Goal: Task Accomplishment & Management: Manage account settings

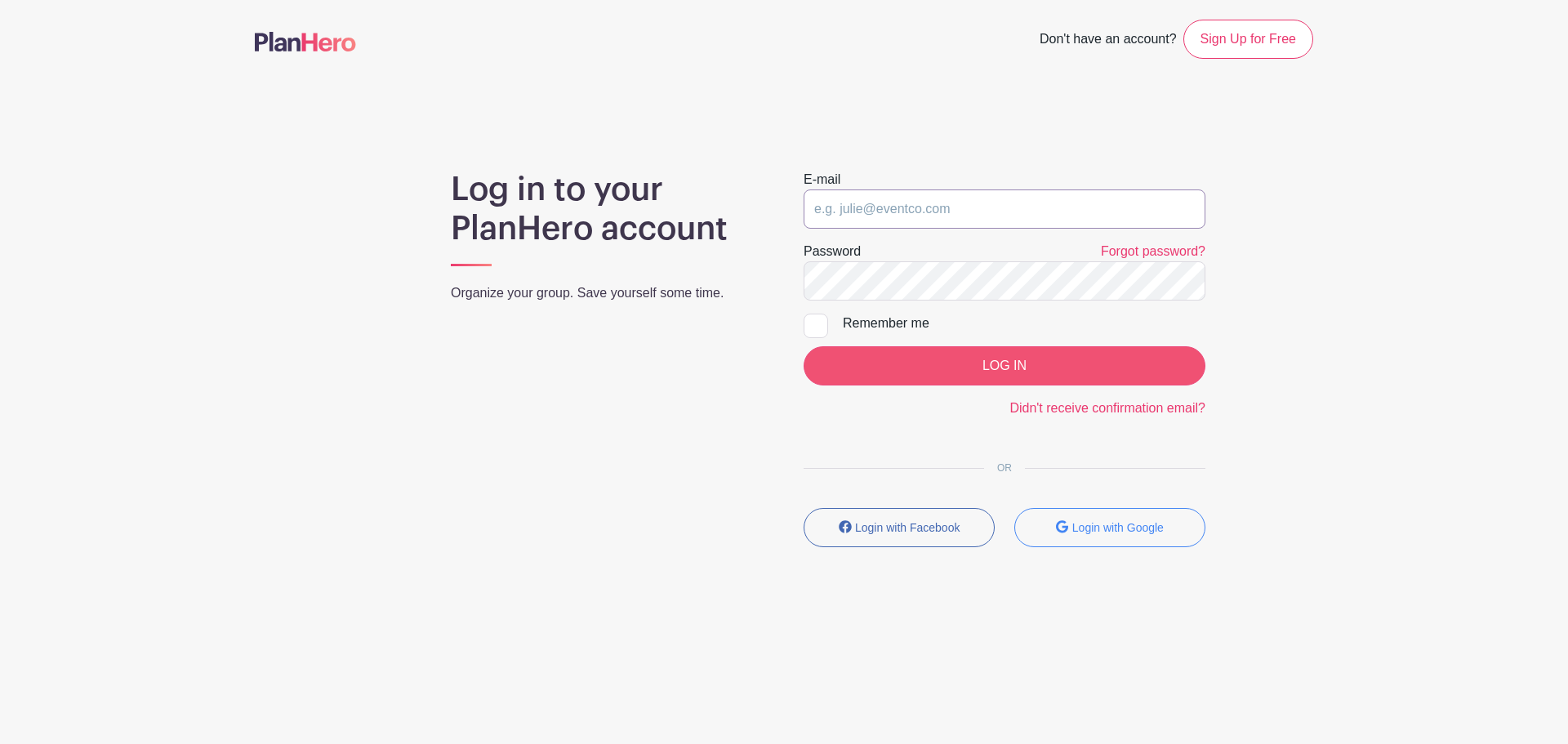
type input "[EMAIL_ADDRESS][DOMAIN_NAME]"
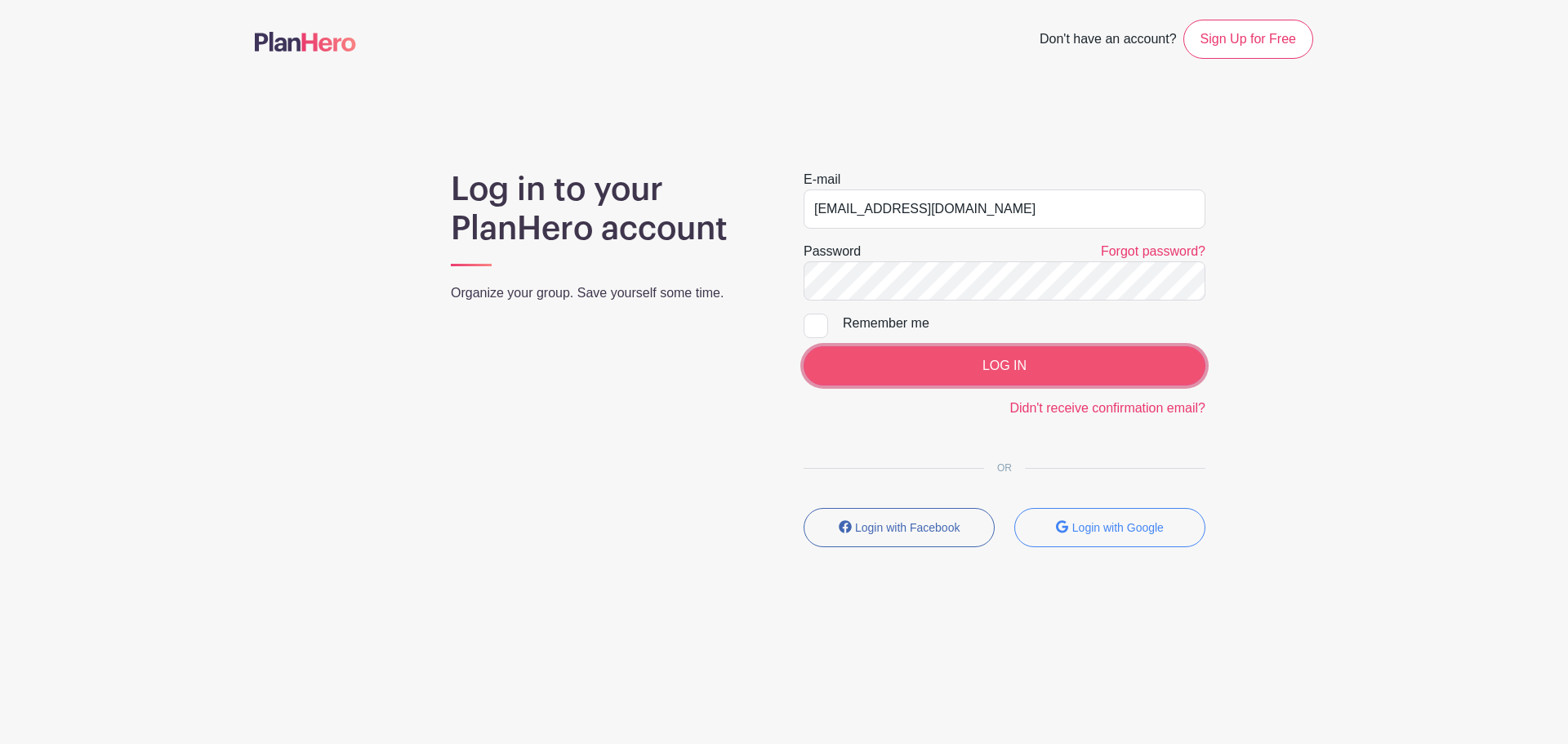
click at [958, 370] on input "LOG IN" at bounding box center [1004, 366] width 401 height 40
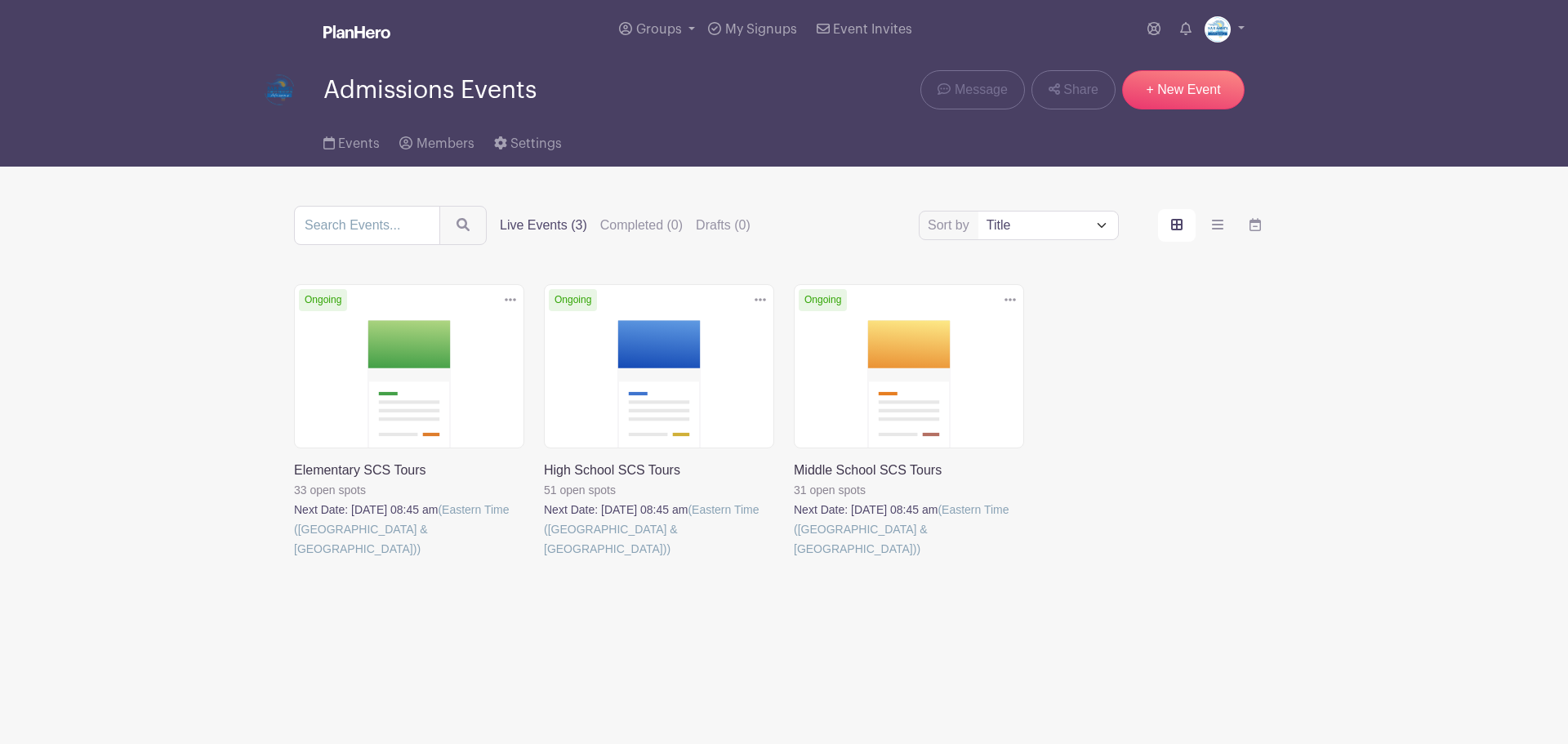
click at [294, 558] on link at bounding box center [294, 558] width 0 height 0
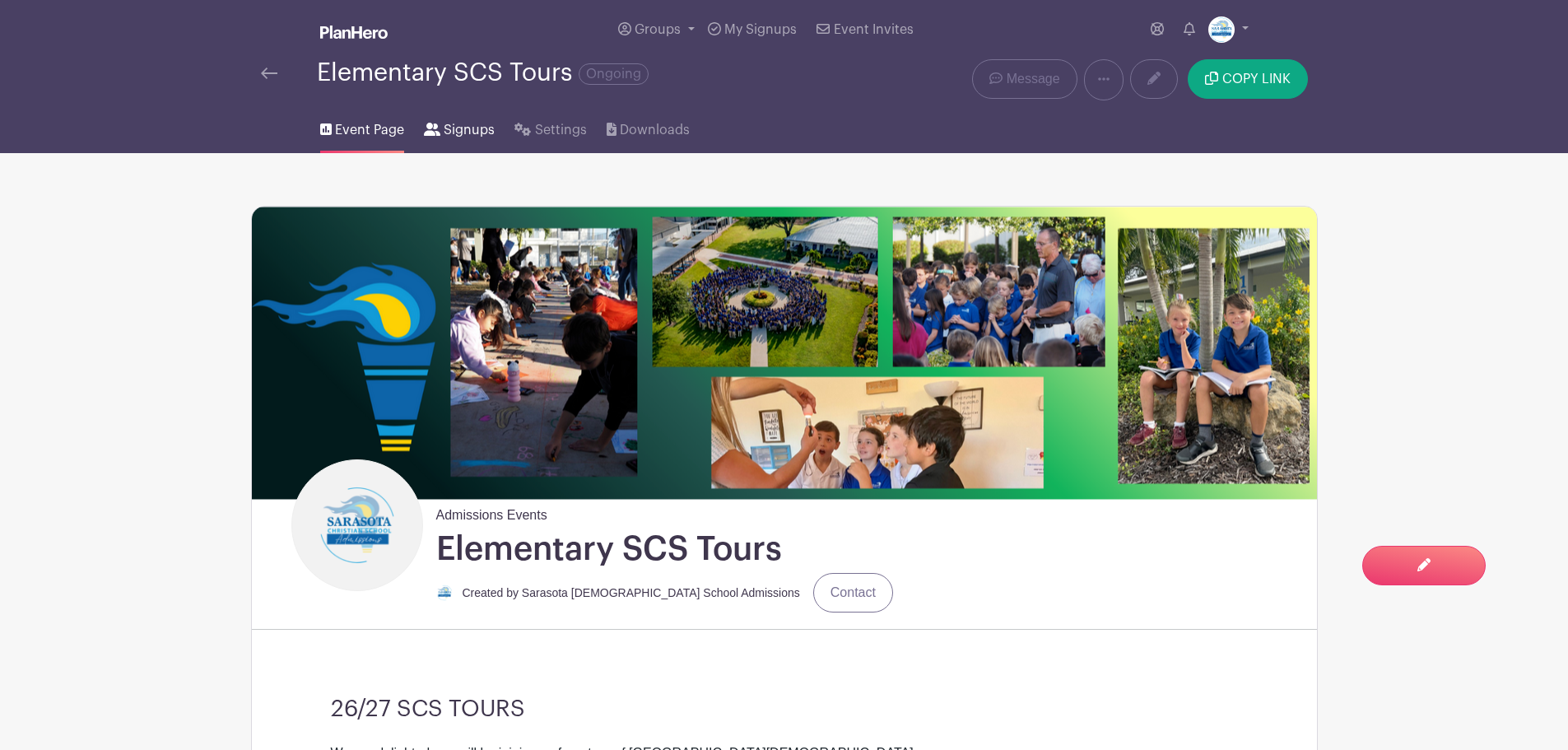
click at [462, 125] on span "Signups" at bounding box center [469, 130] width 51 height 20
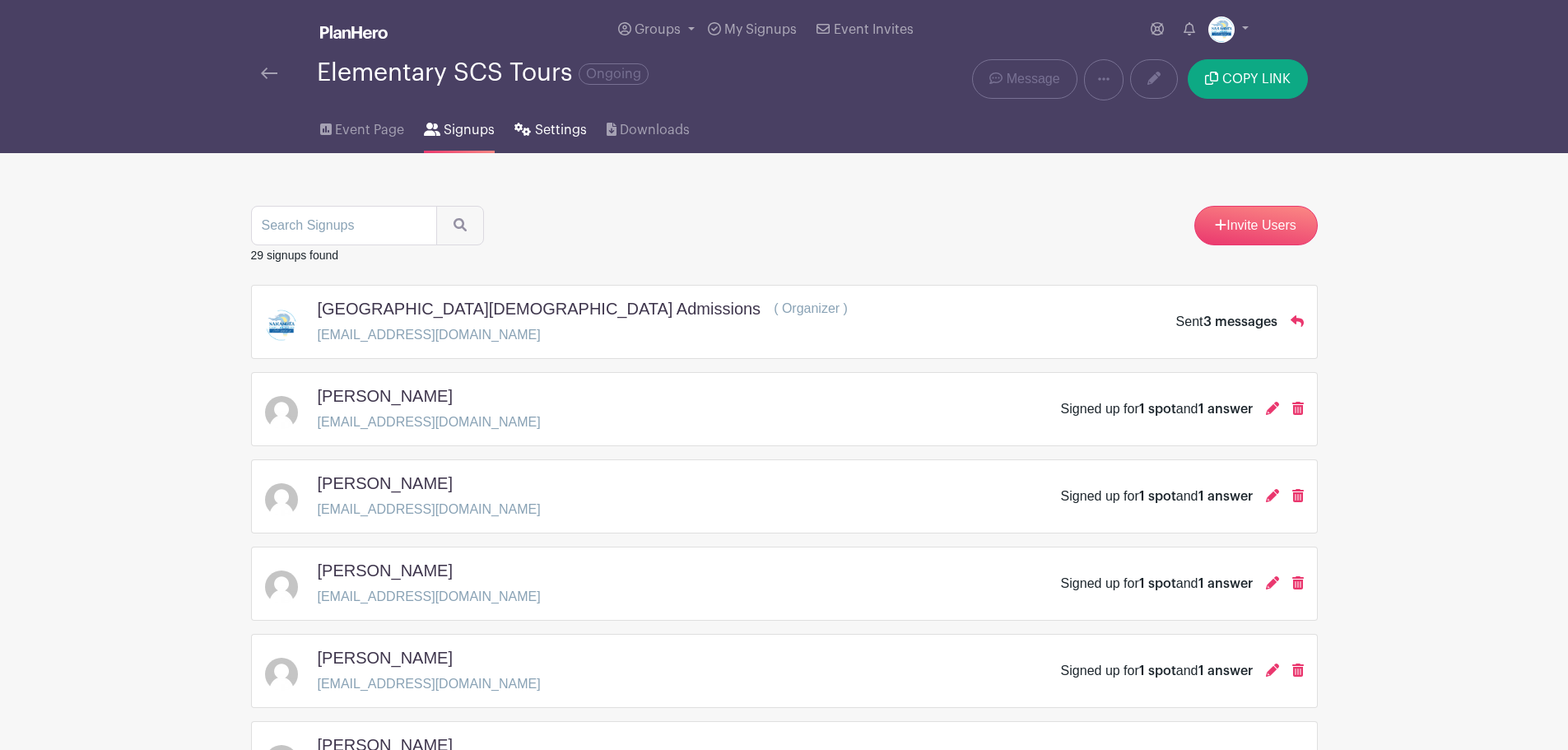
click at [562, 128] on span "Settings" at bounding box center [561, 130] width 52 height 20
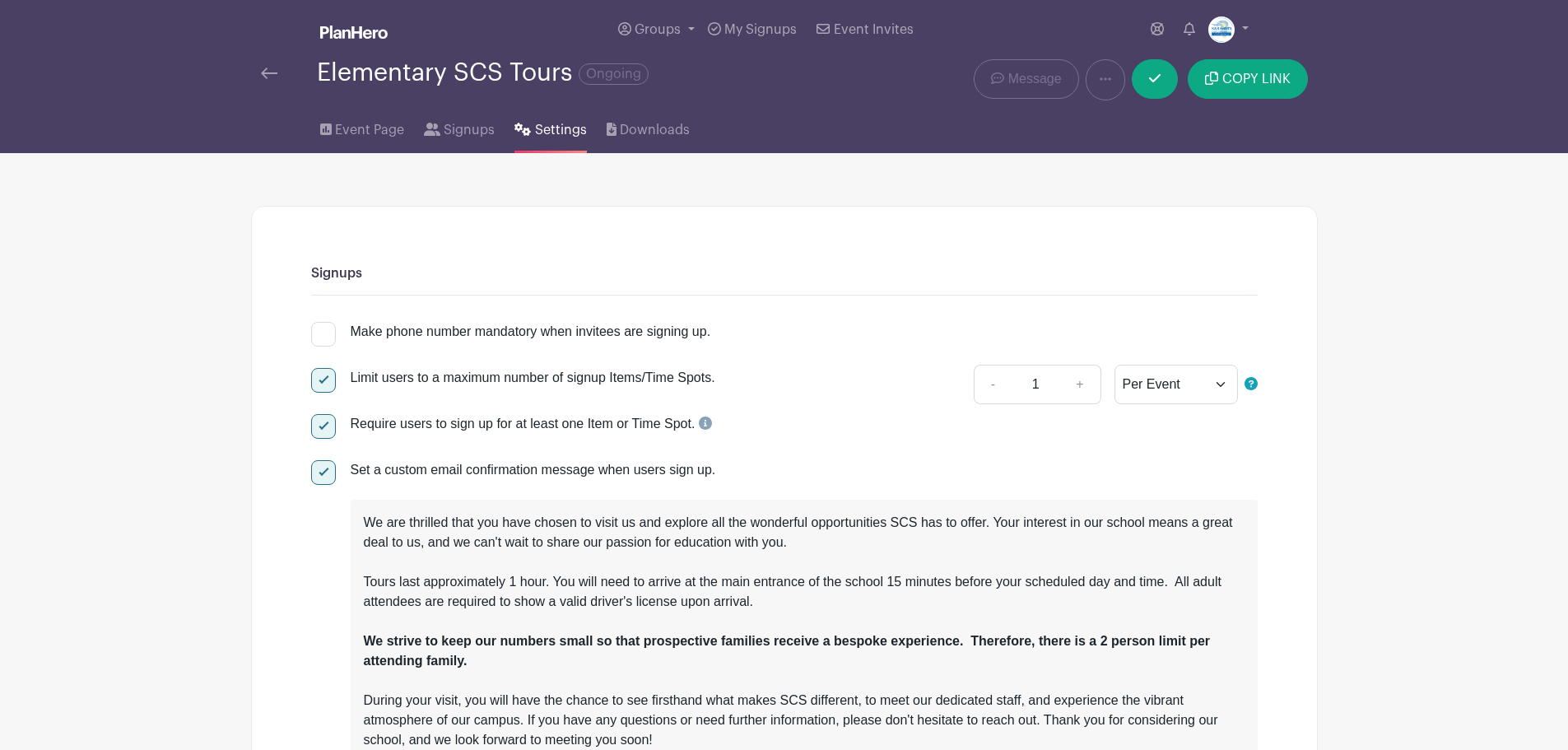
click at [323, 383] on div at bounding box center [323, 379] width 24 height 24
click at [322, 378] on input "Limit users to a maximum number of signup Items/Time Spots." at bounding box center [316, 373] width 11 height 11
checkbox input "false"
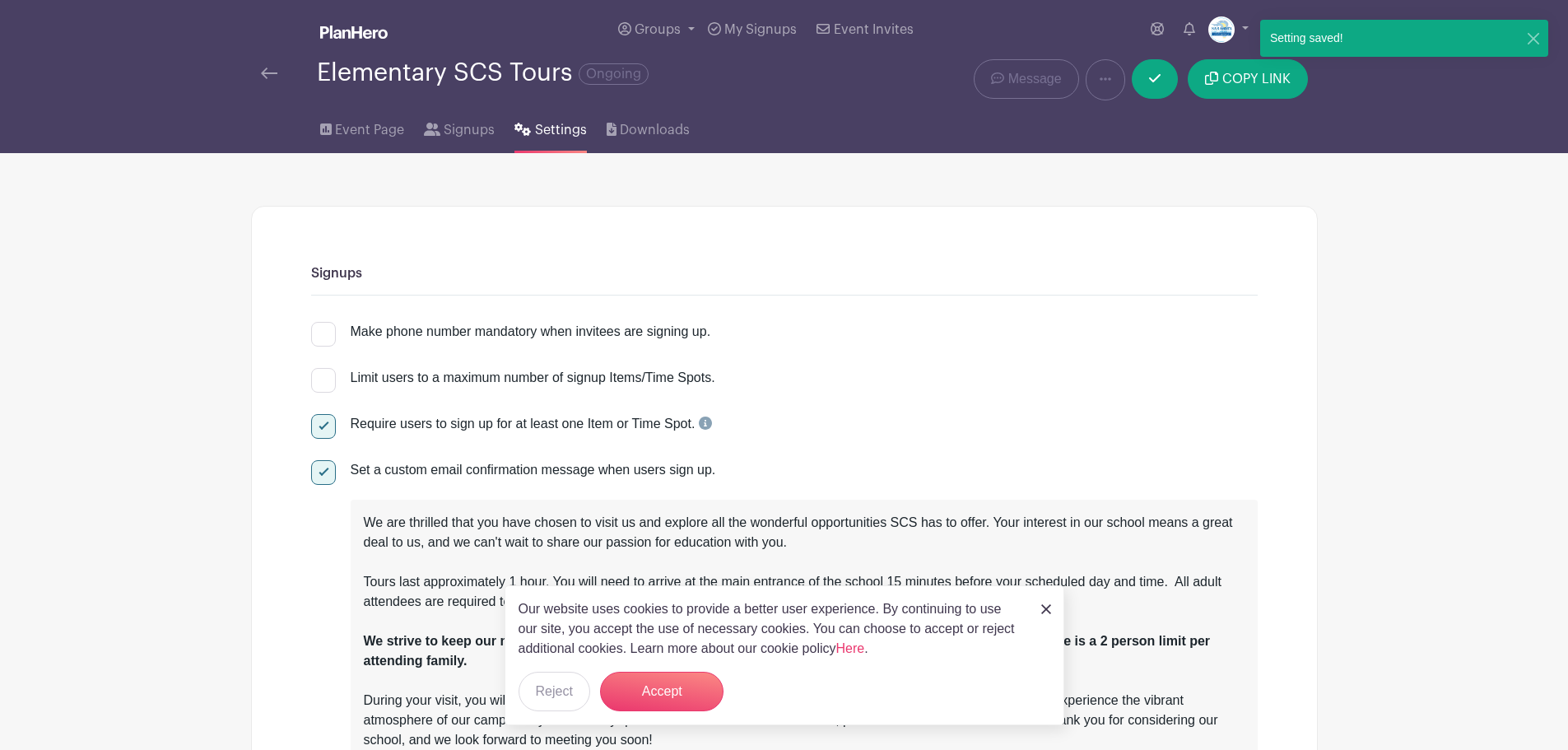
click at [1044, 611] on img at bounding box center [1046, 610] width 10 height 10
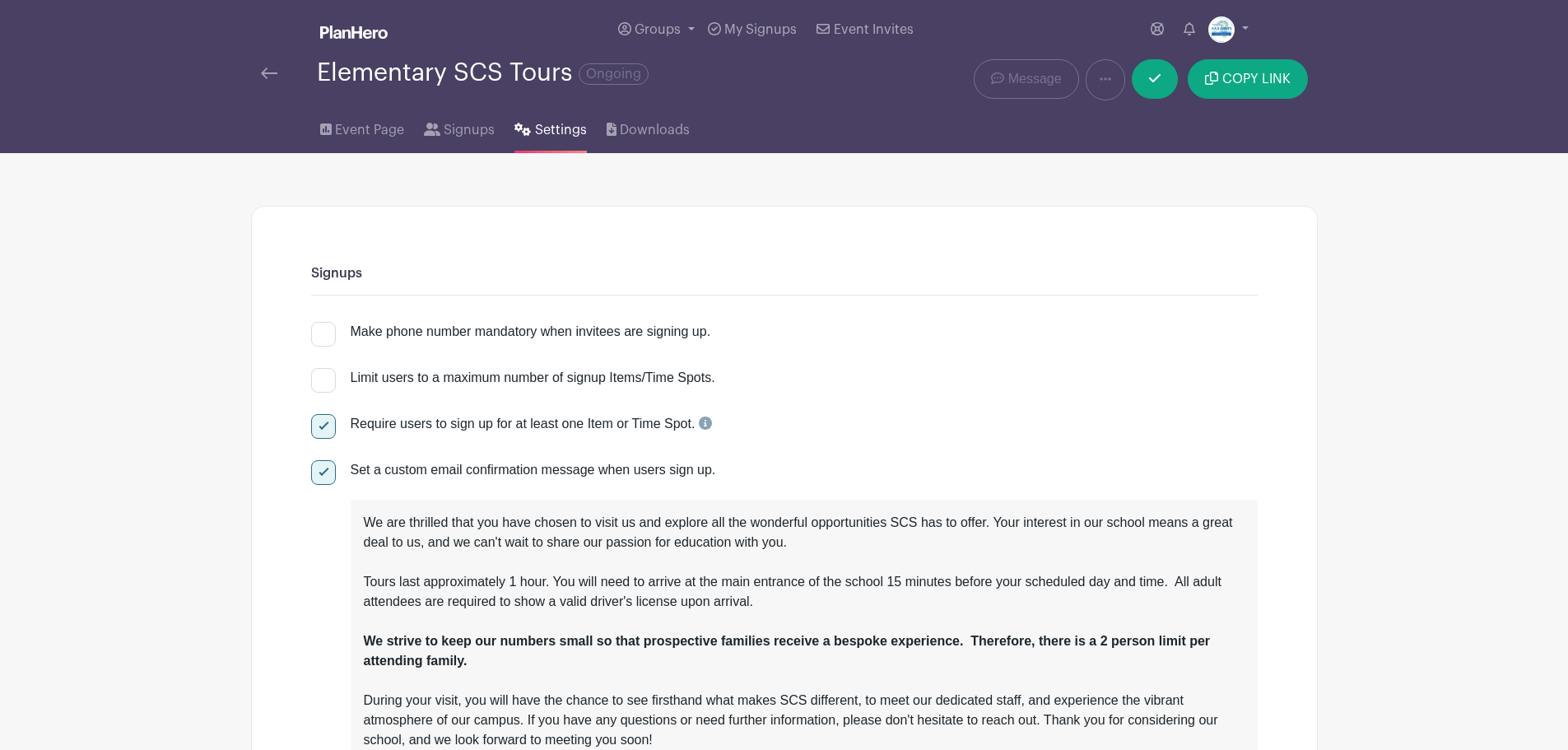
click at [273, 77] on img at bounding box center [269, 73] width 17 height 12
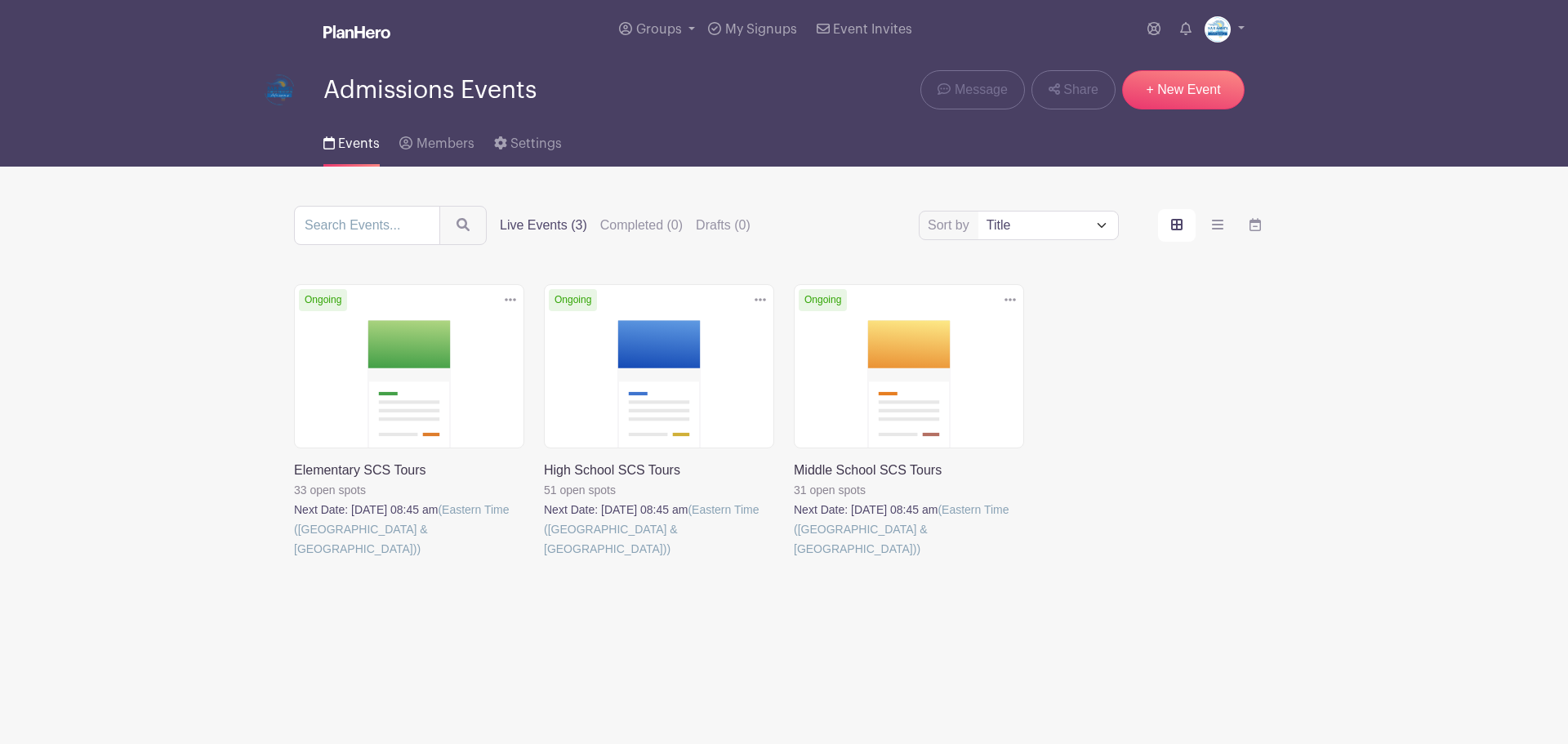
click at [544, 558] on link at bounding box center [544, 558] width 0 height 0
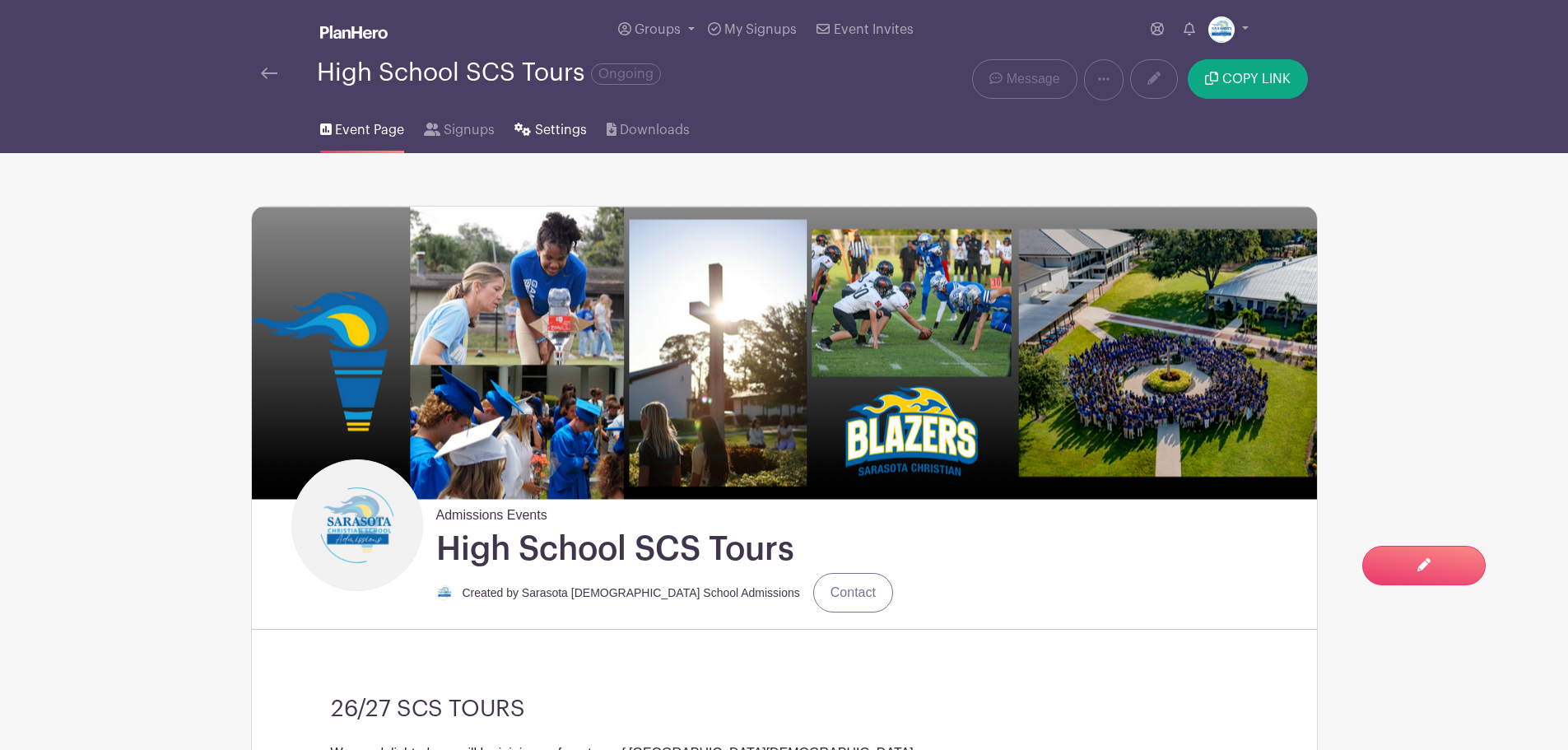
click at [545, 131] on span "Settings" at bounding box center [561, 130] width 52 height 20
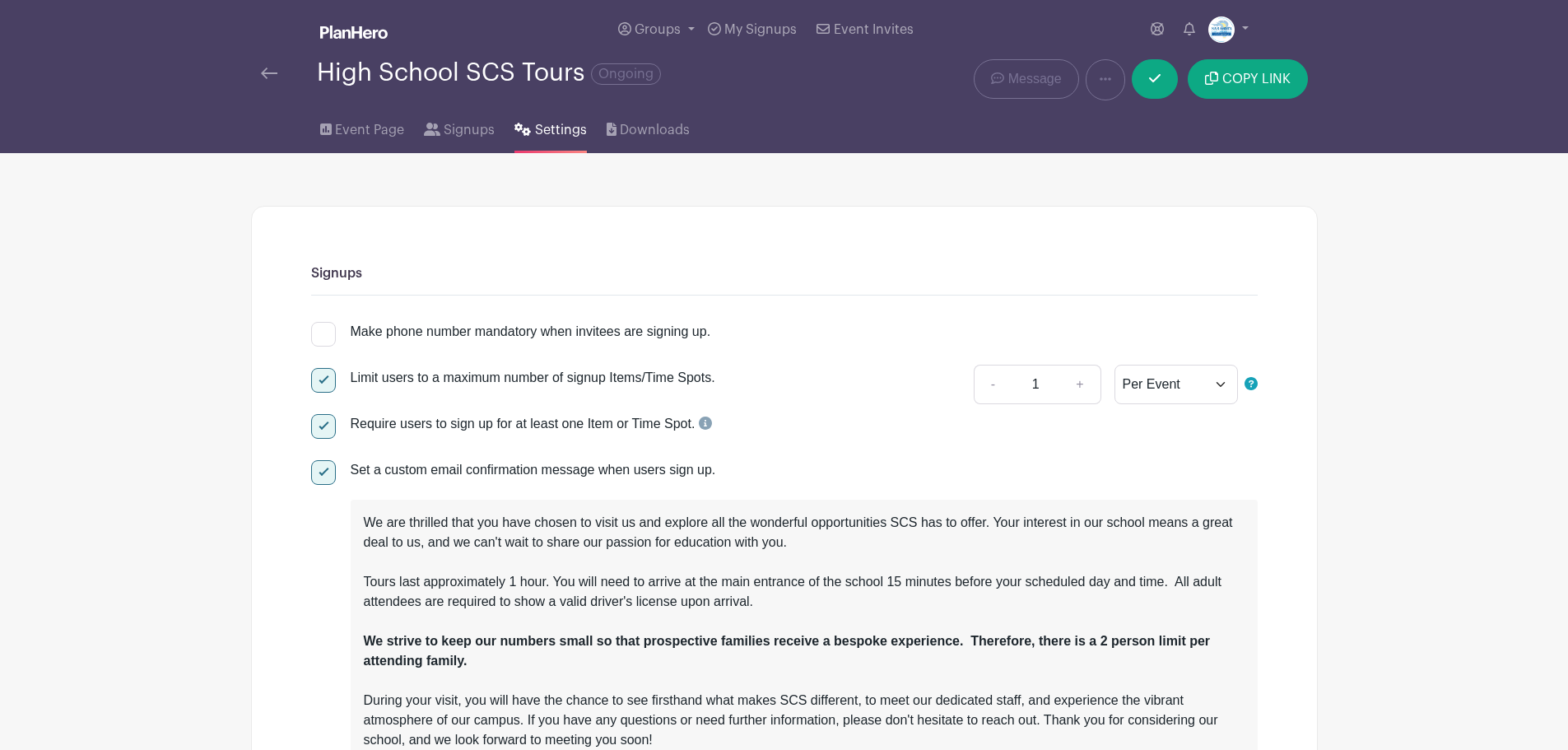
click at [327, 384] on div at bounding box center [323, 379] width 24 height 24
click at [322, 378] on input "Limit users to a maximum number of signup Items/Time Spots." at bounding box center [316, 373] width 11 height 11
checkbox input "false"
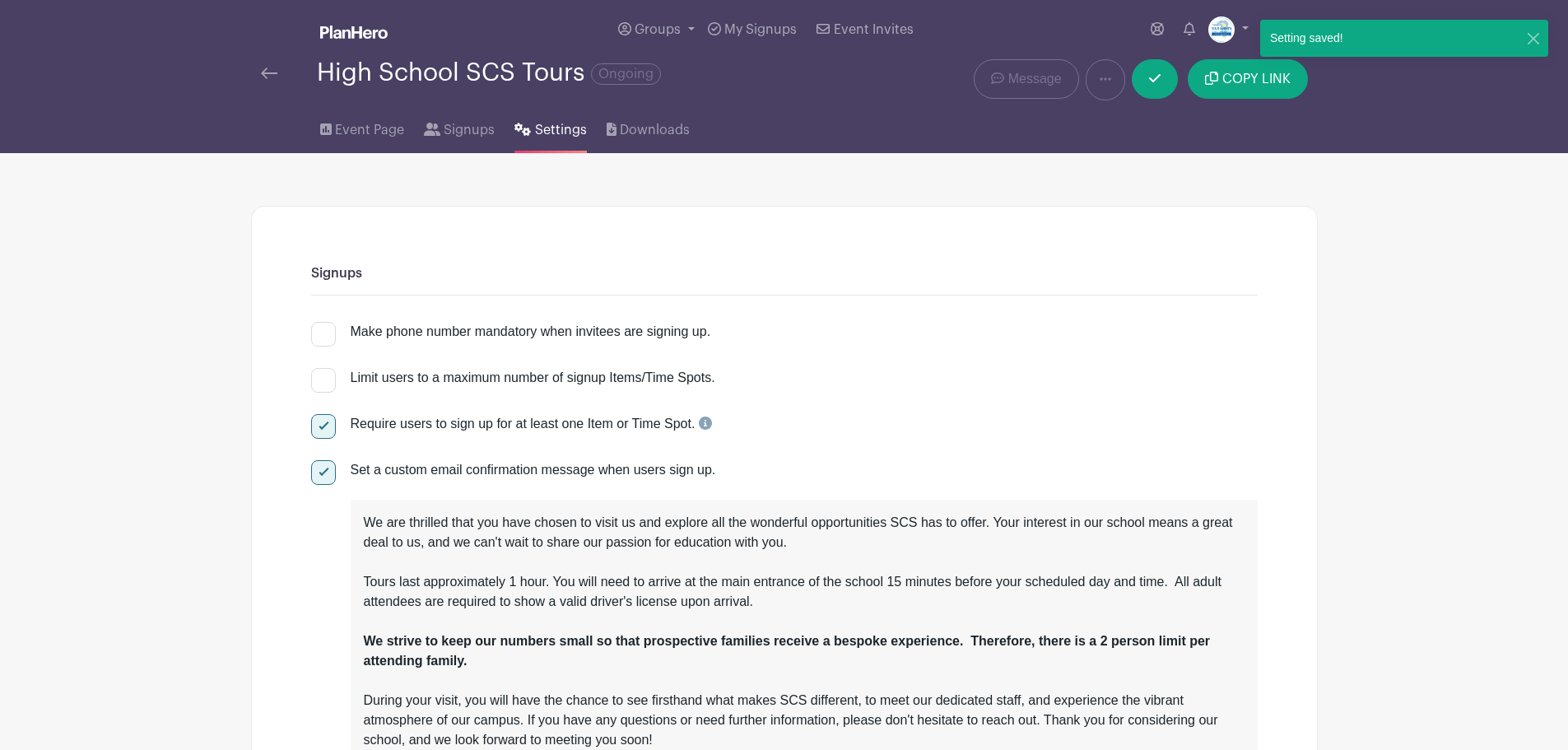
click at [269, 80] on link at bounding box center [269, 73] width 17 height 20
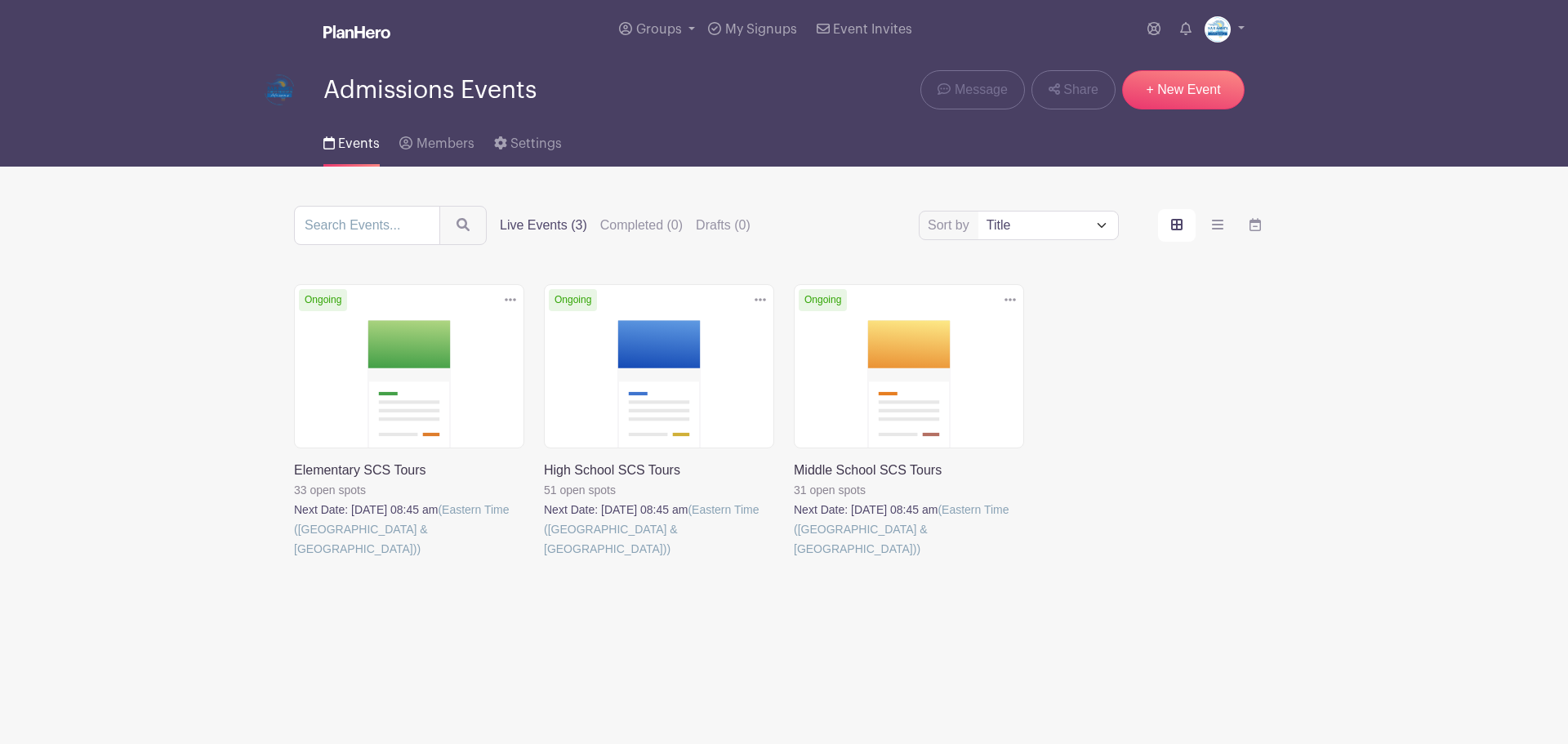
click at [794, 558] on link at bounding box center [794, 558] width 0 height 0
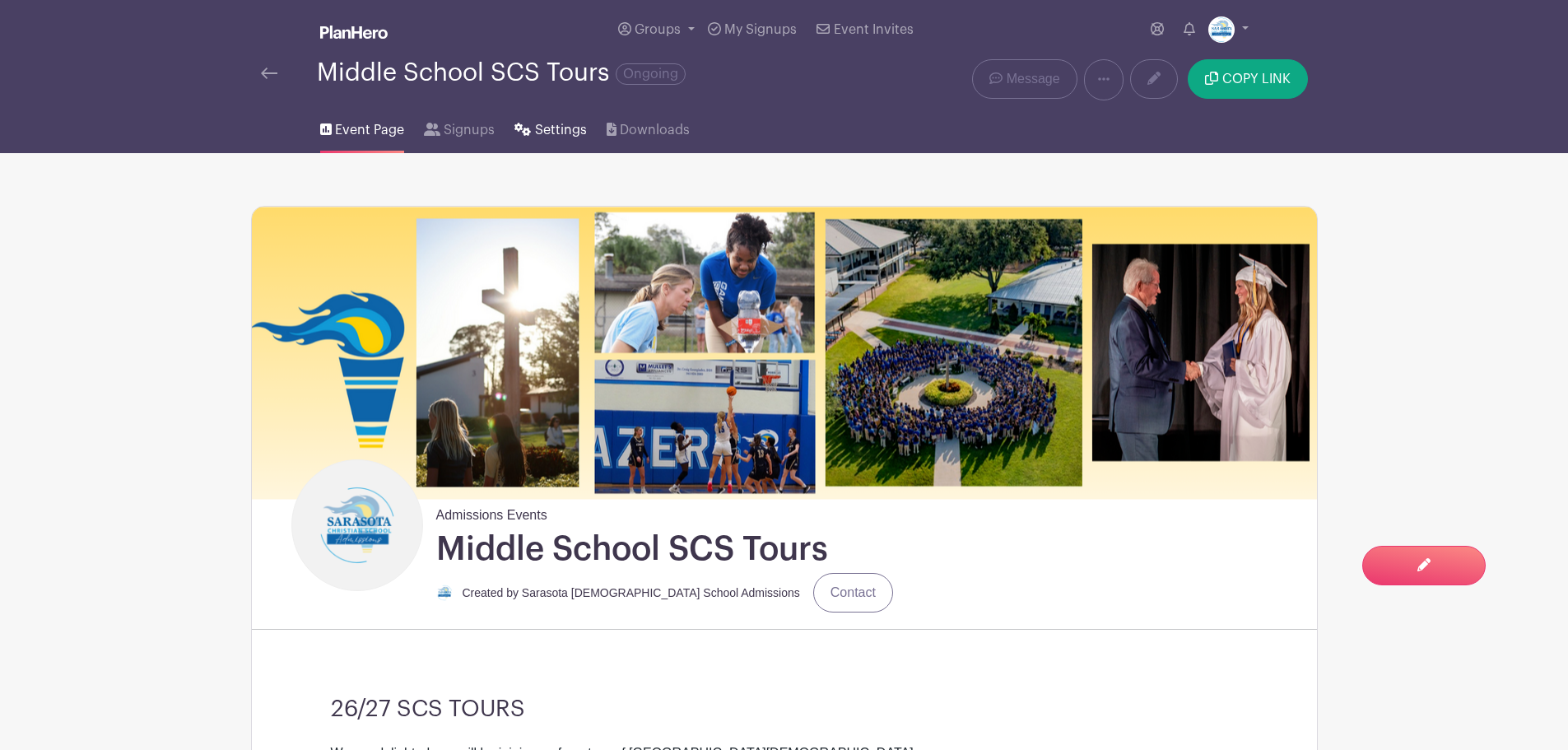
click at [545, 122] on span "Settings" at bounding box center [561, 130] width 52 height 20
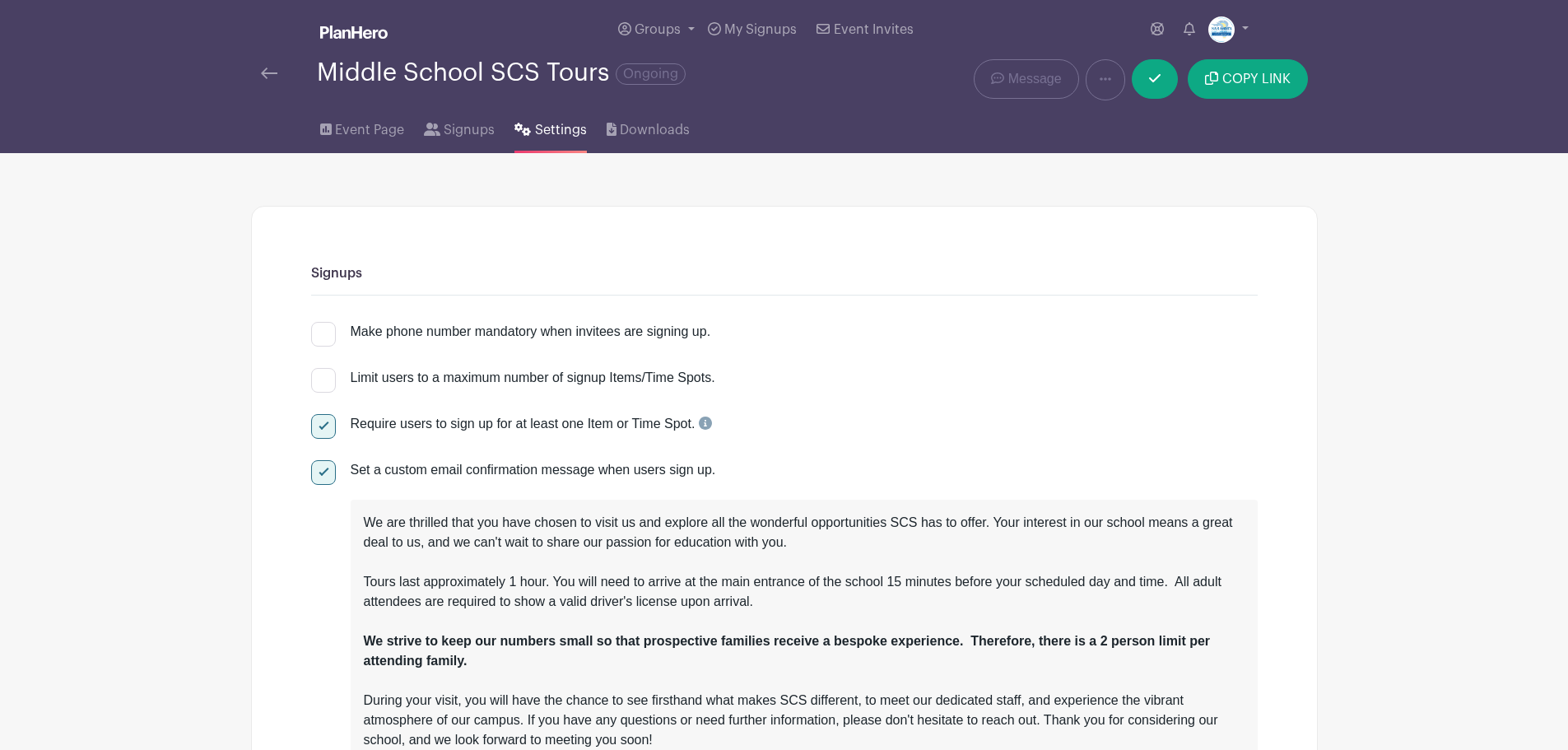
click at [272, 76] on img at bounding box center [269, 73] width 17 height 12
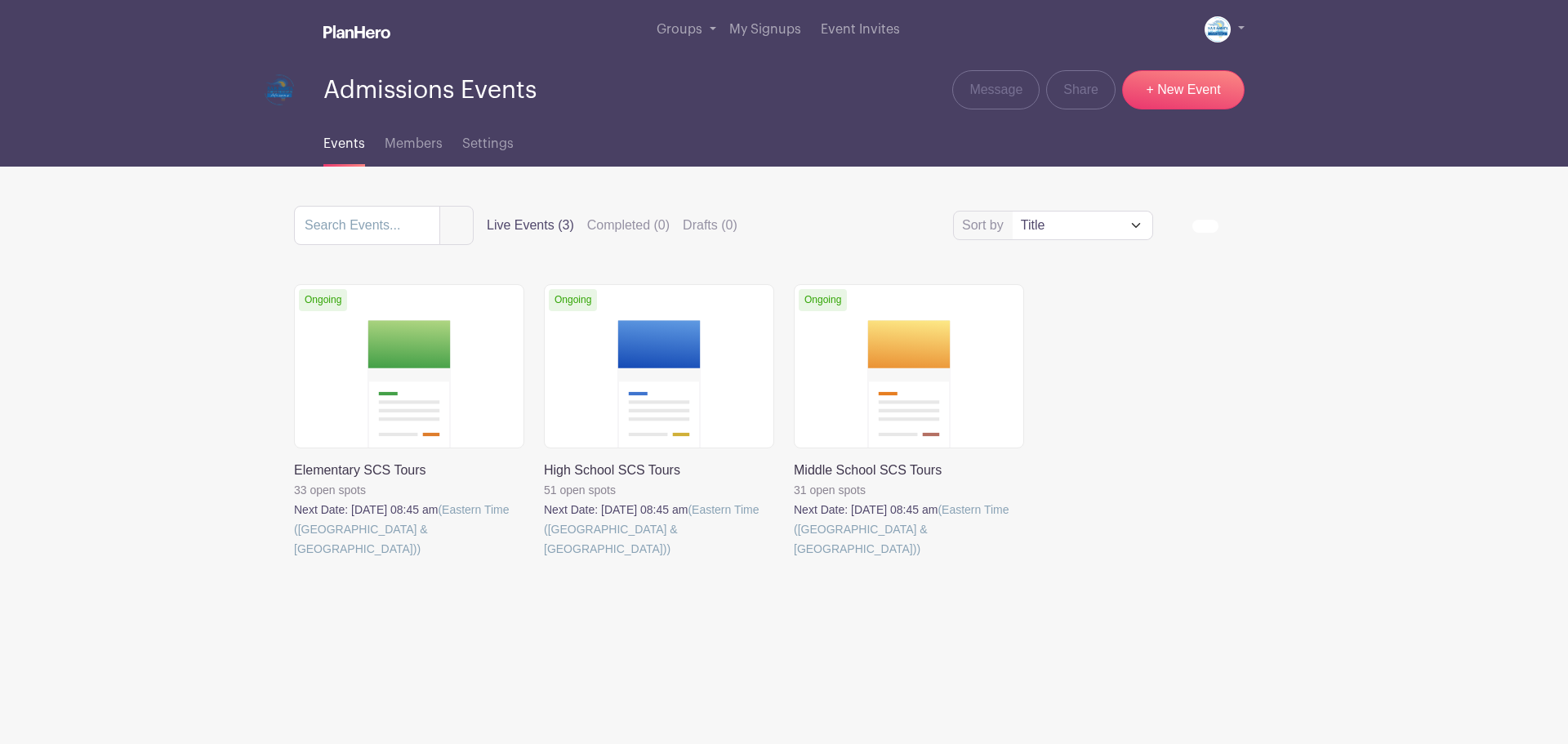
click at [1243, 508] on div "Delete Event Are you sure? This event has signups associated with it. All signu…" at bounding box center [784, 444] width 999 height 320
click at [509, 302] on icon at bounding box center [511, 300] width 12 height 14
click at [794, 558] on link at bounding box center [794, 558] width 0 height 0
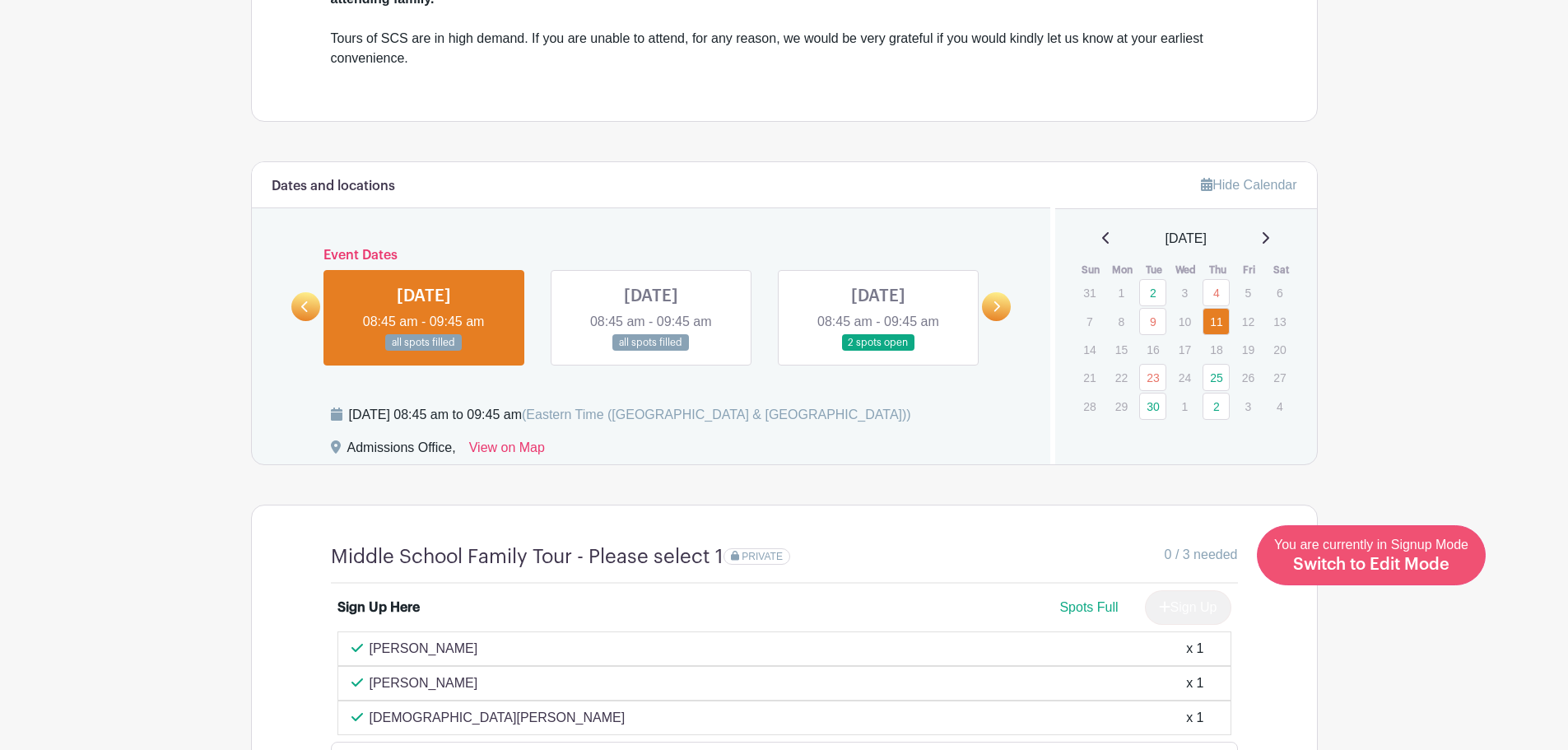
scroll to position [1122, 0]
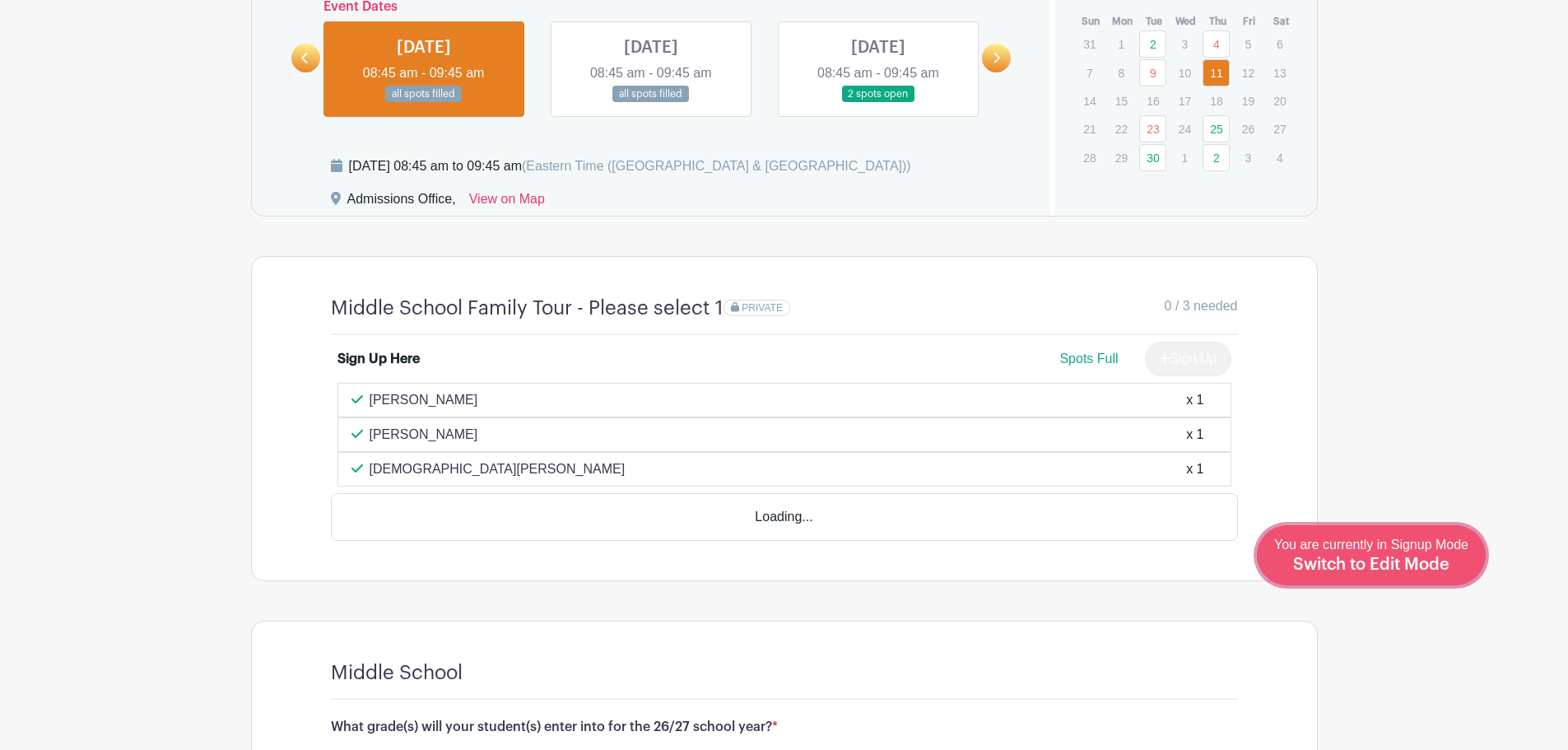
drag, startPoint x: 1405, startPoint y: 572, endPoint x: 1397, endPoint y: 578, distance: 10.0
click at [1405, 572] on span "Switch to Edit Mode" at bounding box center [1371, 565] width 156 height 17
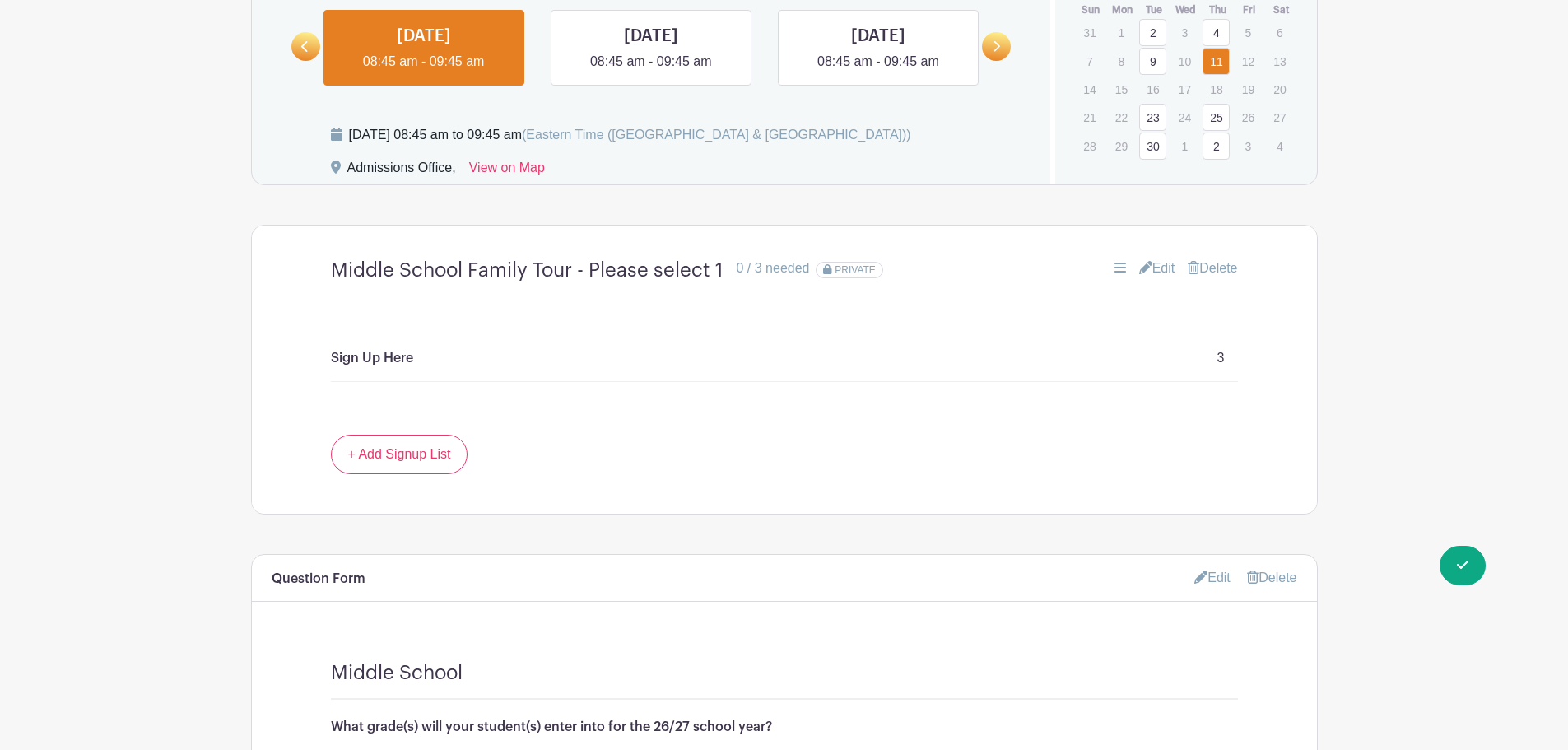
scroll to position [1178, 0]
click at [404, 362] on p "Sign Up Here" at bounding box center [372, 360] width 82 height 20
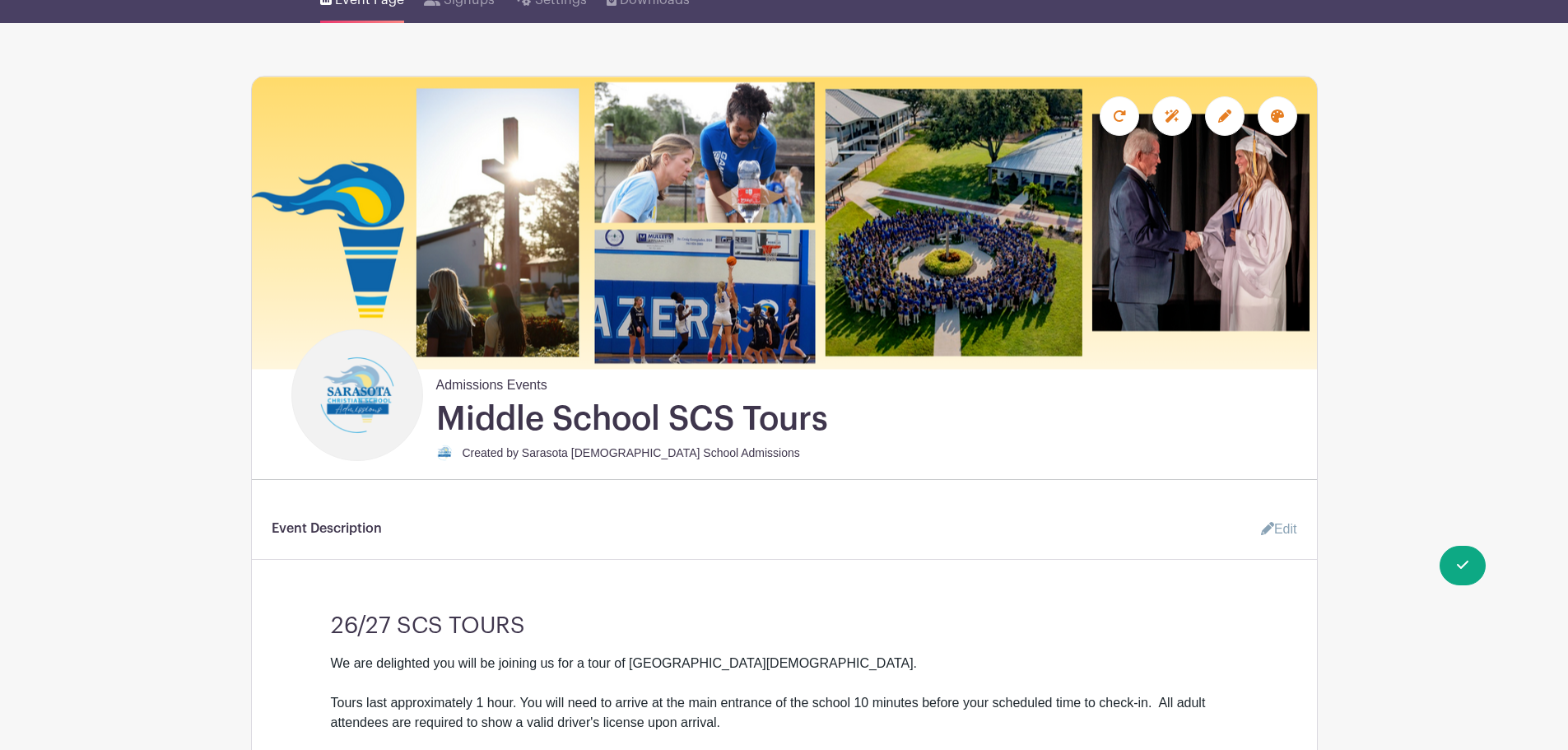
scroll to position [0, 0]
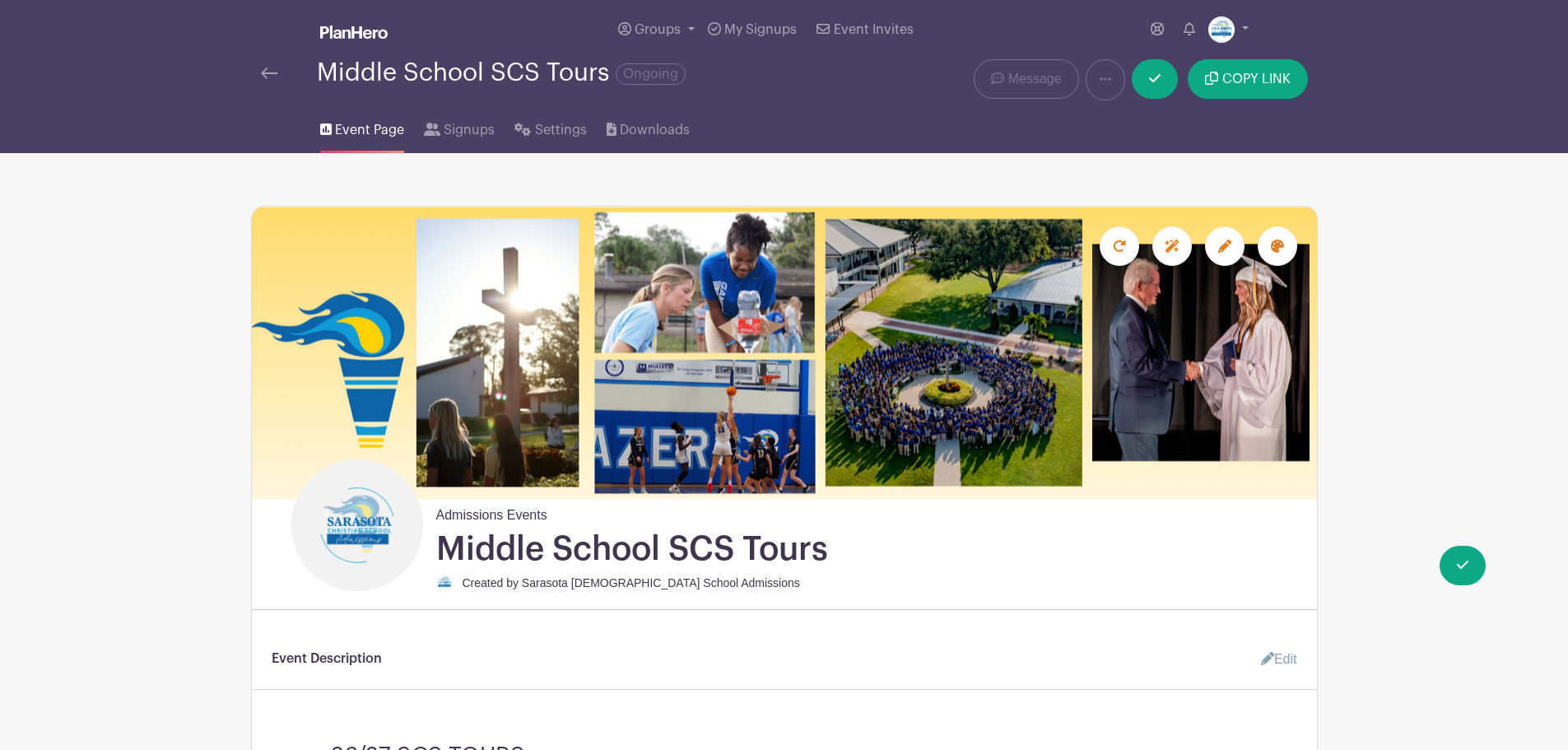
click at [257, 70] on div "Middle School SCS Tours Ongoing" at bounding box center [562, 80] width 622 height 41
click at [264, 76] on img at bounding box center [269, 73] width 17 height 12
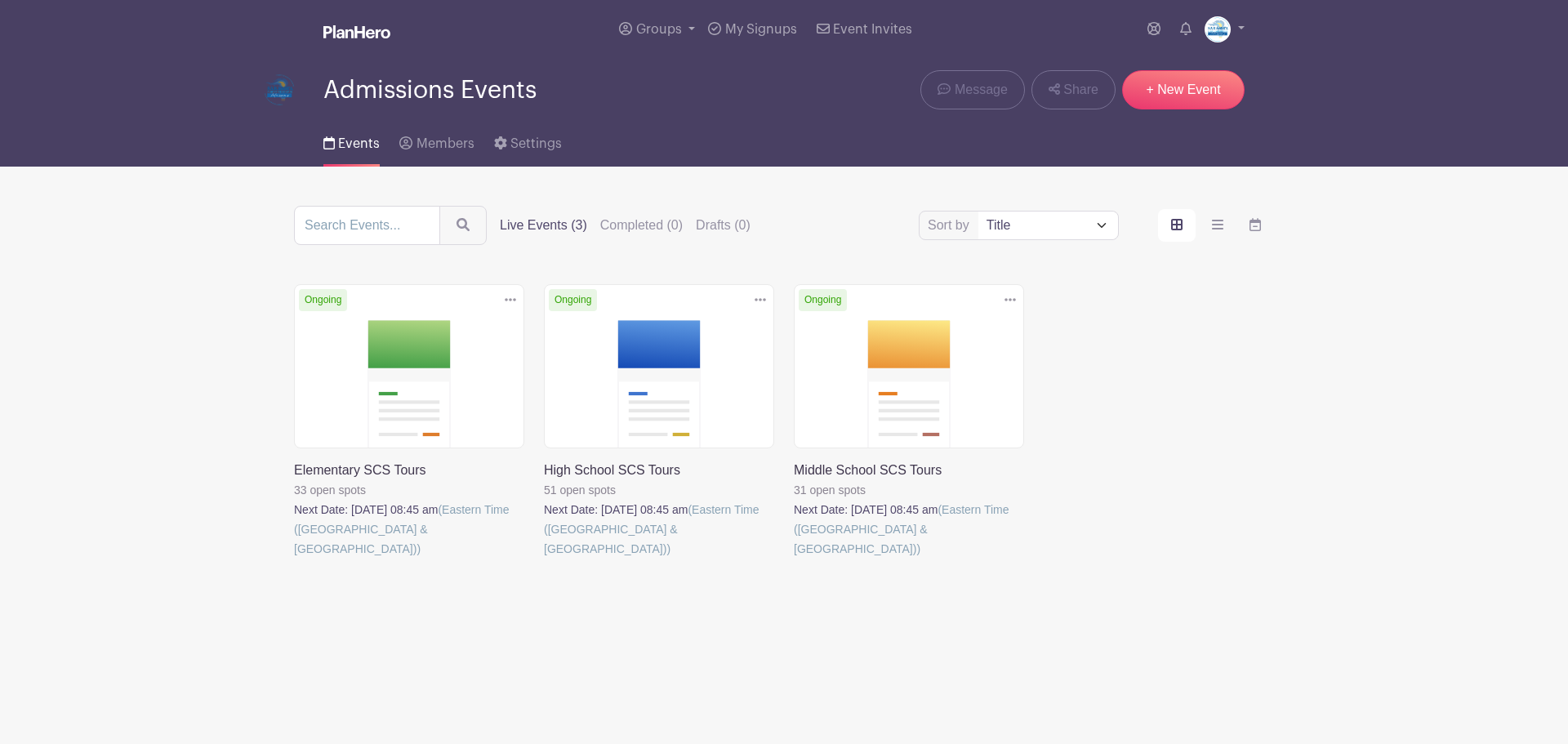
click at [794, 558] on link at bounding box center [794, 558] width 0 height 0
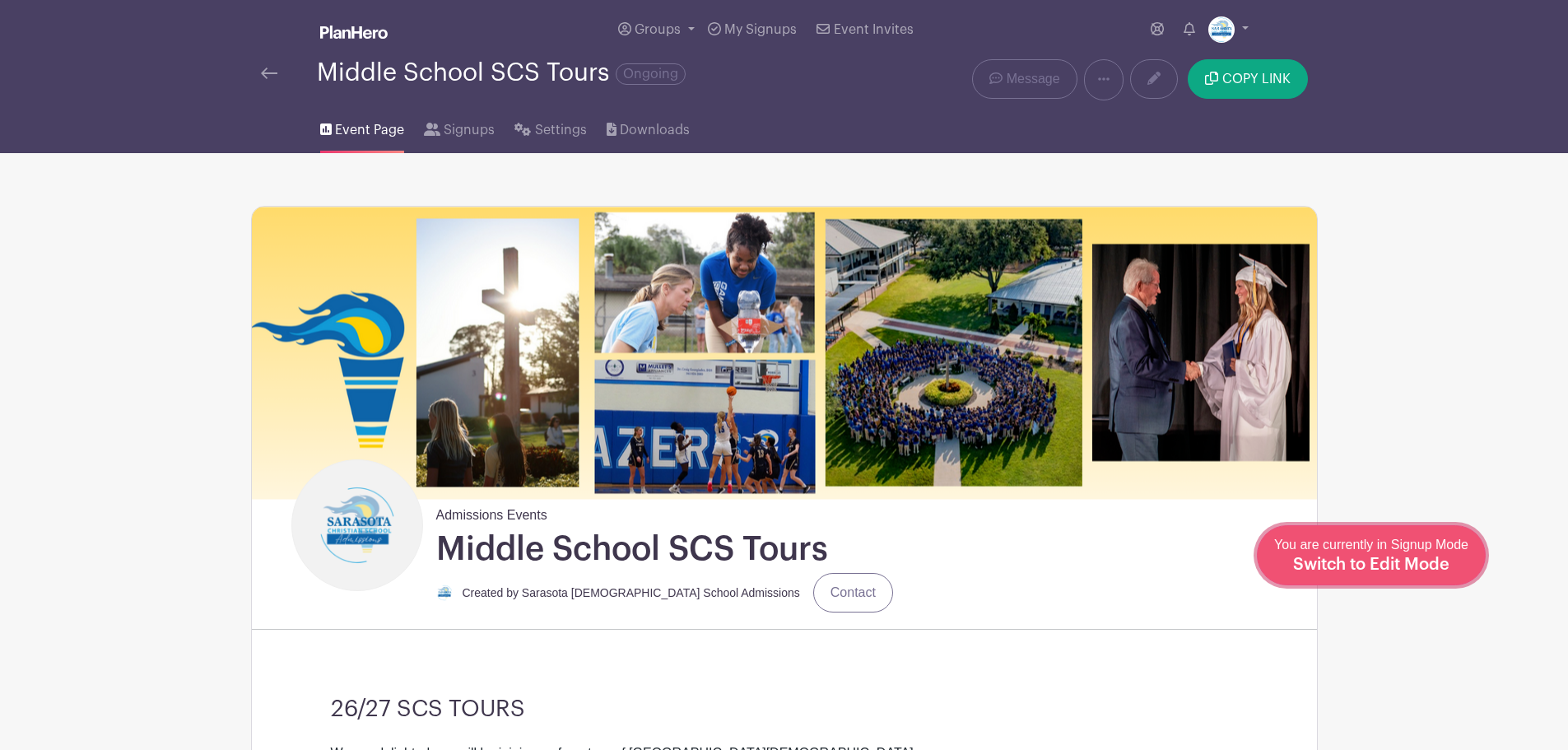
click at [1431, 552] on div "You are currently in Signup Mode Switch to Edit Mode" at bounding box center [1371, 555] width 194 height 40
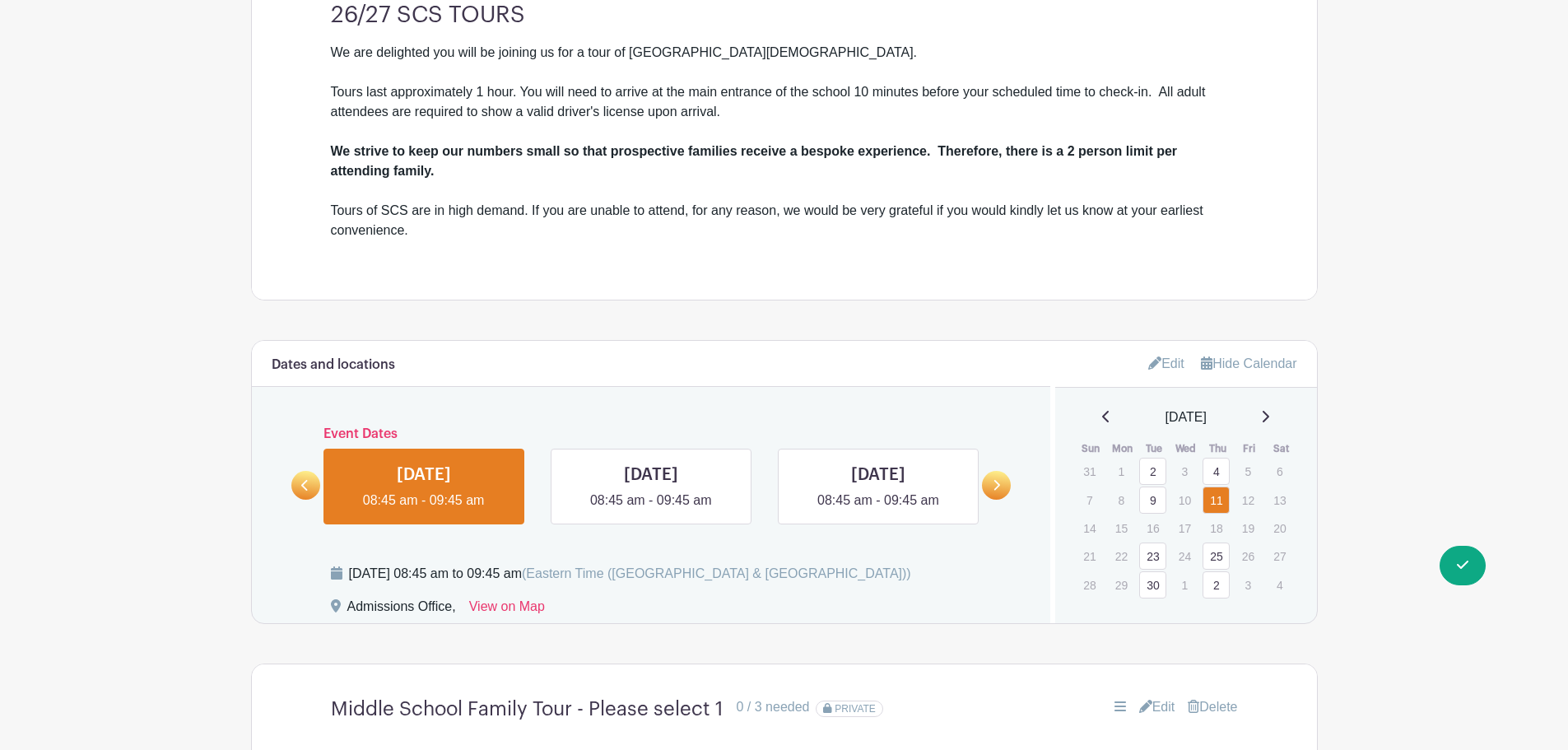
scroll to position [1400, 0]
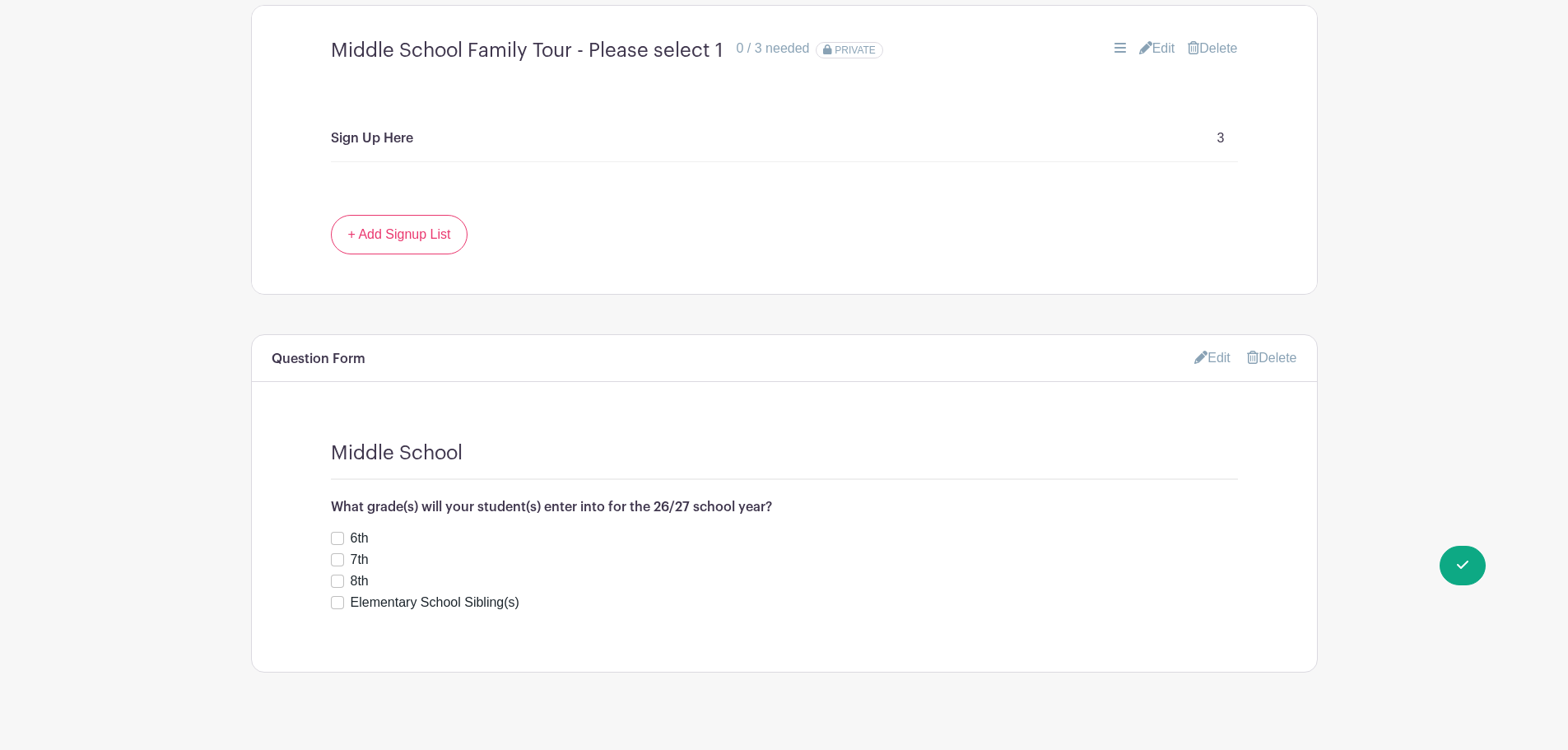
click at [1222, 353] on link "Edit" at bounding box center [1212, 358] width 36 height 27
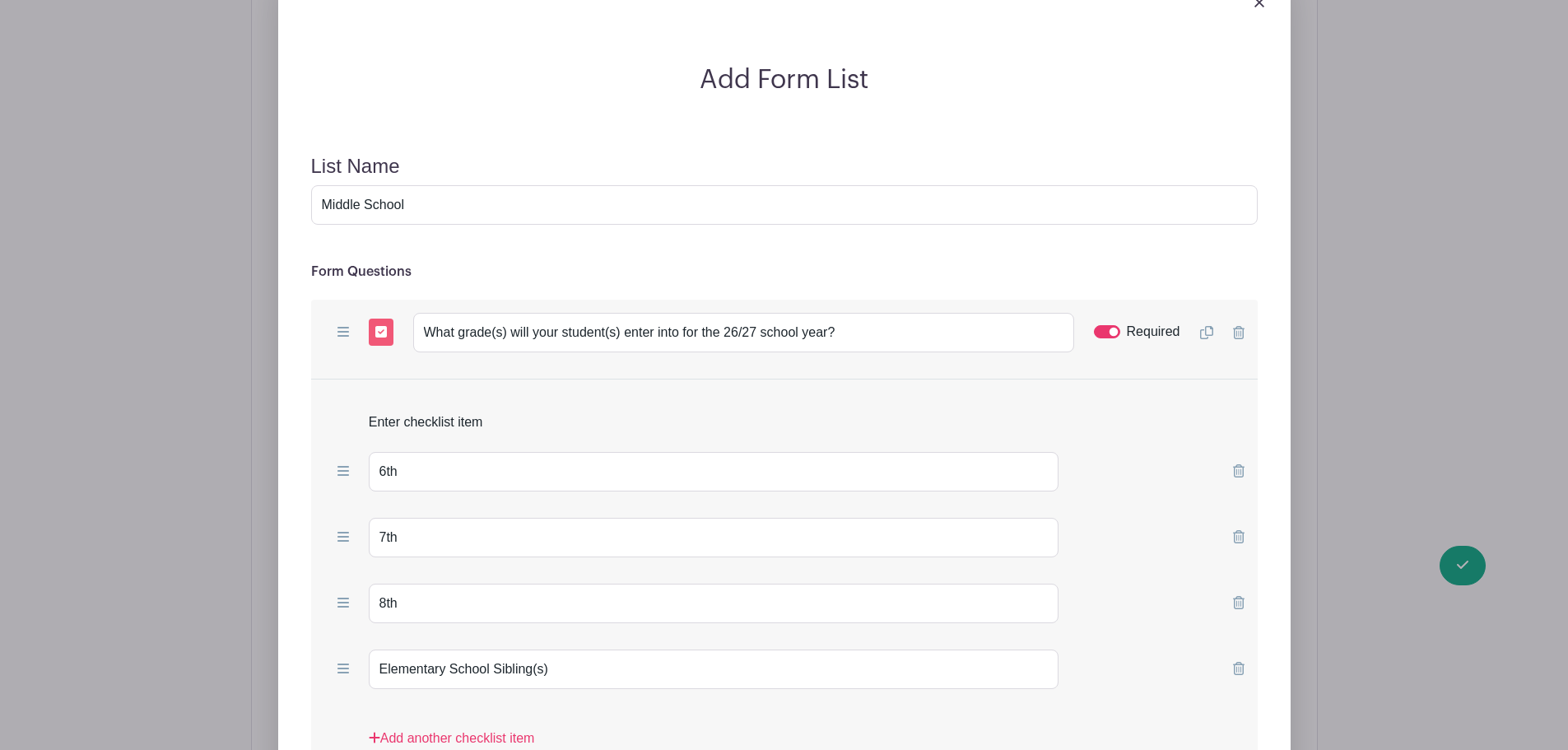
scroll to position [2189, 0]
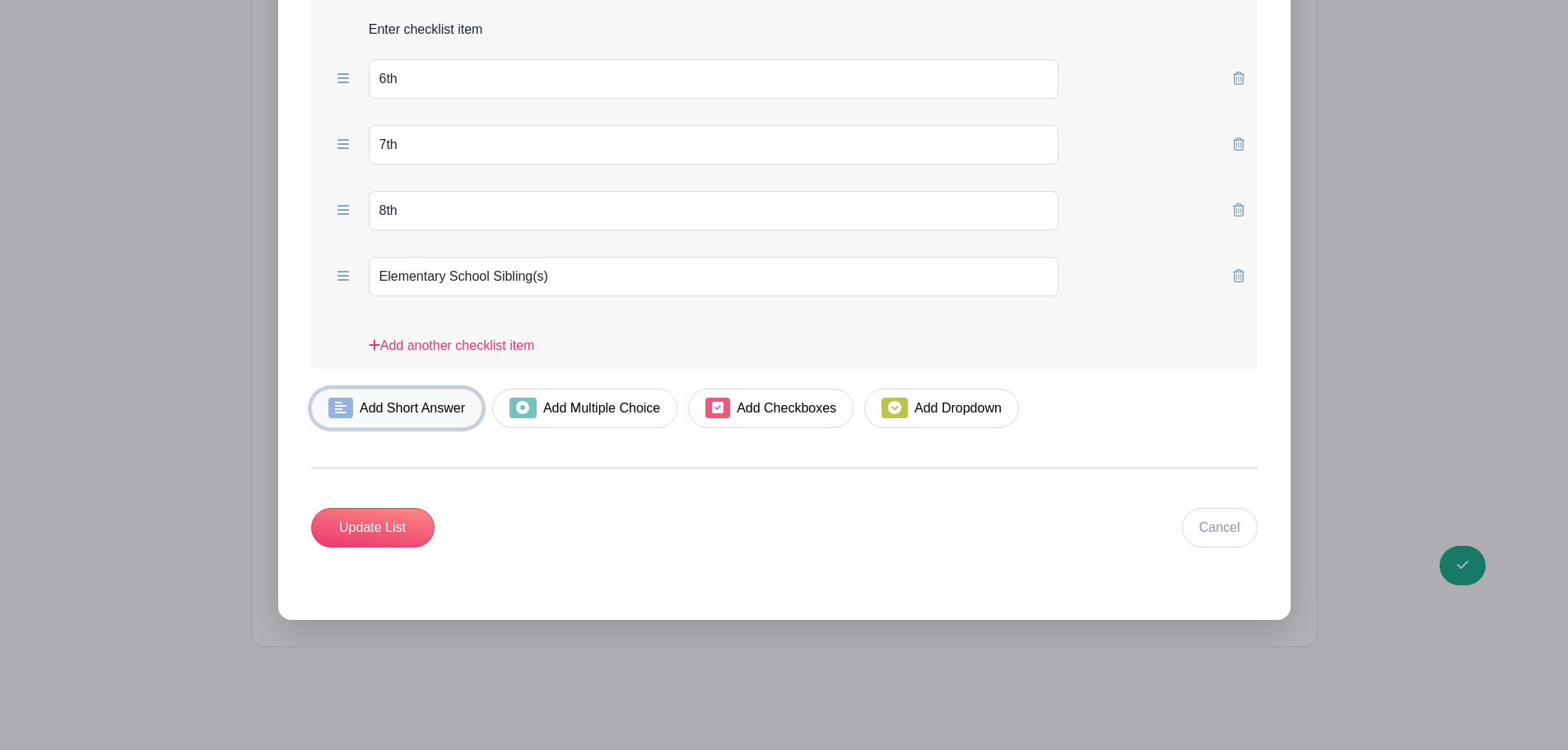
click at [403, 403] on link "Add Short Answer" at bounding box center [397, 408] width 172 height 40
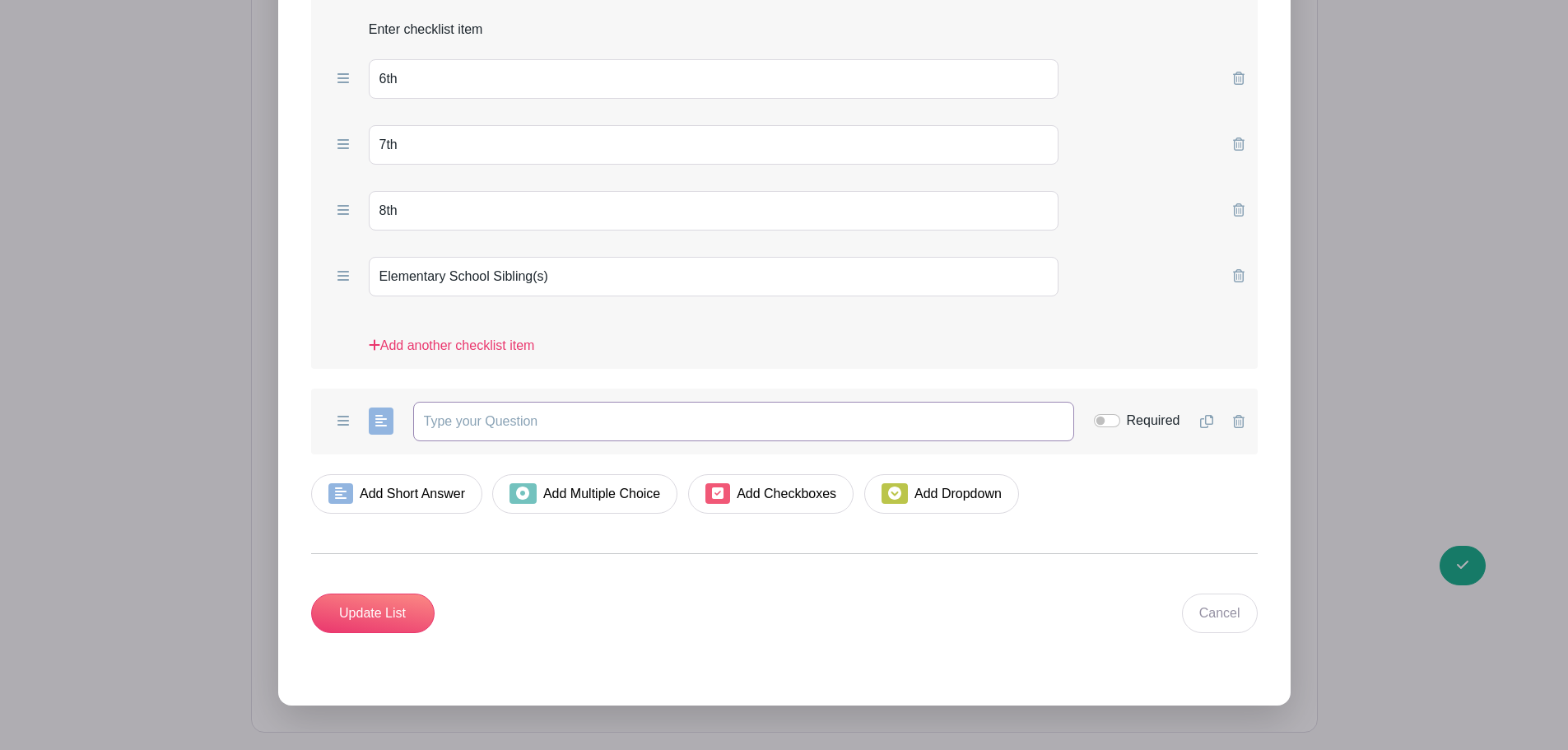
click at [555, 439] on input "text" at bounding box center [744, 421] width 661 height 40
type input "Please provide the name of your student(s) and grade below"
click at [1114, 425] on input "Required" at bounding box center [1107, 421] width 26 height 14
checkbox input "true"
click at [848, 414] on input "Please provide the name of your student(s) and grade below" at bounding box center [744, 421] width 661 height 40
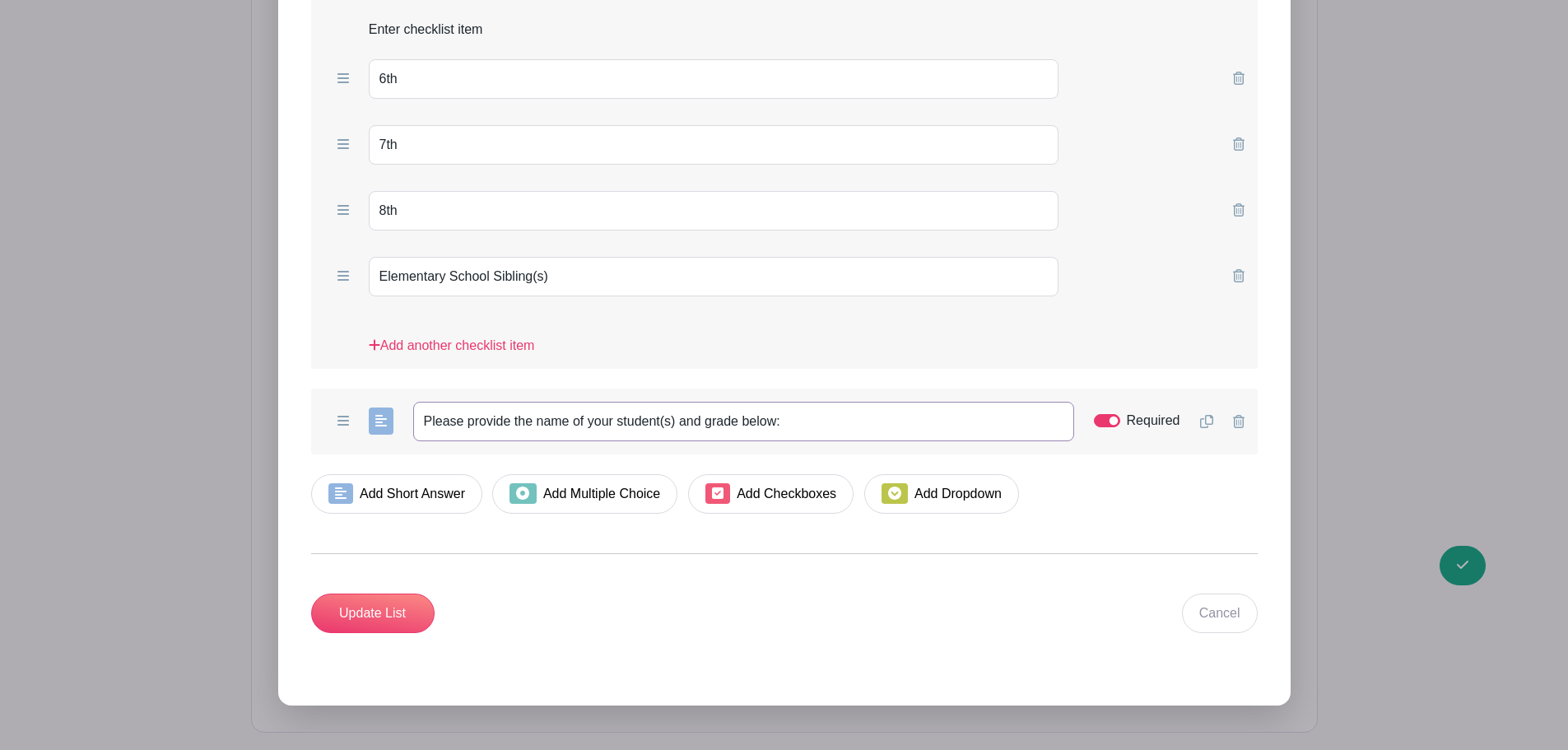
click at [735, 420] on input "Please provide the name of your student(s) and grade below:" at bounding box center [744, 421] width 661 height 40
type input "Please provide the name of your student(s) and grade(s) below:"
click at [1130, 496] on ul "Add Short Answer Add Multiple Choice Add Checkboxes Add Dropdown" at bounding box center [784, 493] width 947 height 40
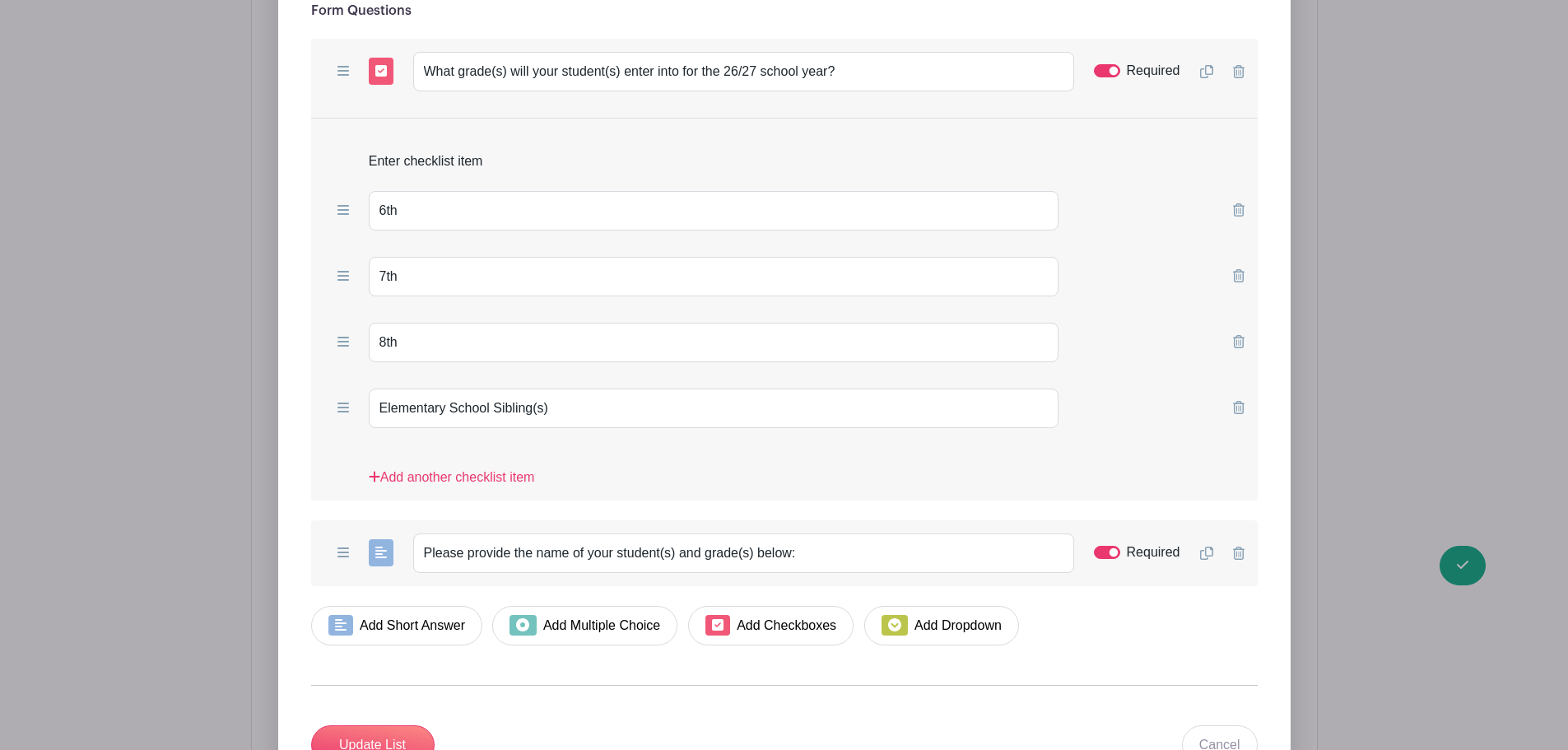
scroll to position [1859, 0]
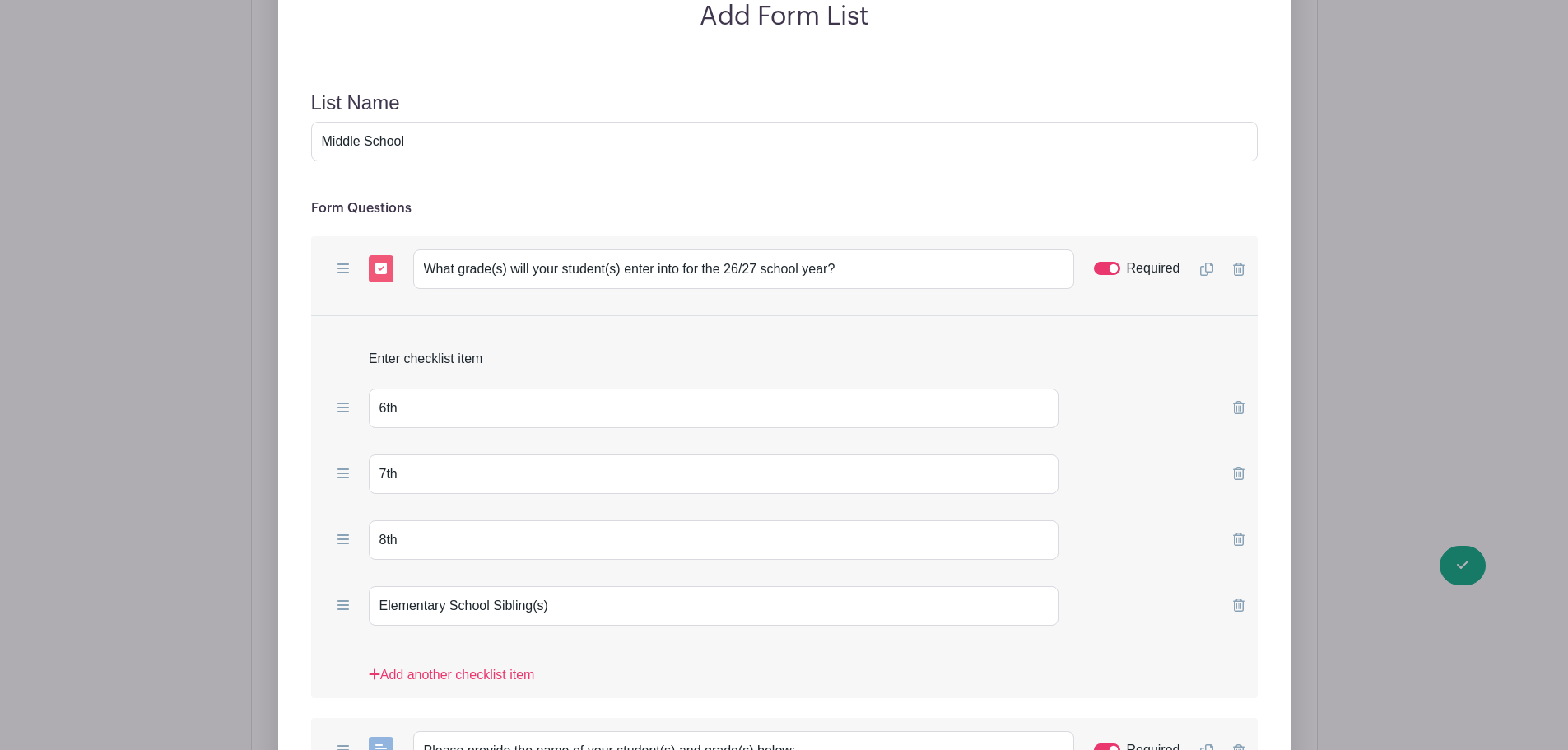
click at [1242, 267] on icon at bounding box center [1239, 269] width 12 height 14
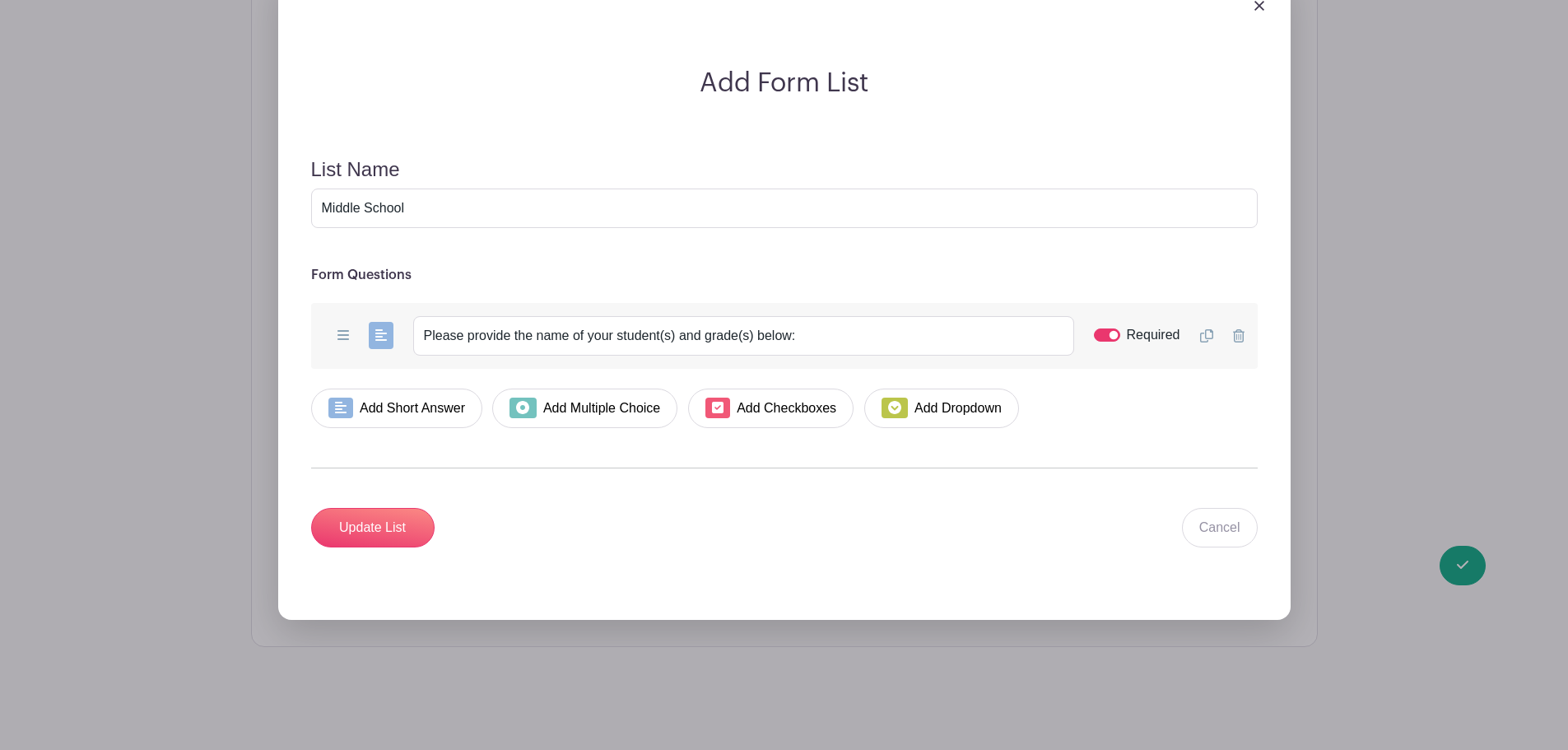
scroll to position [1793, 0]
click at [372, 534] on input "Update List" at bounding box center [372, 528] width 124 height 40
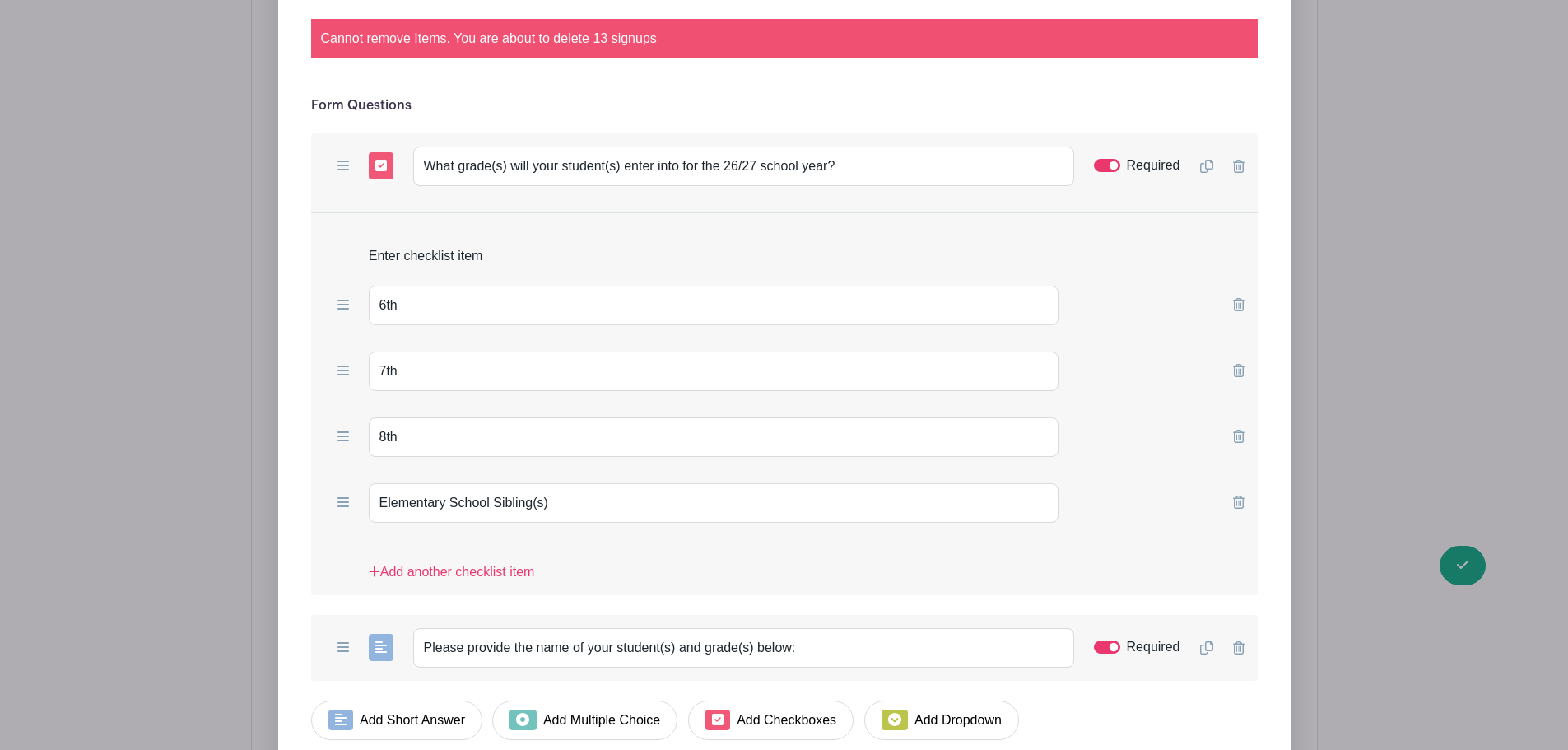
scroll to position [2004, 0]
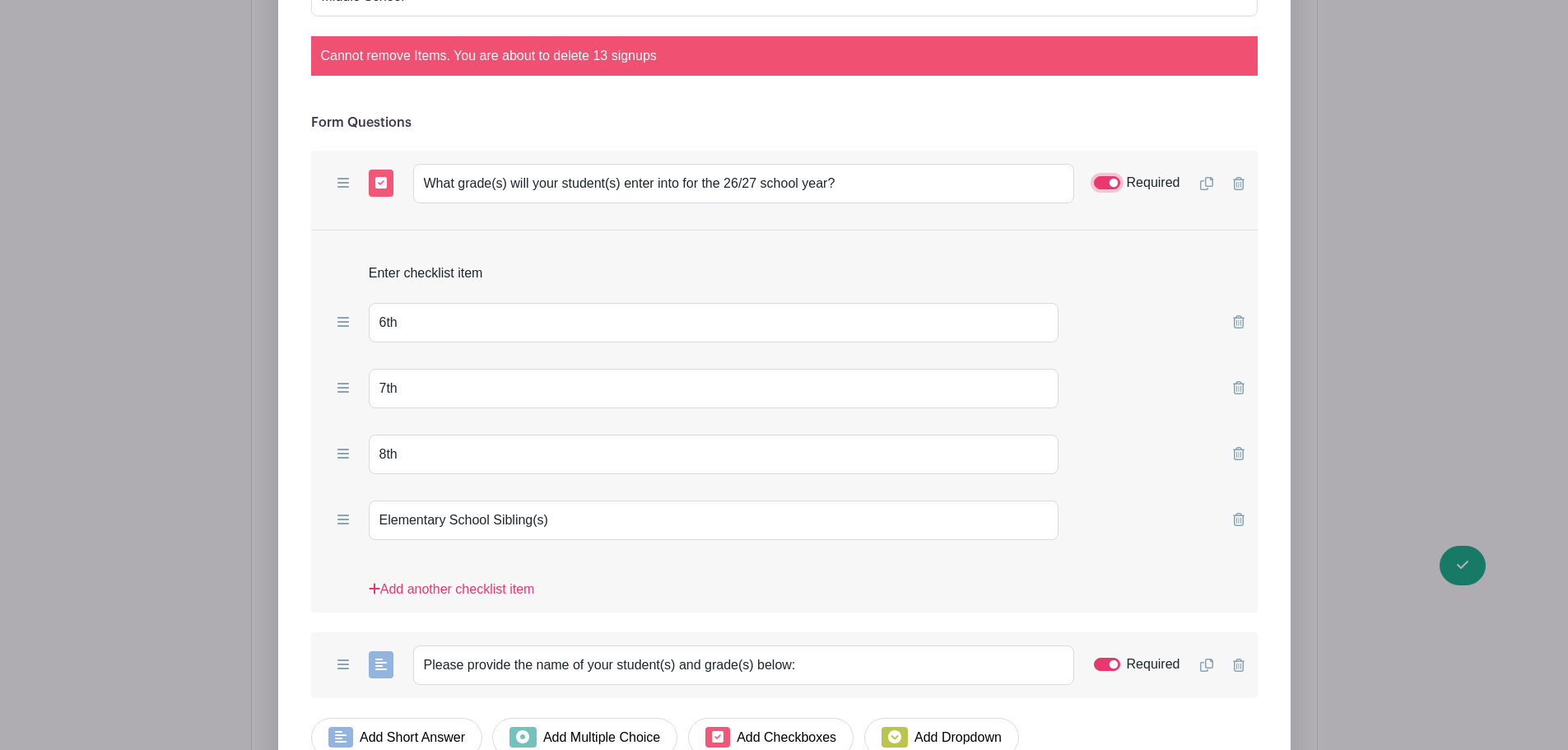
click at [1118, 179] on input "Required" at bounding box center [1107, 183] width 26 height 14
checkbox input "false"
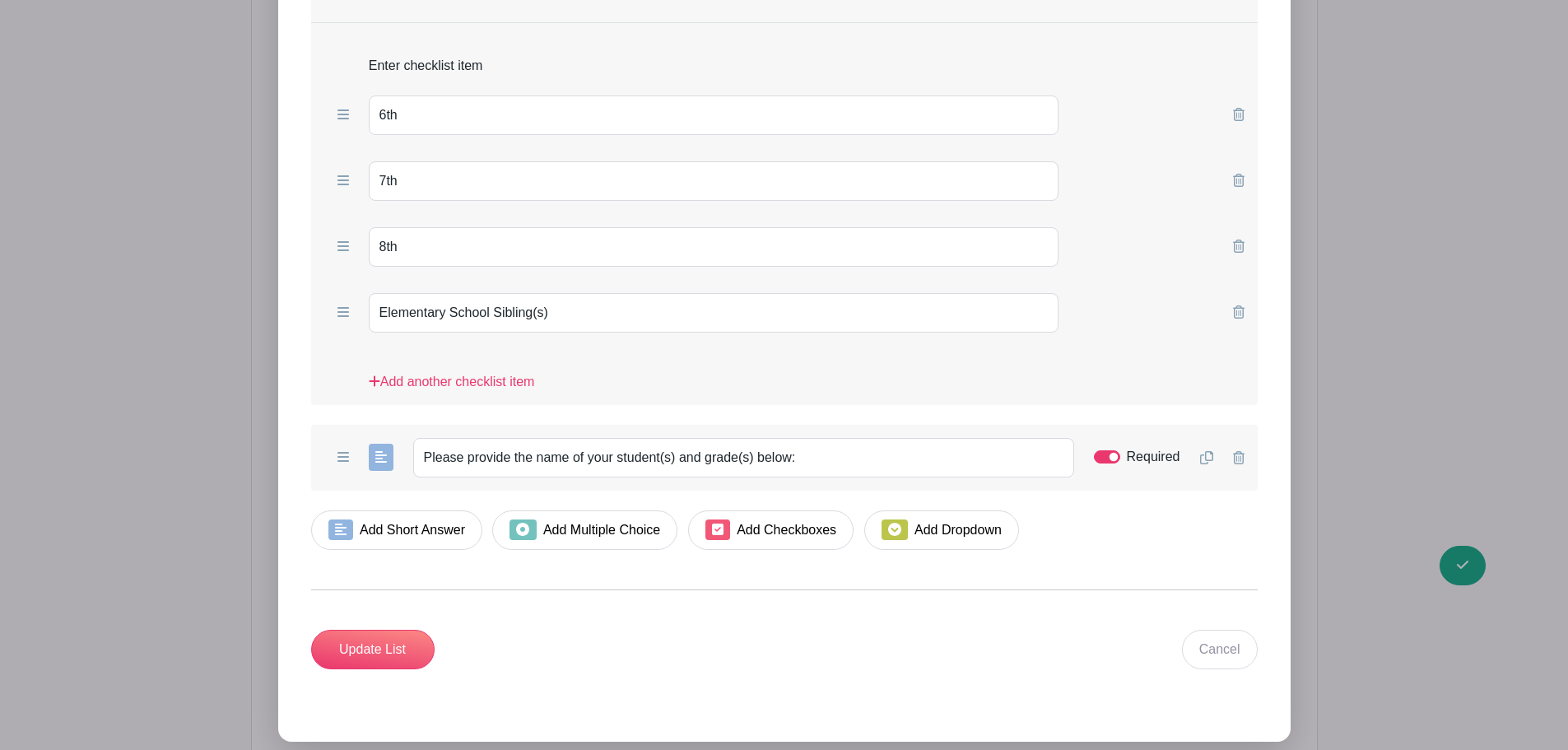
scroll to position [2334, 0]
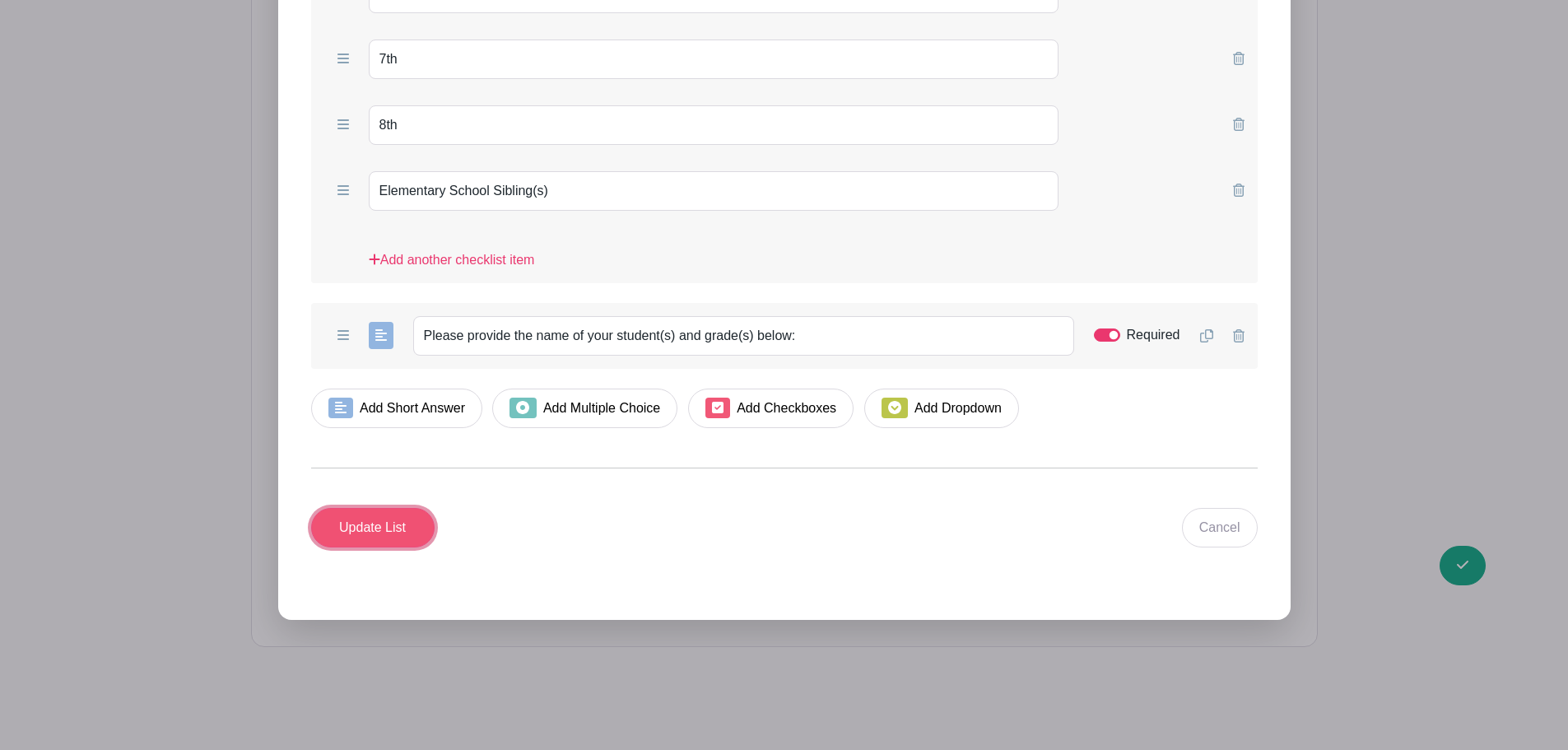
click at [418, 543] on input "Update List" at bounding box center [372, 528] width 124 height 40
click at [409, 537] on input "Update List" at bounding box center [372, 528] width 124 height 40
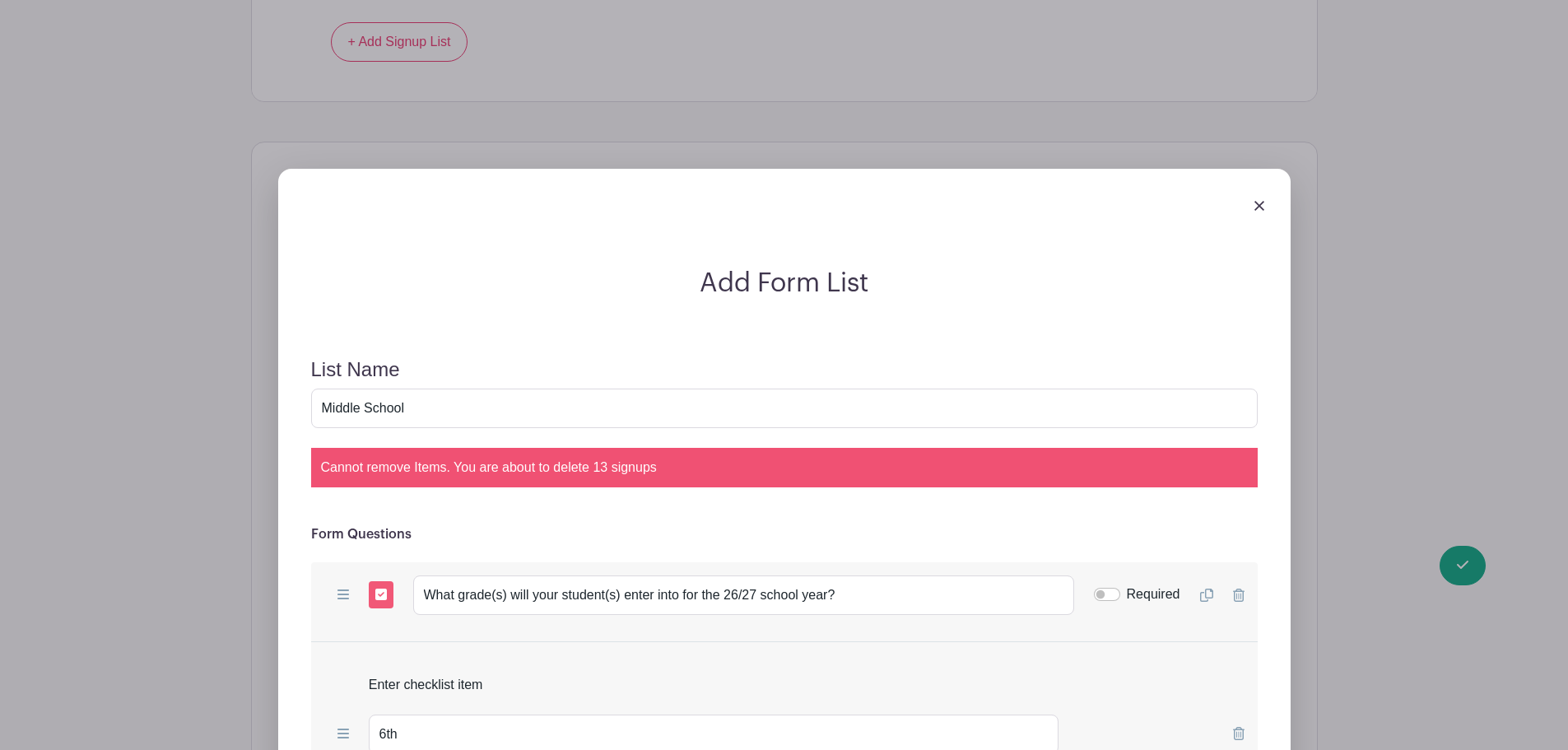
scroll to position [2251, 0]
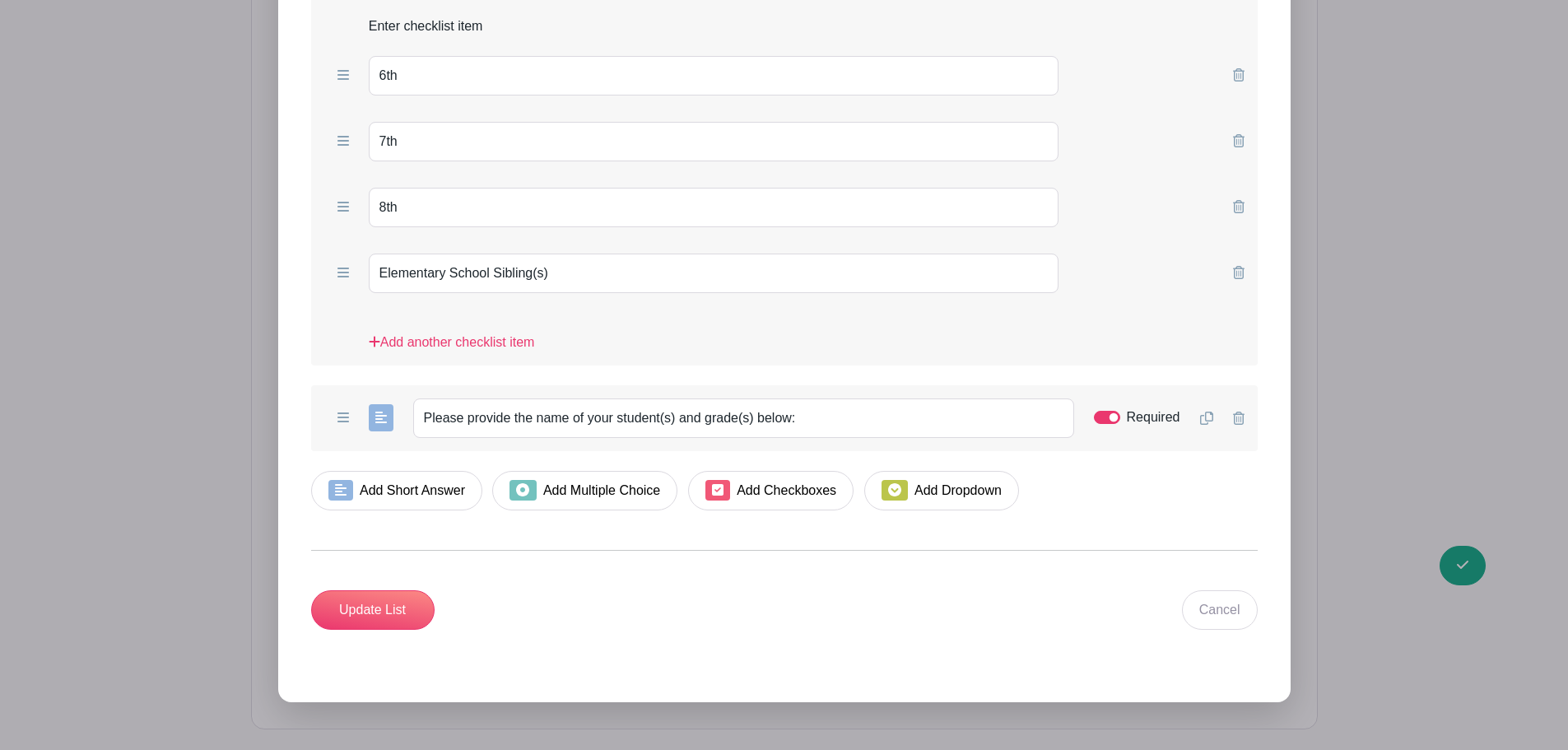
click at [1113, 638] on form "List Name Middle School Cannot remove Items. You are about to delete 13 signups…" at bounding box center [784, 165] width 986 height 969
click at [414, 611] on input "Update List" at bounding box center [372, 610] width 124 height 40
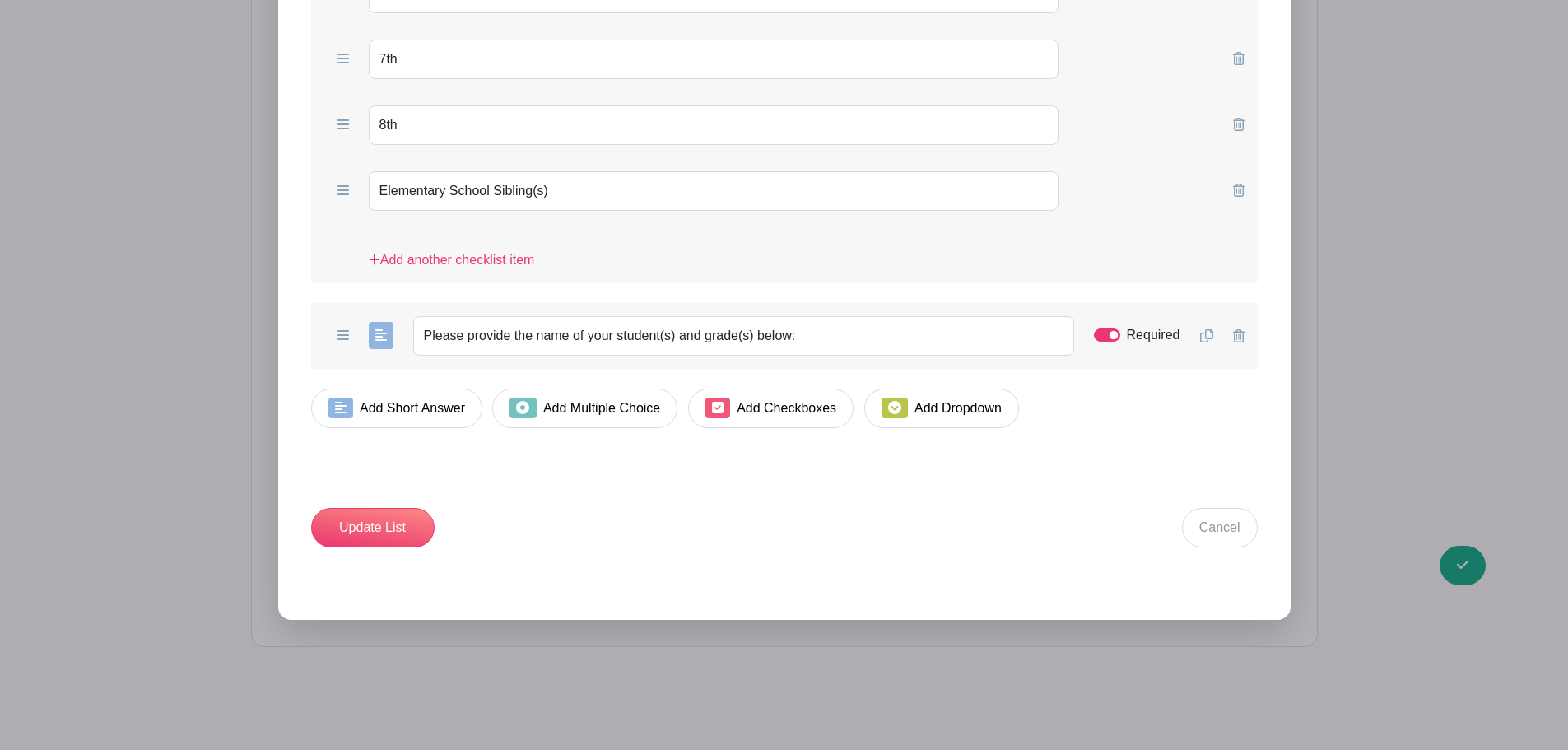
scroll to position [1757, 0]
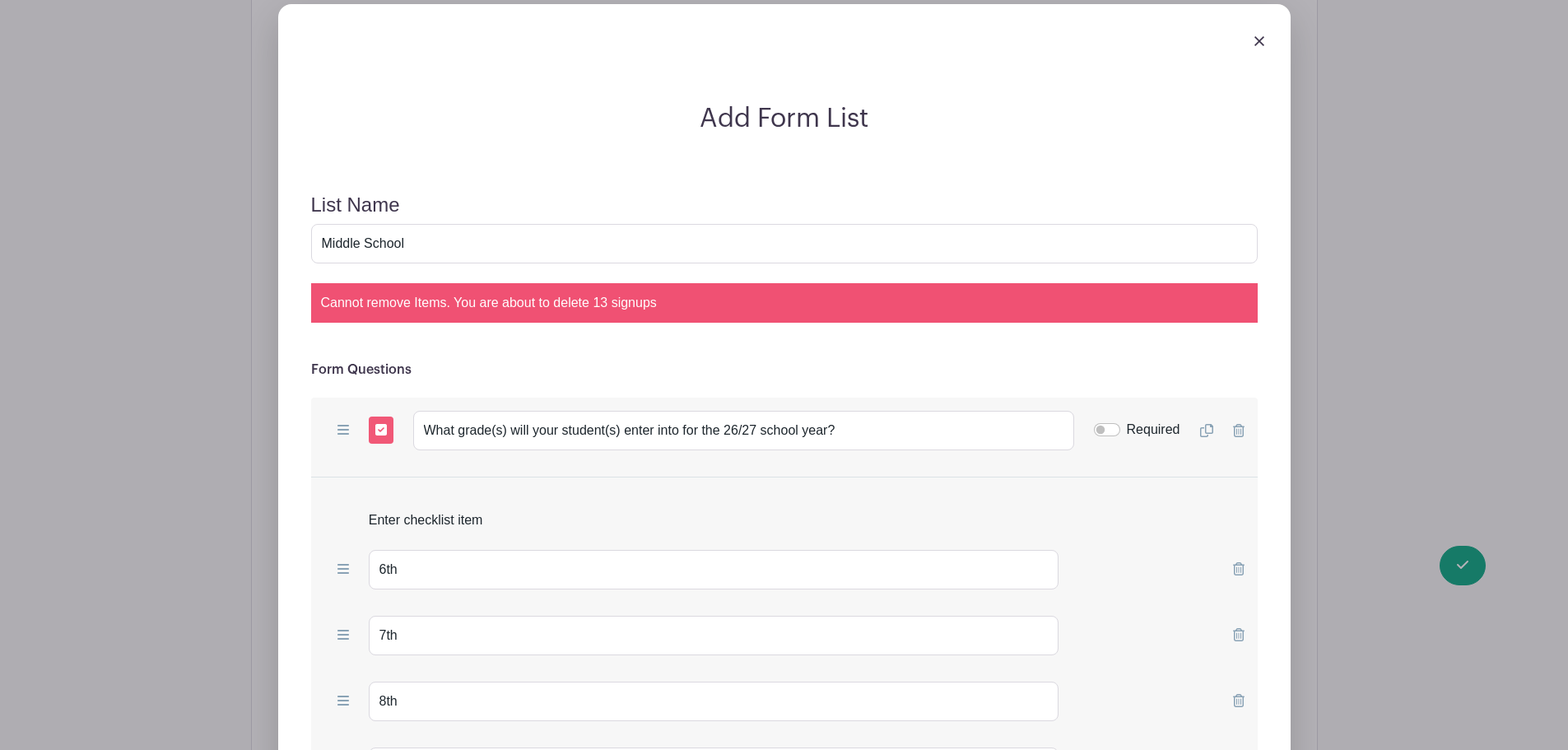
click at [1265, 38] on div at bounding box center [784, 40] width 986 height 46
click at [1262, 41] on img at bounding box center [1260, 41] width 10 height 10
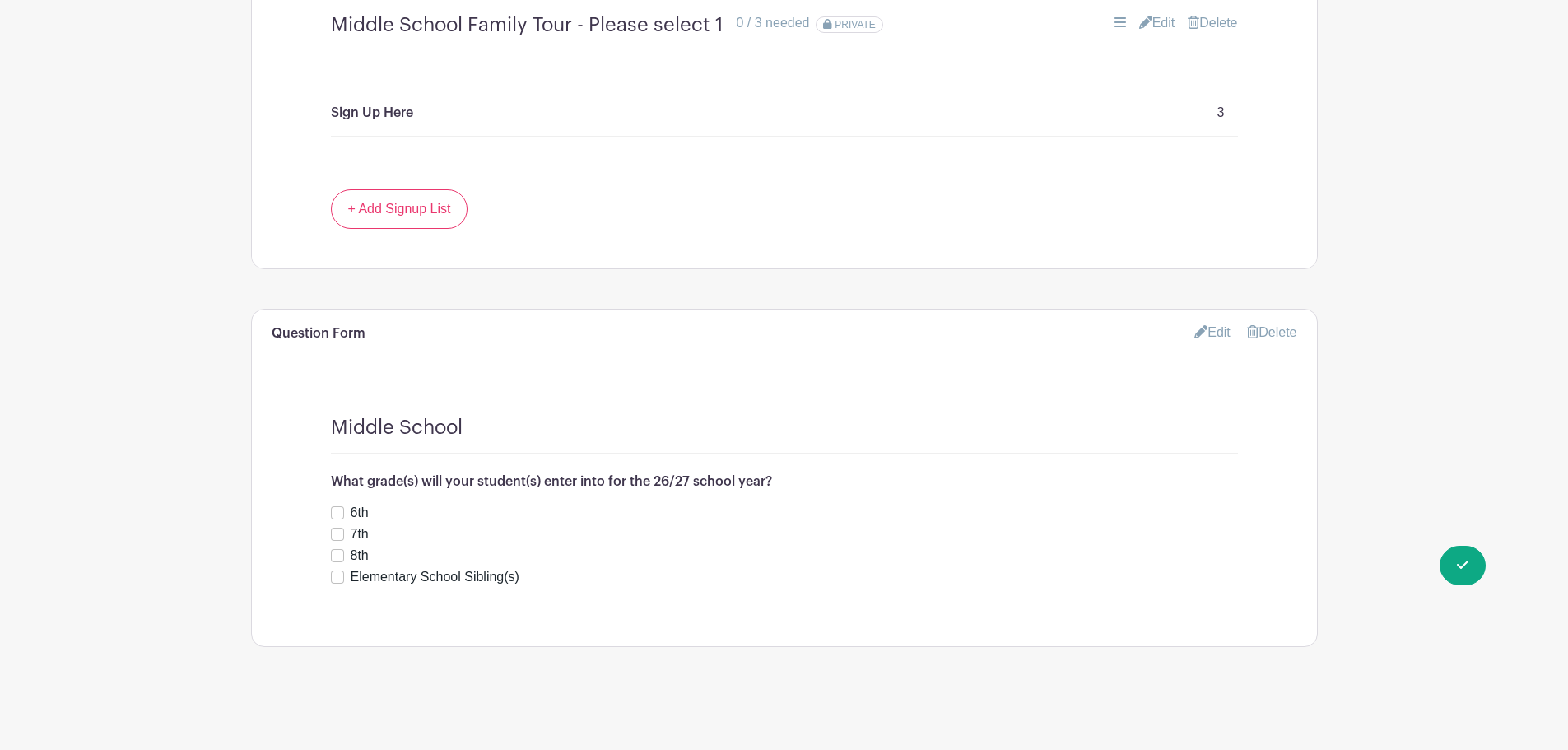
scroll to position [1425, 0]
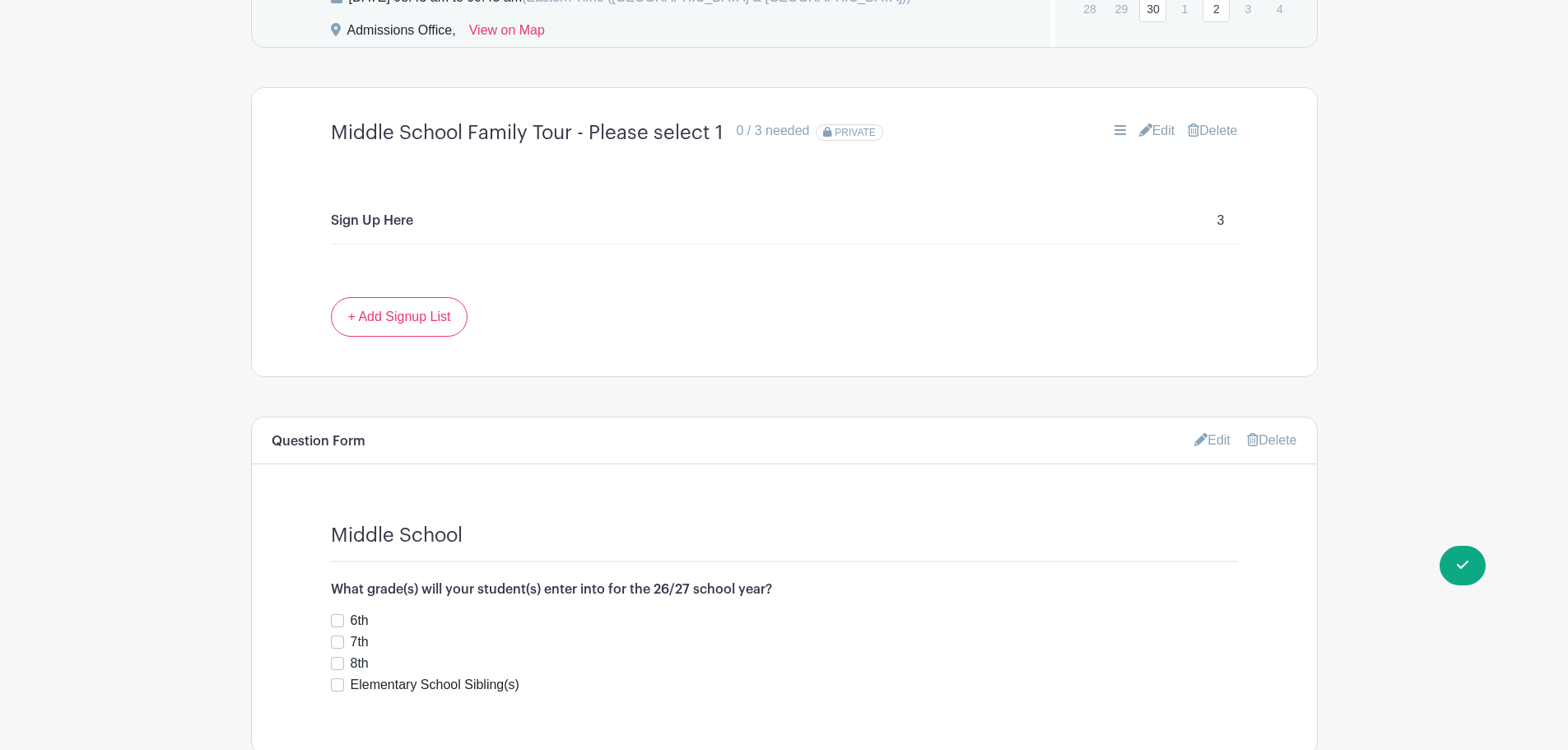
scroll to position [1425, 0]
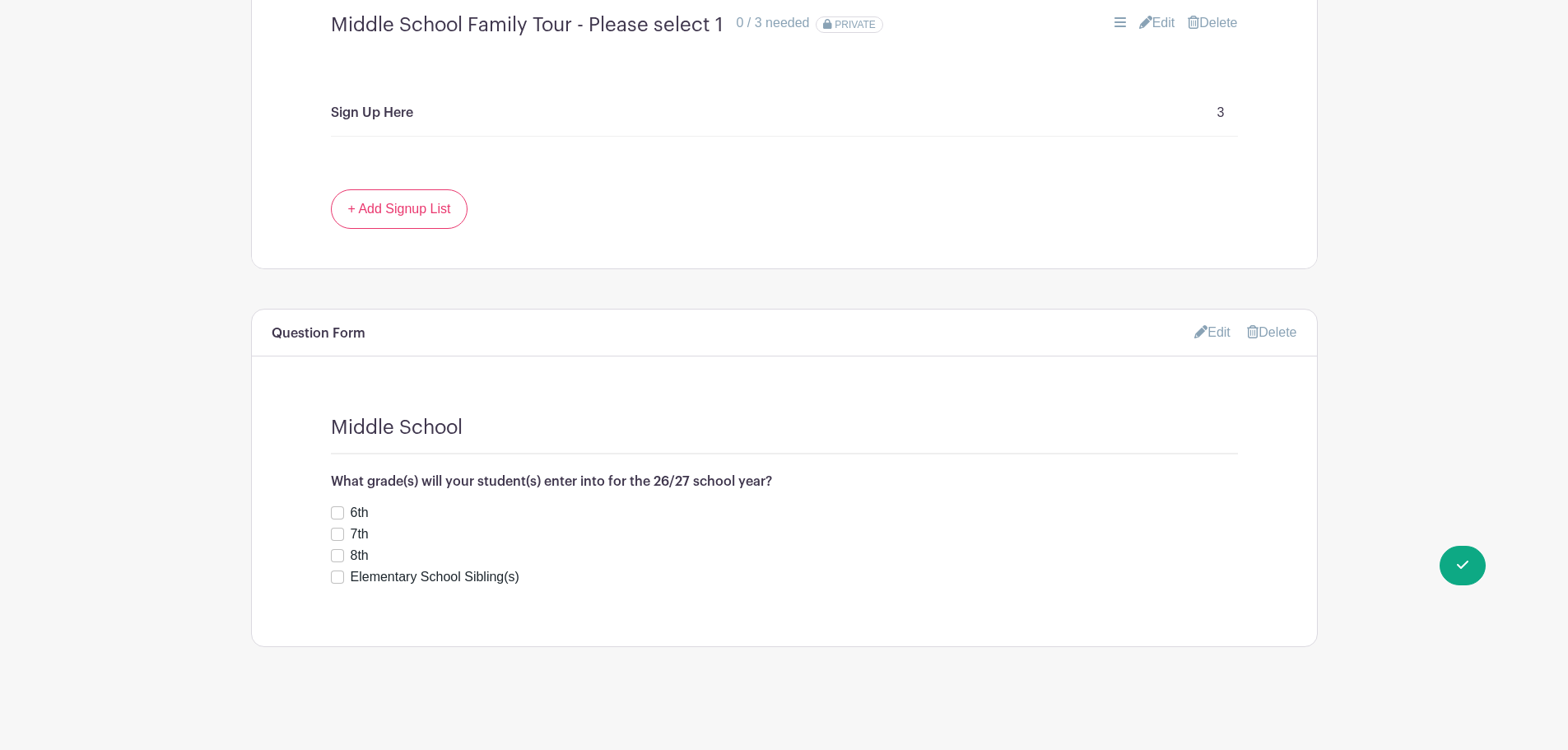
click at [1200, 325] on icon at bounding box center [1201, 332] width 14 height 14
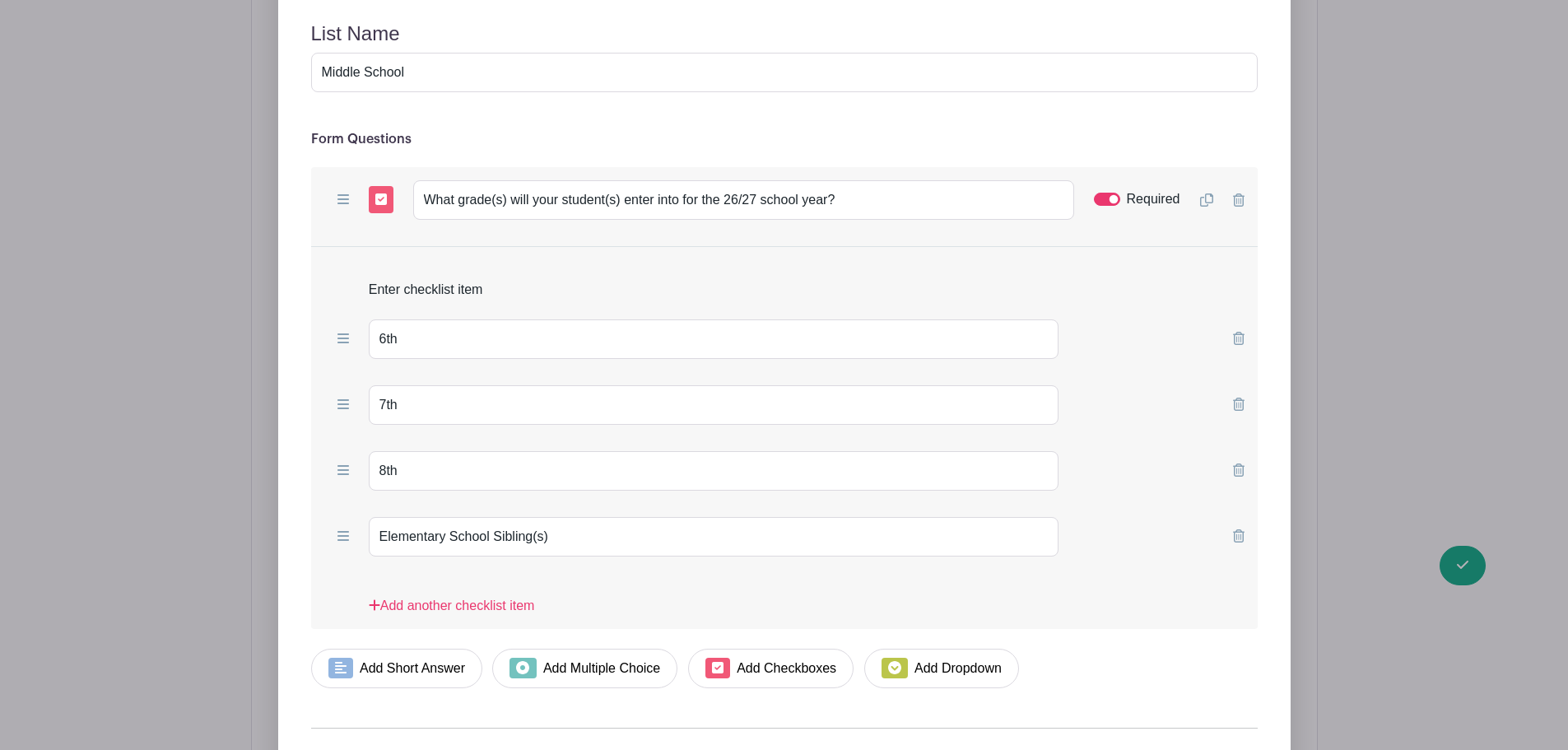
scroll to position [1919, 0]
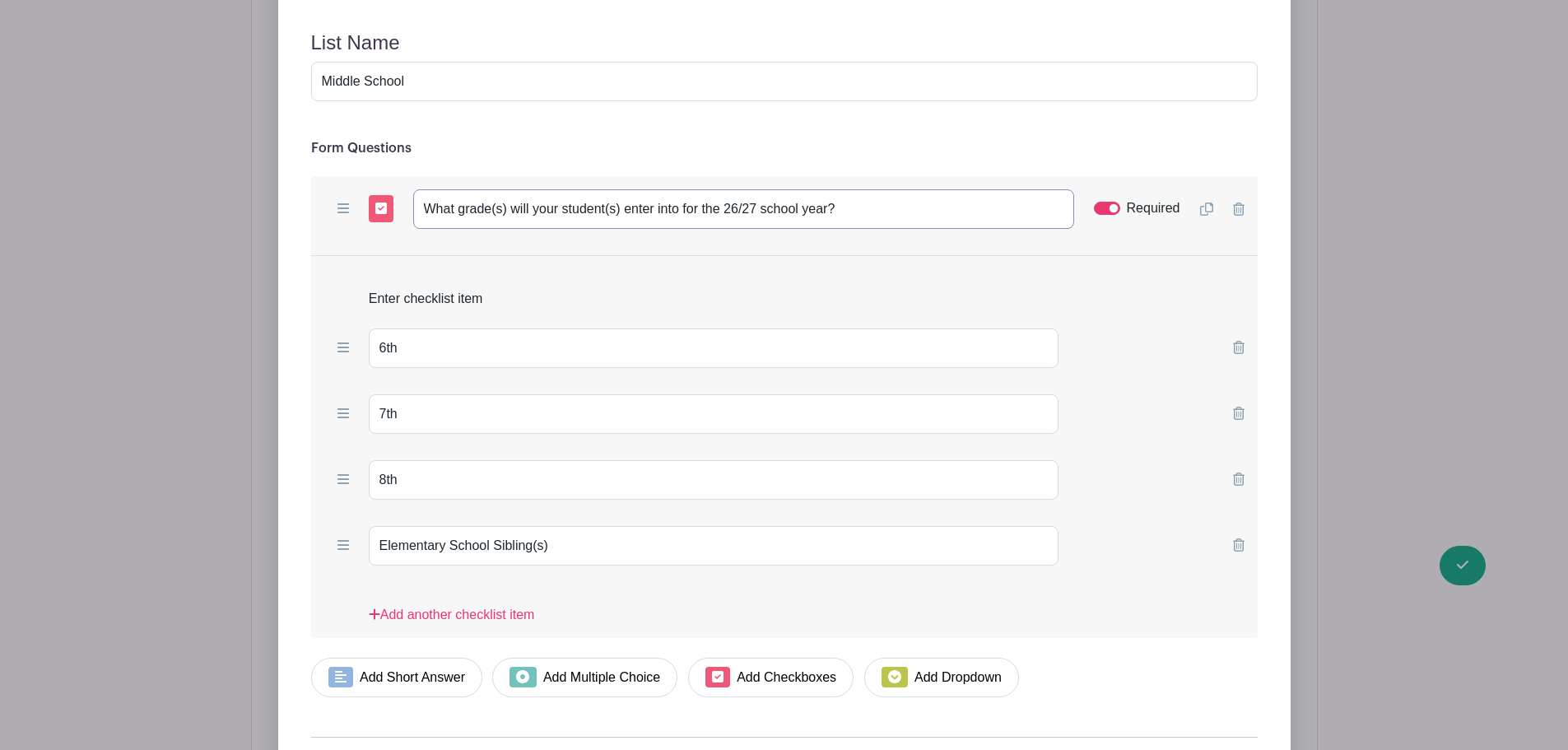
click at [700, 203] on input "What grade(s) will your student(s) enter into for the 26/27 school year?" at bounding box center [744, 209] width 661 height 40
click at [1096, 214] on input "Required" at bounding box center [1107, 209] width 26 height 14
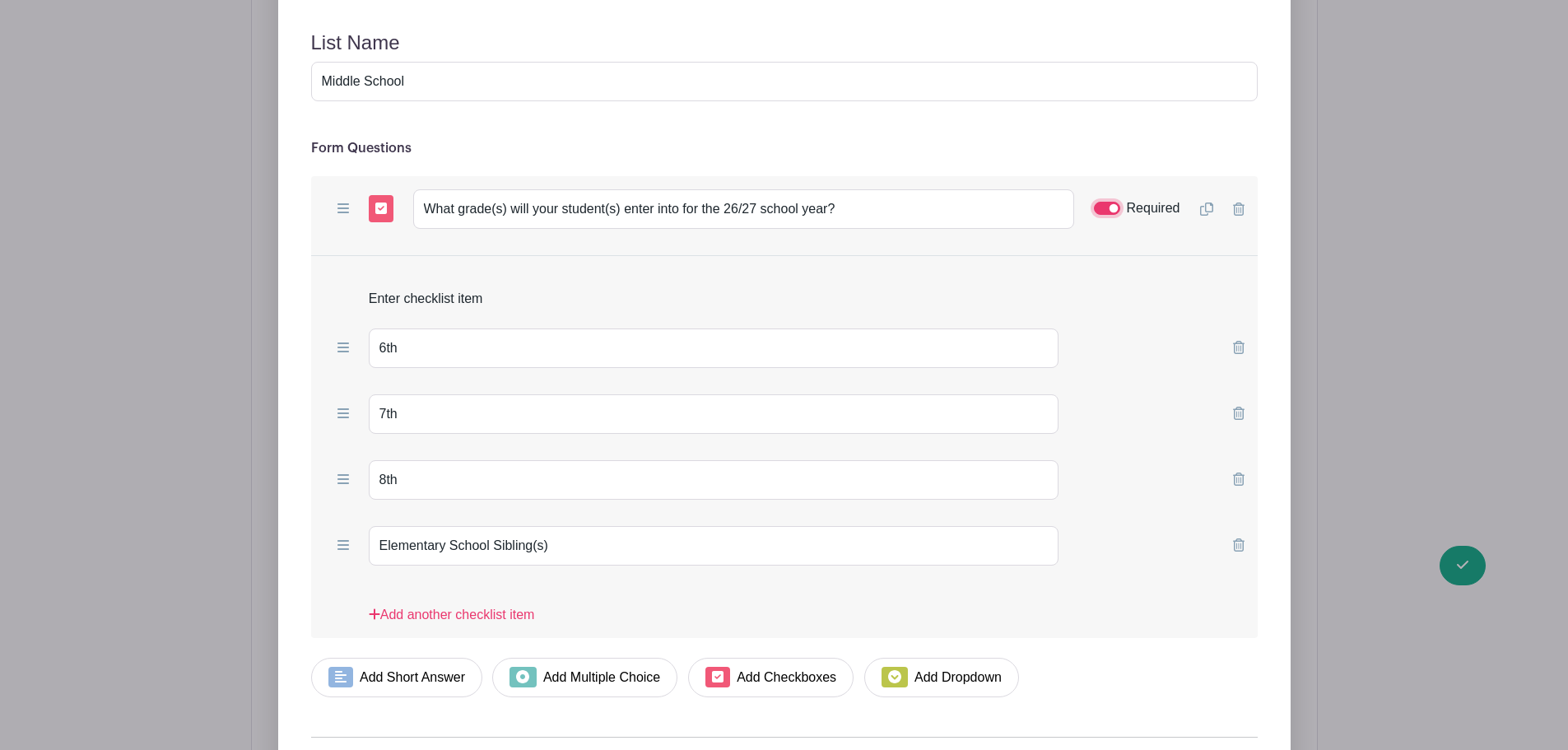
checkbox input "false"
click at [1238, 212] on icon at bounding box center [1239, 210] width 12 height 14
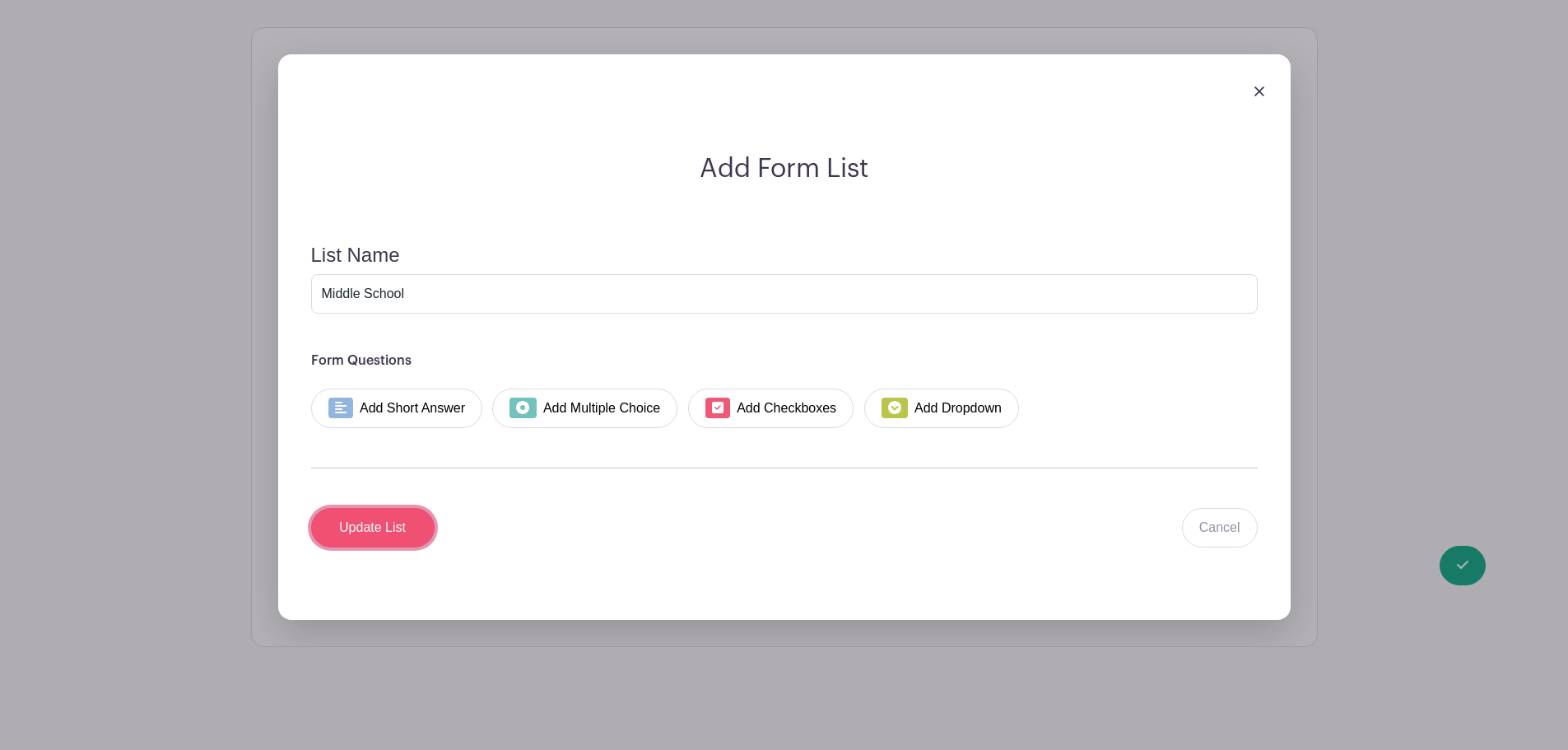
click at [402, 533] on input "Update List" at bounding box center [372, 528] width 124 height 40
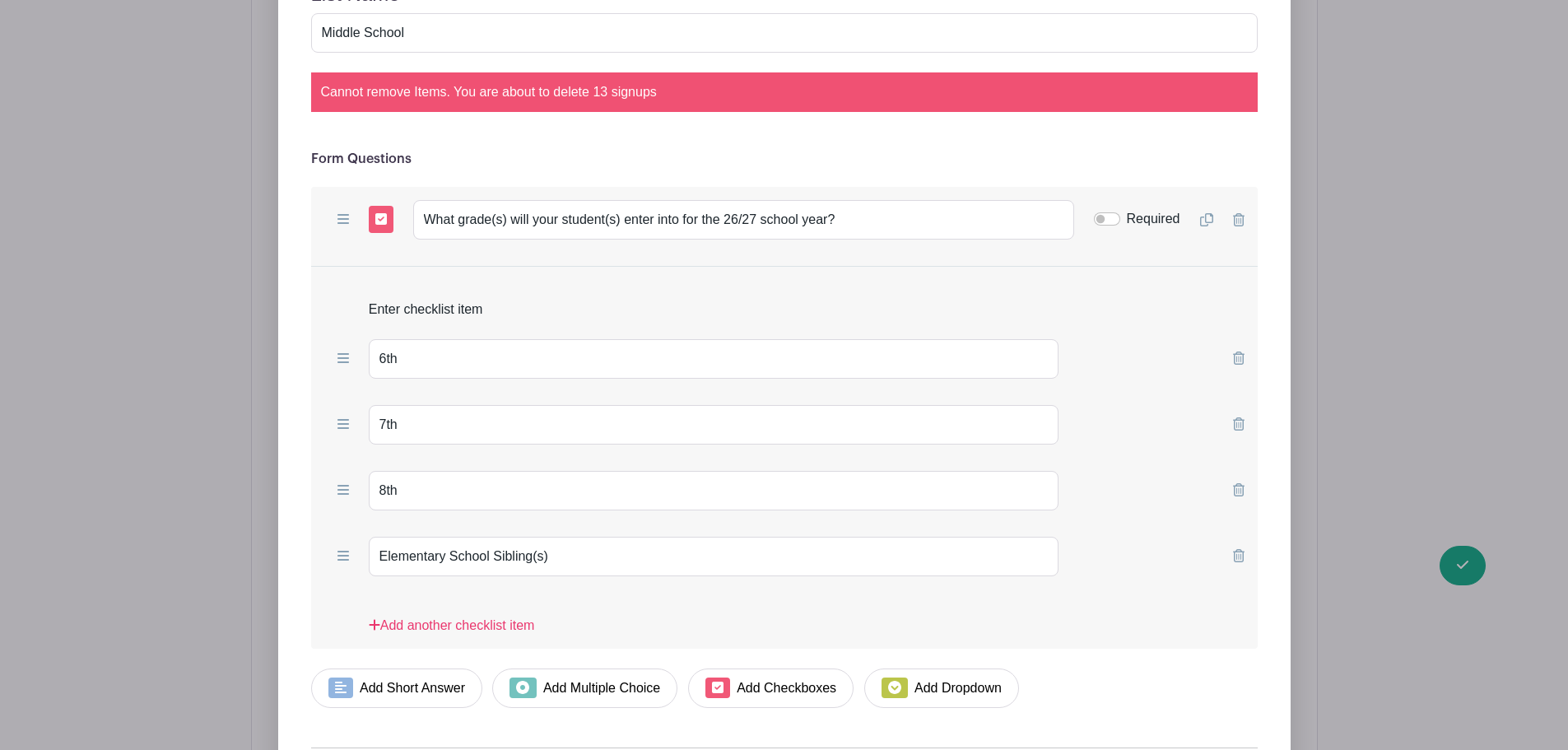
scroll to position [2201, 0]
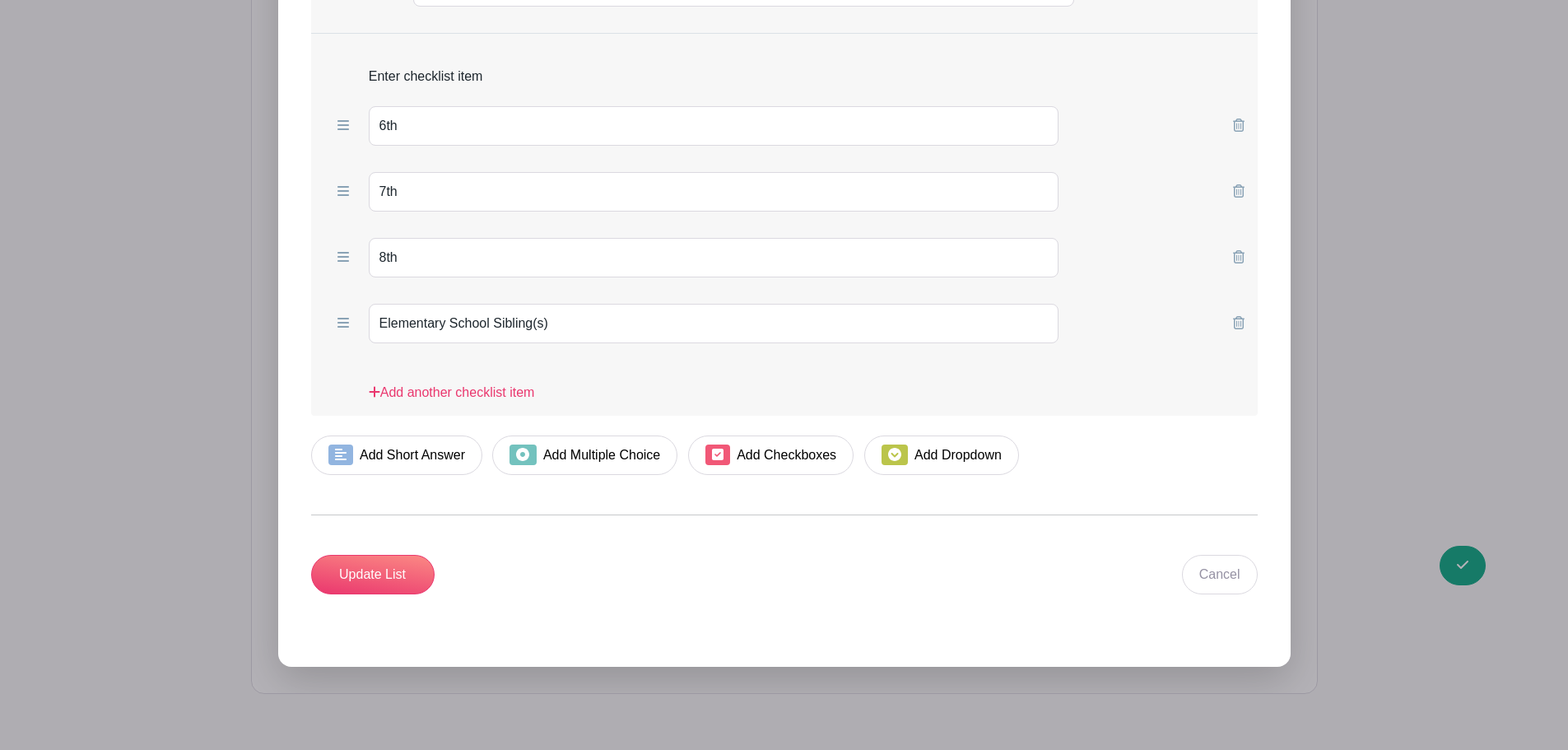
click at [1238, 318] on icon at bounding box center [1239, 323] width 12 height 14
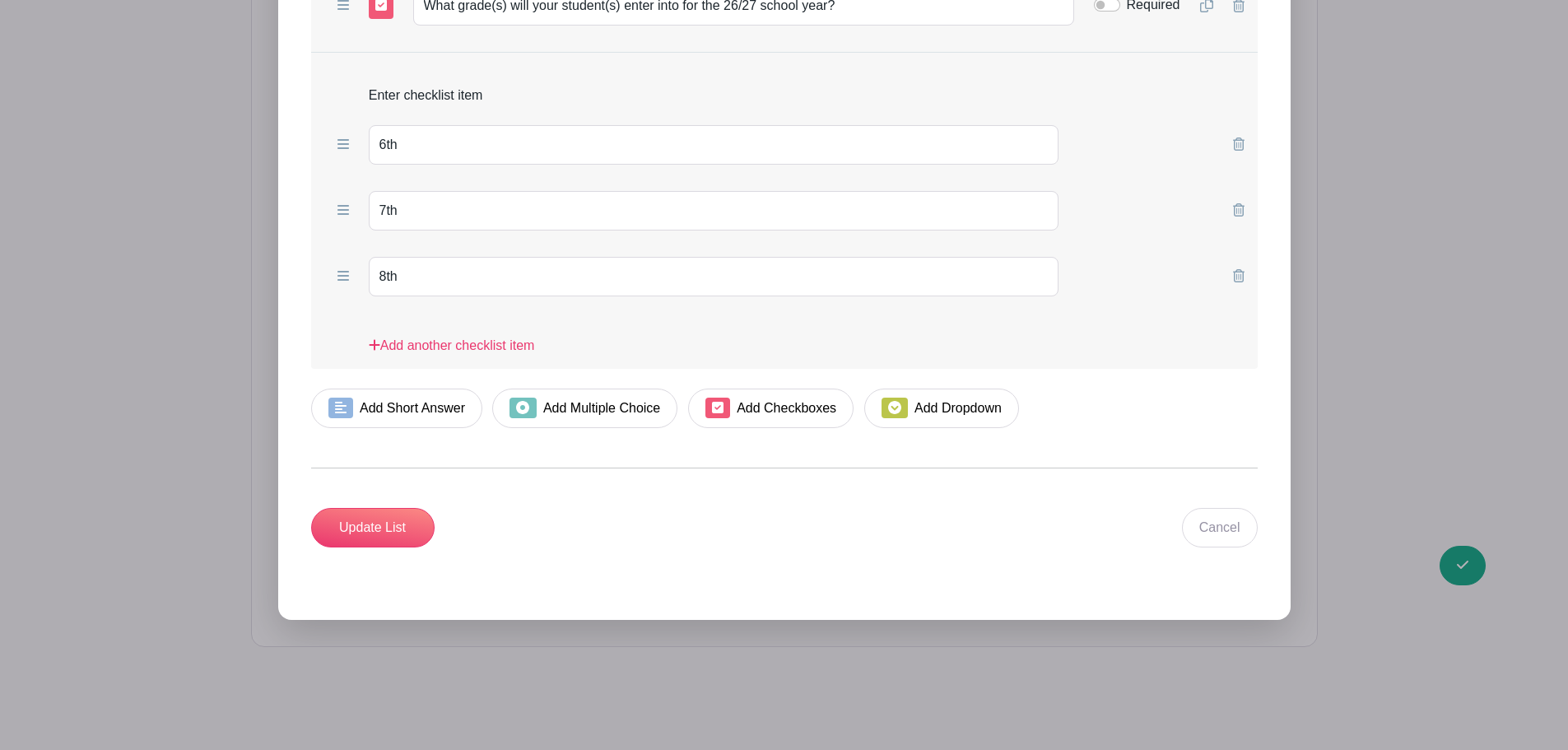
click at [1239, 277] on icon at bounding box center [1239, 276] width 12 height 14
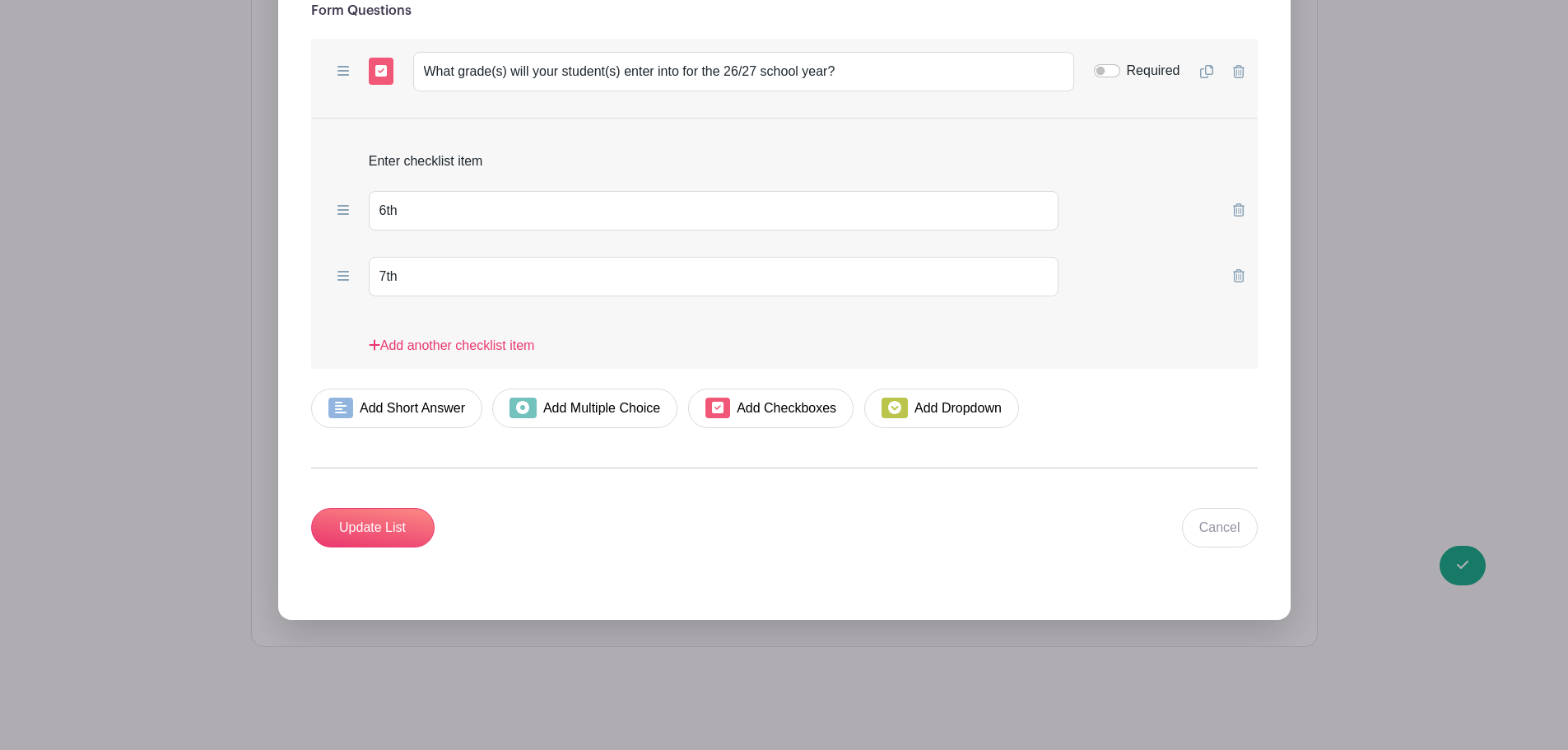
scroll to position [2116, 0]
click at [1237, 283] on icon at bounding box center [1239, 276] width 12 height 14
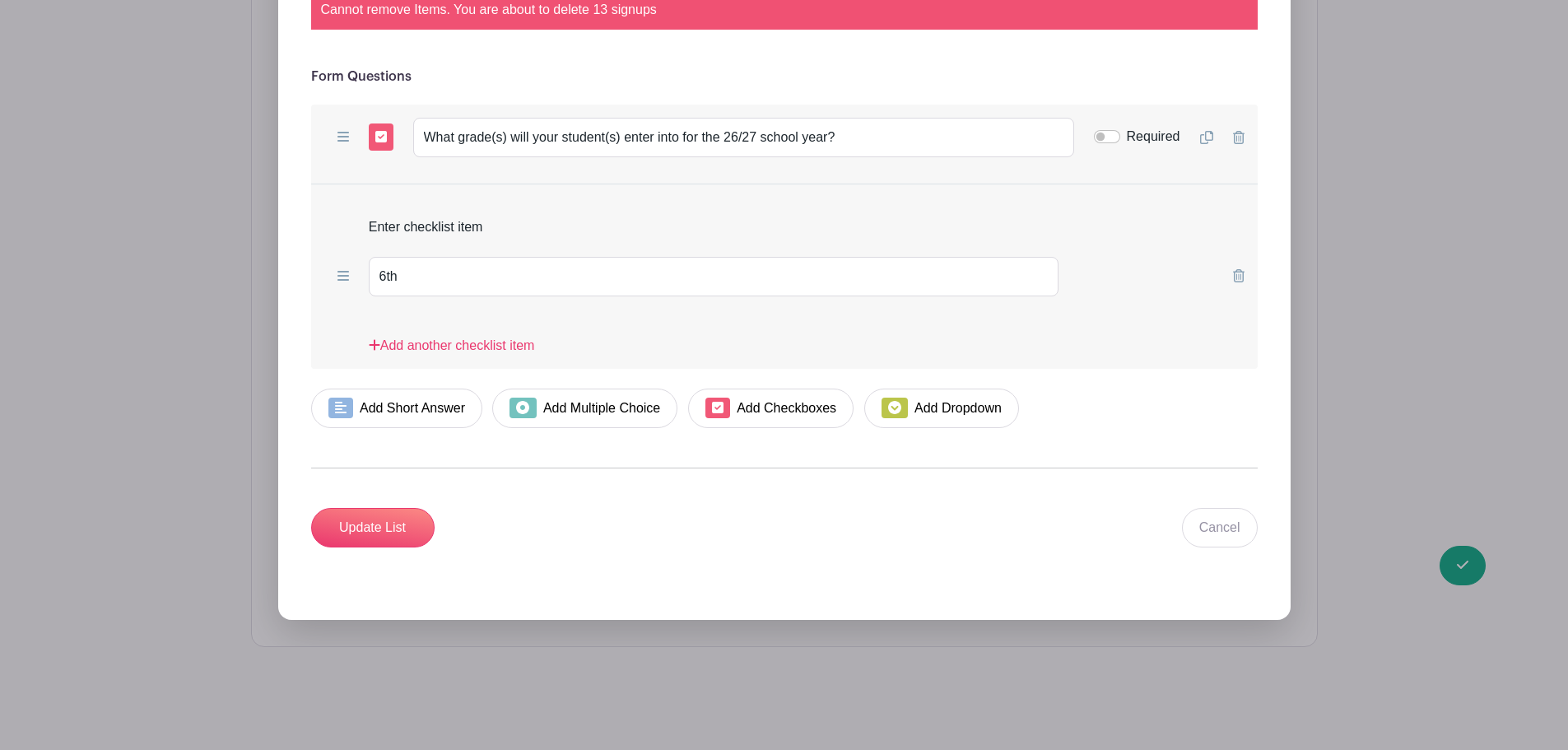
click at [1237, 279] on icon at bounding box center [1239, 276] width 12 height 14
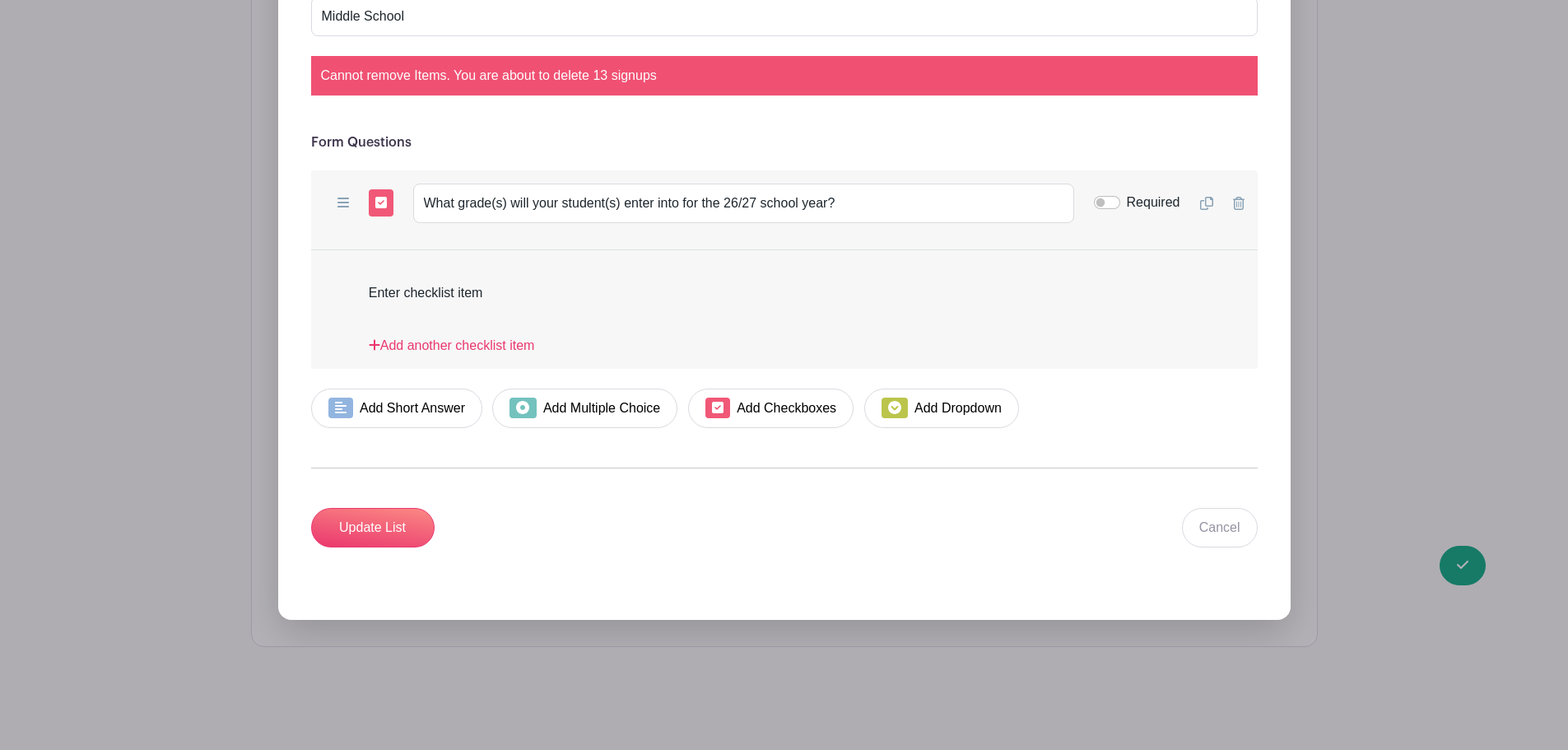
click at [1234, 204] on icon at bounding box center [1239, 204] width 12 height 14
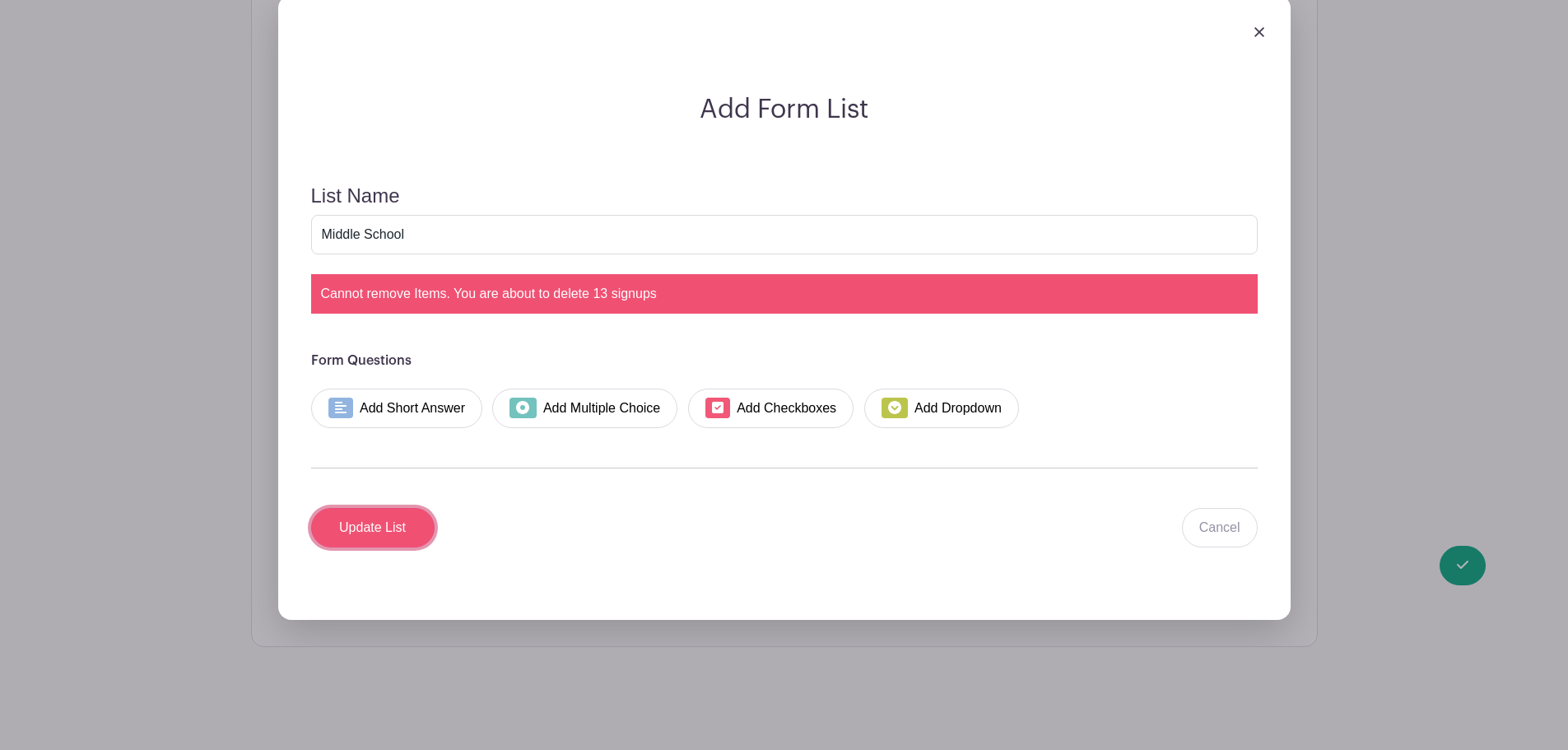
click at [394, 531] on input "Update List" at bounding box center [372, 528] width 124 height 40
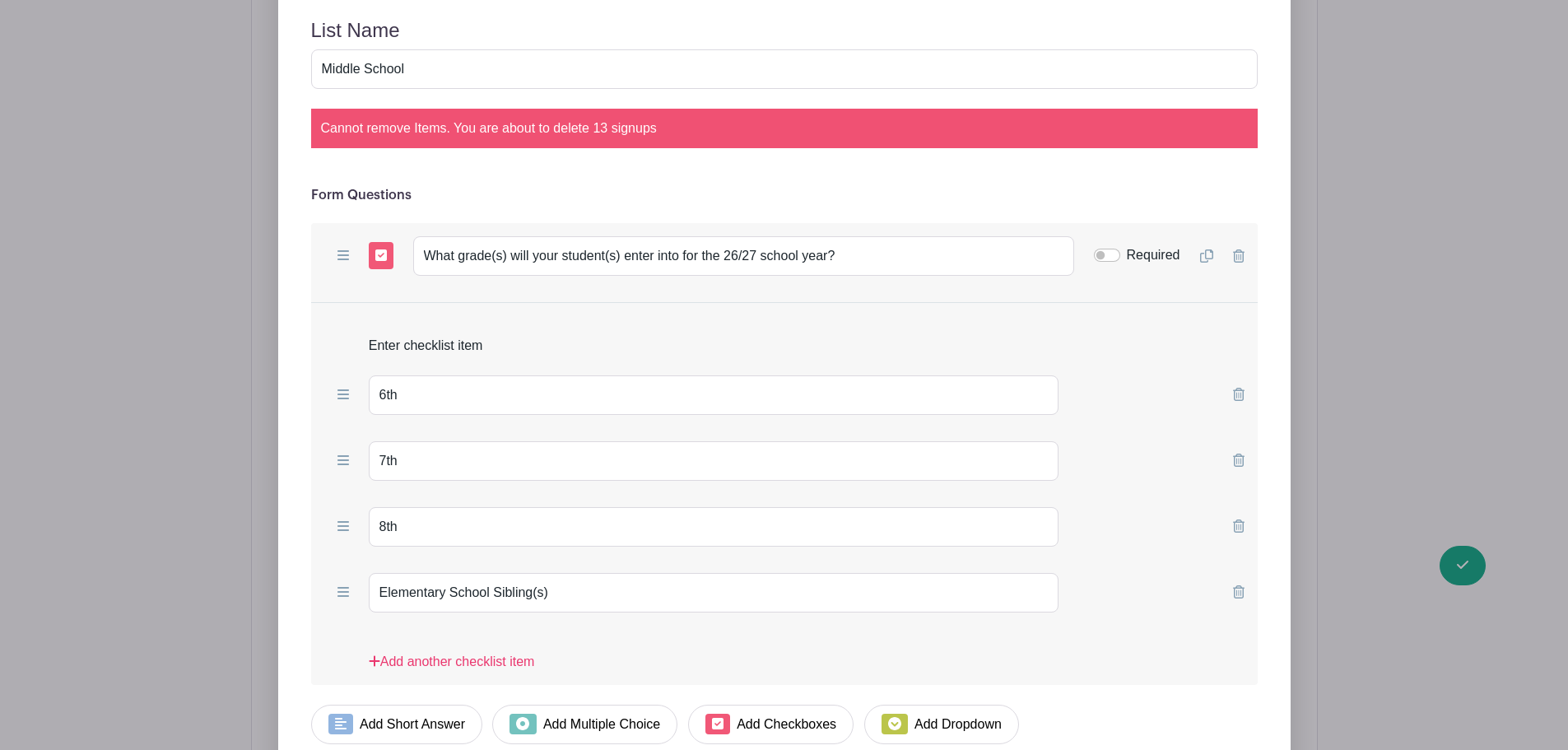
scroll to position [1601, 0]
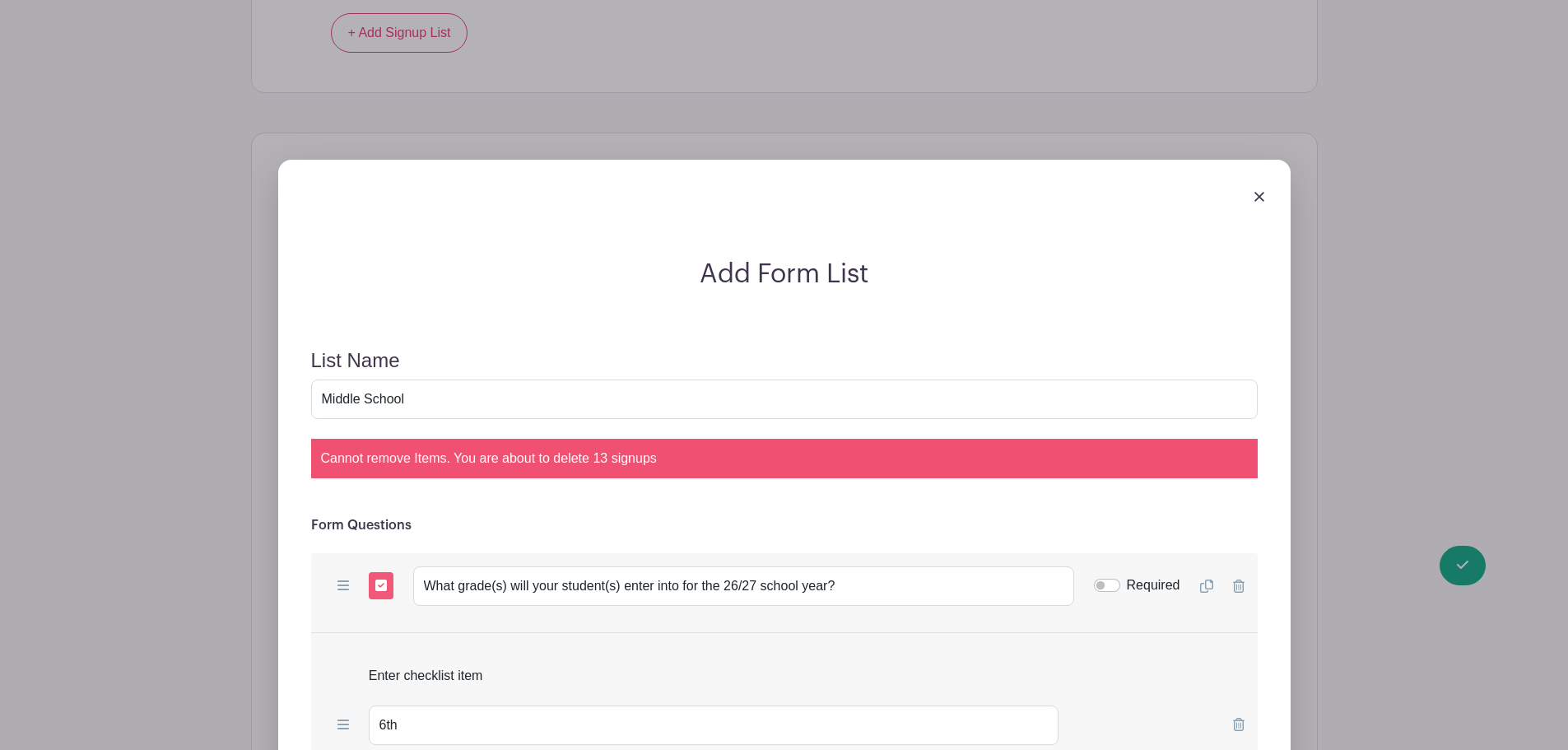
click at [1260, 198] on img at bounding box center [1260, 197] width 10 height 10
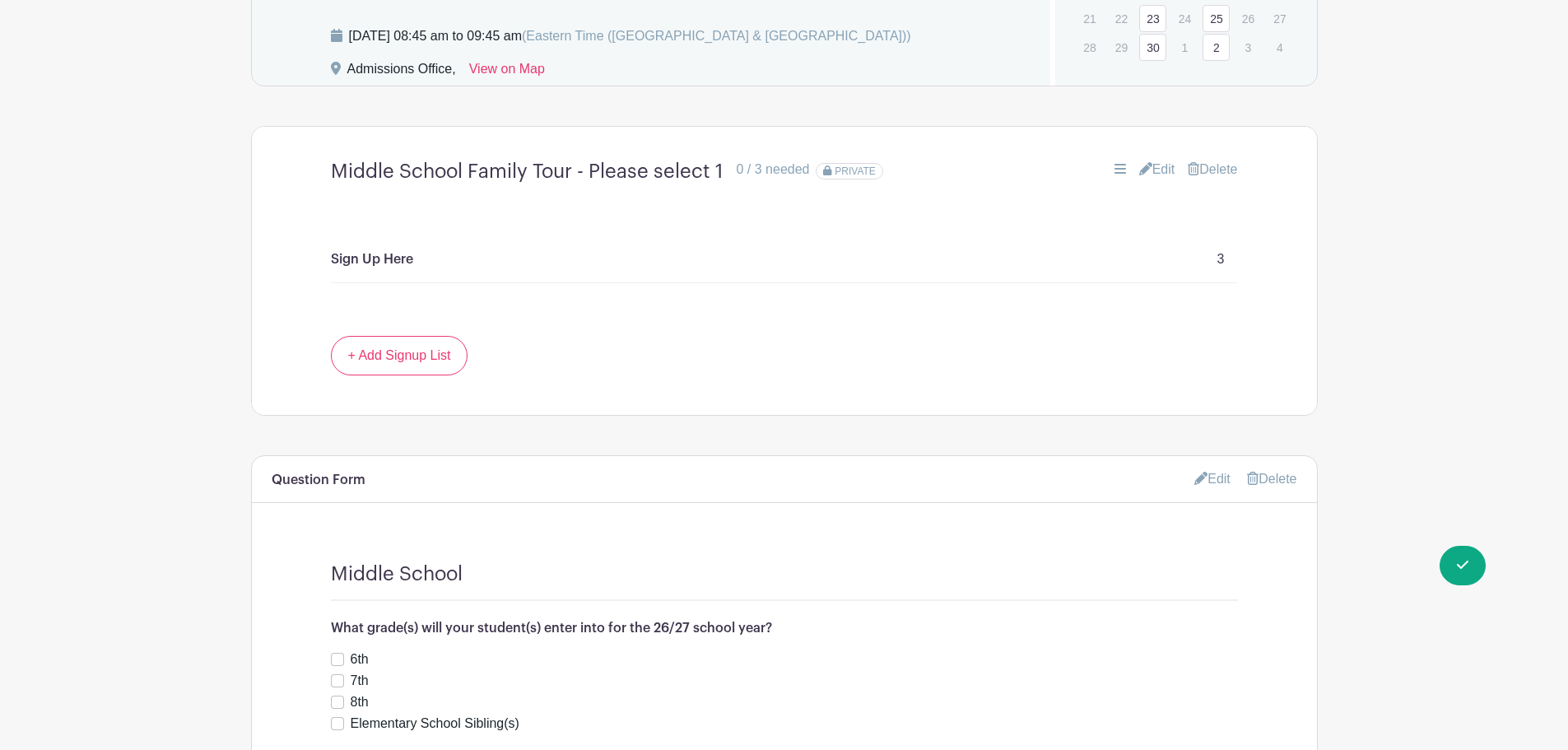
scroll to position [1013, 0]
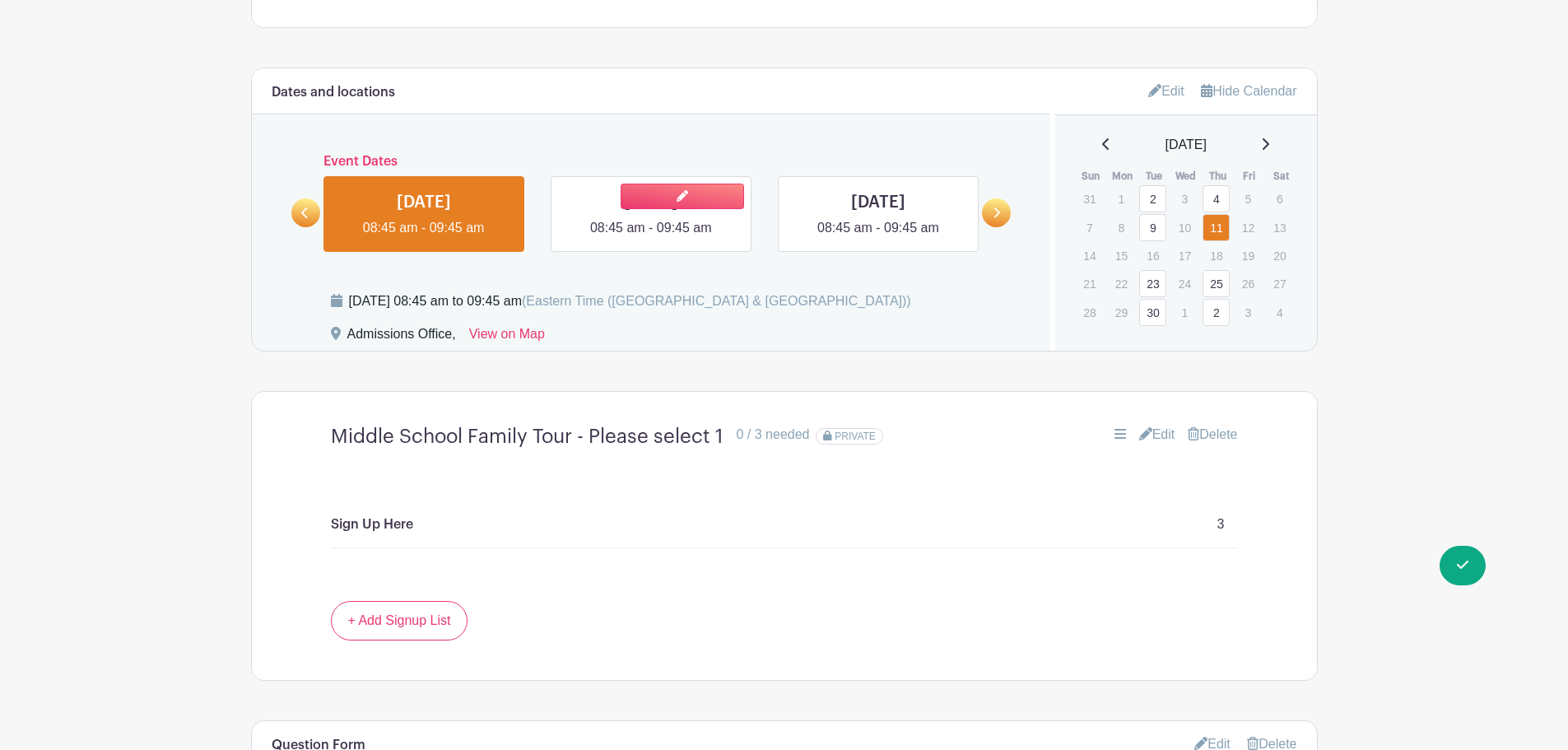
click at [651, 238] on link at bounding box center [651, 238] width 0 height 0
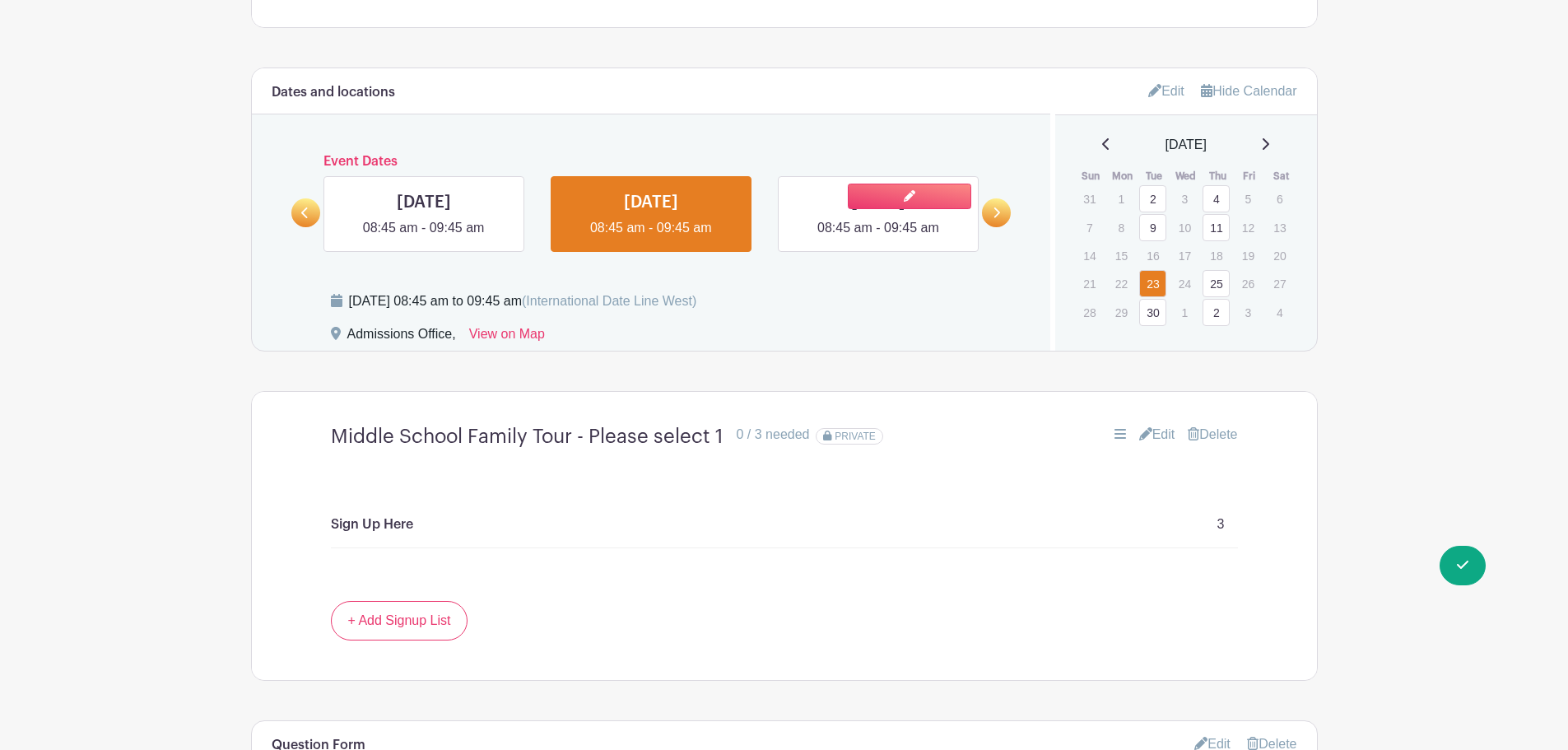
click at [879, 238] on link at bounding box center [879, 238] width 0 height 0
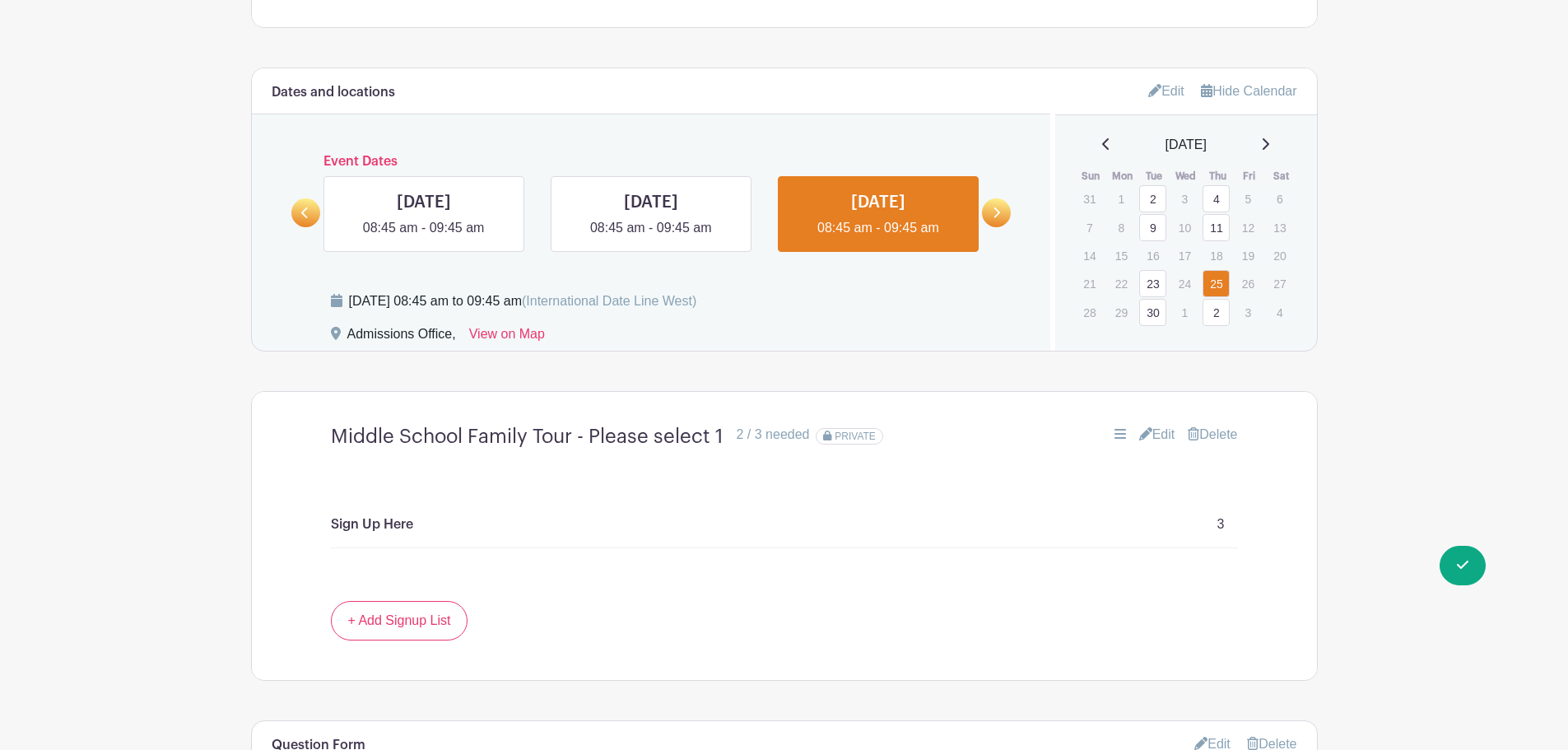
click at [1000, 212] on icon at bounding box center [998, 213] width 7 height 11
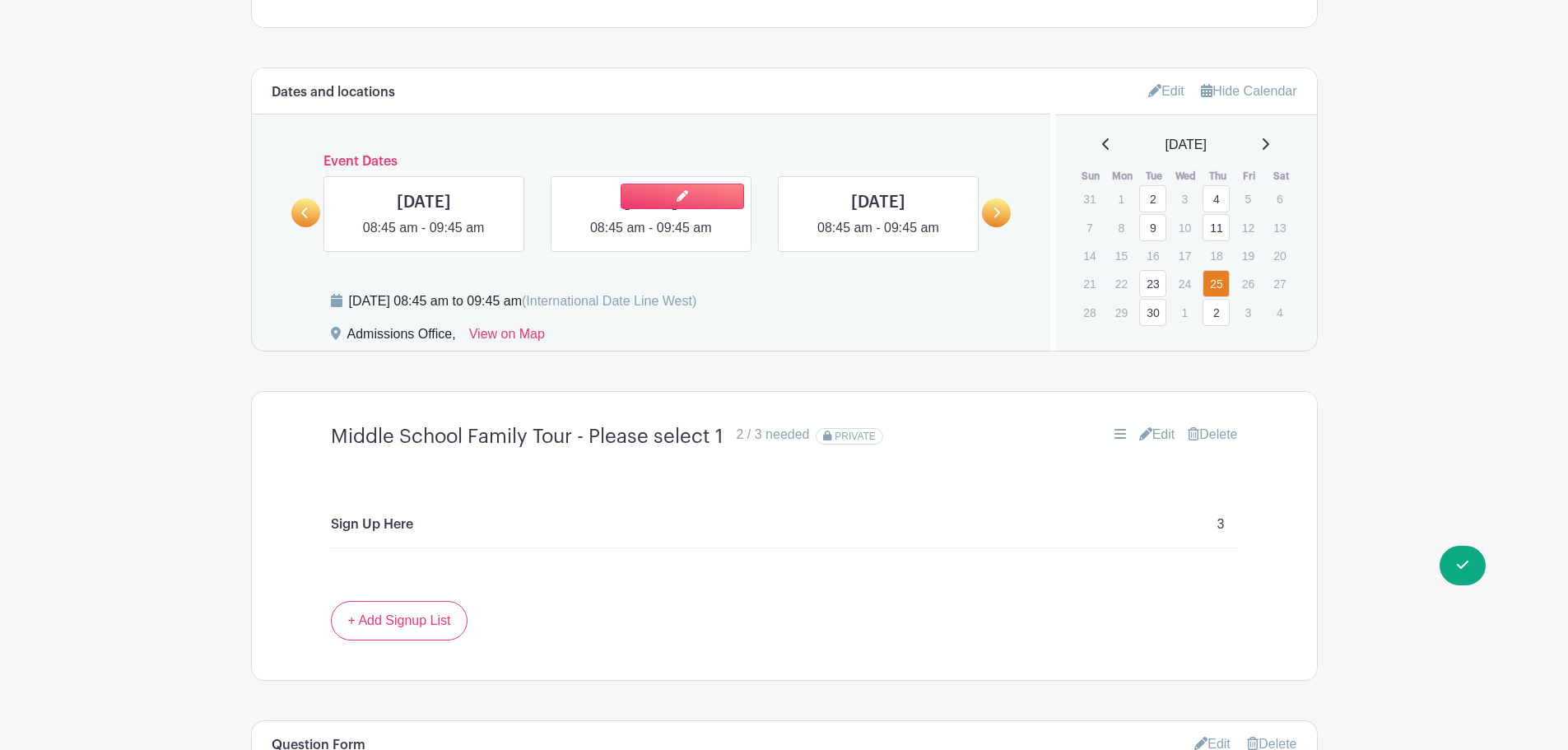
click at [651, 238] on link at bounding box center [651, 238] width 0 height 0
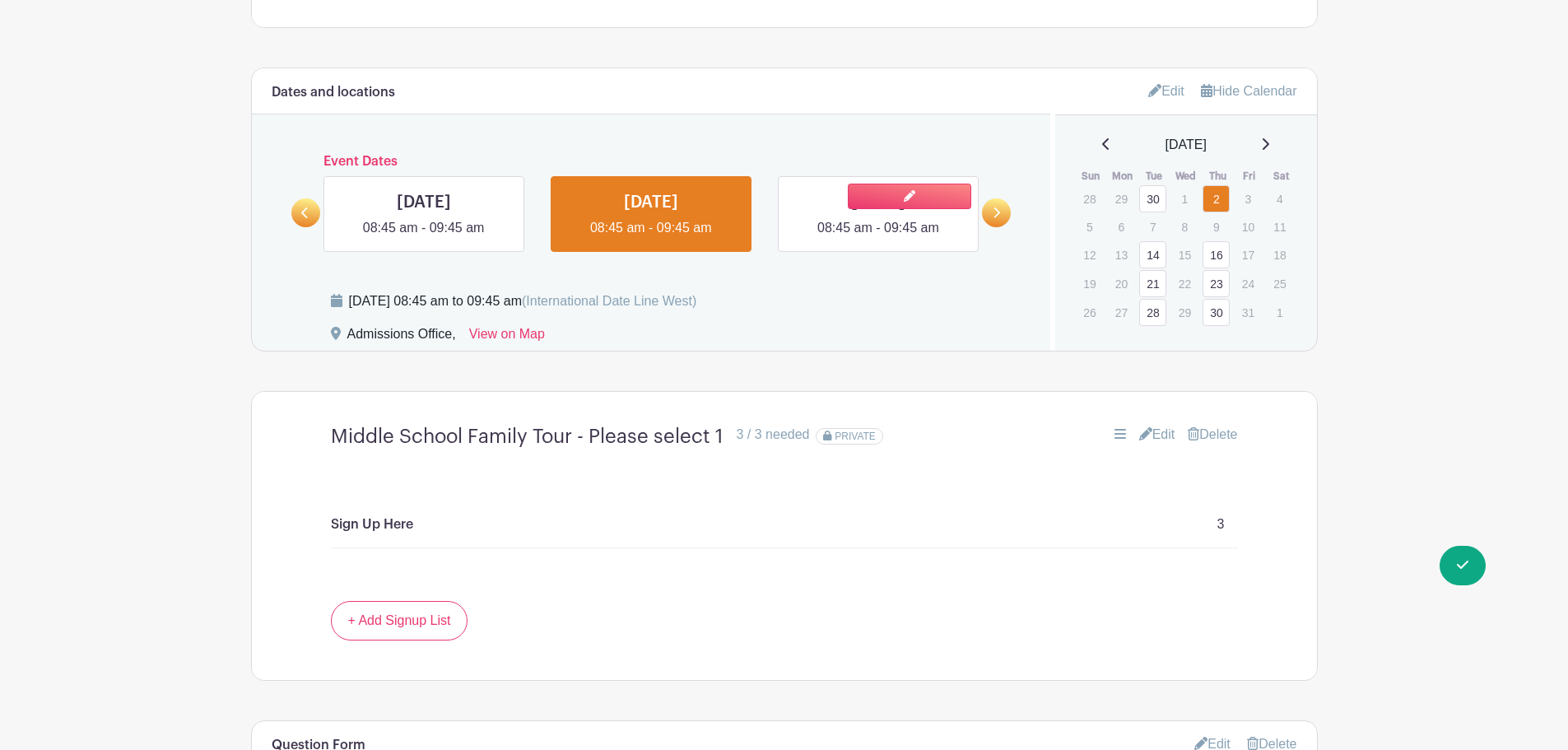
click at [879, 238] on link at bounding box center [879, 238] width 0 height 0
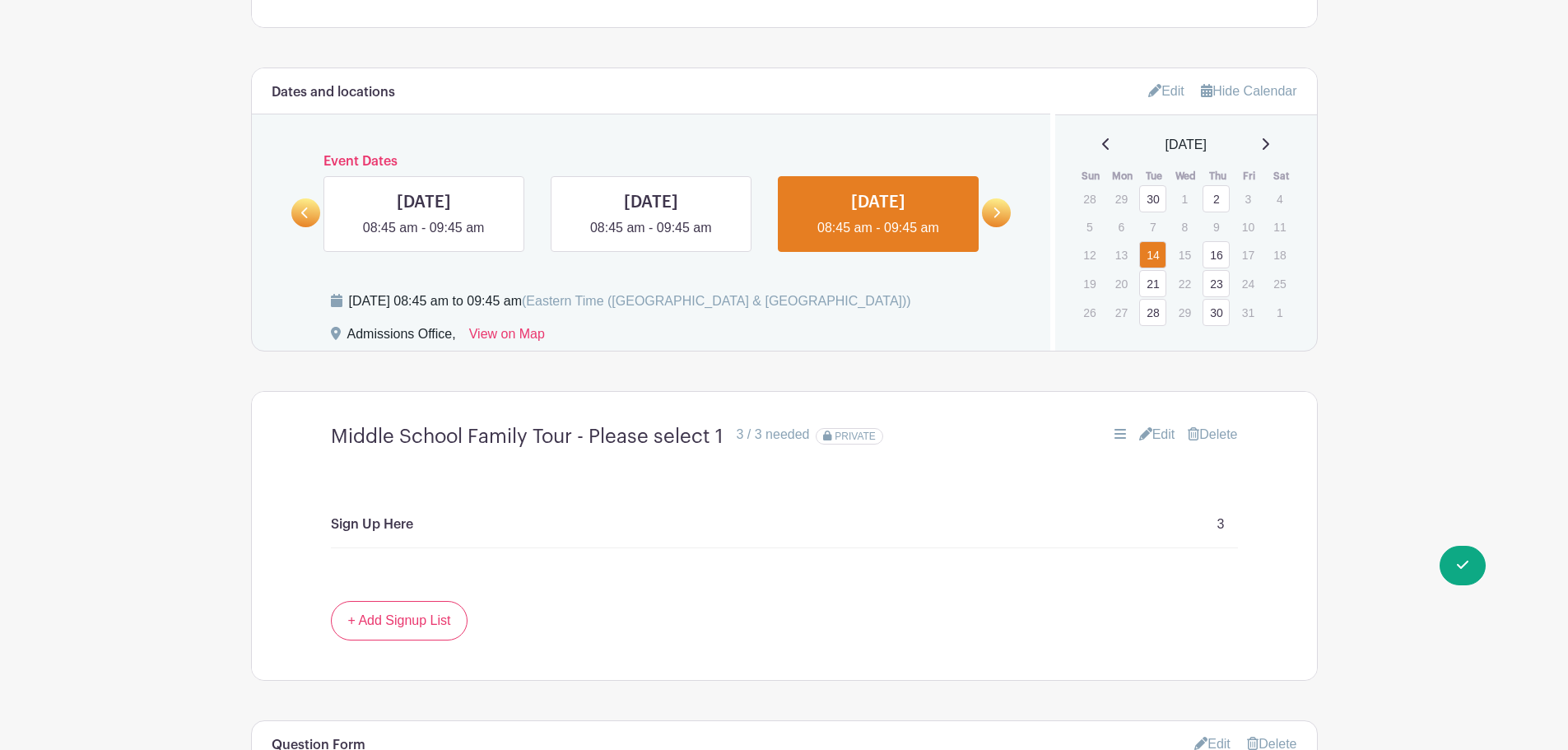
click at [1002, 214] on link at bounding box center [997, 213] width 29 height 29
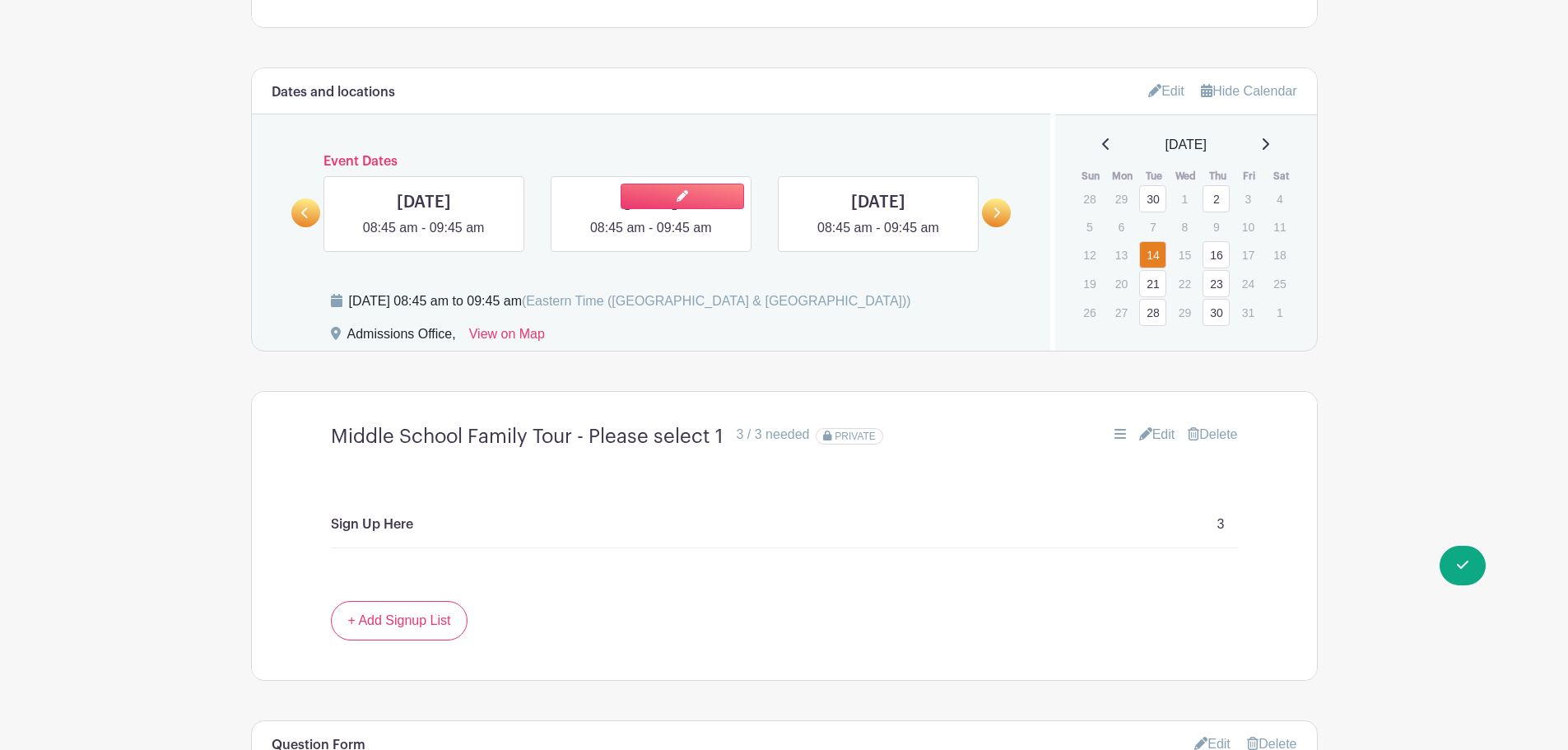
click at [651, 238] on link at bounding box center [651, 238] width 0 height 0
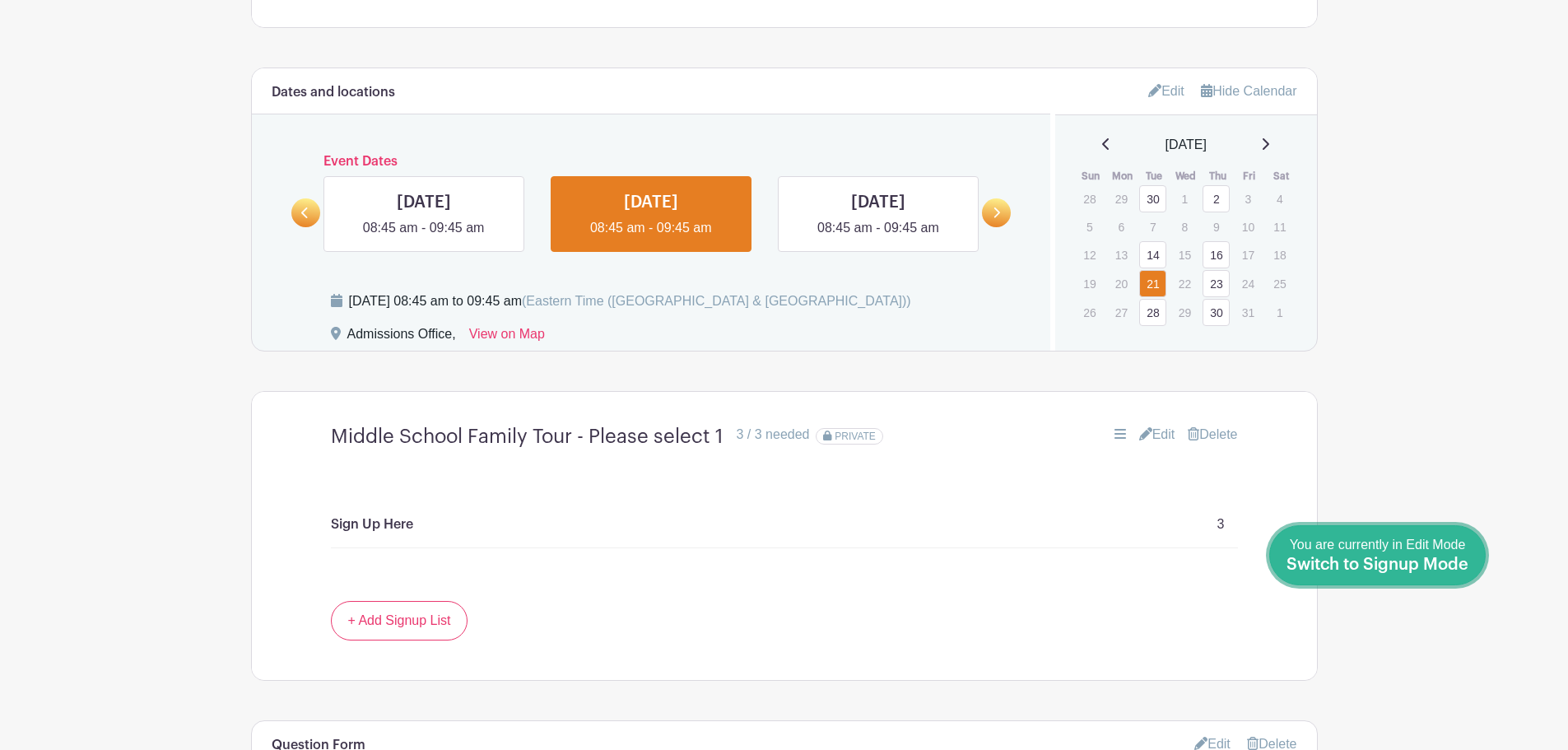
click at [1448, 563] on span "Switch to Signup Mode" at bounding box center [1378, 565] width 182 height 17
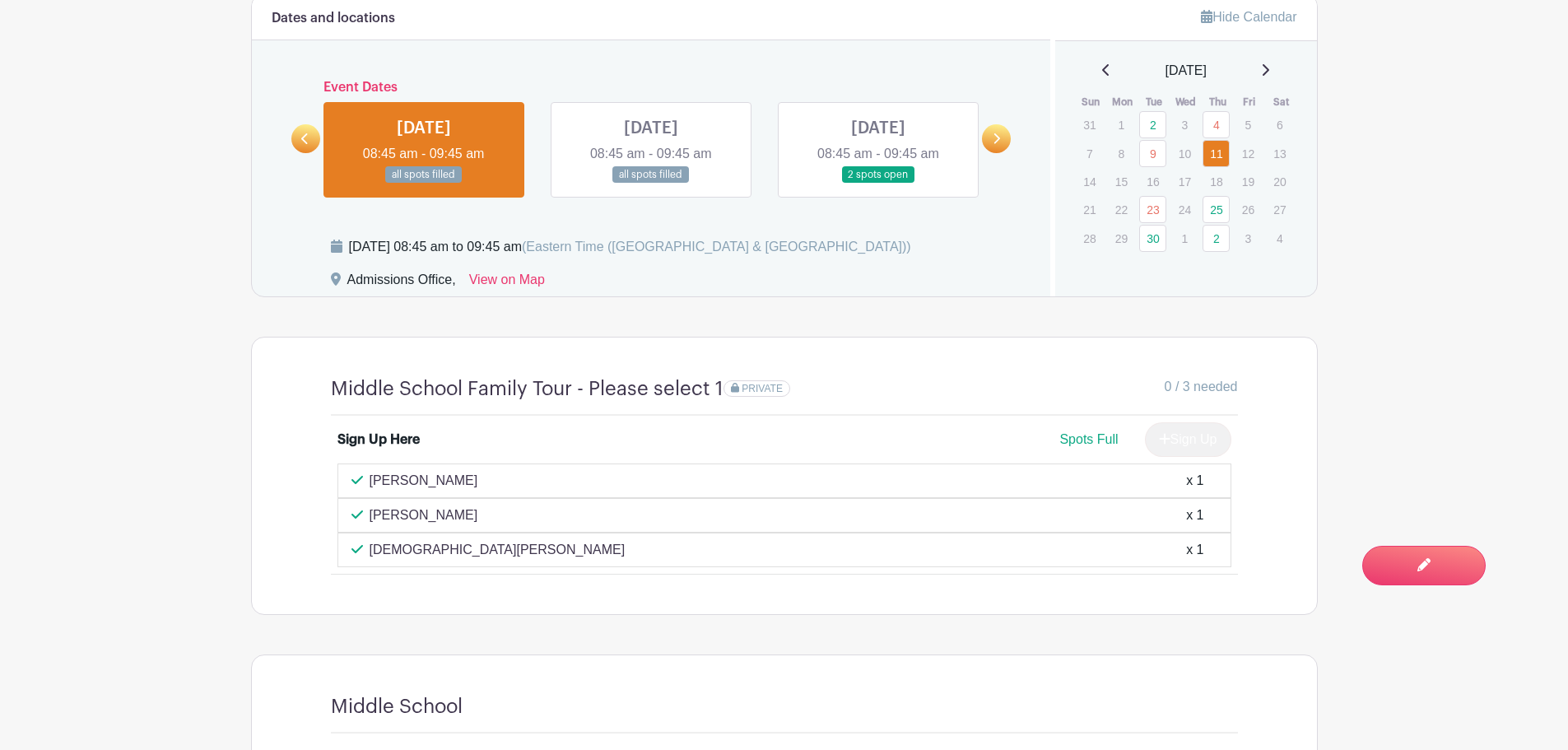
scroll to position [1070, 0]
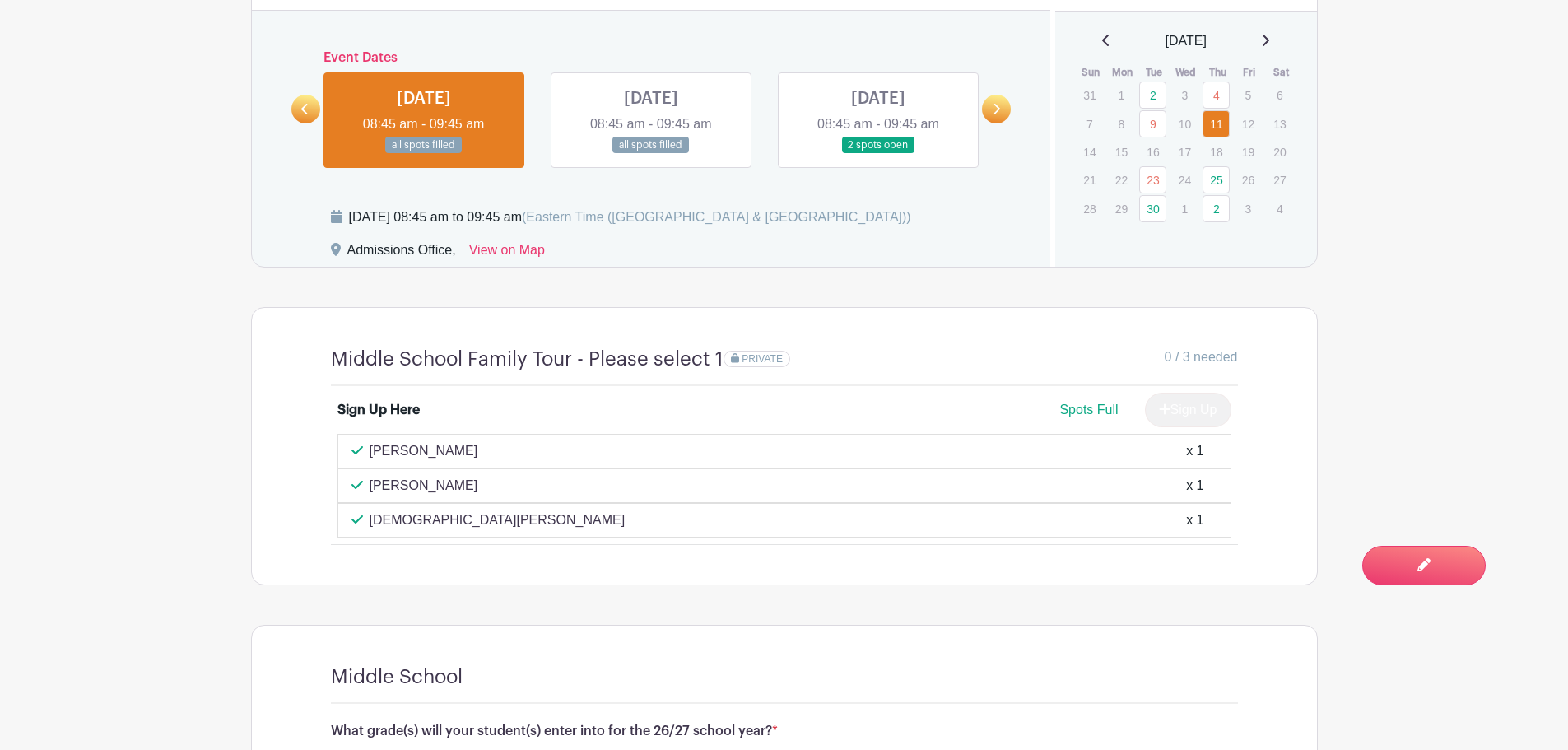
click at [879, 154] on link at bounding box center [879, 154] width 0 height 0
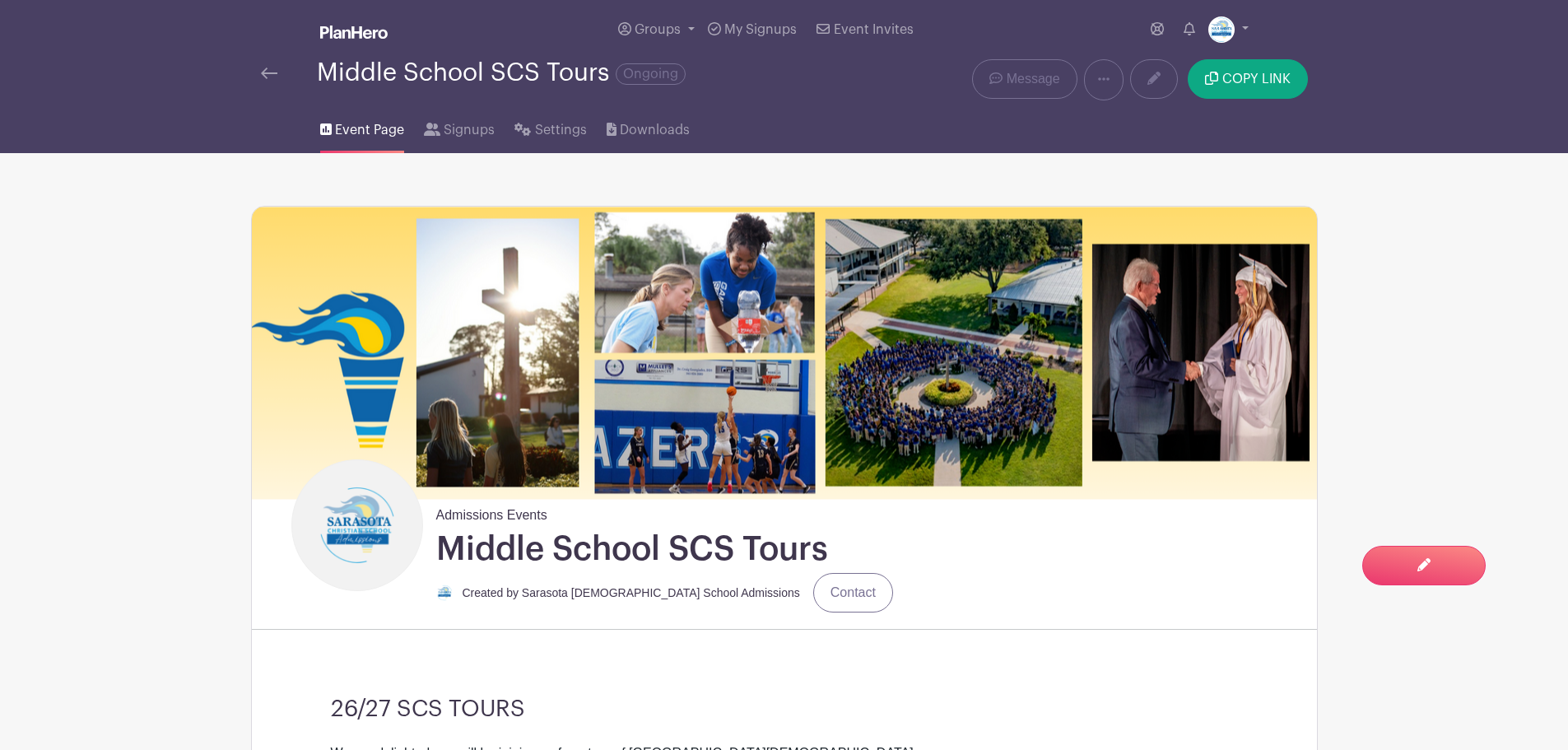
click at [269, 70] on img at bounding box center [269, 73] width 17 height 12
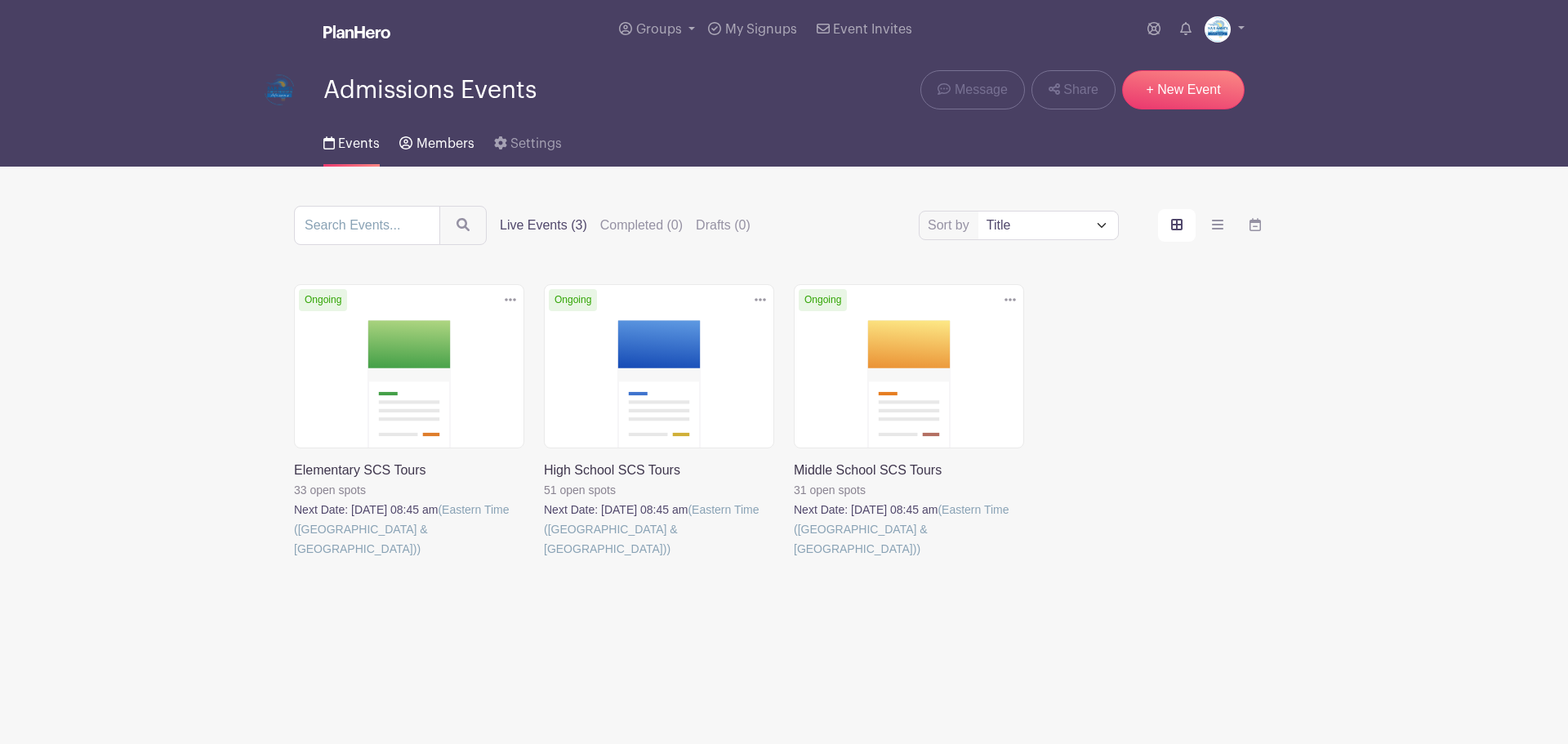
click at [433, 137] on span "Members" at bounding box center [446, 144] width 58 height 14
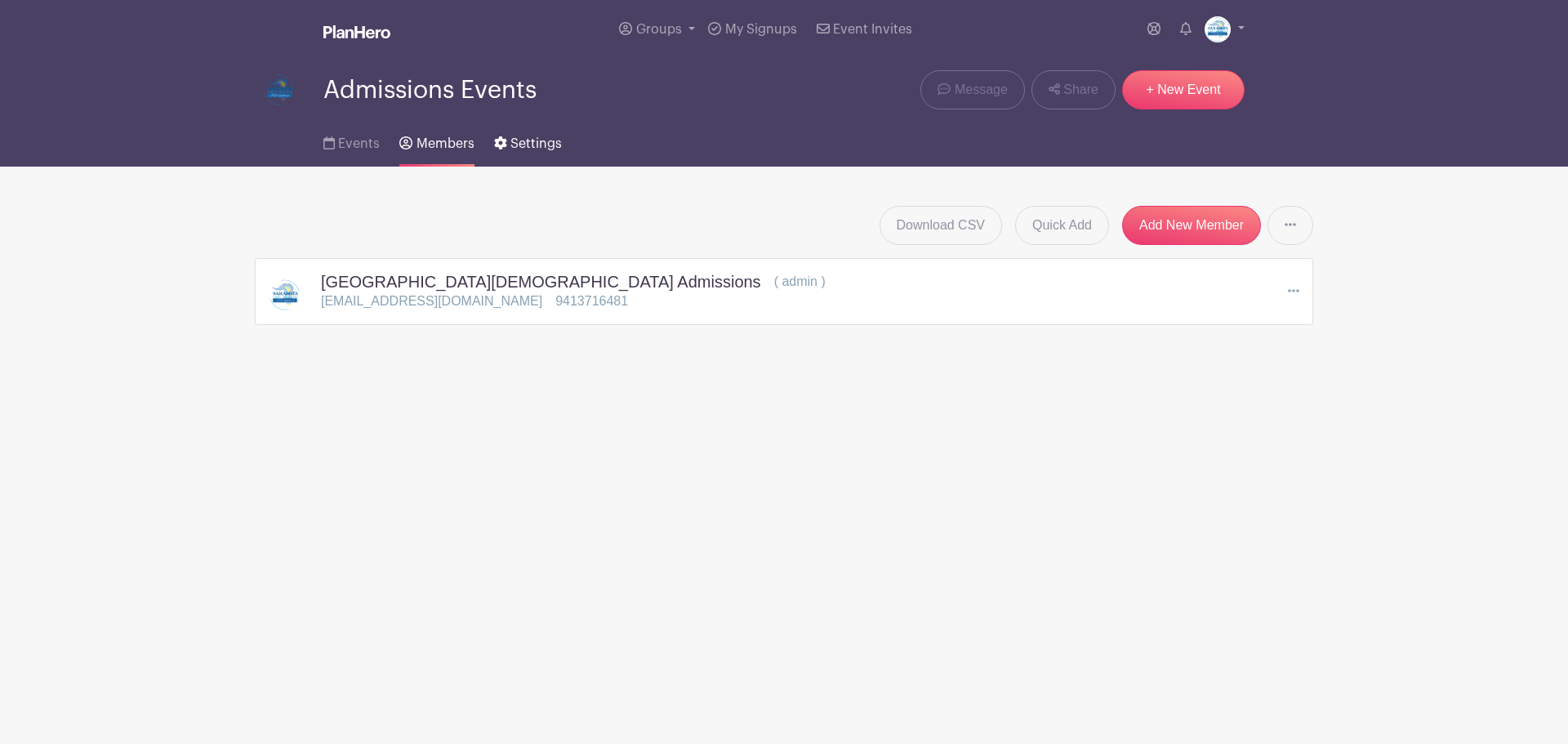
click at [532, 138] on span "Settings" at bounding box center [536, 144] width 51 height 14
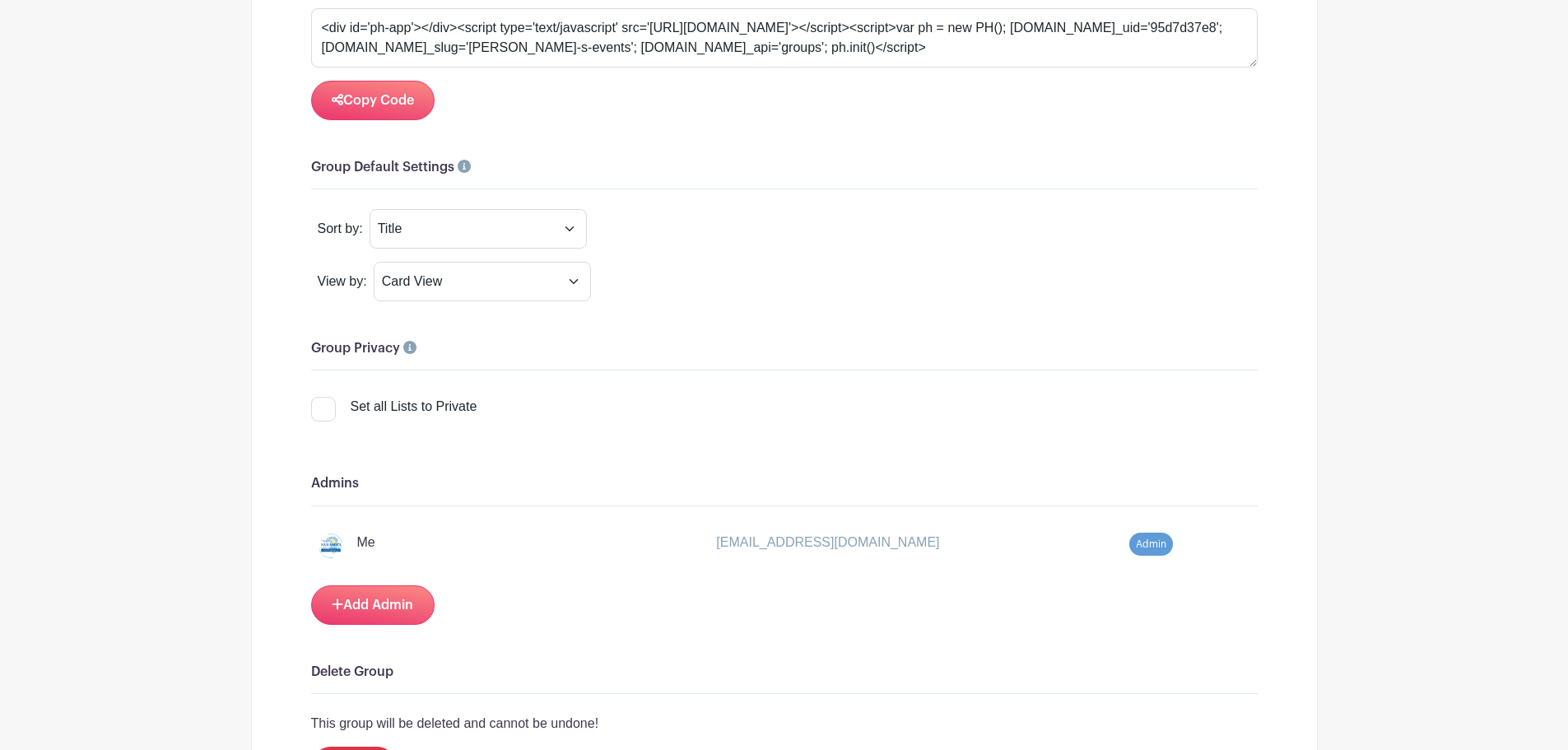
scroll to position [1400, 0]
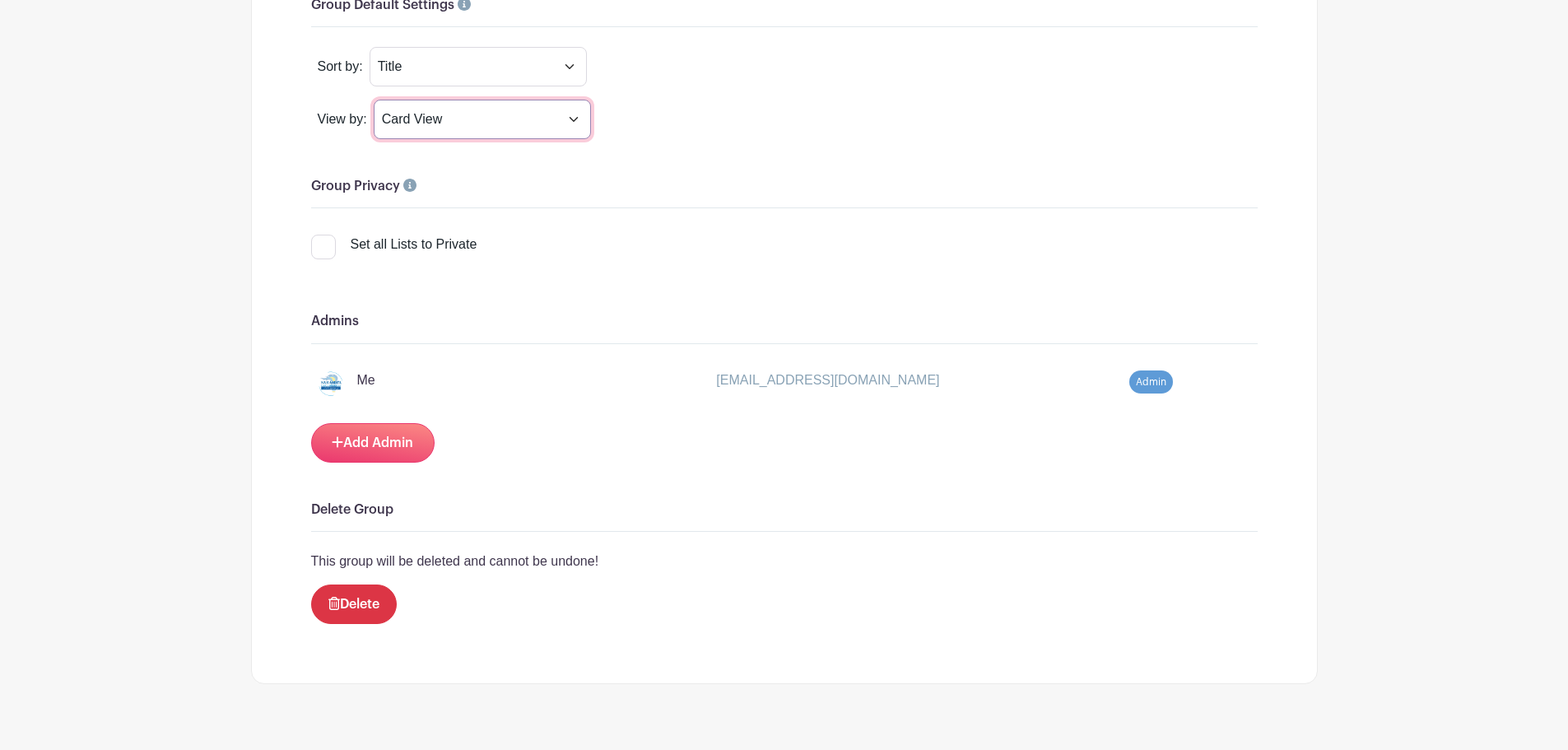
click at [450, 114] on select "Card View List View Calender View" at bounding box center [482, 119] width 217 height 40
click at [436, 63] on select "Title Recently Modified Newest Upcoming Dates" at bounding box center [478, 66] width 217 height 40
click at [469, 65] on select "Title Recently Modified Newest Upcoming Dates" at bounding box center [478, 66] width 217 height 40
click at [794, 103] on div "View by: Card View List View Calender View" at bounding box center [784, 119] width 947 height 40
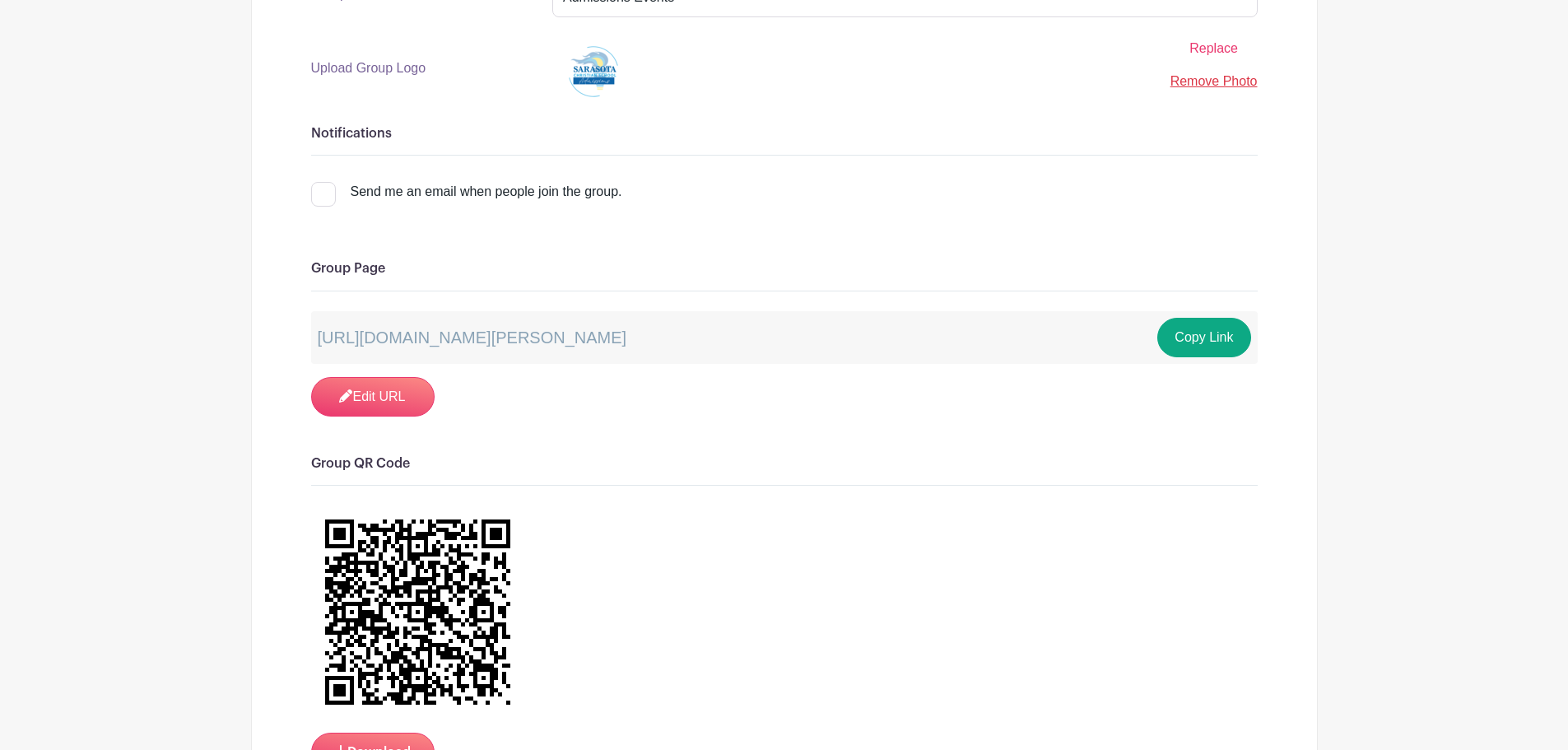
scroll to position [0, 0]
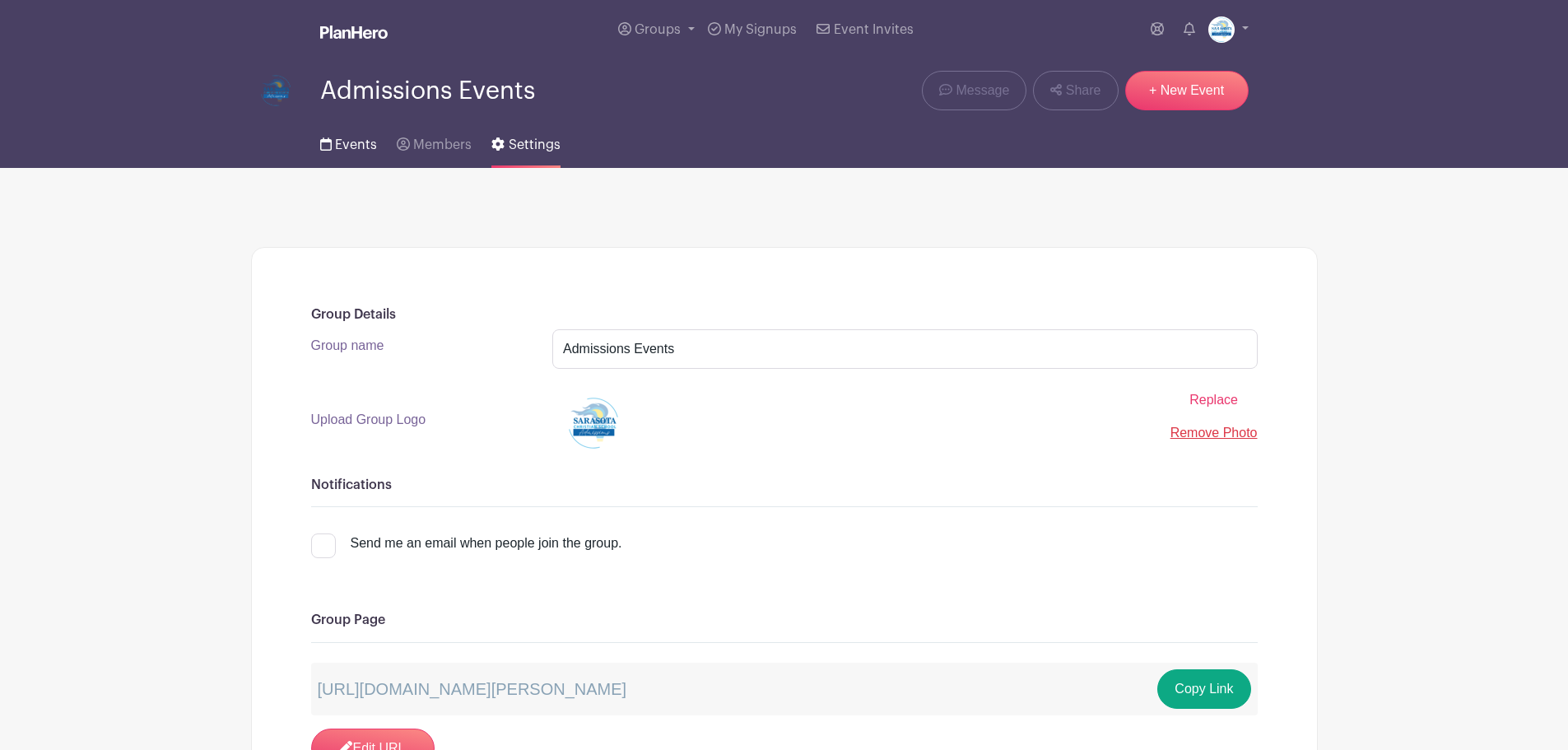
click at [343, 150] on span "Events" at bounding box center [356, 145] width 42 height 14
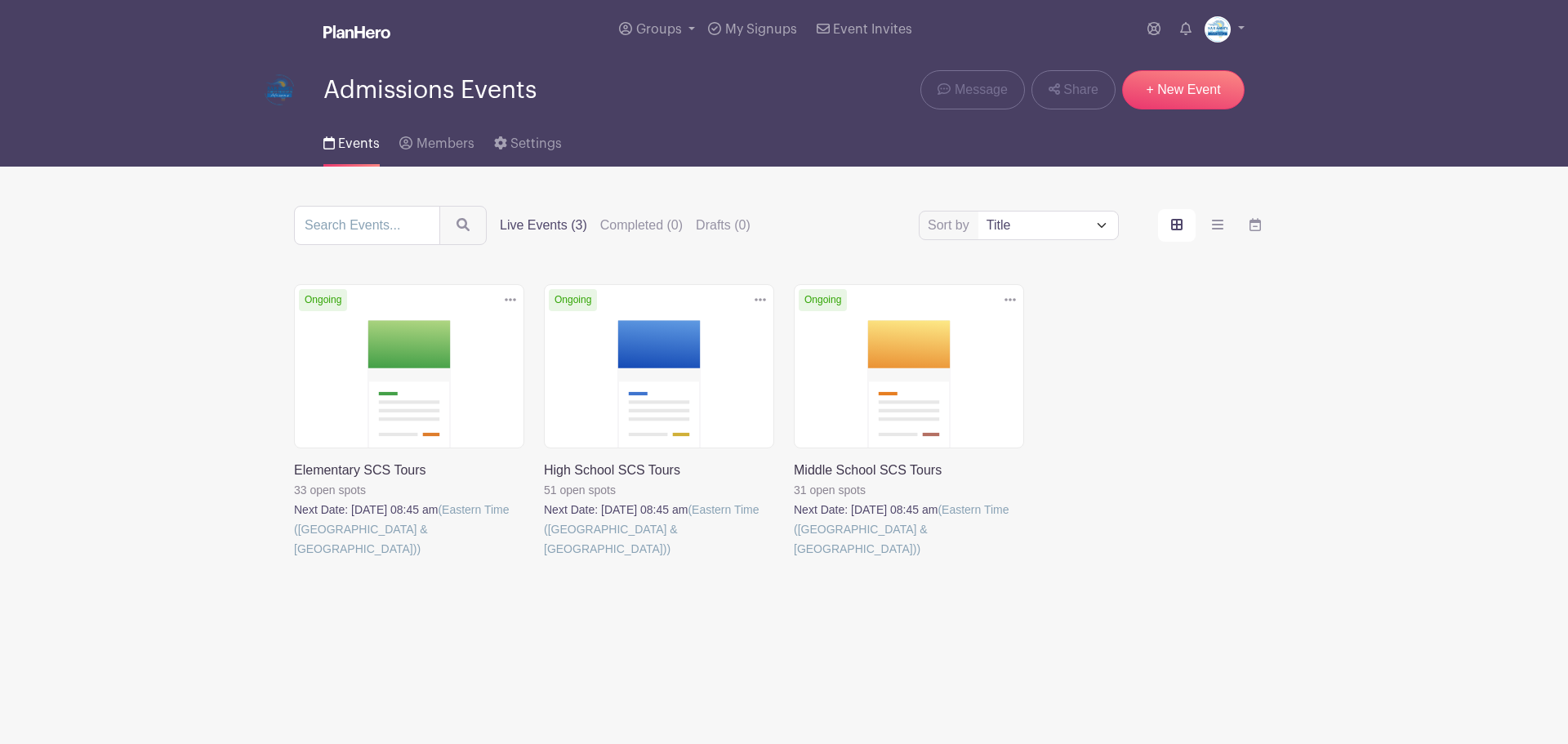
click at [794, 558] on link at bounding box center [794, 558] width 0 height 0
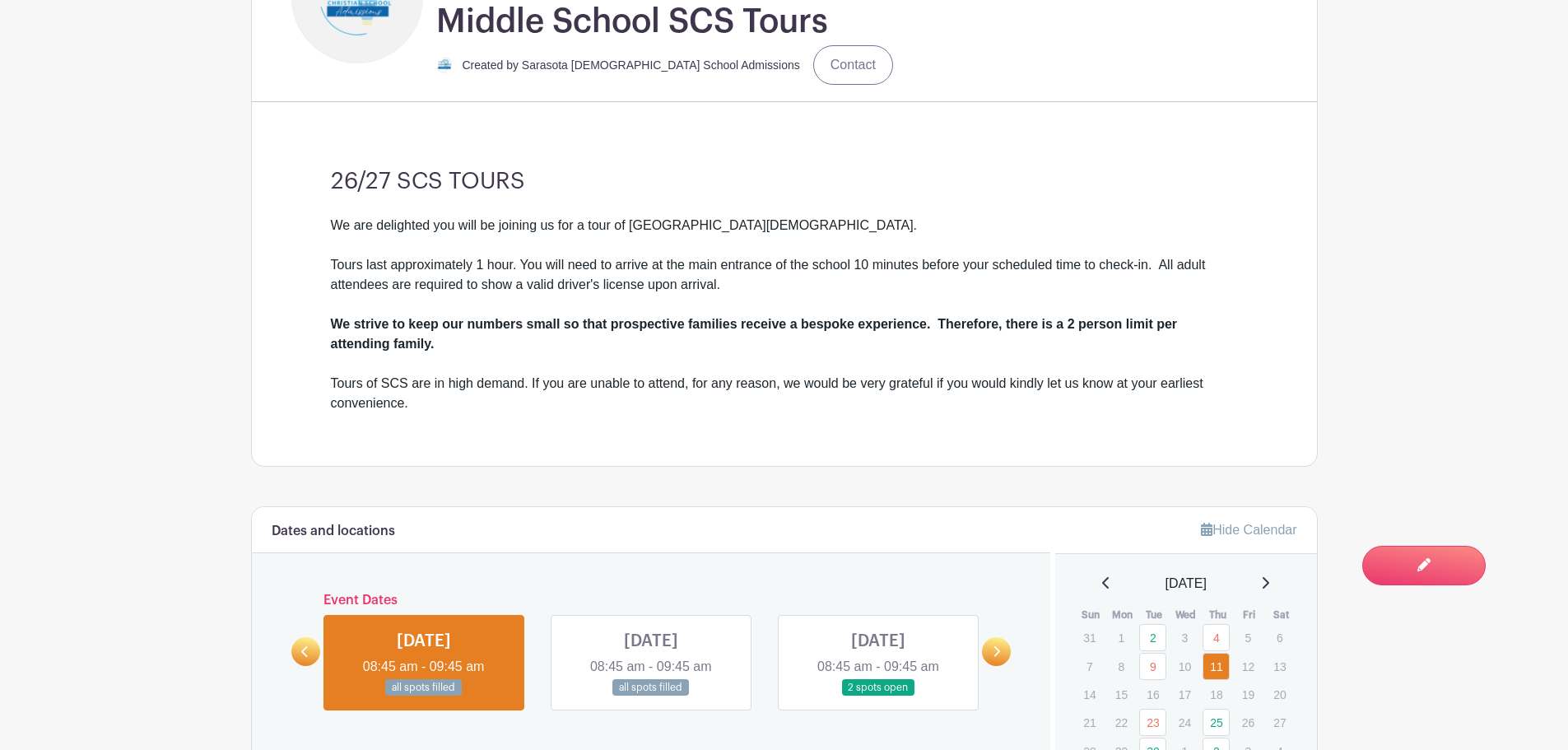
scroll to position [414, 0]
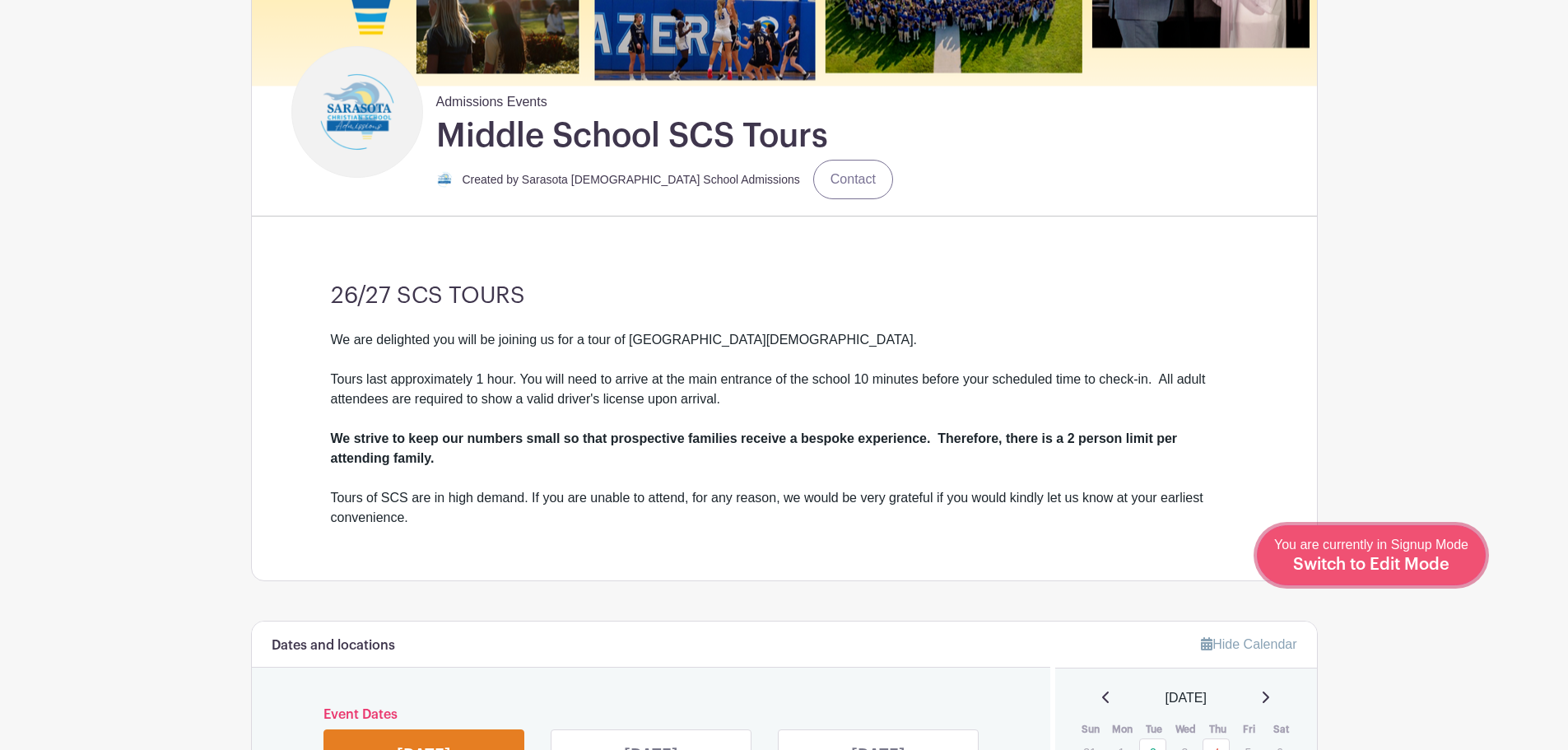
click at [1405, 559] on span "Switch to Edit Mode" at bounding box center [1371, 565] width 156 height 17
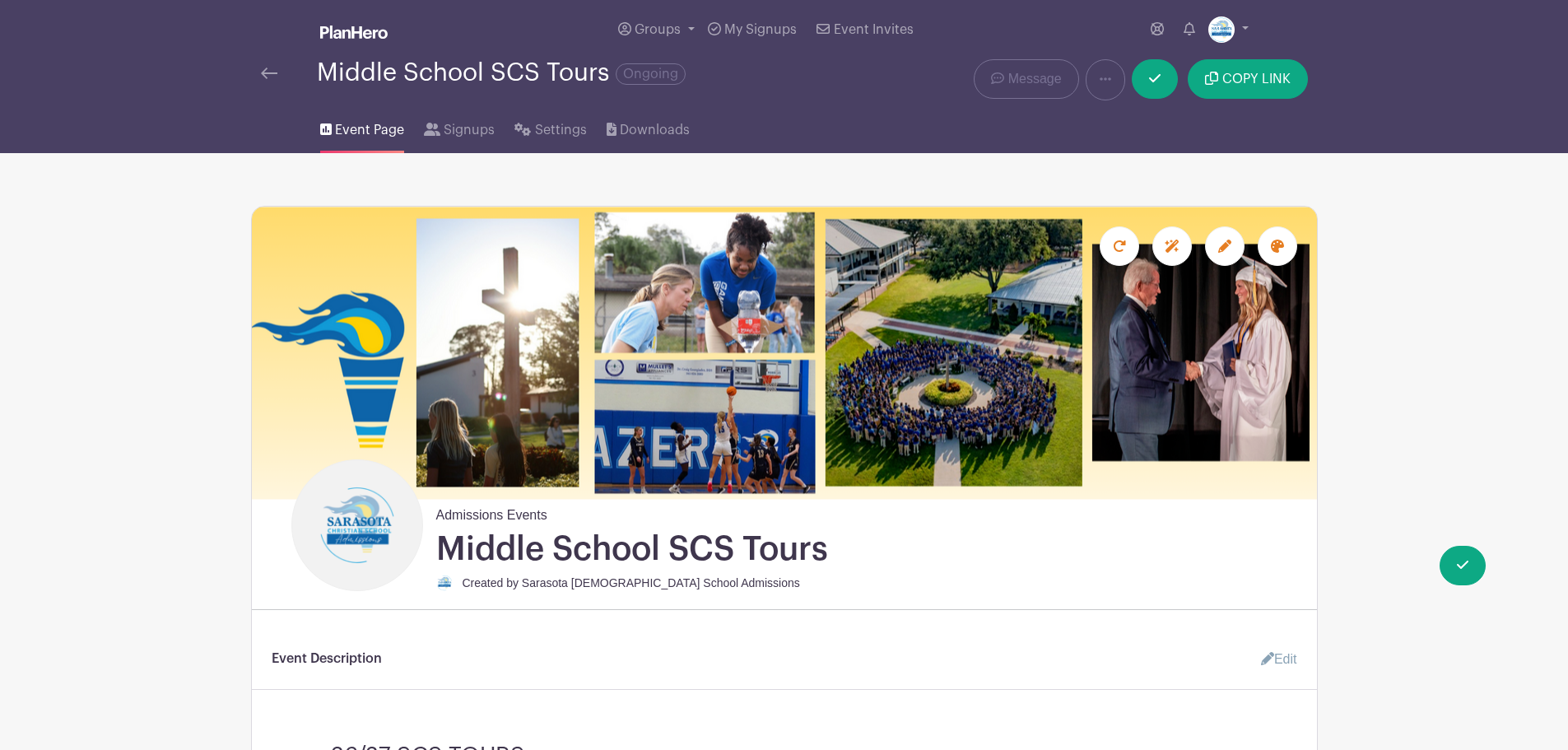
click at [1280, 653] on link "Edit" at bounding box center [1273, 659] width 50 height 33
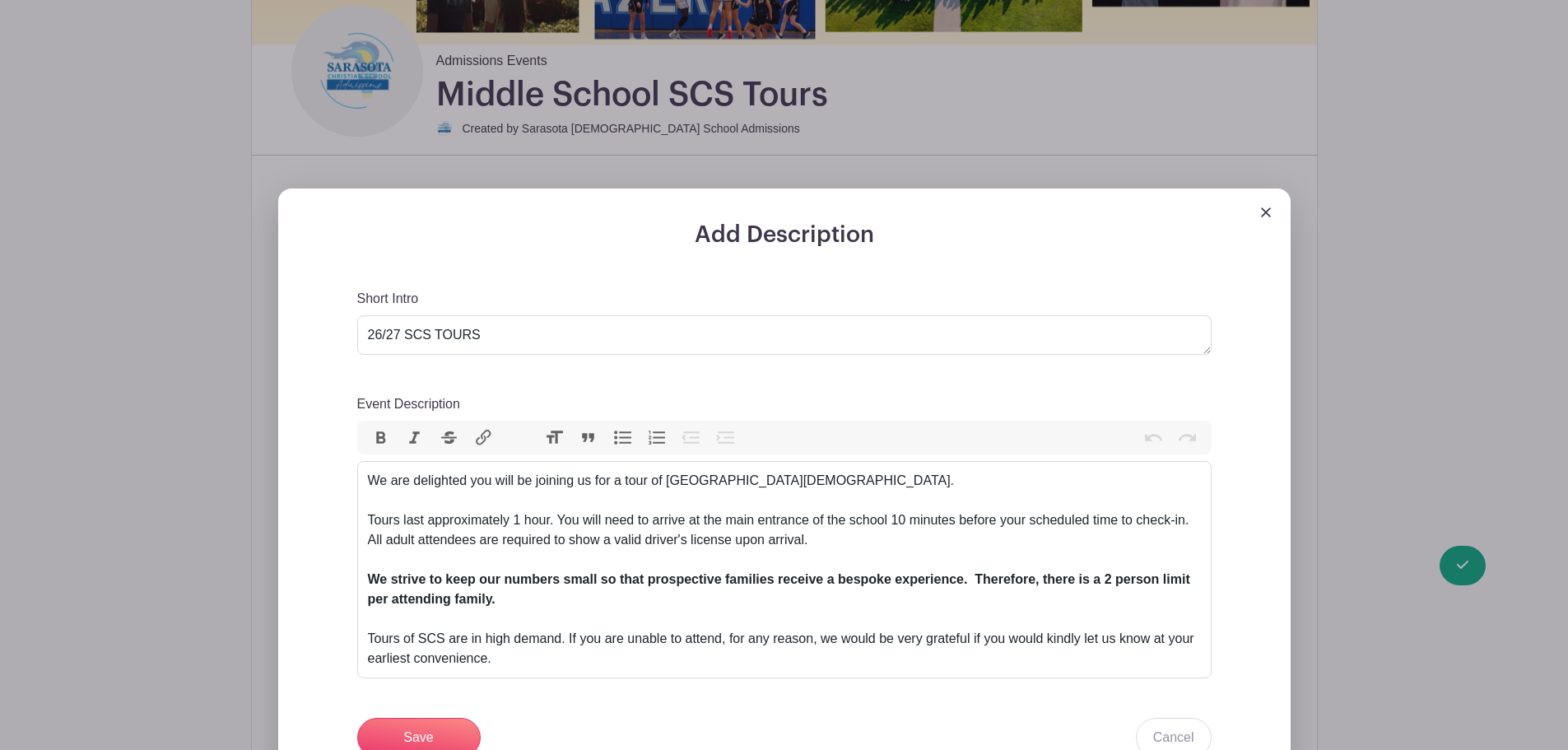
scroll to position [494, 0]
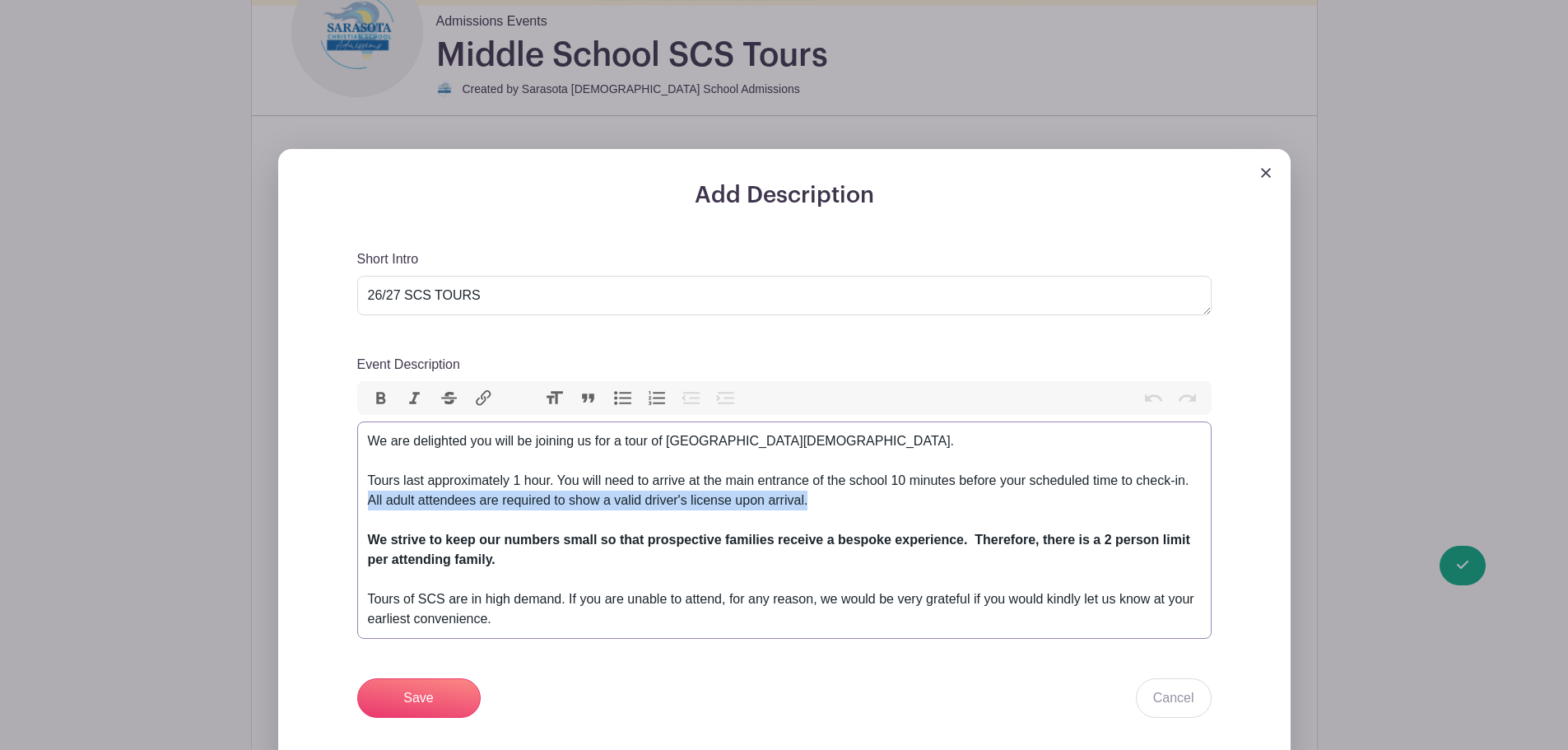
drag, startPoint x: 814, startPoint y: 495, endPoint x: 342, endPoint y: 493, distance: 472.0
click at [342, 493] on div "Add Description Short Intro 26/27 SCS TOURS Event Description Bold Italic Strik…" at bounding box center [784, 544] width 933 height 725
click at [377, 404] on button "Bold" at bounding box center [380, 399] width 34 height 21
click at [409, 396] on button "Italic" at bounding box center [414, 399] width 34 height 21
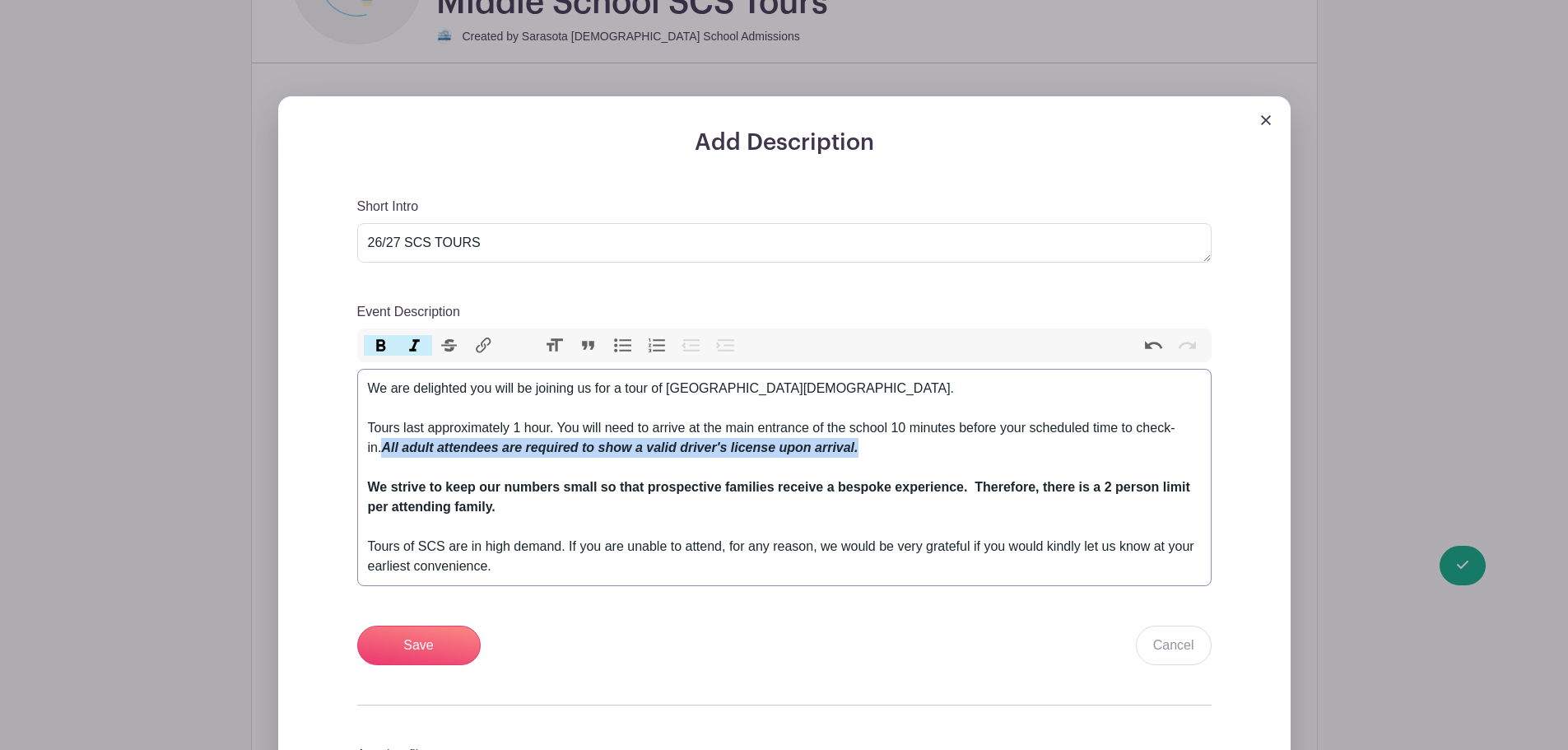
scroll to position [576, 0]
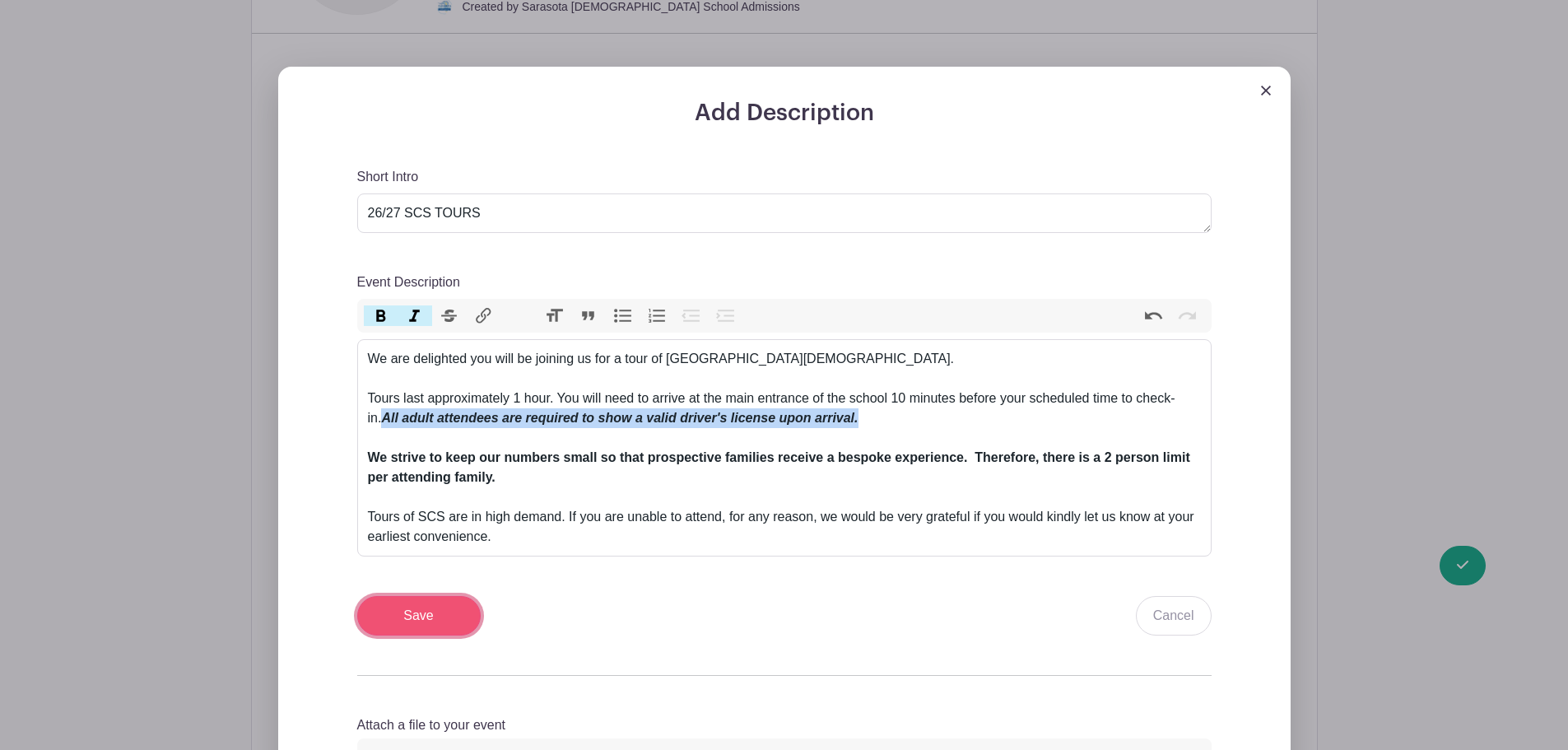
click at [412, 609] on input "Save" at bounding box center [418, 615] width 124 height 40
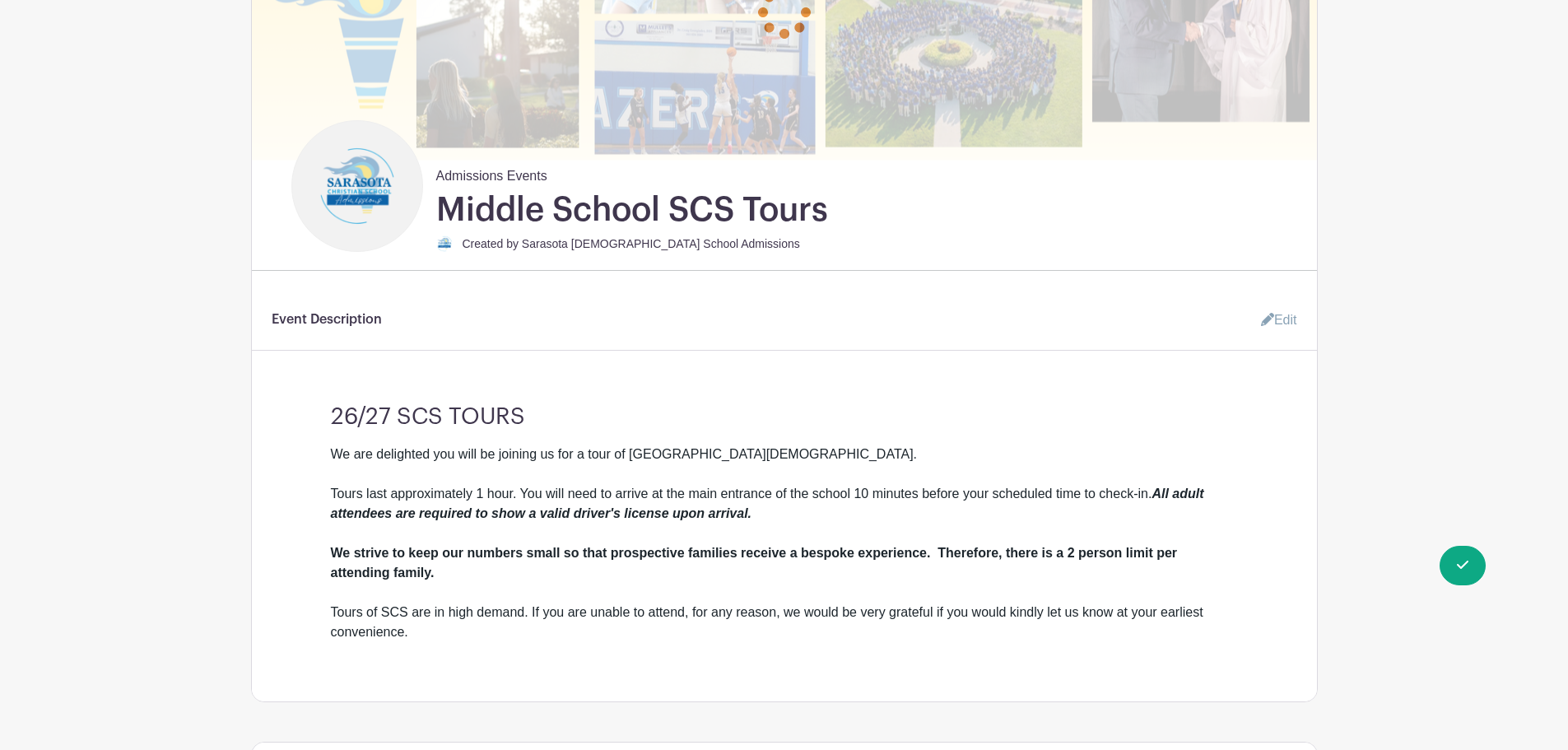
scroll to position [0, 0]
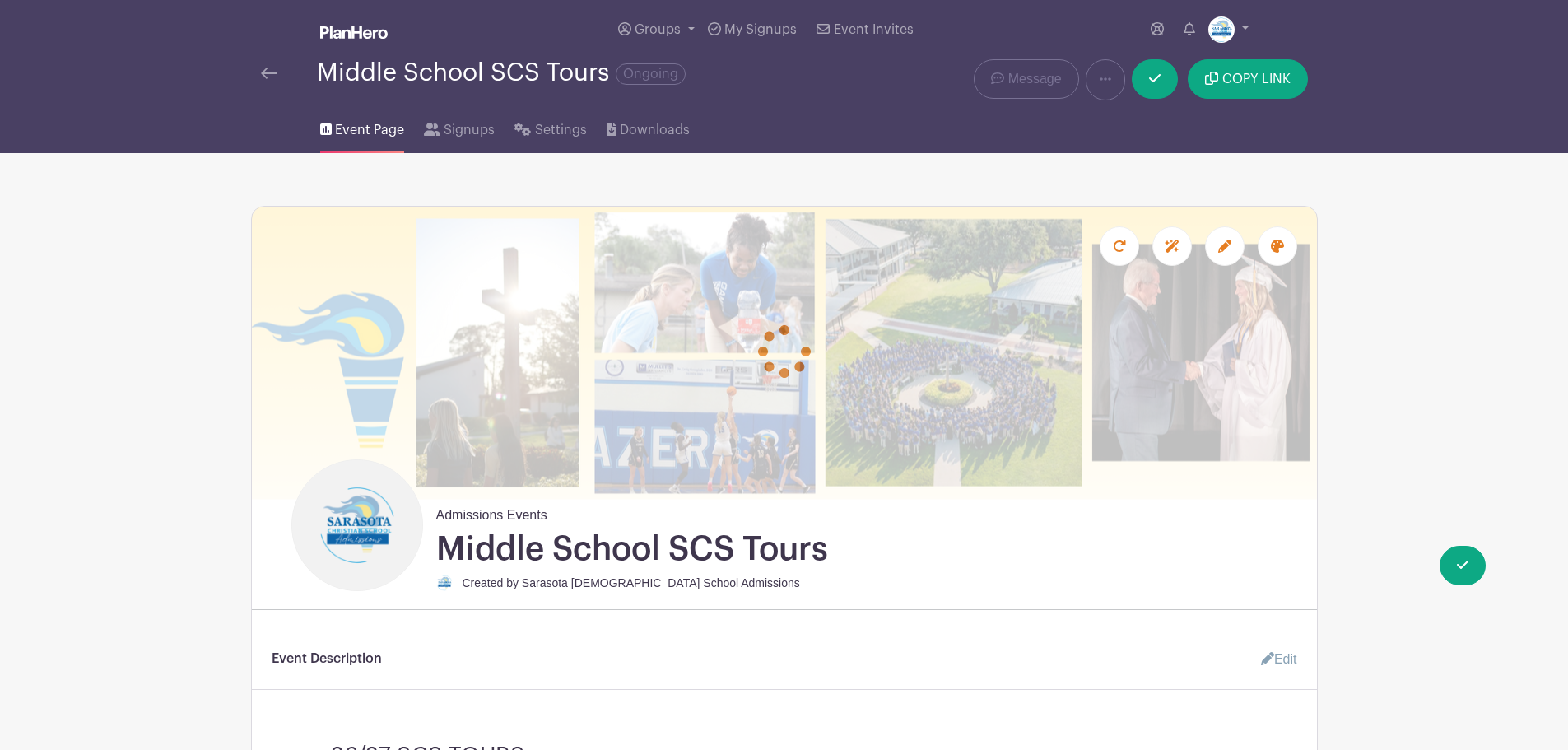
click at [266, 67] on img at bounding box center [269, 73] width 17 height 12
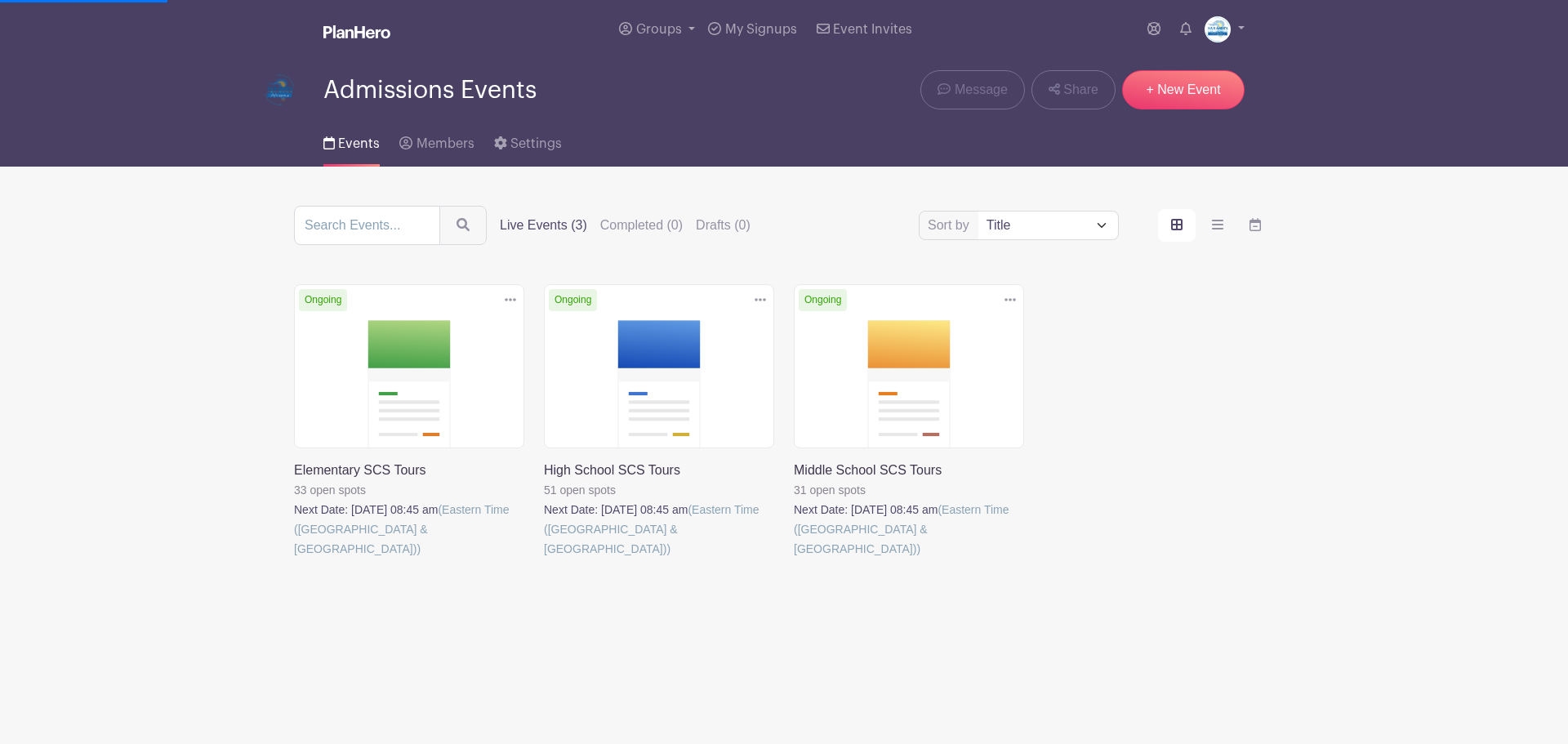
click at [544, 558] on link at bounding box center [544, 558] width 0 height 0
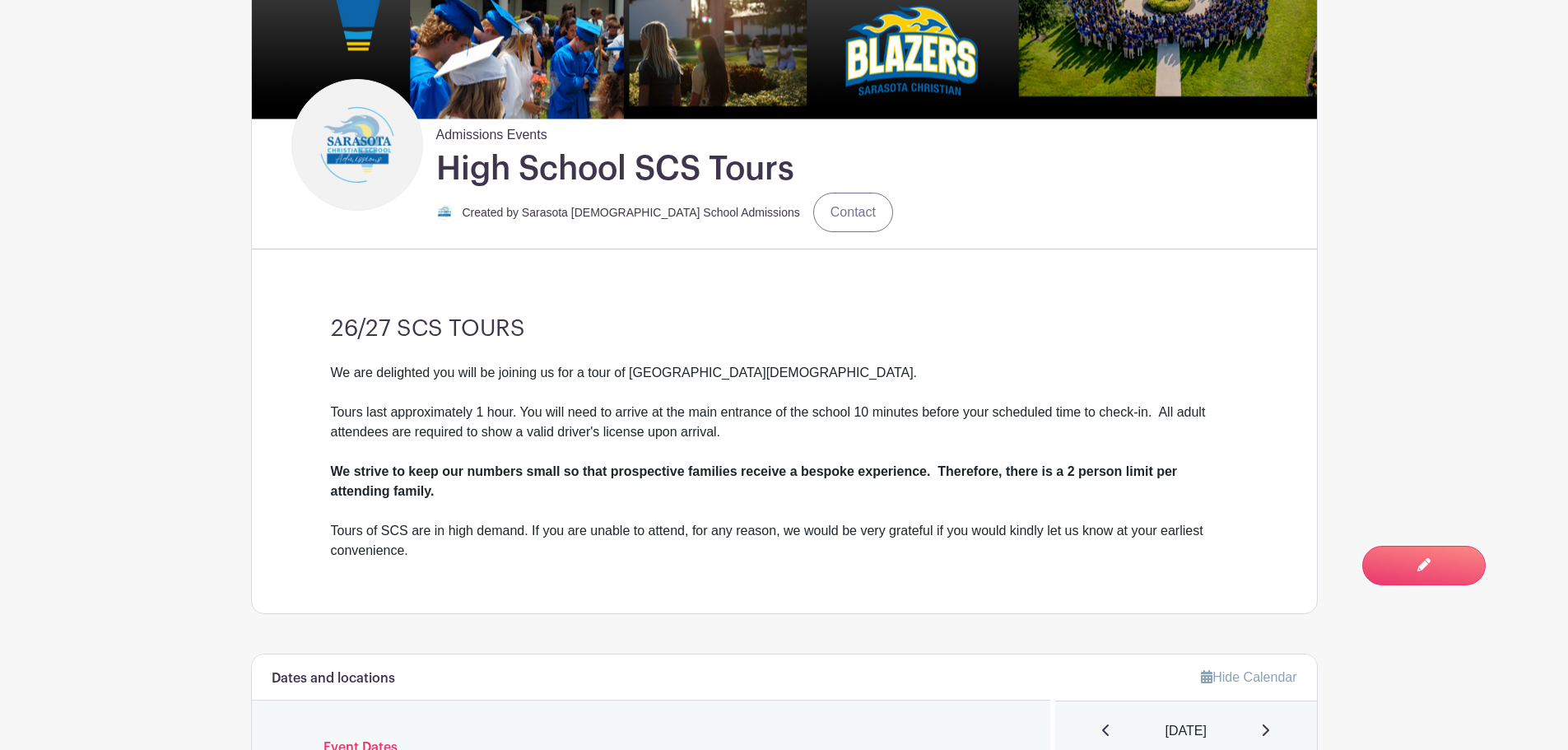
scroll to position [412, 0]
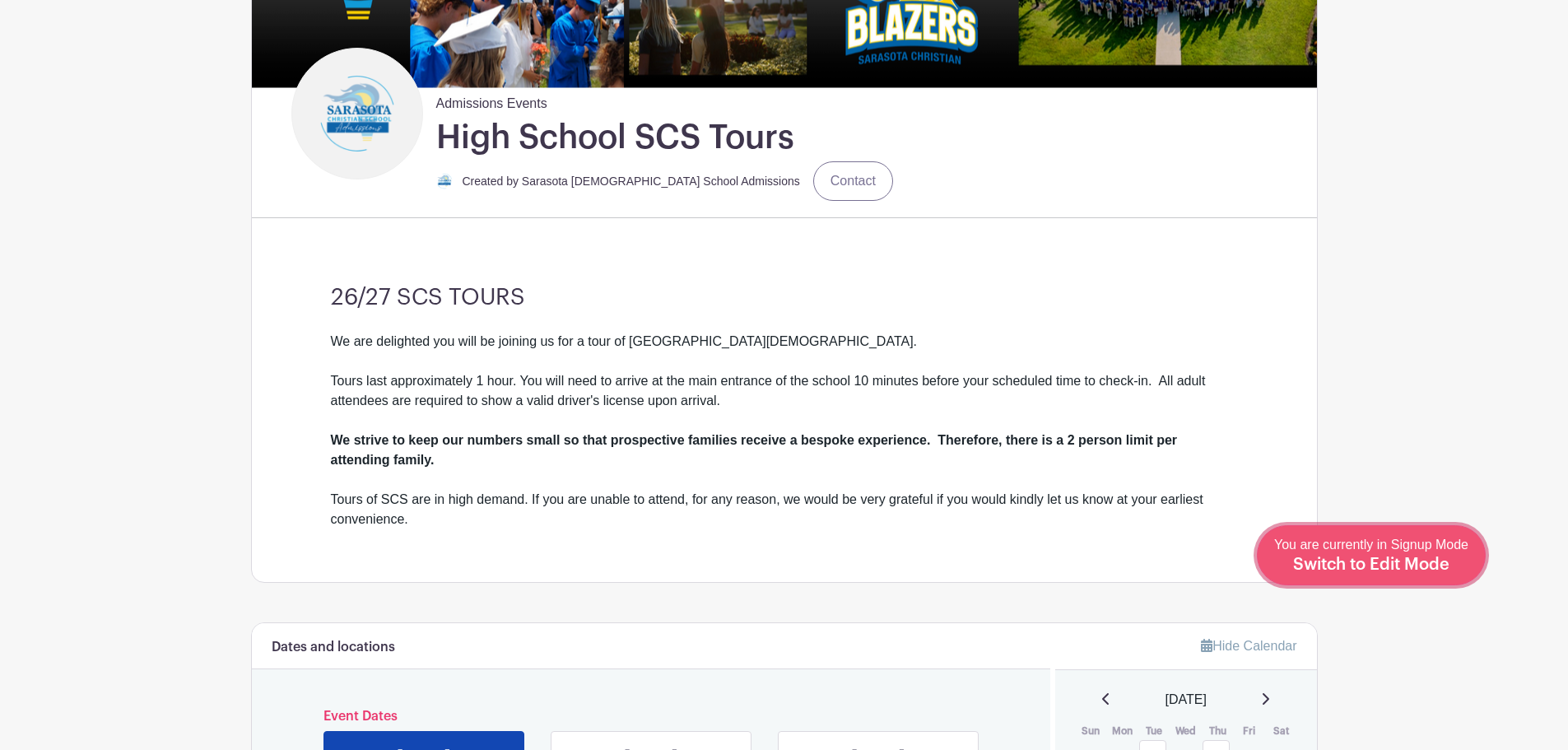
click at [1393, 566] on span "Switch to Edit Mode" at bounding box center [1371, 565] width 156 height 17
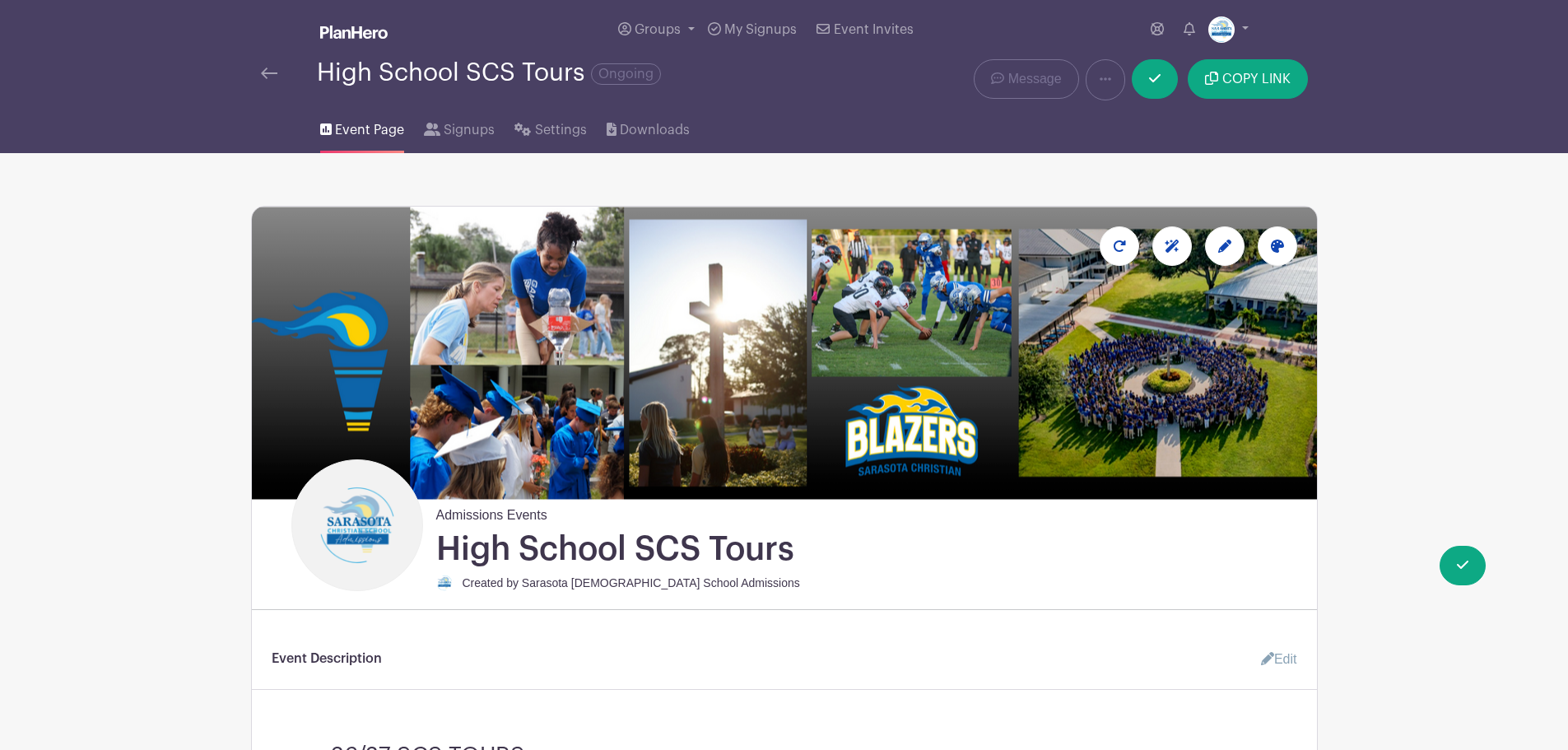
scroll to position [494, 0]
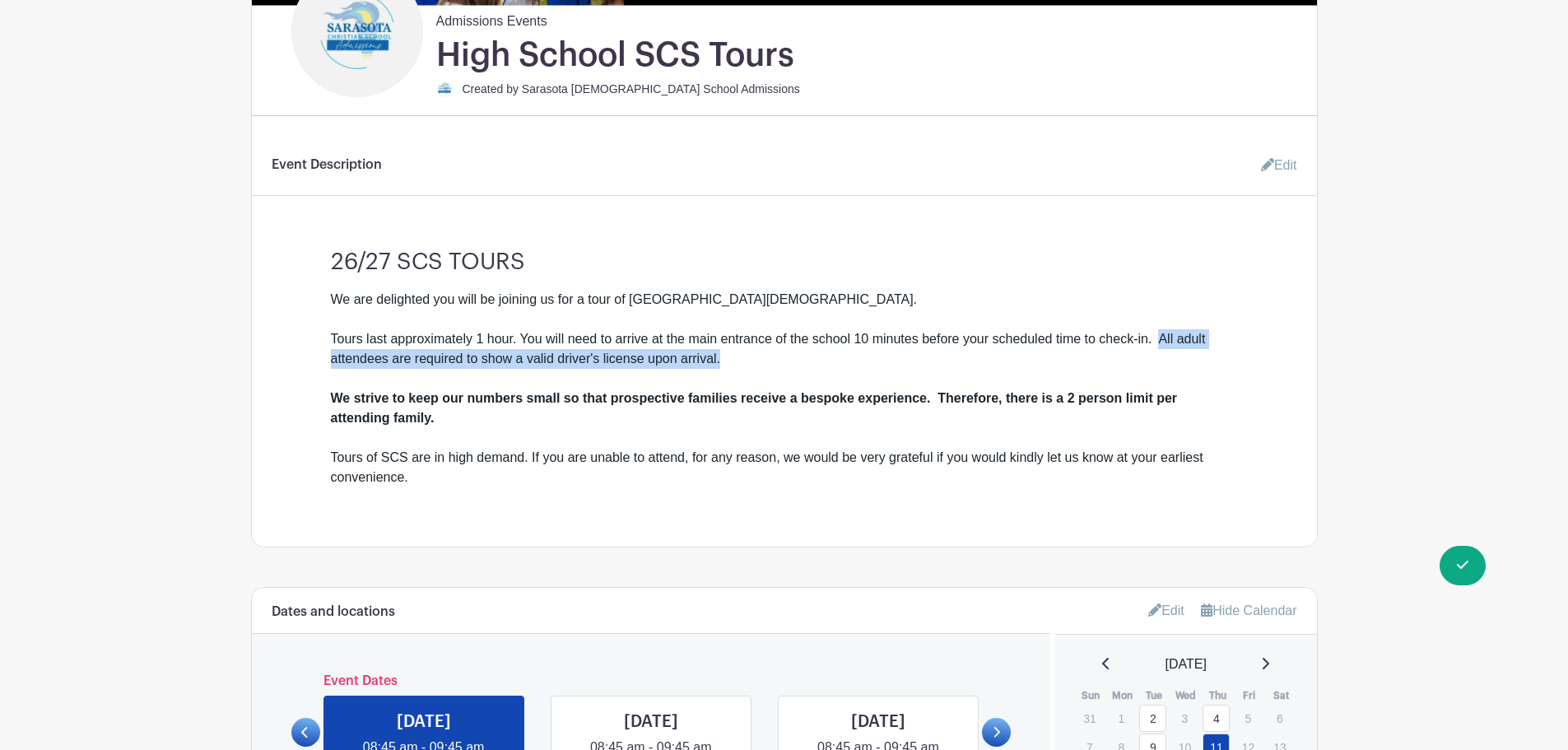
drag, startPoint x: 750, startPoint y: 353, endPoint x: 1159, endPoint y: 337, distance: 409.3
click at [1159, 337] on div "We are delighted you will be joining us for a tour of Sarasota Christian School…" at bounding box center [784, 388] width 907 height 198
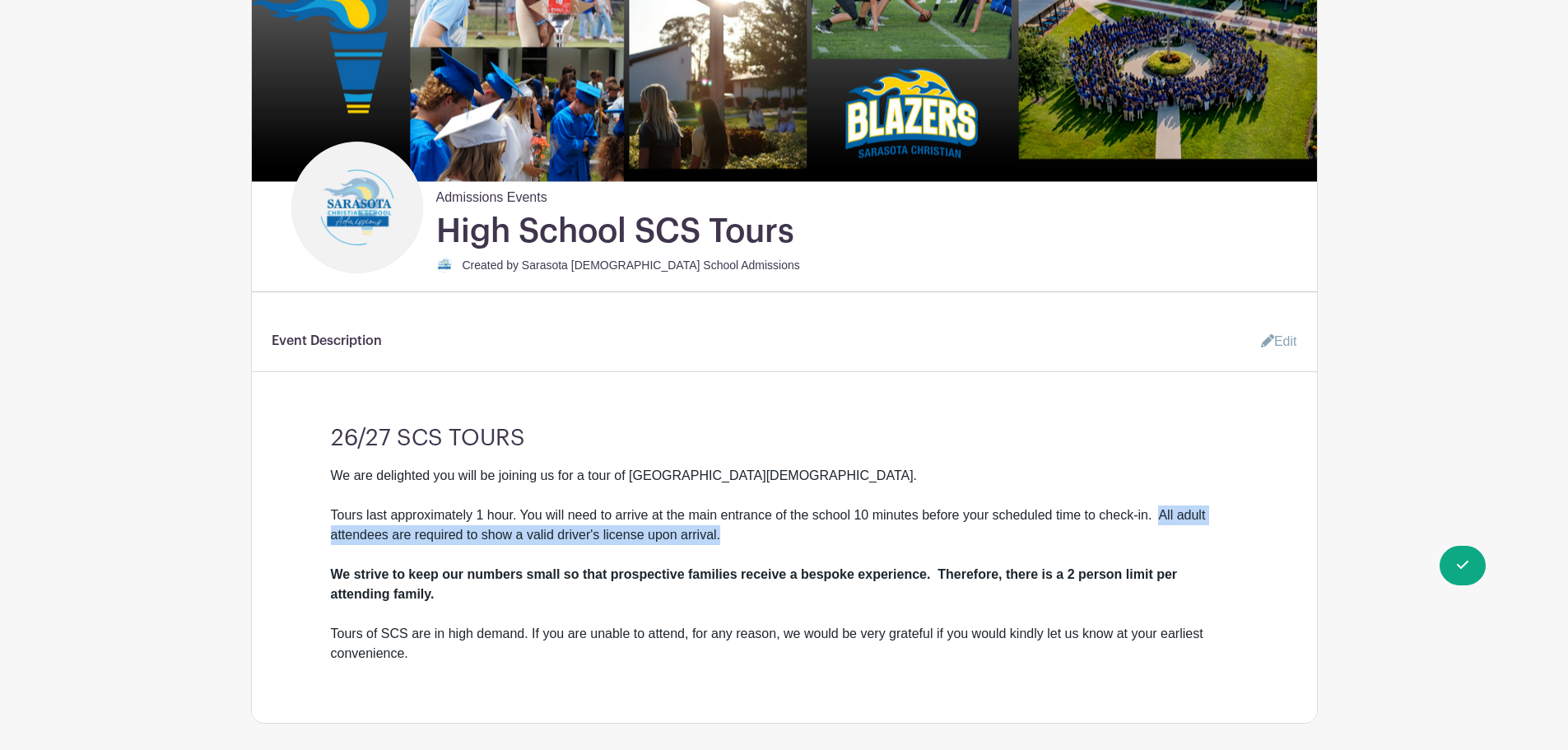
scroll to position [412, 0]
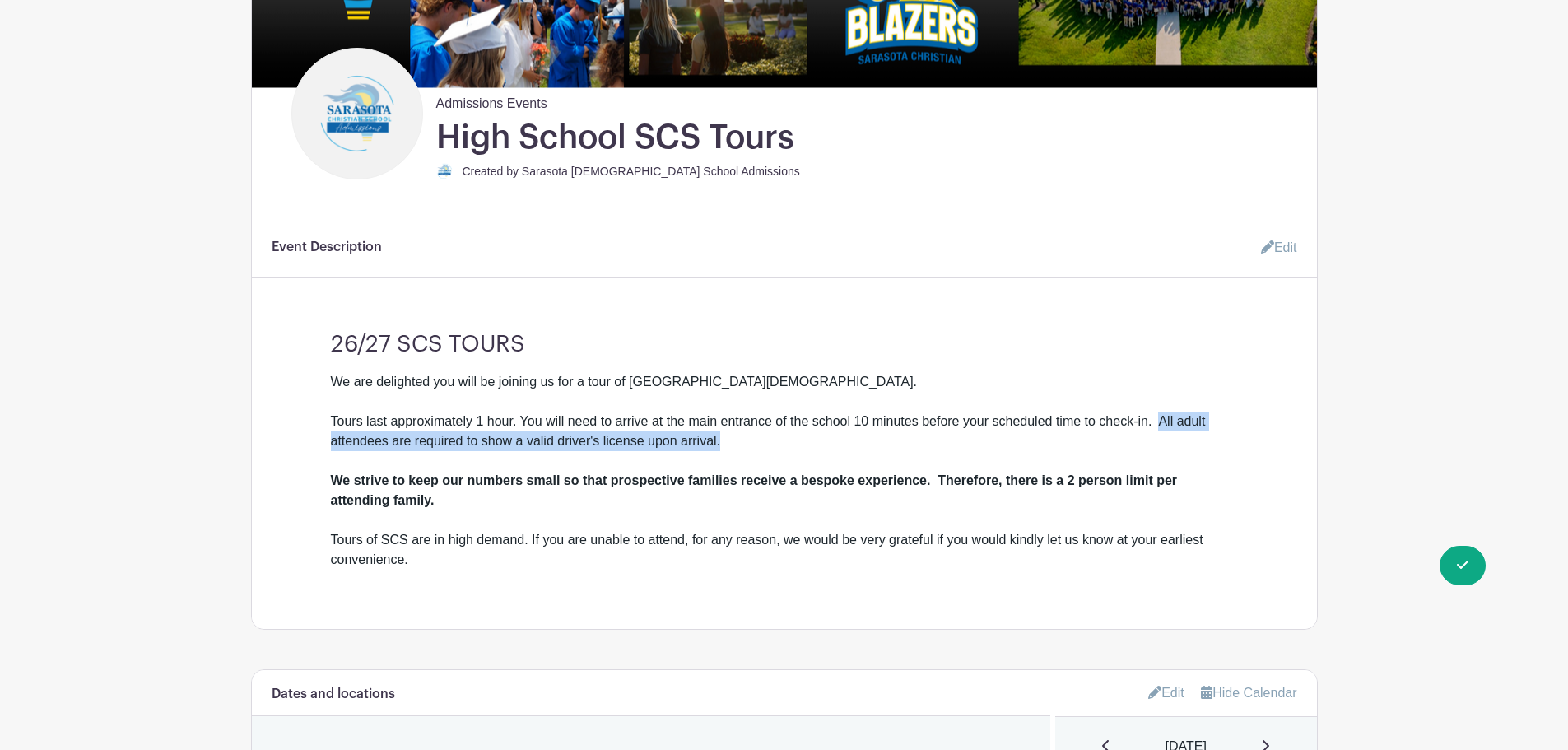
click at [1280, 246] on link "Edit" at bounding box center [1273, 248] width 50 height 33
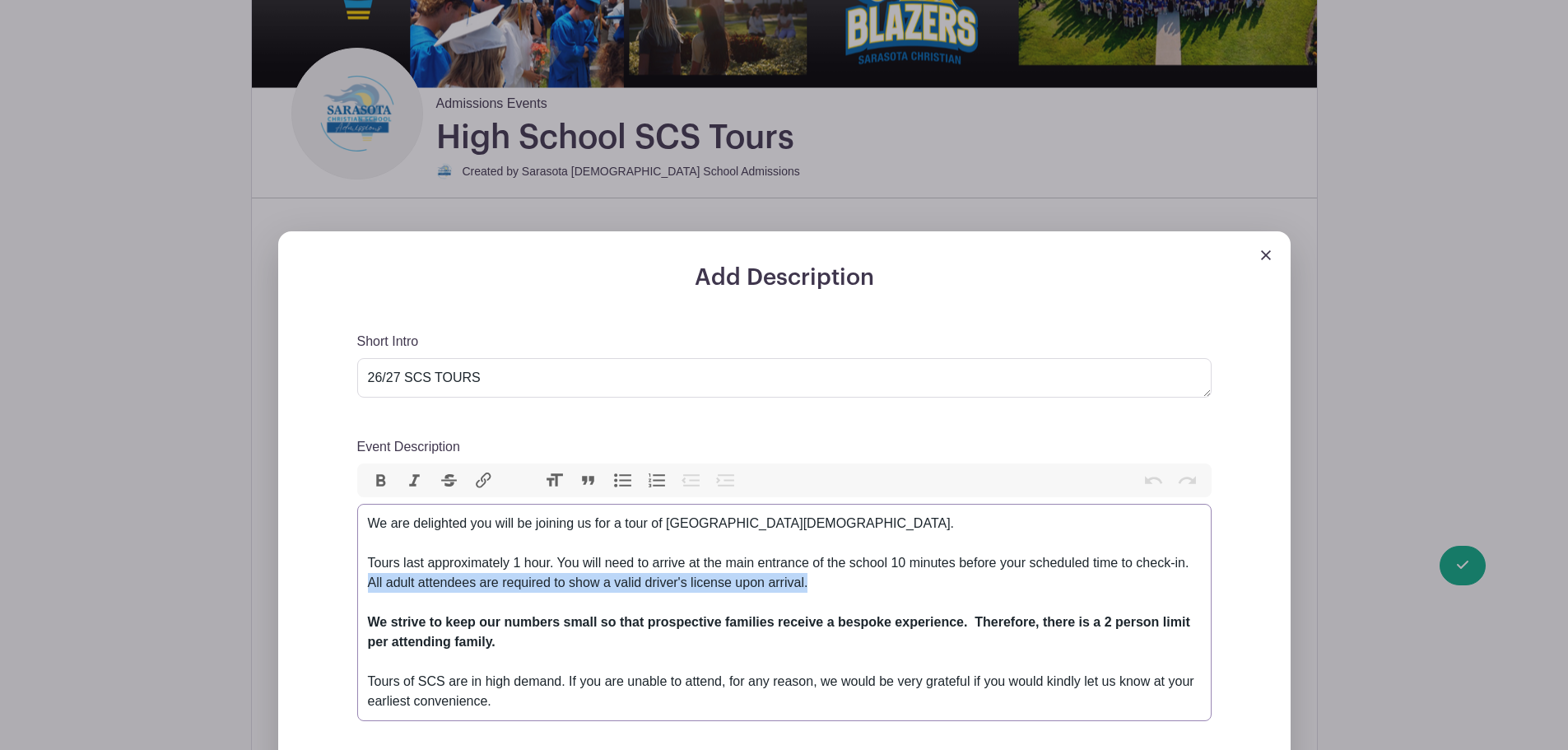
drag, startPoint x: 820, startPoint y: 576, endPoint x: 342, endPoint y: 580, distance: 478.0
click at [342, 580] on div "Add Description Short Intro 26/27 SCS TOURS Event Description Bold Italic Strik…" at bounding box center [784, 626] width 933 height 725
click at [382, 481] on button "Bold" at bounding box center [380, 481] width 34 height 21
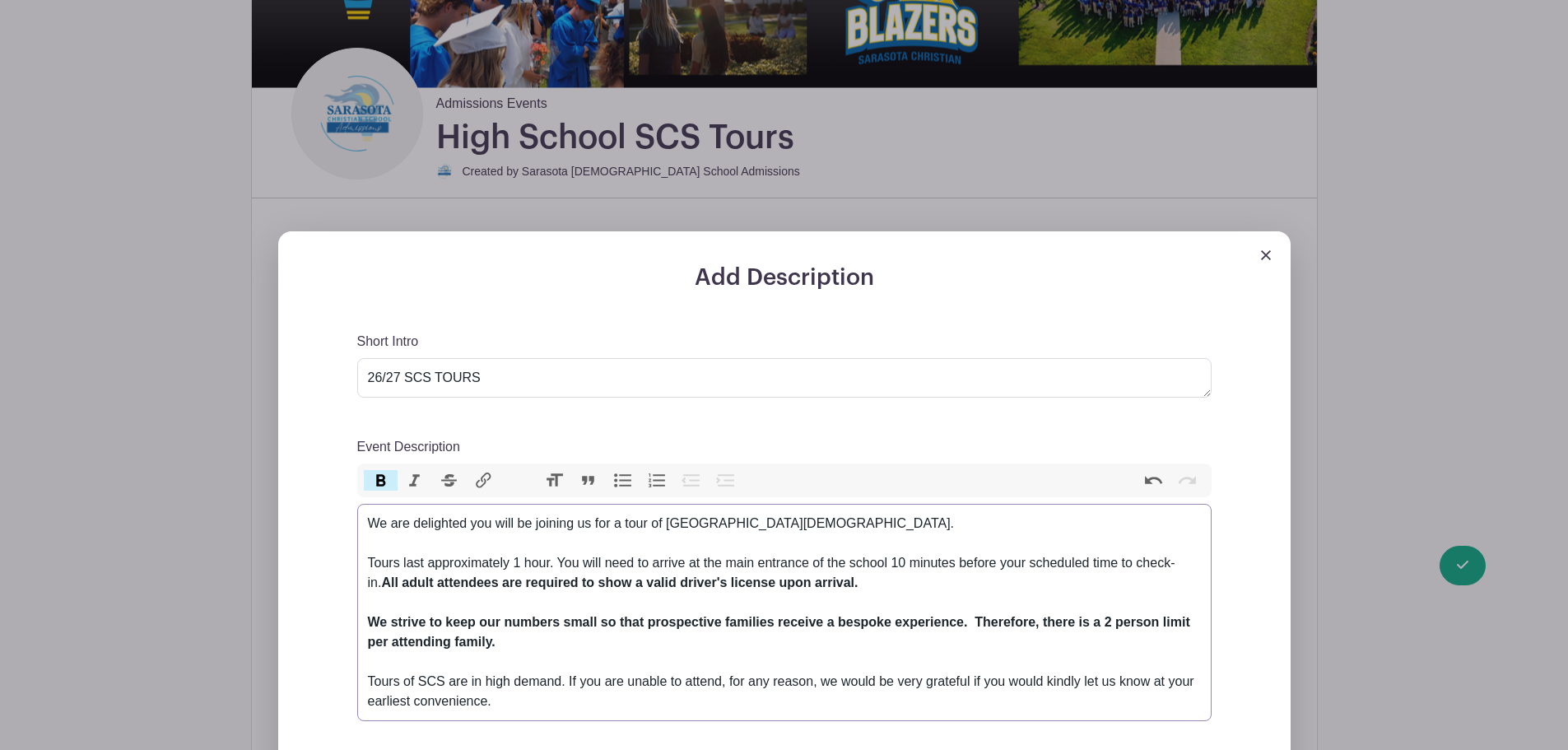
click at [410, 474] on button "Italic" at bounding box center [414, 481] width 34 height 21
drag, startPoint x: 568, startPoint y: 680, endPoint x: 363, endPoint y: 682, distance: 205.0
click at [363, 682] on trix-editor "We are delighted you will be joining us for a tour of Sarasota Christian School…" at bounding box center [784, 612] width 854 height 217
type trix-editor "<div>We are delighted you will be joining us for a tour of Sarasota Christian S…"
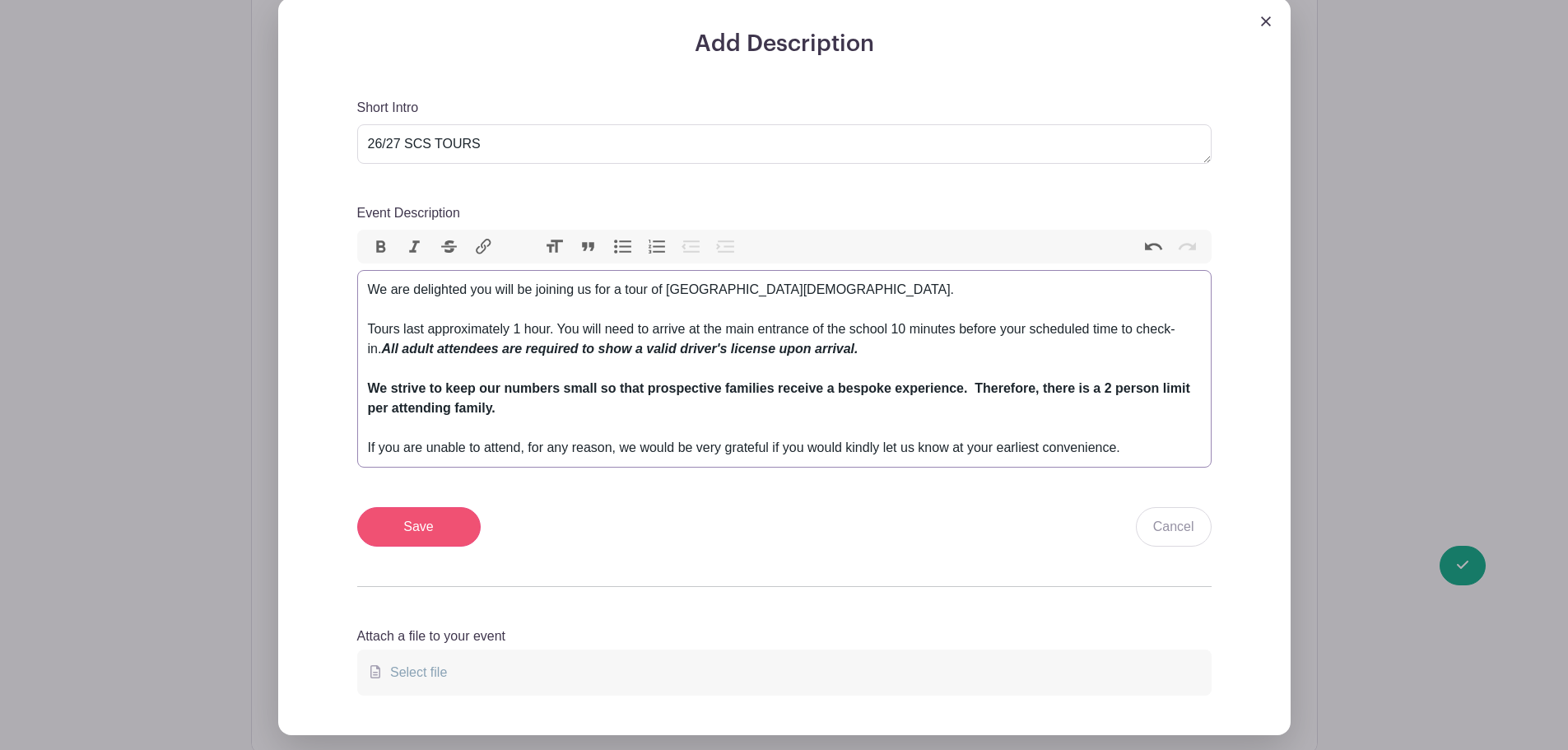
scroll to position [658, 0]
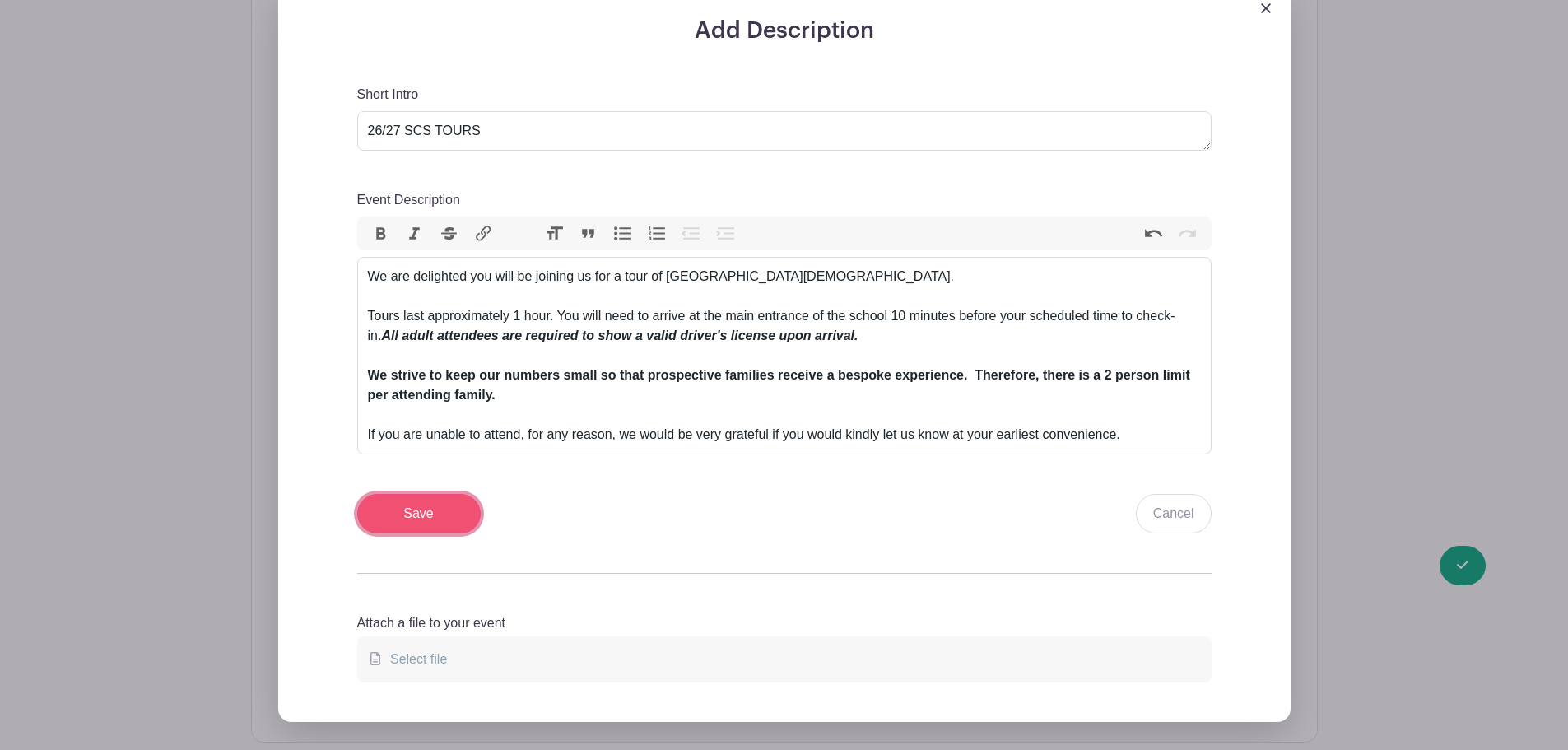
click at [414, 504] on input "Save" at bounding box center [418, 514] width 124 height 40
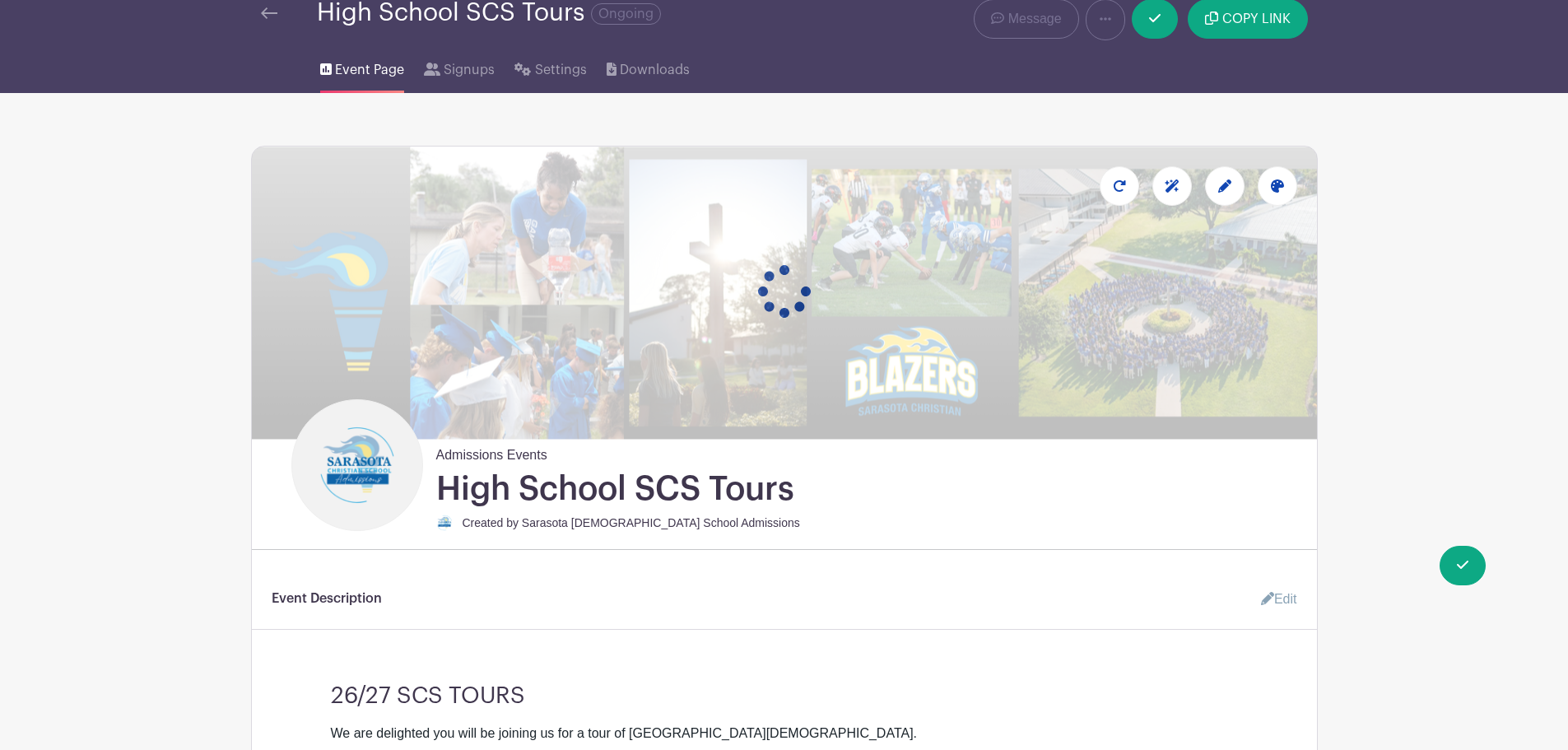
scroll to position [0, 0]
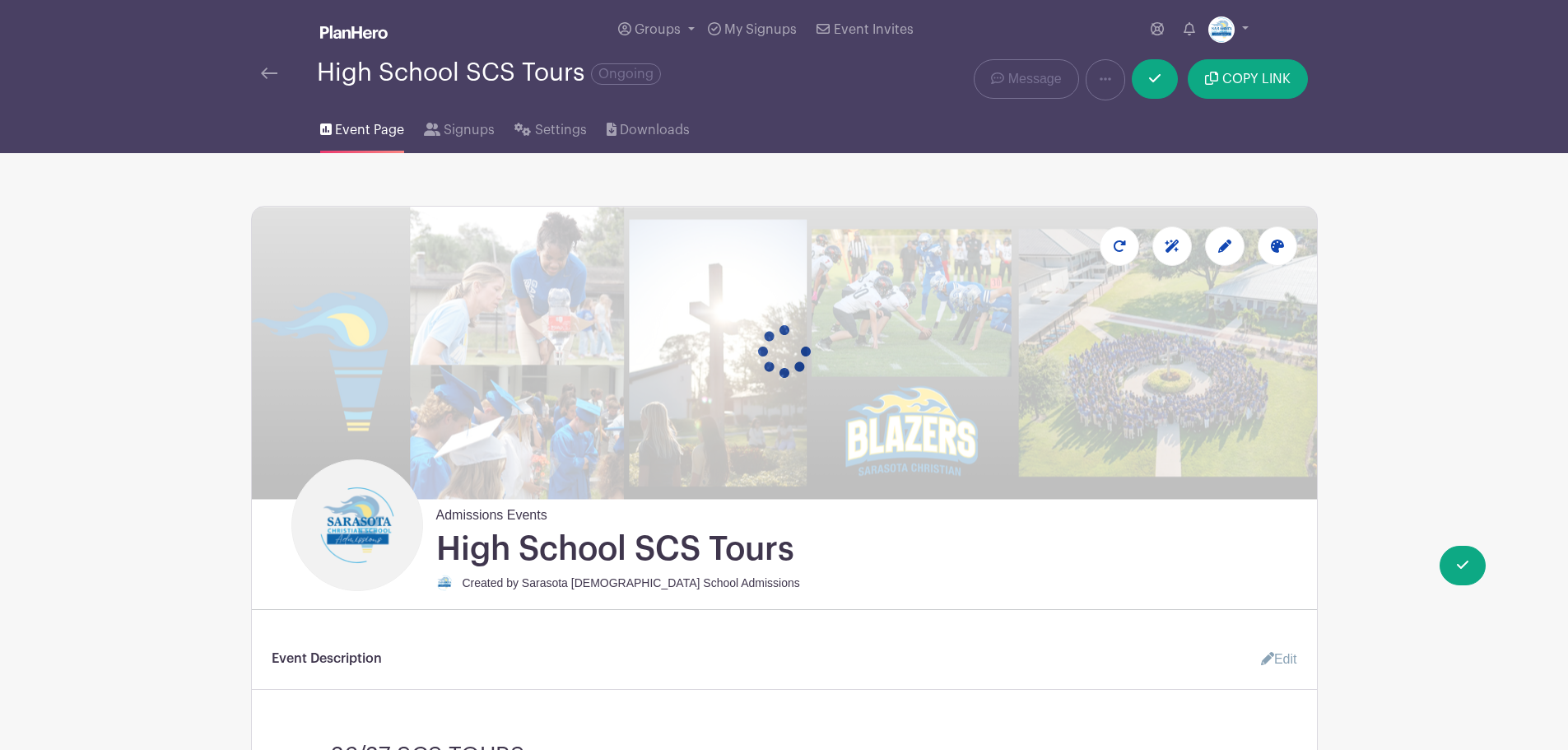
click at [267, 63] on link at bounding box center [269, 73] width 17 height 20
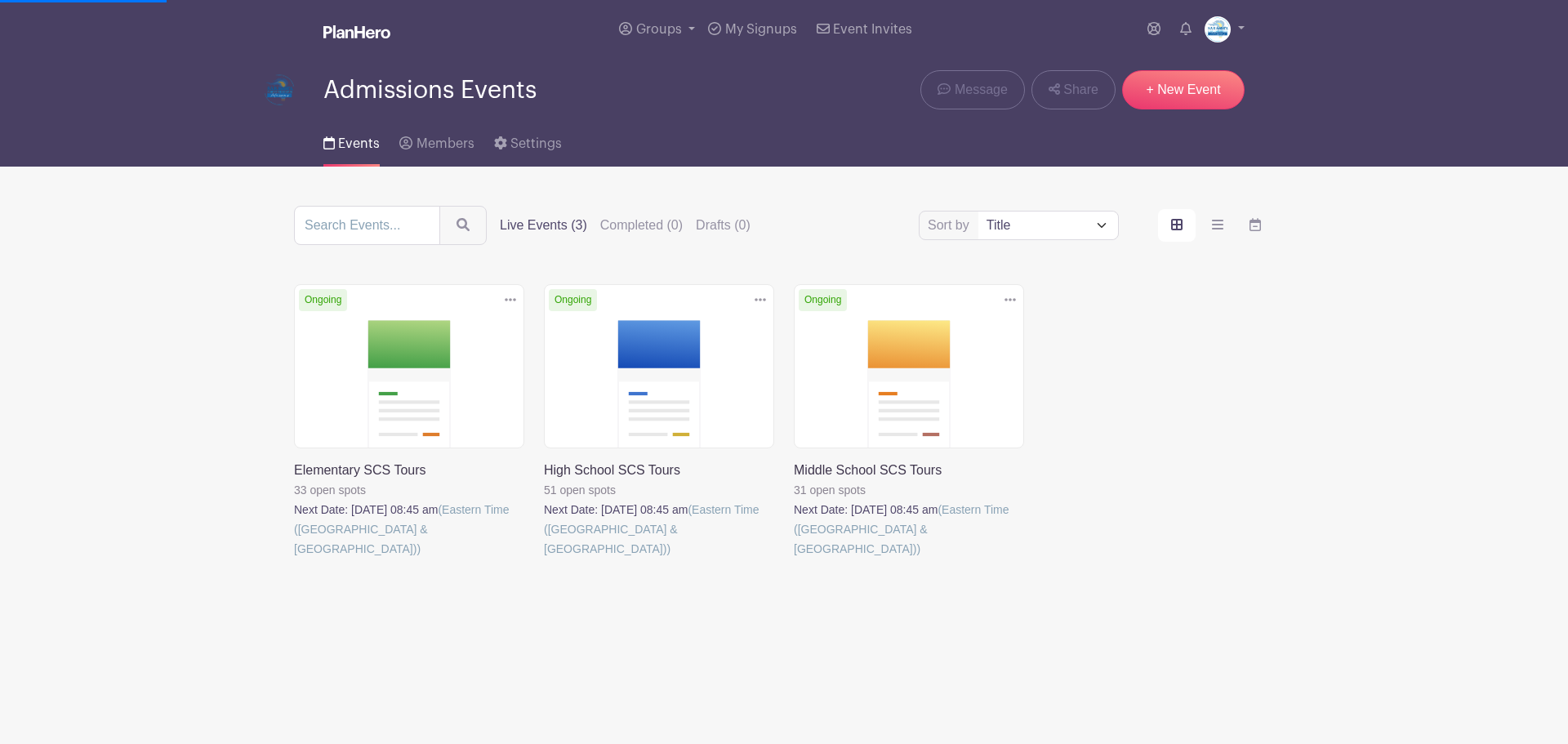
click at [794, 558] on link at bounding box center [794, 558] width 0 height 0
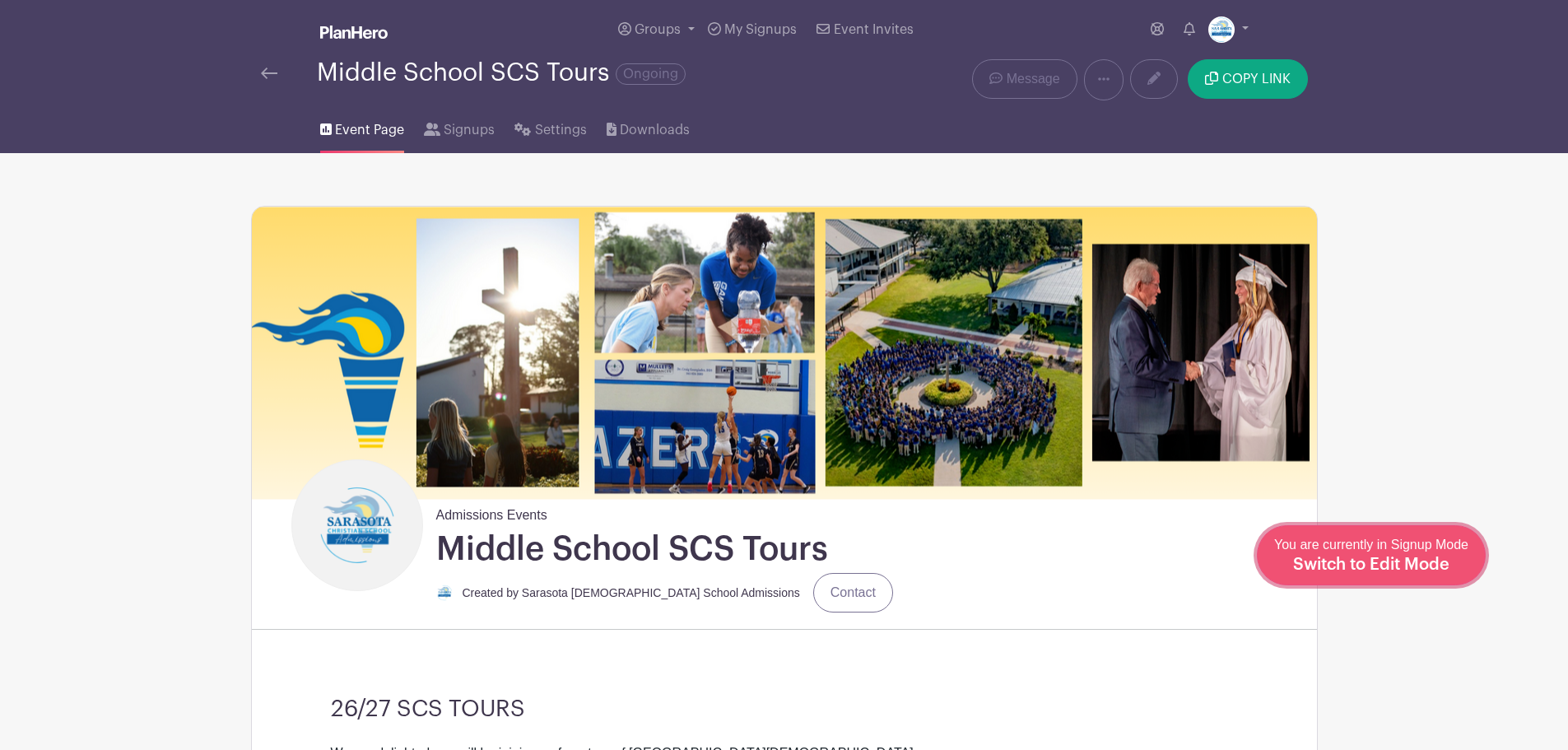
click at [1420, 556] on div "You are currently in Signup Mode Switch to Edit Mode" at bounding box center [1371, 555] width 194 height 40
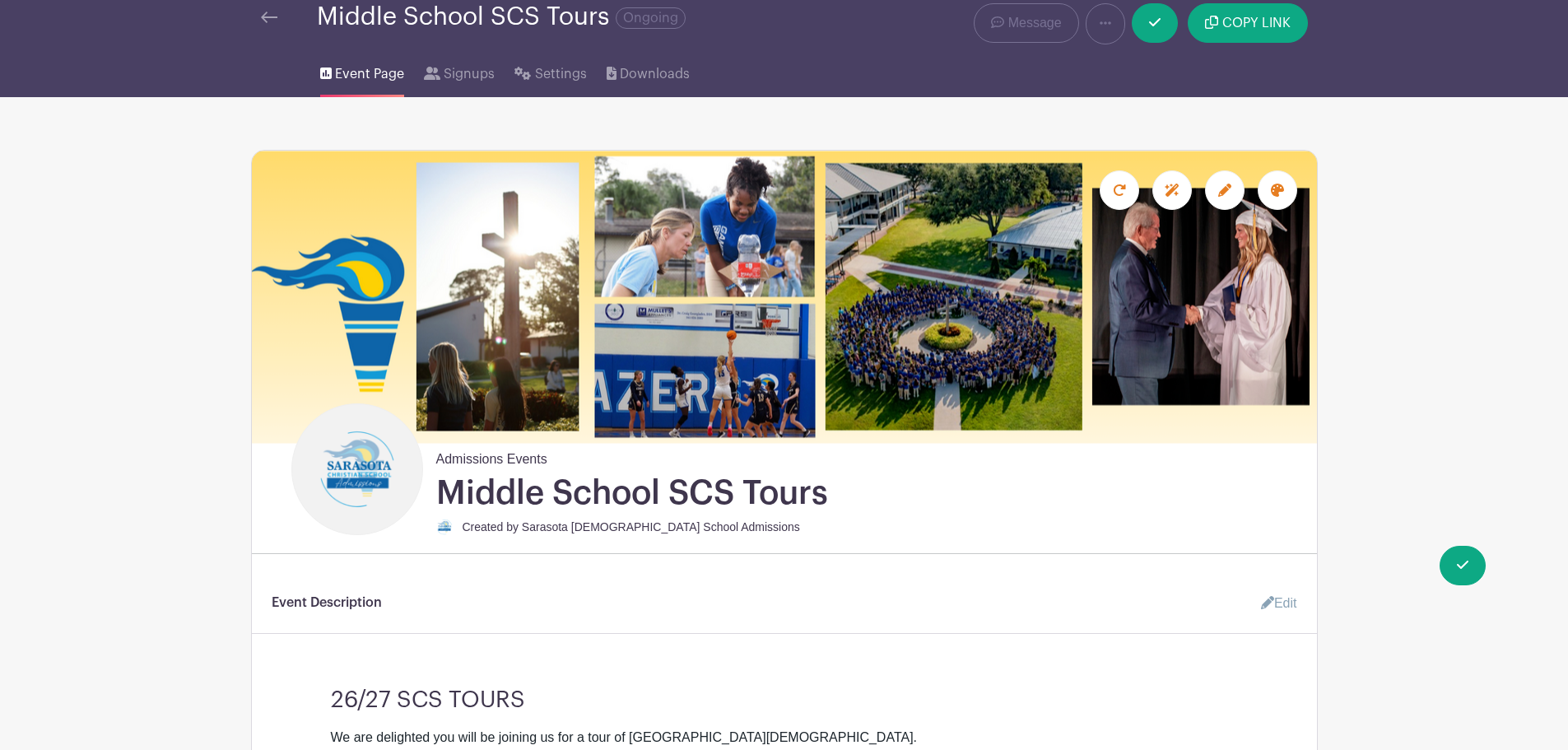
scroll to position [82, 0]
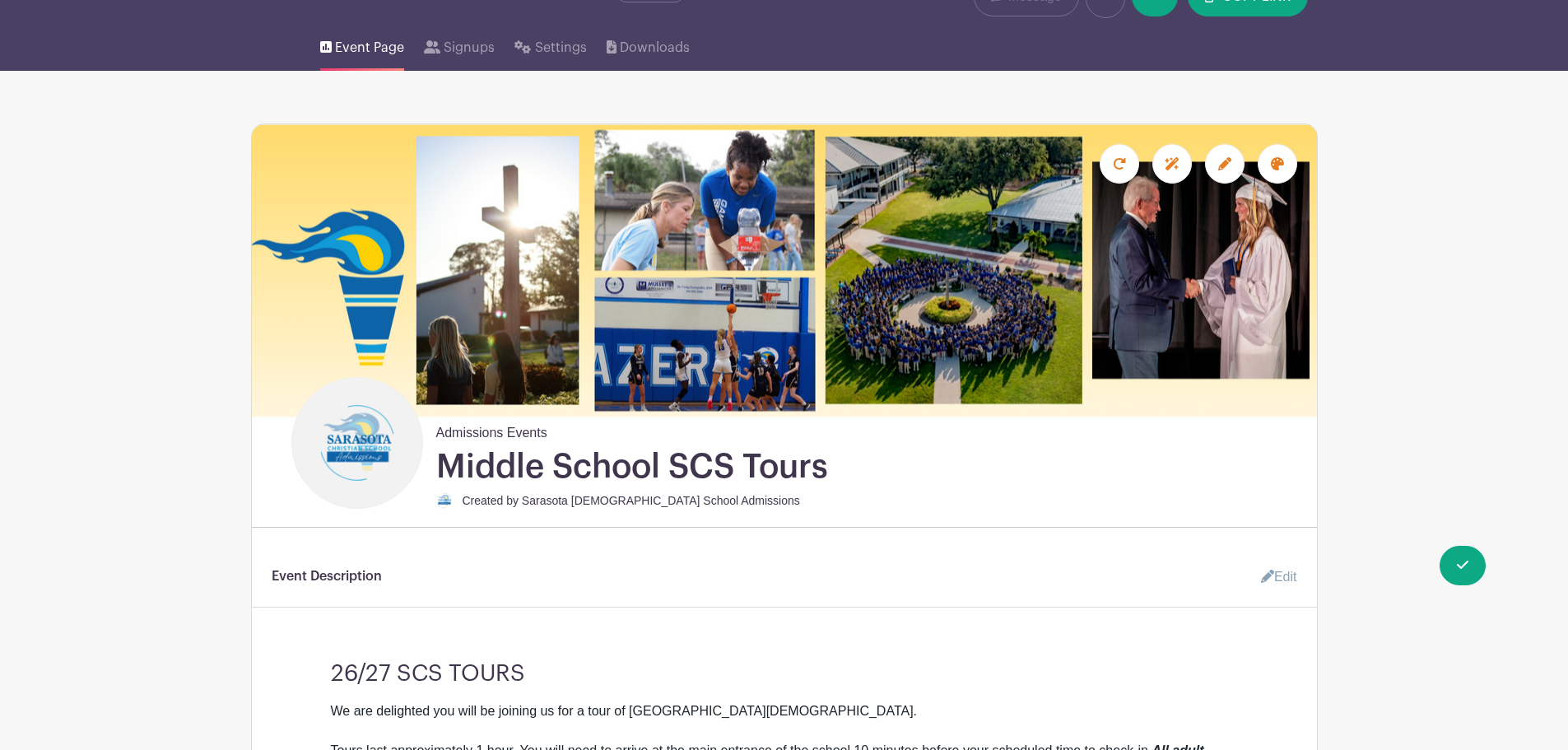
click at [1277, 584] on link "Edit" at bounding box center [1273, 577] width 50 height 33
click at [1277, 575] on link "Edit" at bounding box center [1273, 577] width 50 height 33
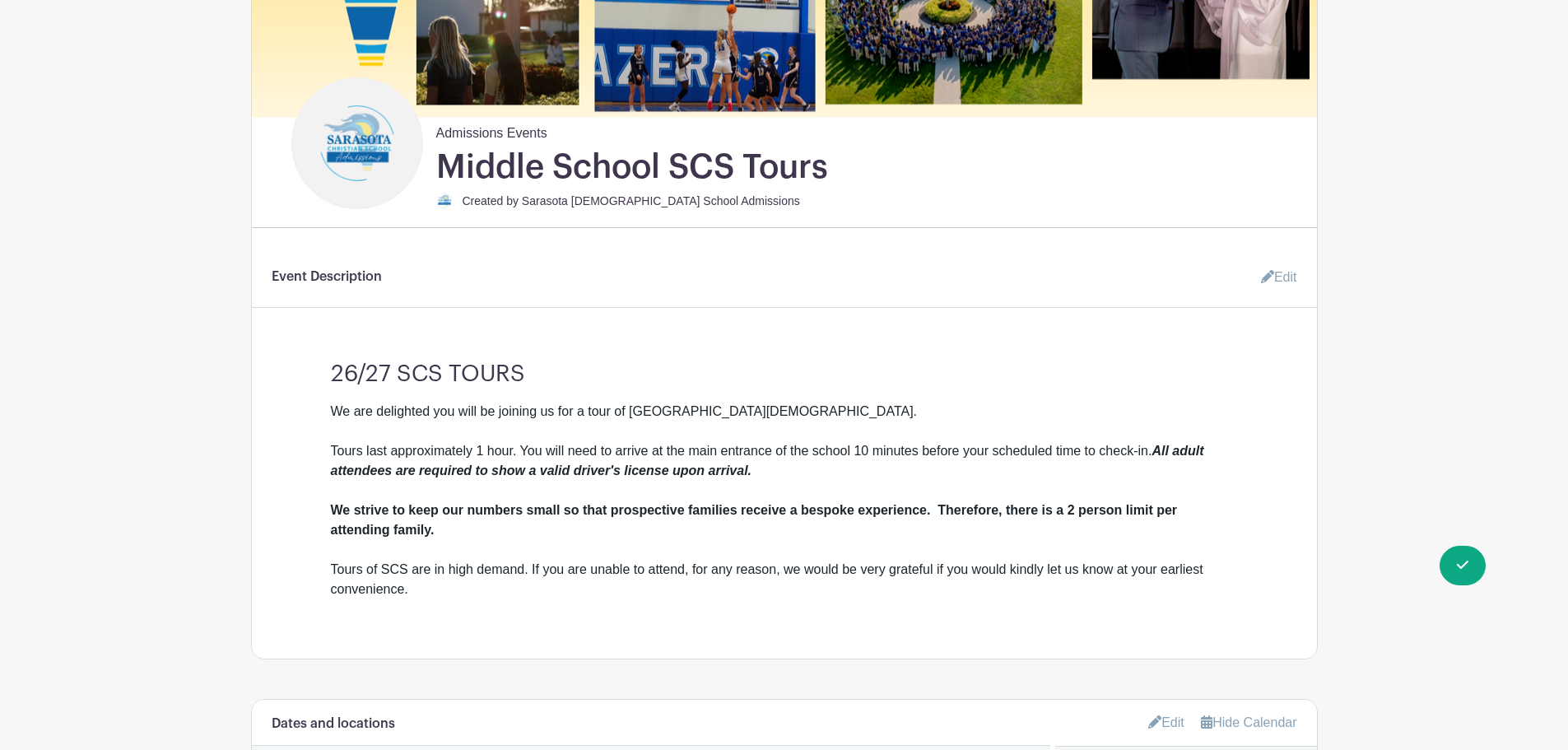
scroll to position [412, 0]
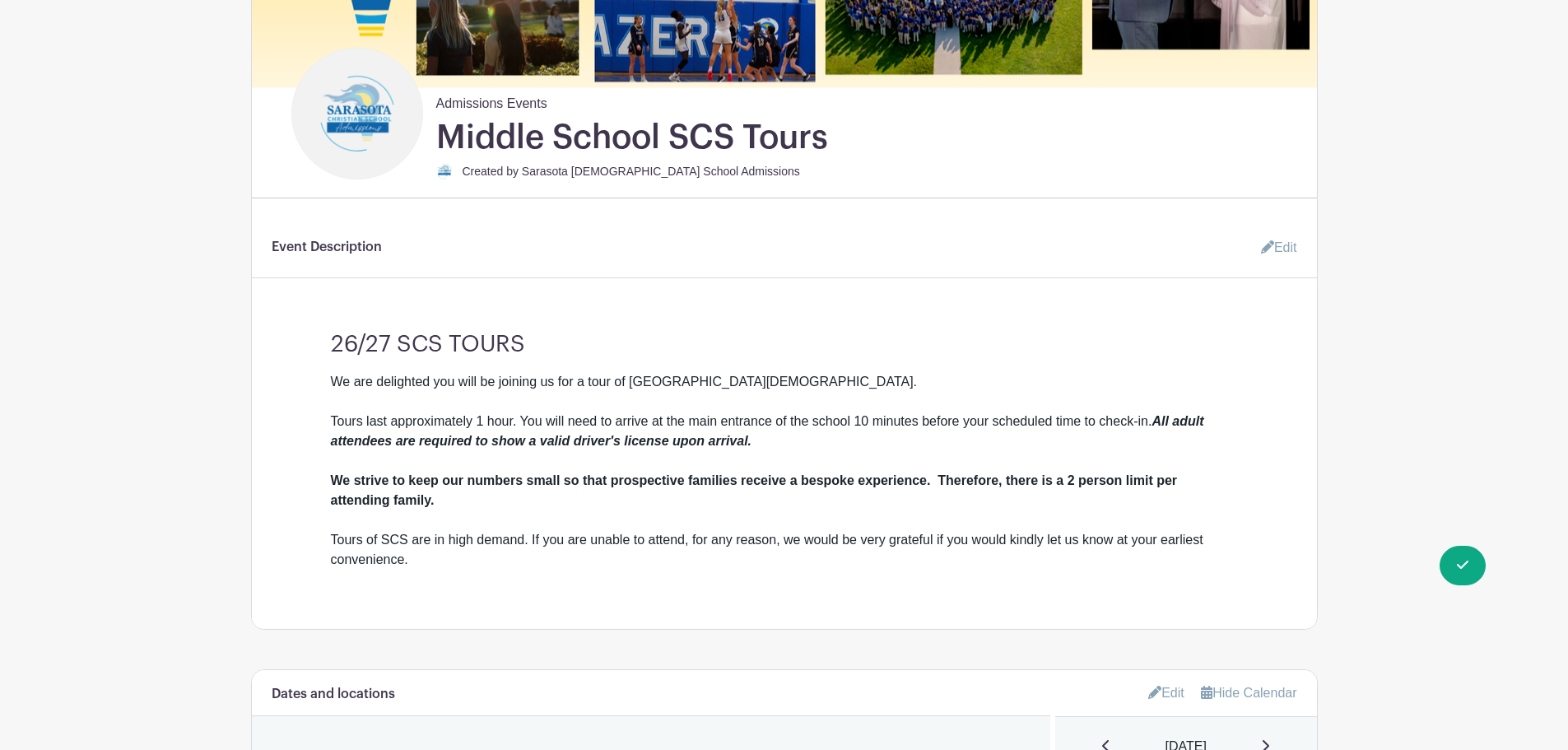
click at [1270, 246] on icon at bounding box center [1268, 248] width 14 height 14
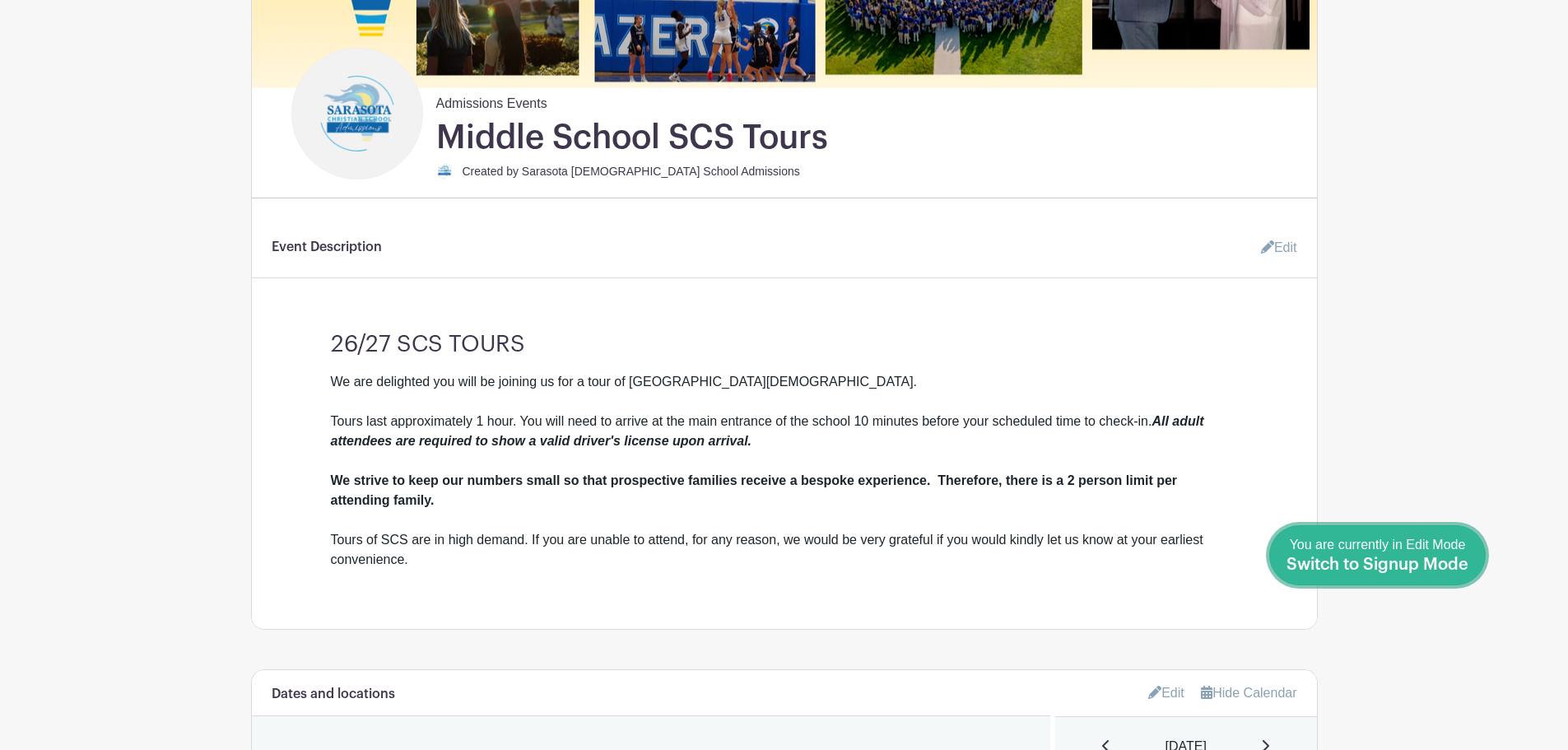
click at [1448, 566] on span "Switch to Signup Mode" at bounding box center [1378, 565] width 182 height 17
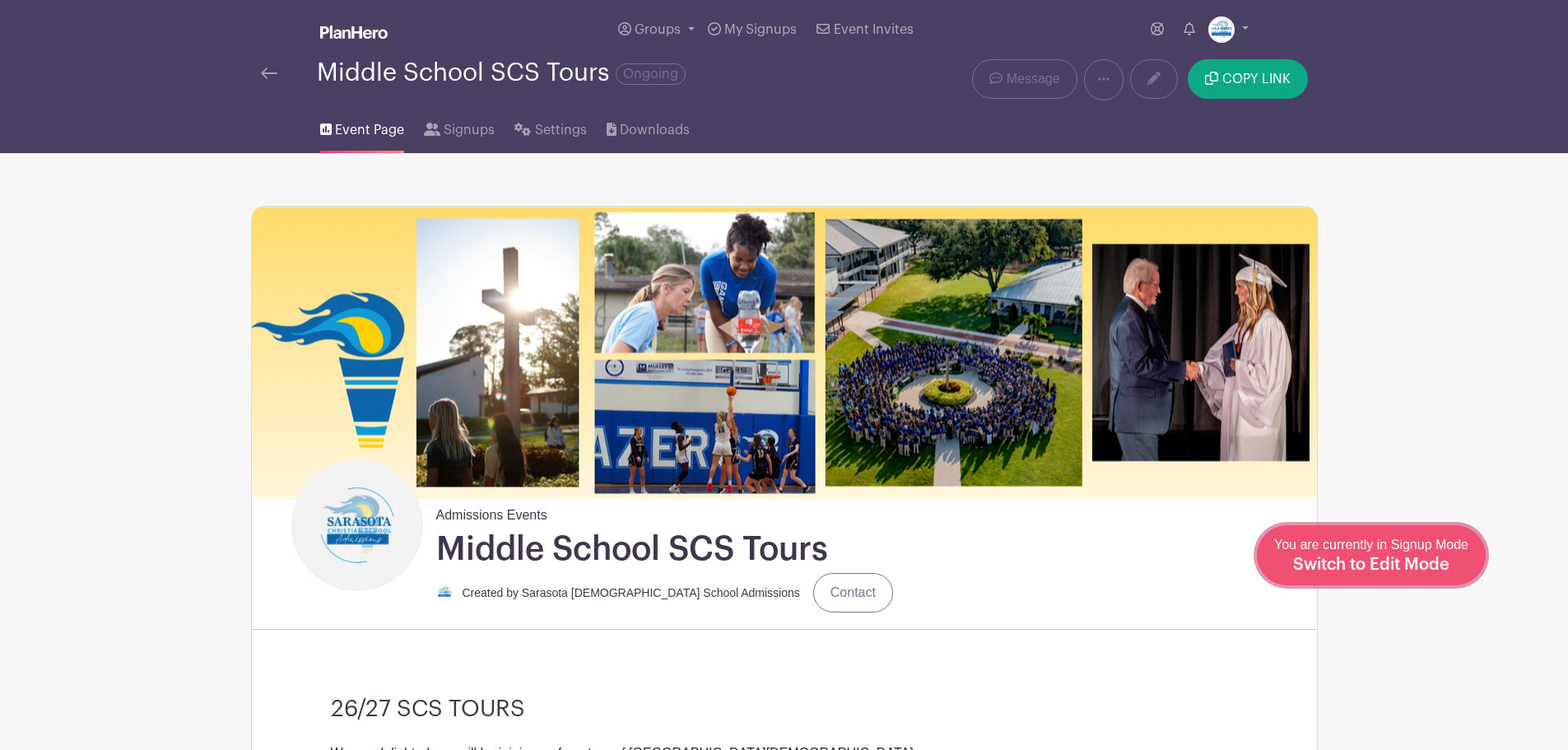
click at [1432, 572] on span "Switch to Edit Mode" at bounding box center [1371, 565] width 156 height 17
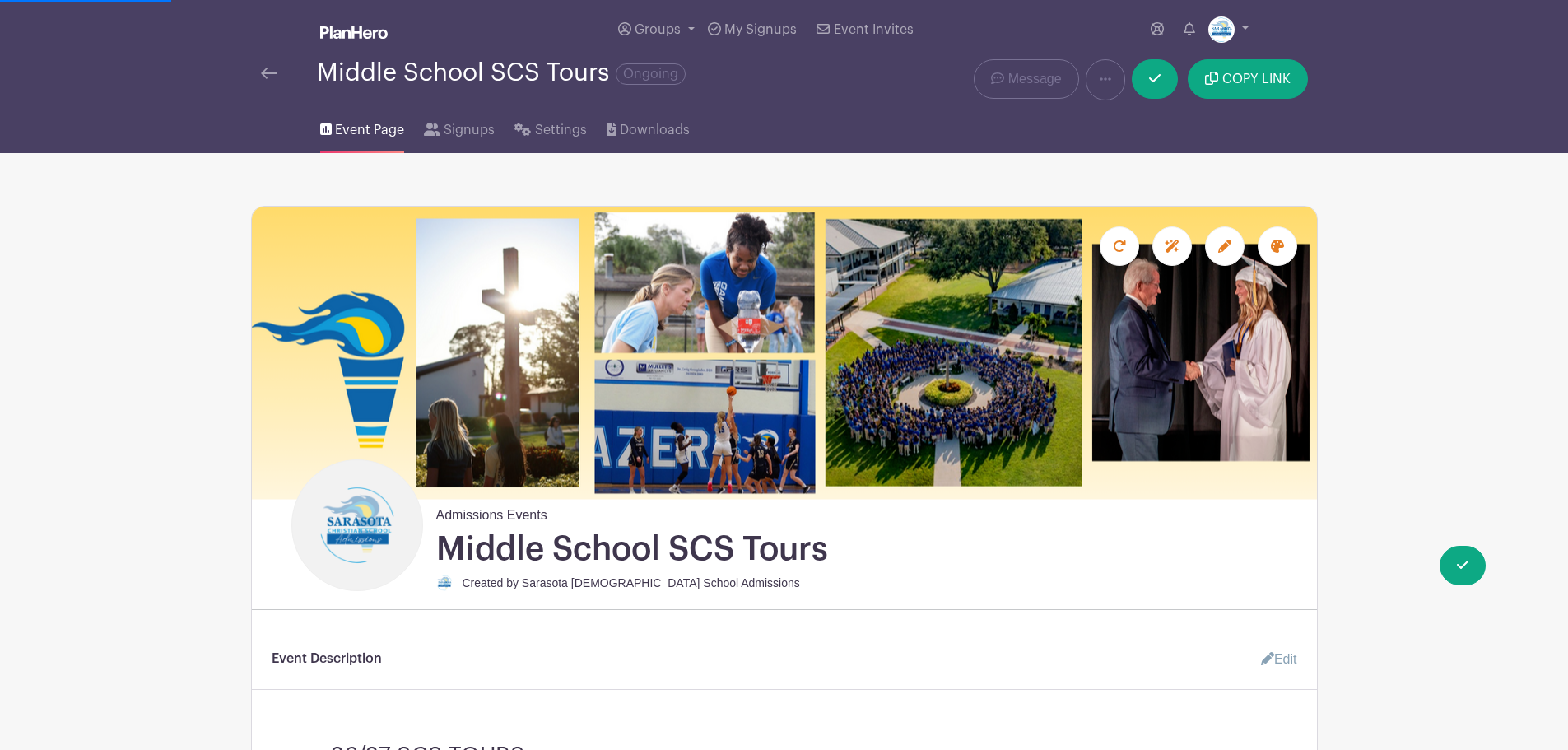
click at [1271, 652] on link "Edit" at bounding box center [1273, 659] width 50 height 33
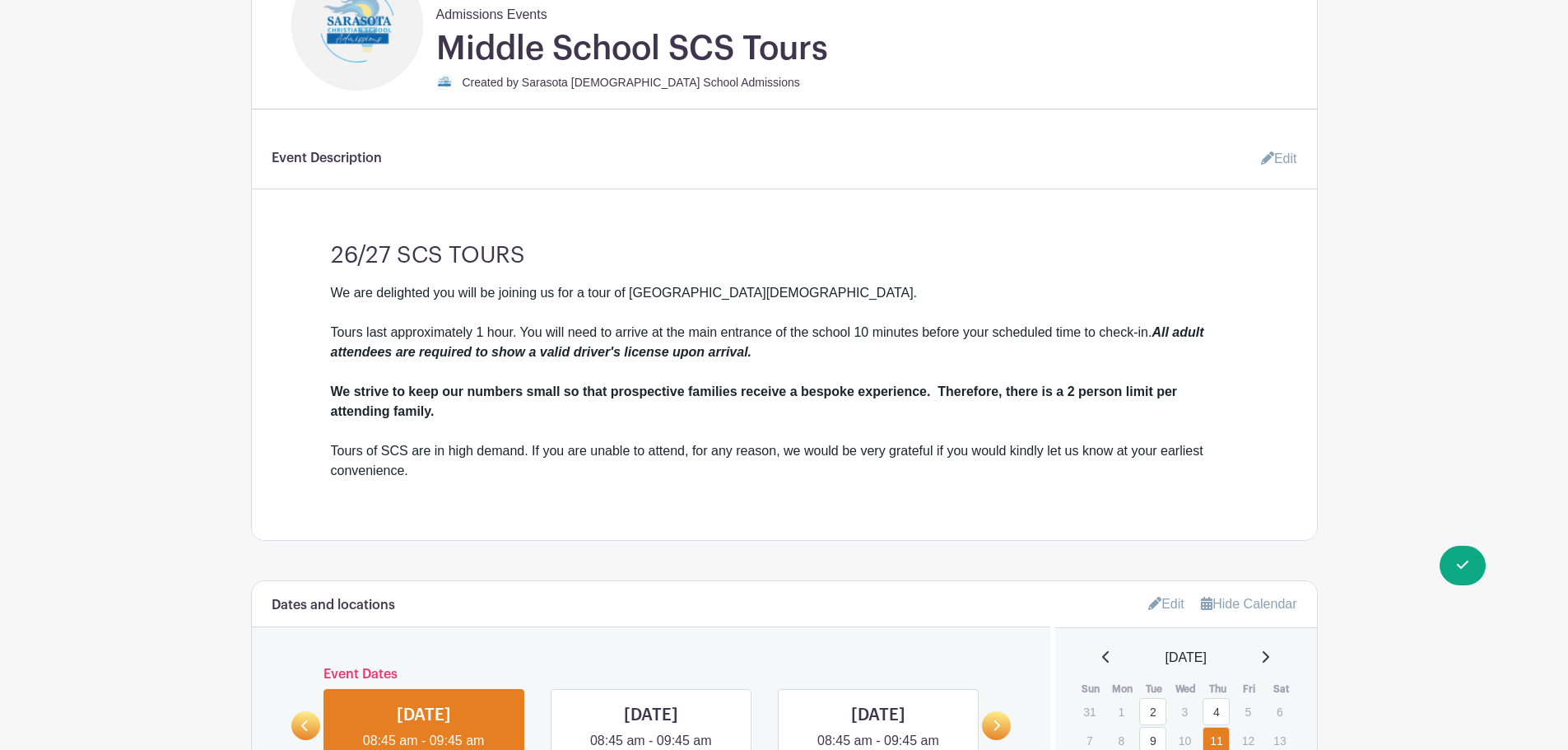
scroll to position [576, 0]
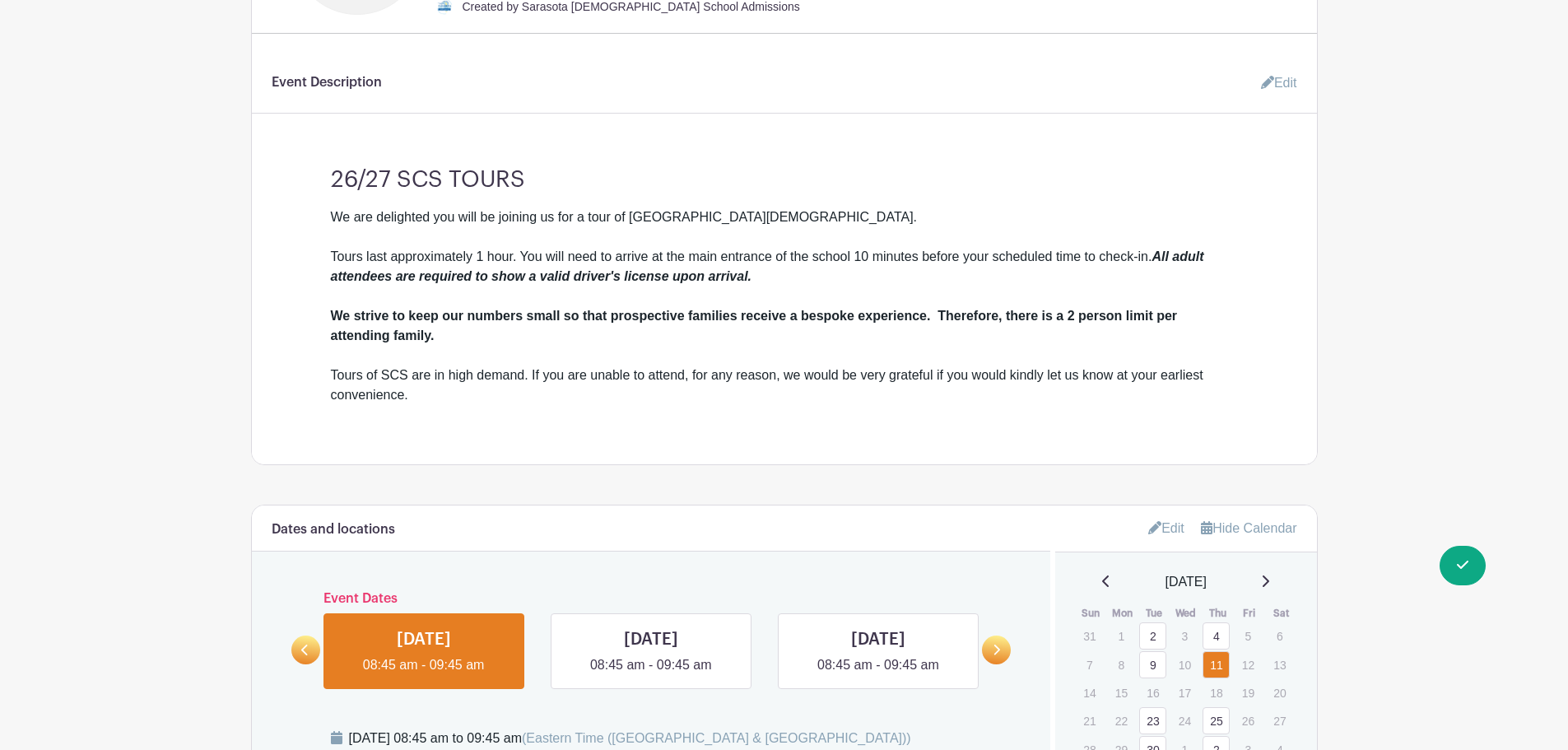
click at [1268, 83] on icon at bounding box center [1268, 83] width 14 height 14
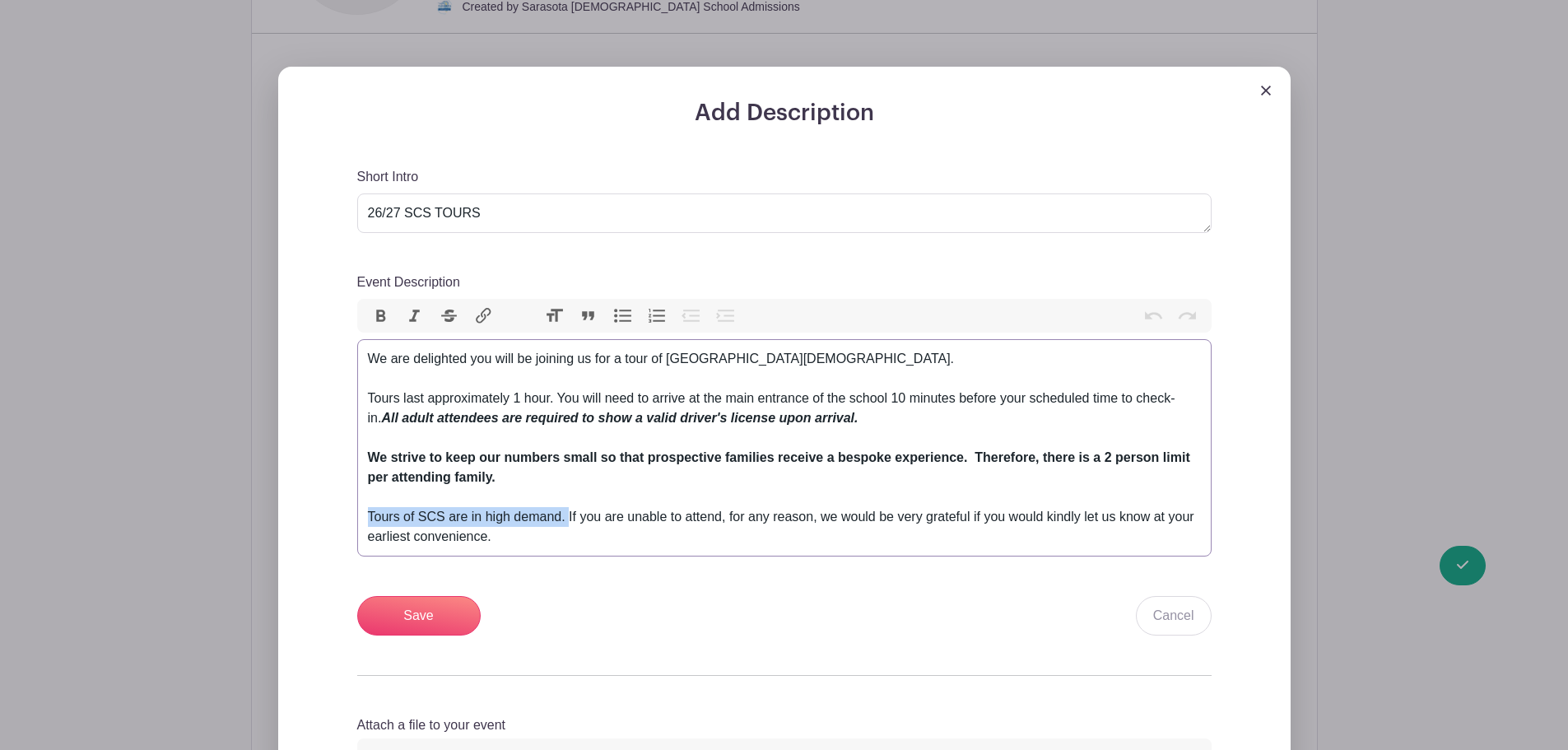
drag, startPoint x: 568, startPoint y: 522, endPoint x: 329, endPoint y: 515, distance: 239.1
click at [329, 515] on div "Add Description Short Intro 26/27 SCS TOURS Event Description Bold Italic Strik…" at bounding box center [784, 461] width 933 height 725
type trix-editor "<div>We are delighted you will be joining us for a tour of Sarasota Christian S…"
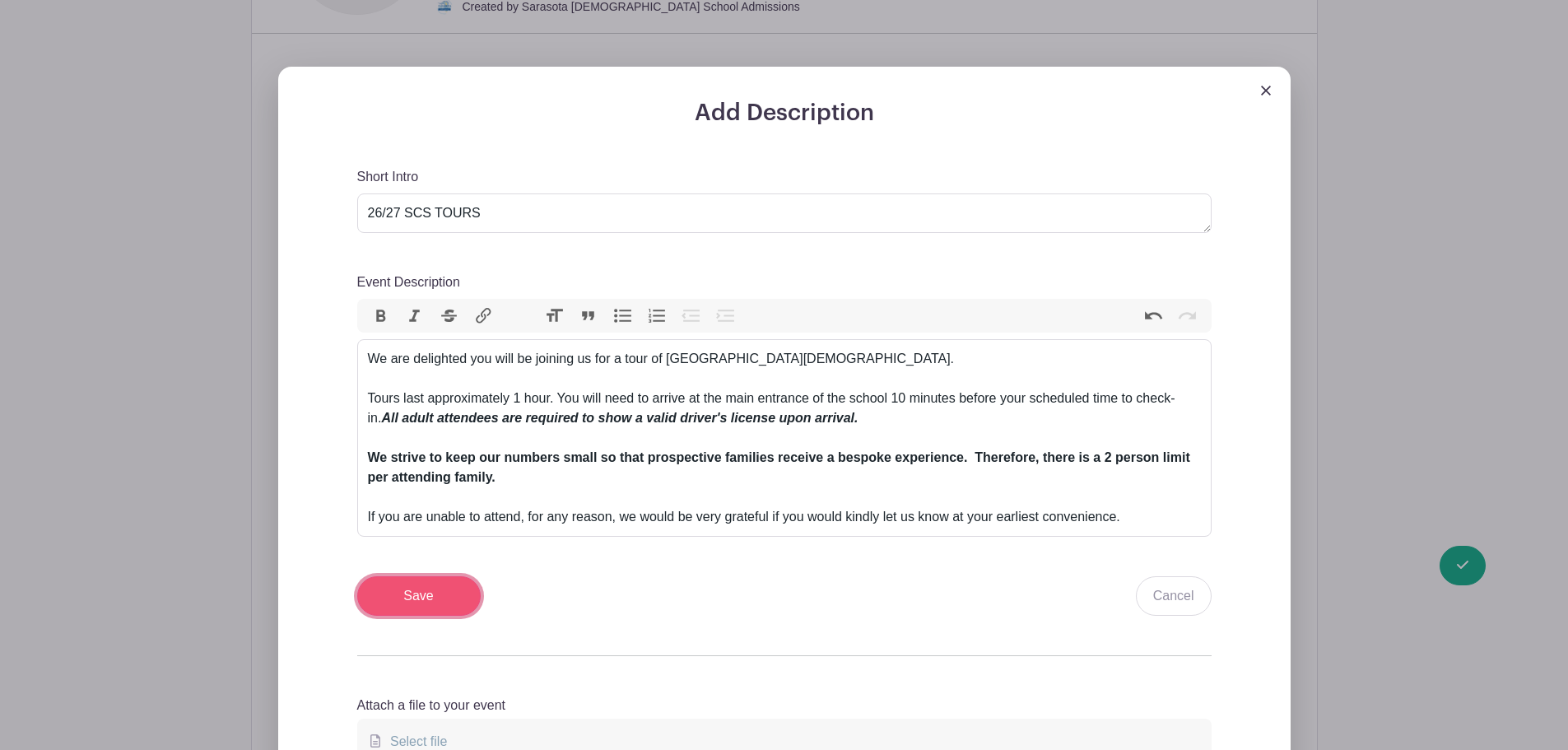
click at [400, 607] on input "Save" at bounding box center [418, 596] width 124 height 40
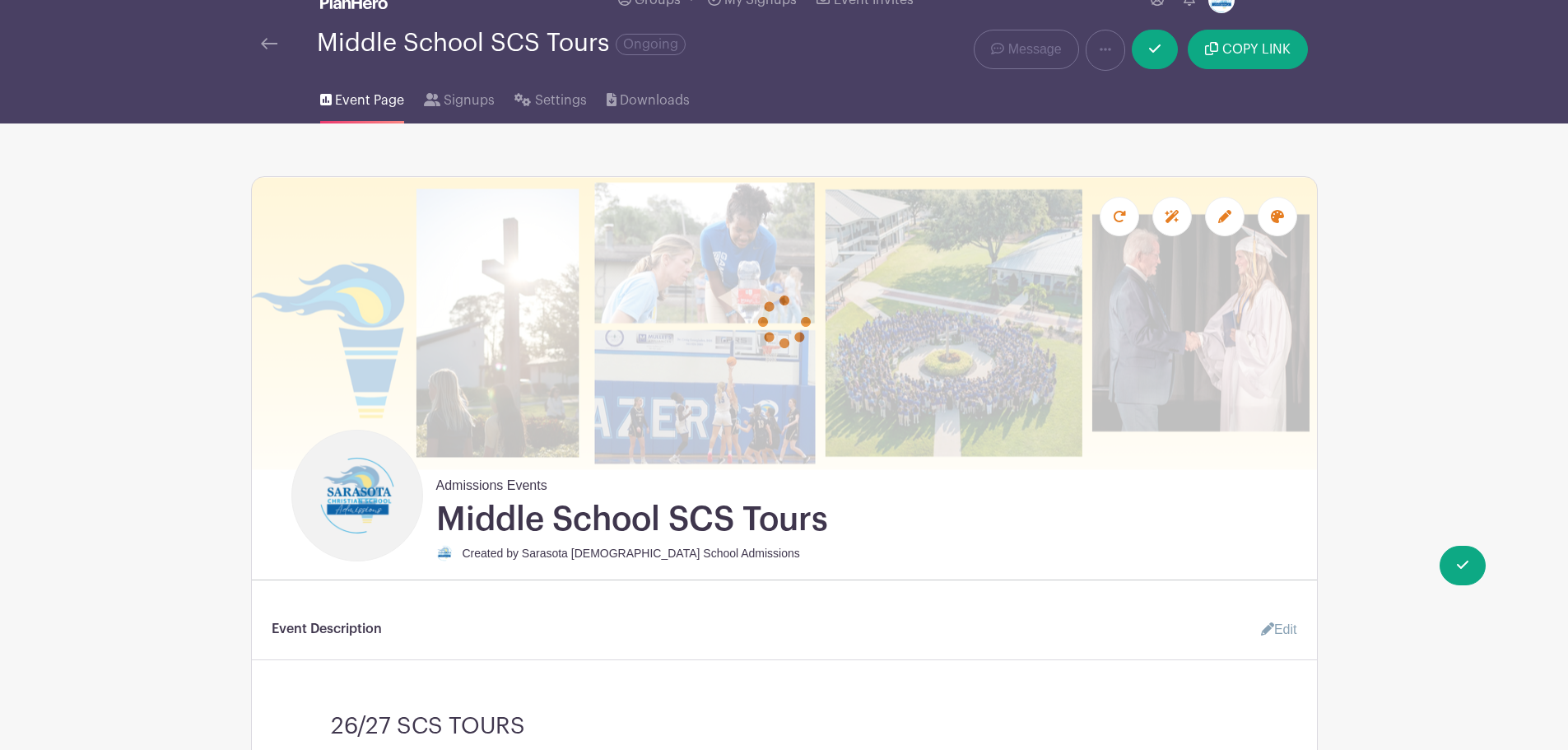
scroll to position [0, 0]
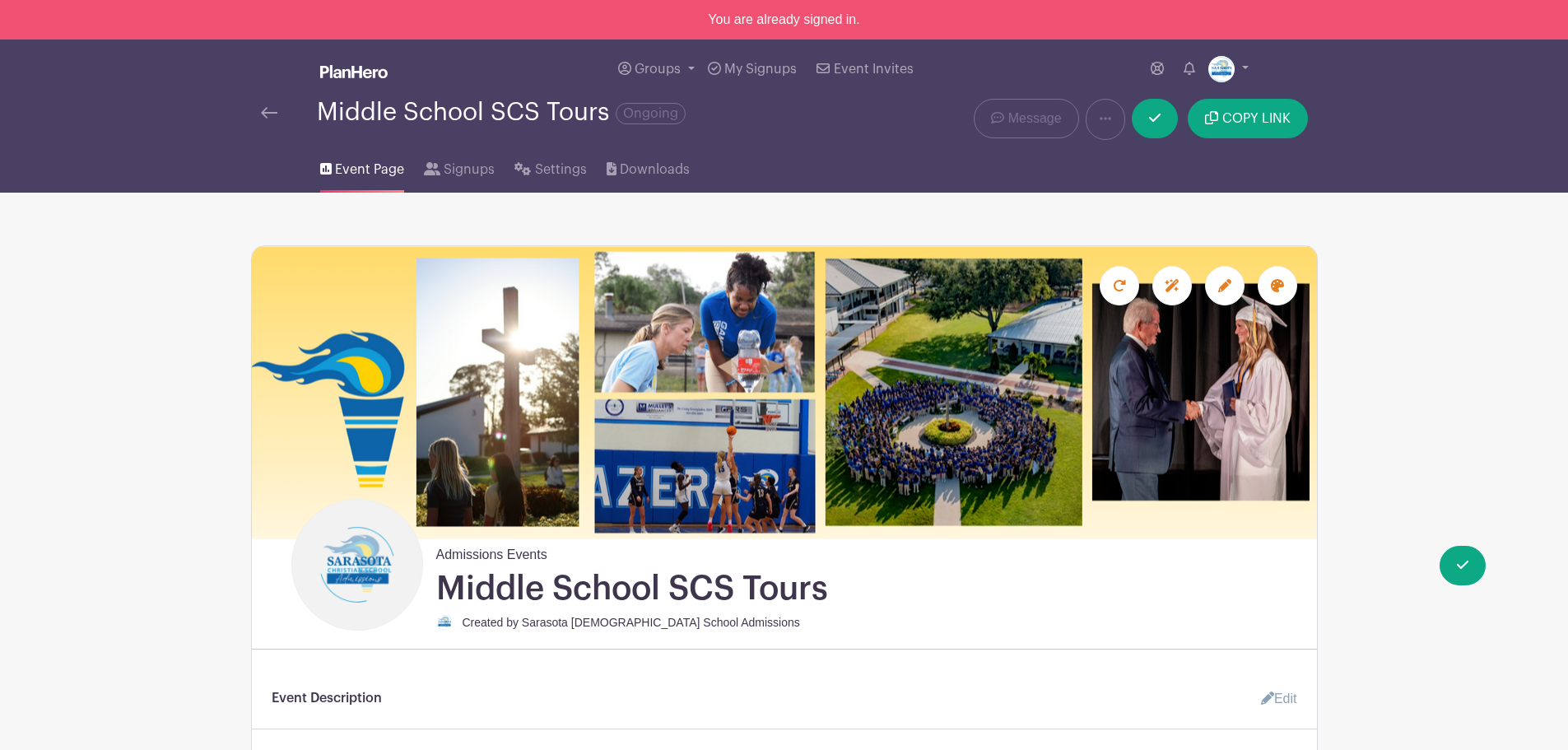
click at [264, 116] on img at bounding box center [269, 113] width 17 height 12
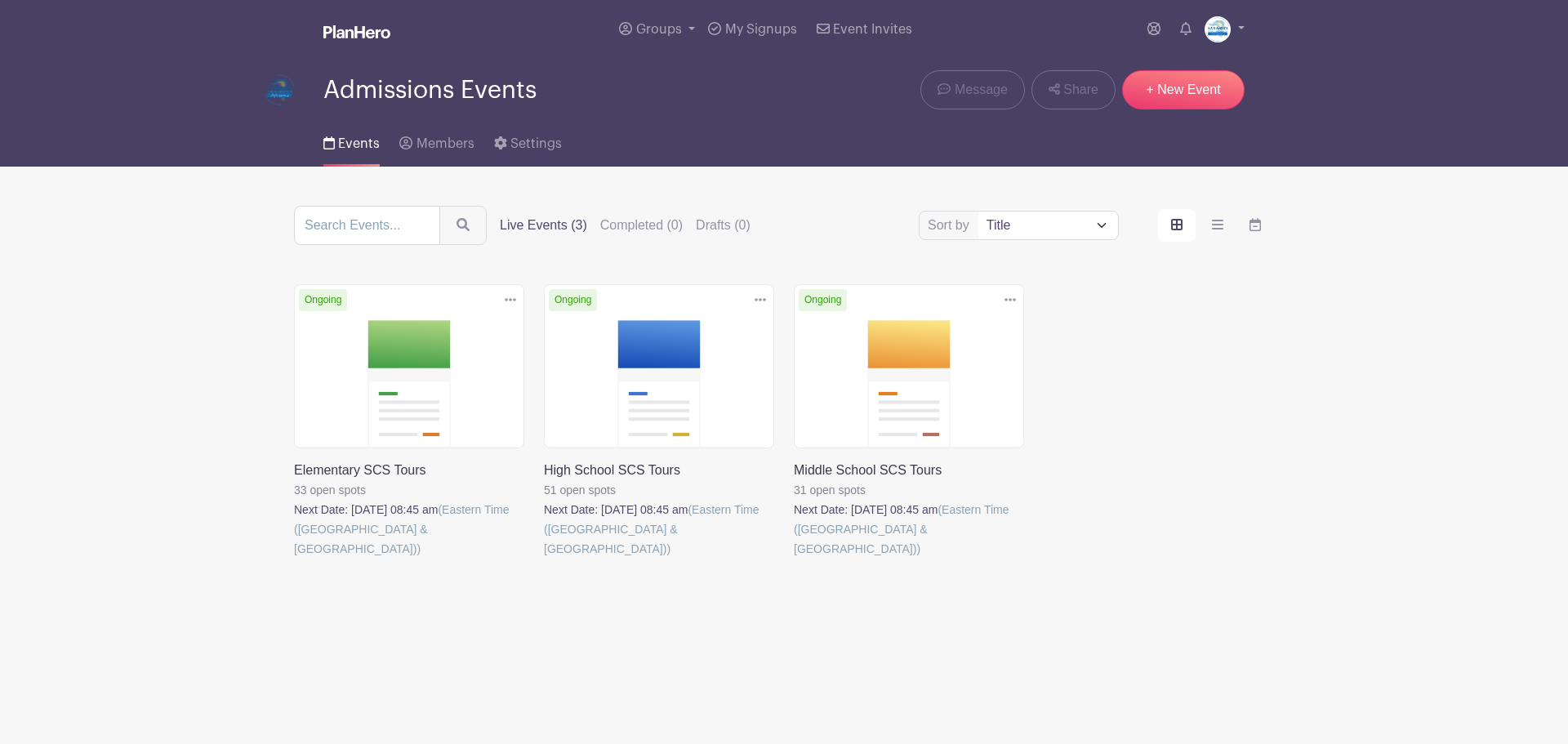
click at [544, 558] on link at bounding box center [544, 558] width 0 height 0
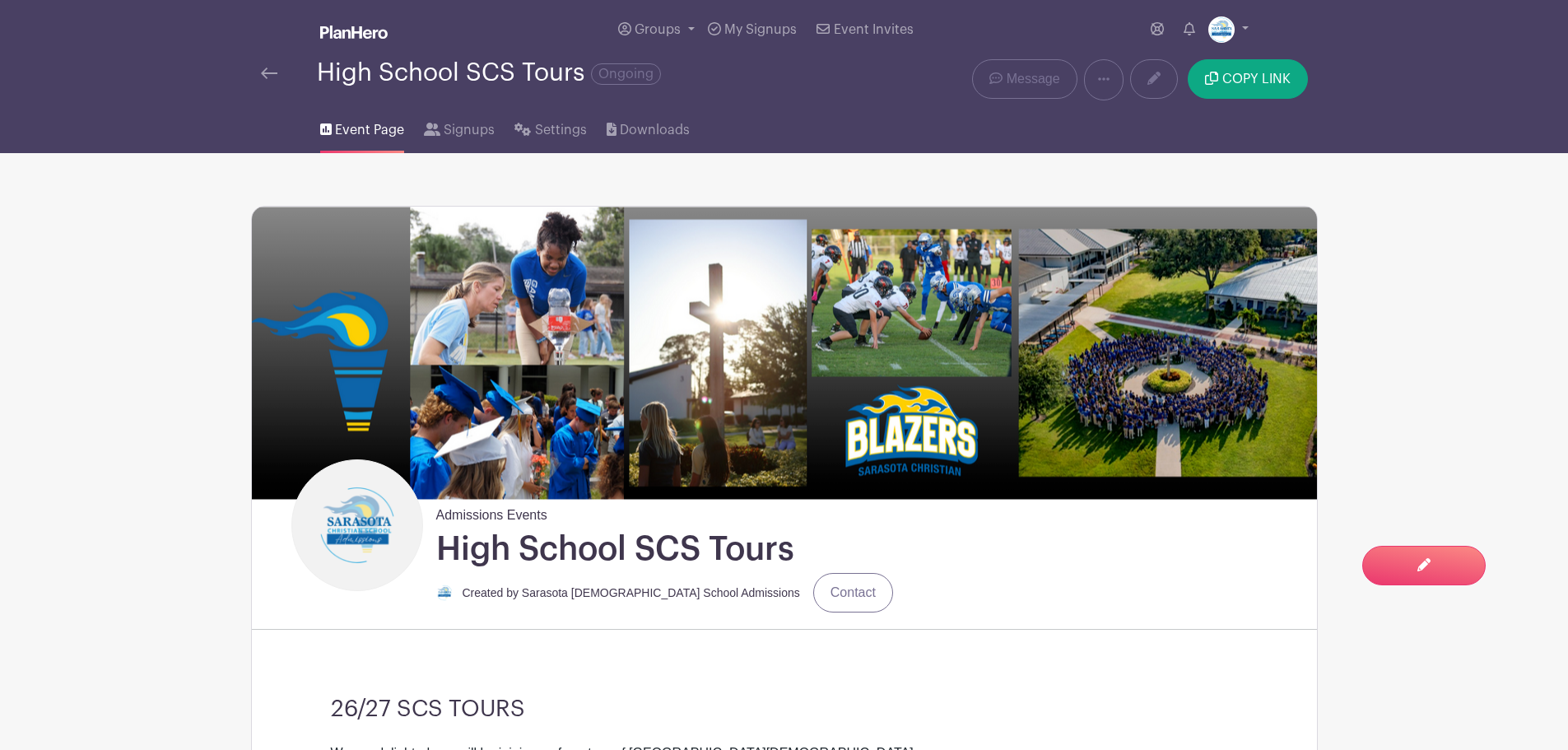
click at [267, 75] on img at bounding box center [269, 73] width 17 height 12
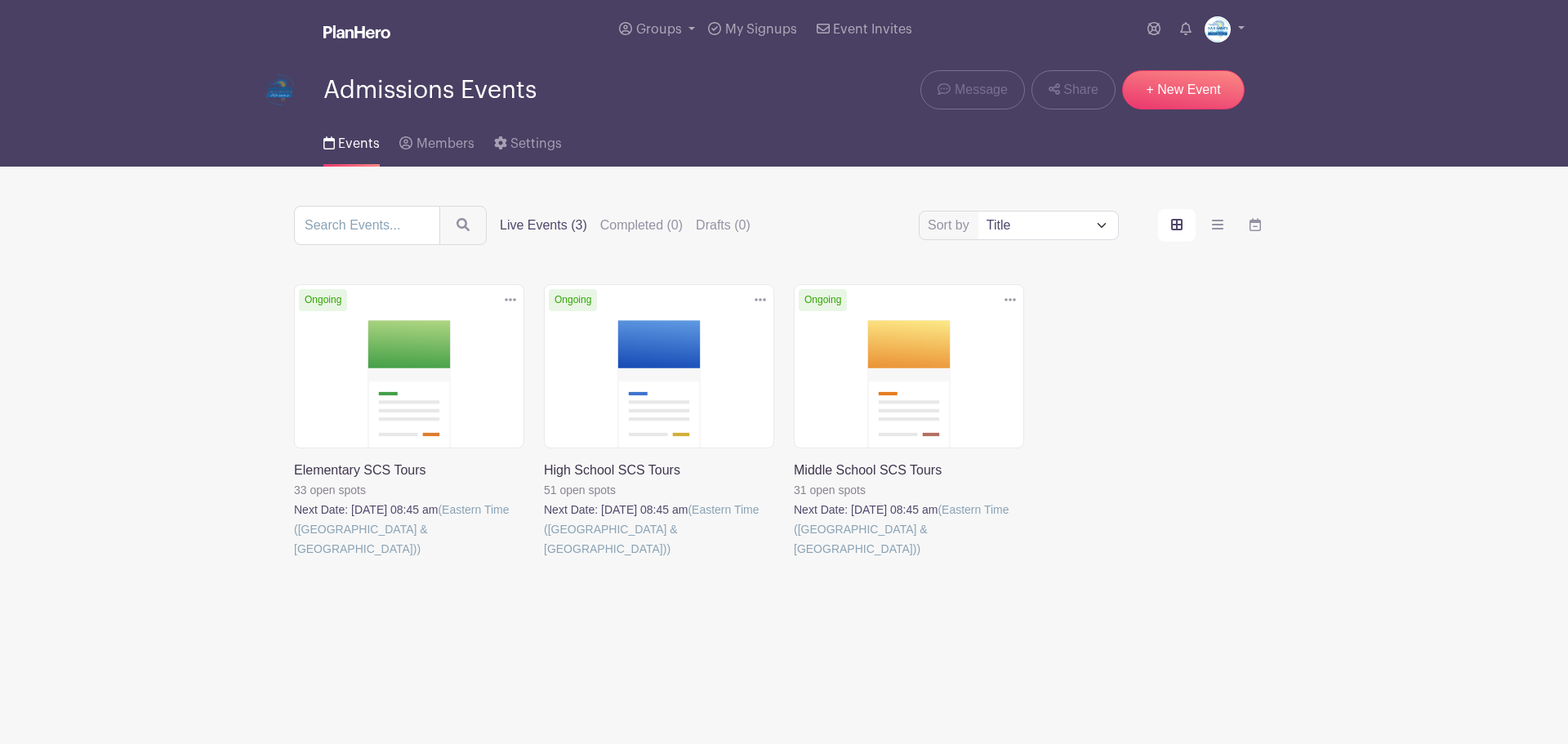
click at [794, 558] on link at bounding box center [794, 558] width 0 height 0
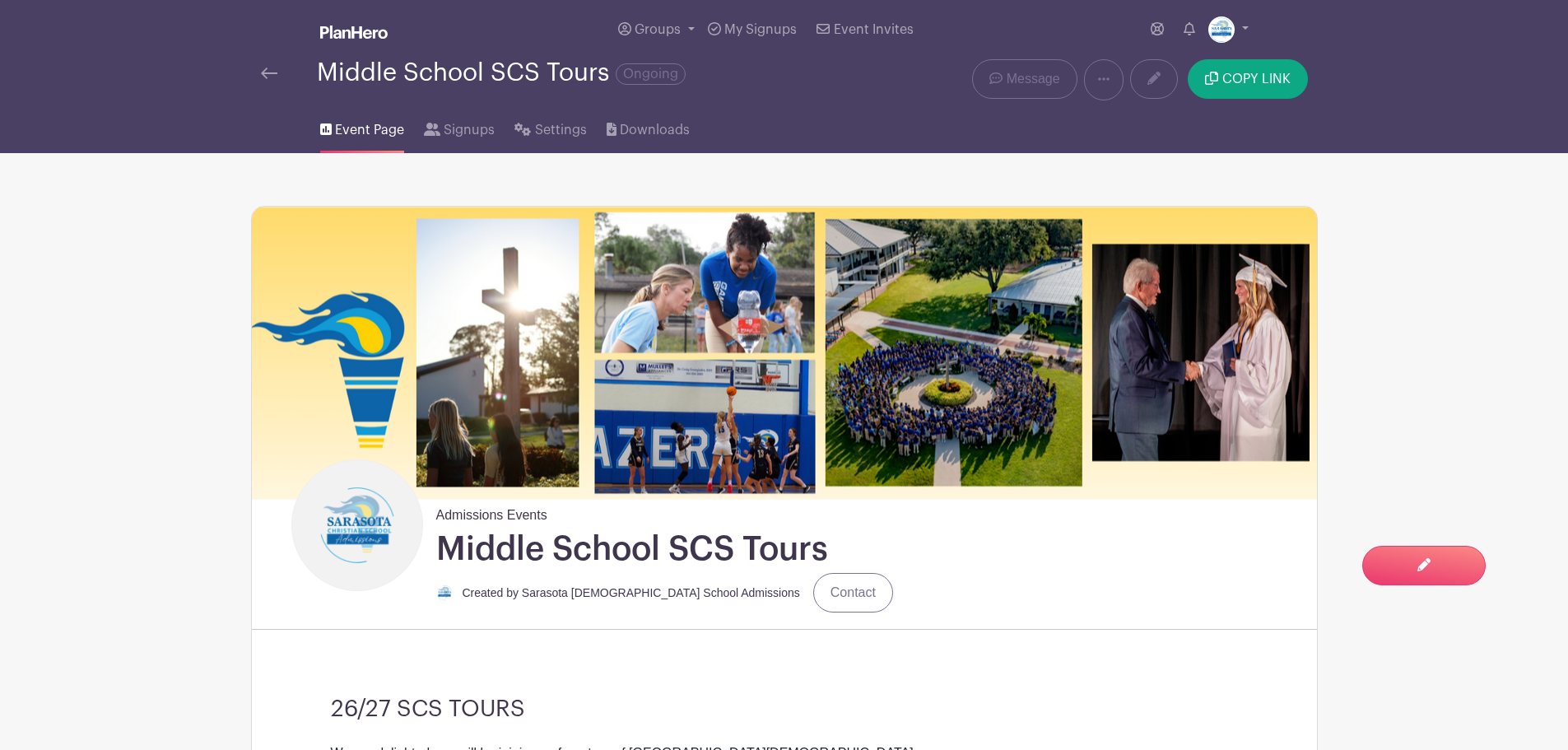
click at [261, 73] on img at bounding box center [269, 73] width 17 height 12
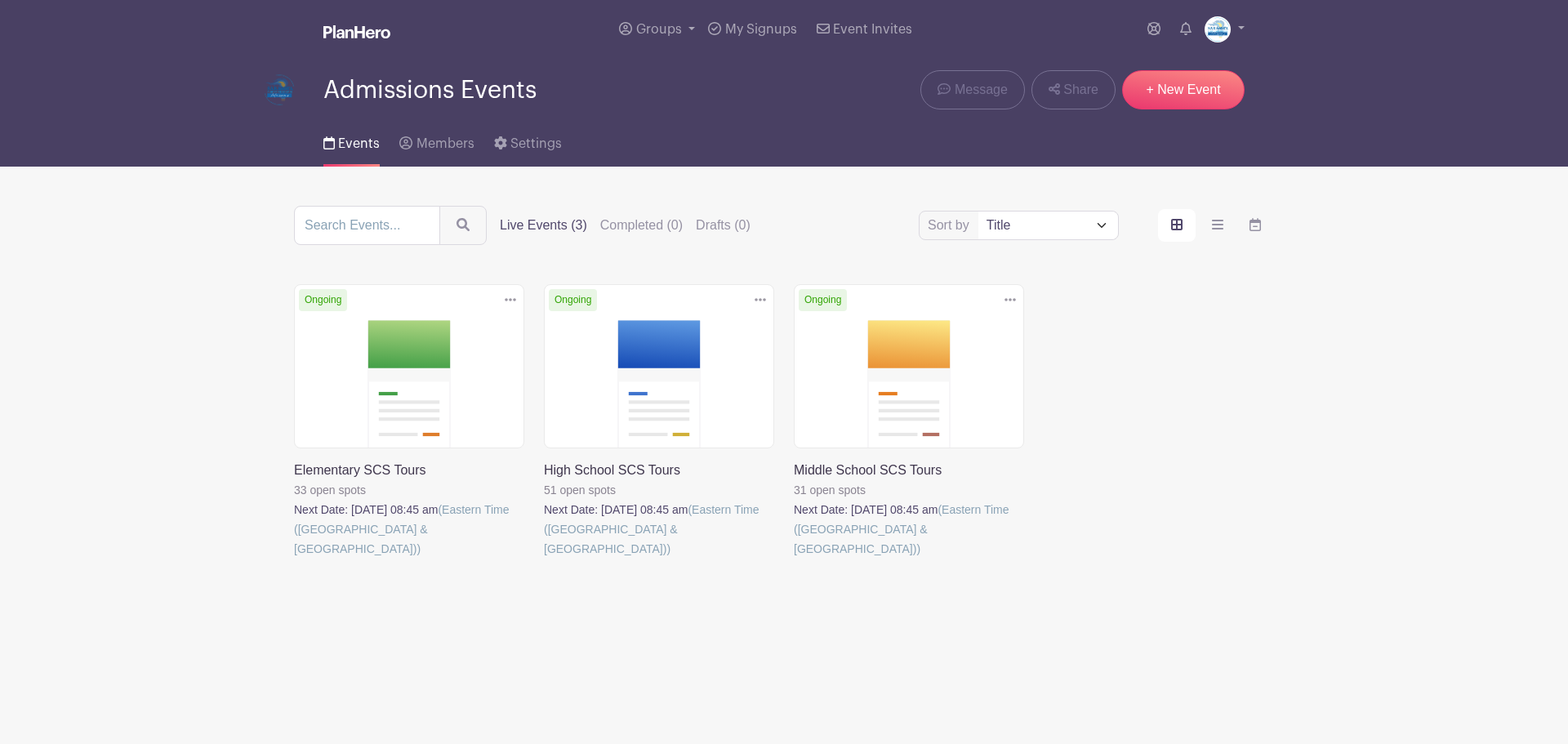
click at [294, 558] on link at bounding box center [294, 558] width 0 height 0
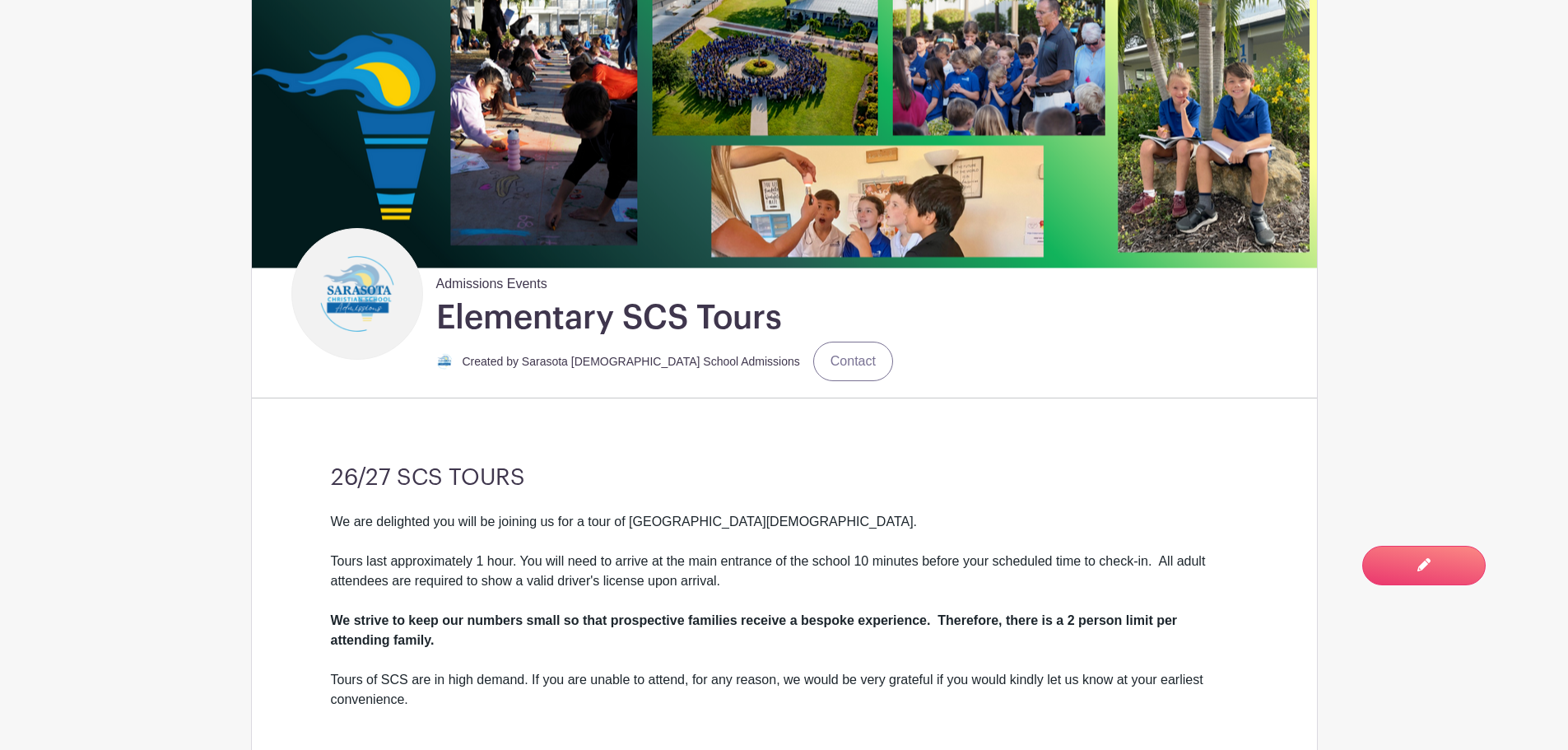
scroll to position [247, 0]
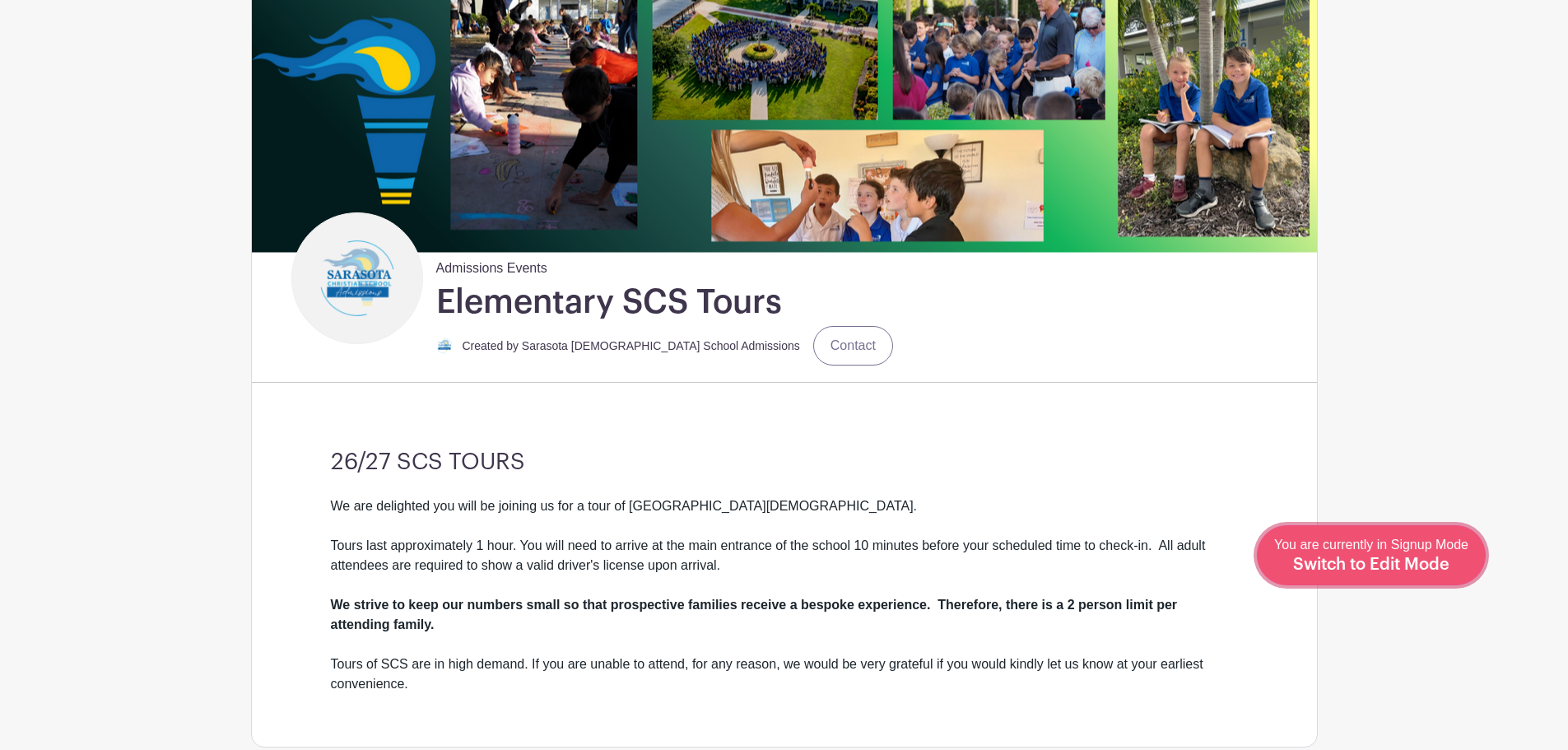
click at [1408, 575] on link "Edit Event You are currently in Signup Mode Switch to Edit Mode" at bounding box center [1371, 556] width 229 height 60
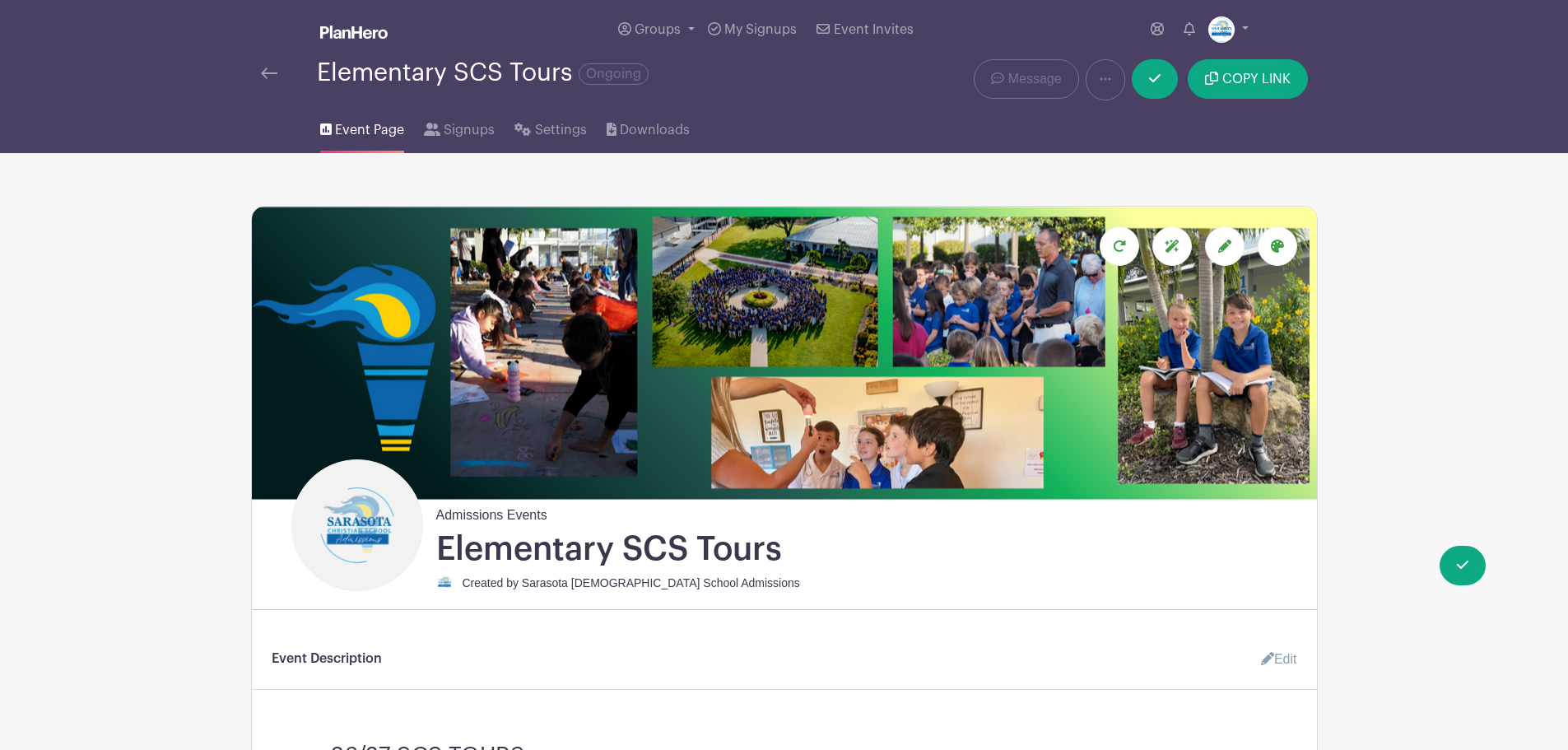
click at [1273, 650] on link "Edit" at bounding box center [1273, 659] width 50 height 33
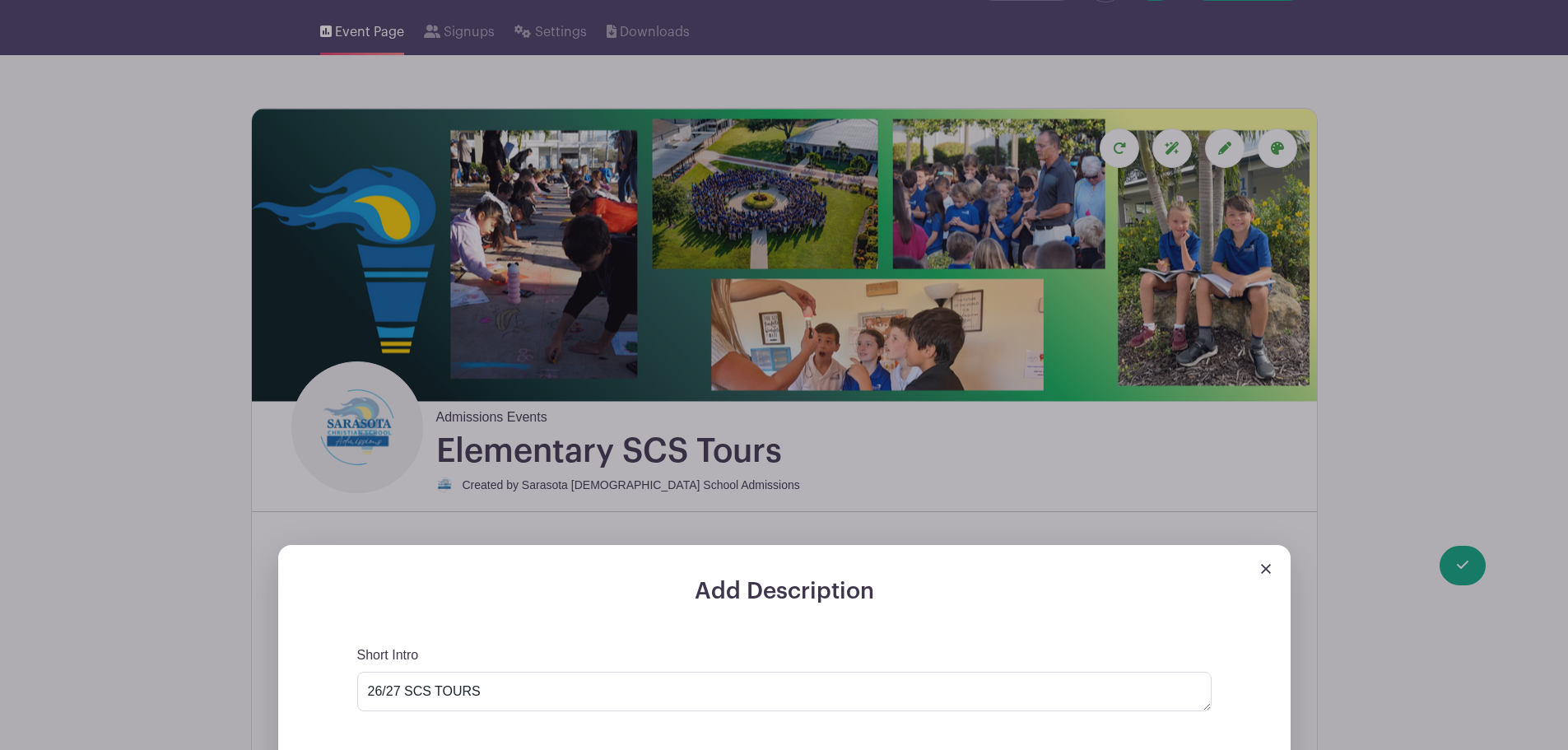
scroll to position [494, 0]
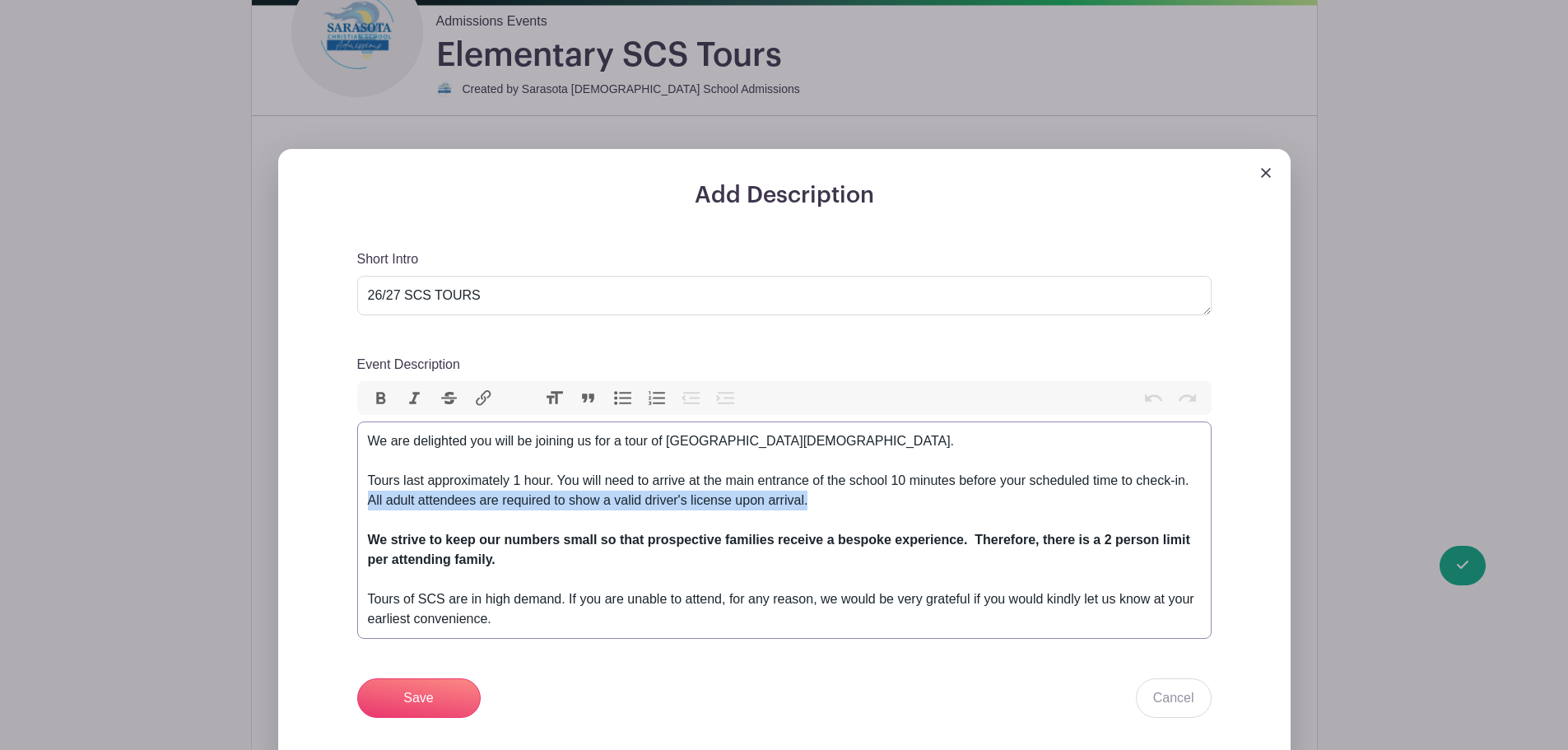
drag, startPoint x: 827, startPoint y: 499, endPoint x: 336, endPoint y: 505, distance: 491.0
click at [336, 505] on div "Add Description Short Intro 26/27 SCS TOURS Event Description Bold Italic Strik…" at bounding box center [784, 544] width 933 height 725
click at [414, 401] on button "Italic" at bounding box center [414, 399] width 34 height 21
click at [376, 397] on button "Bold" at bounding box center [380, 399] width 34 height 21
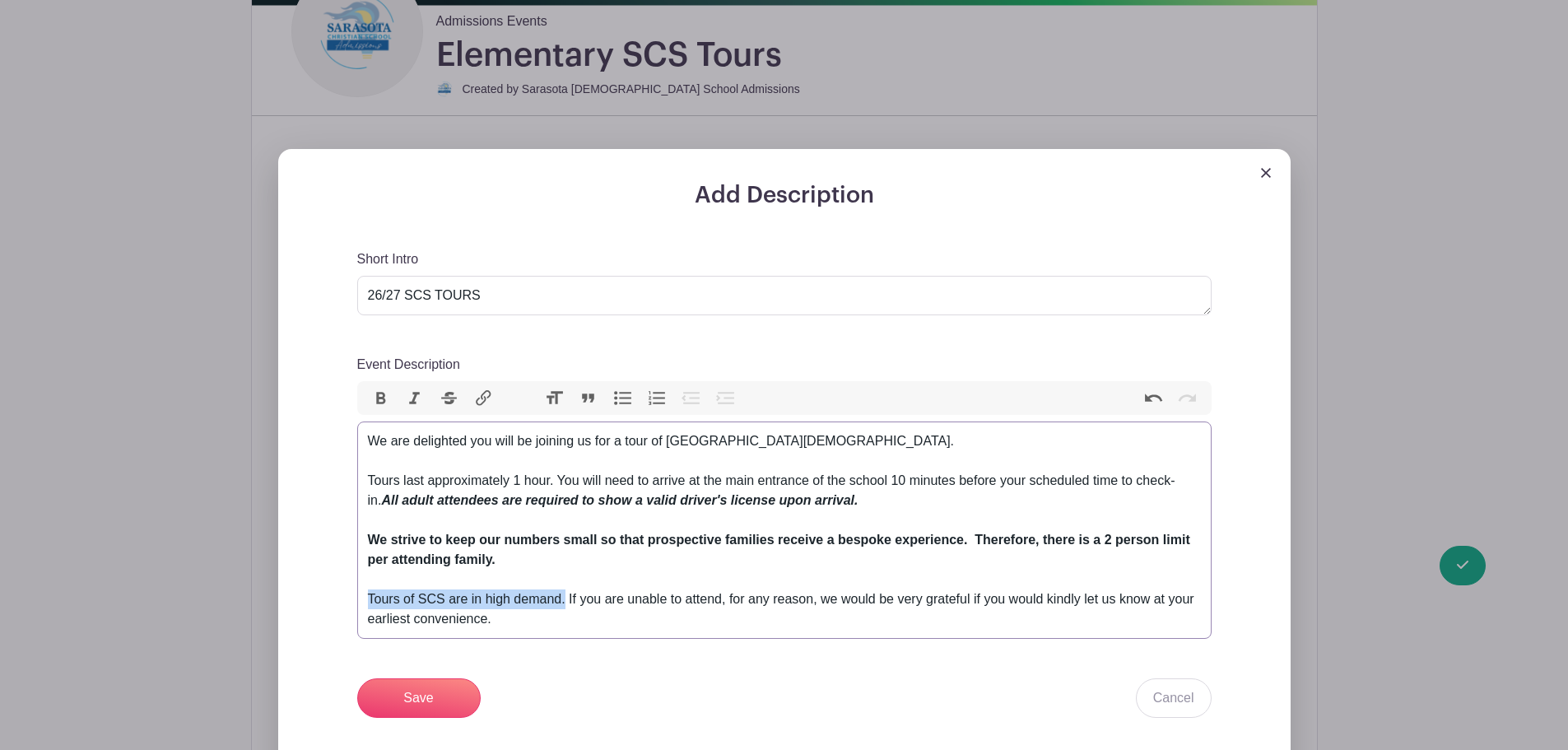
drag, startPoint x: 567, startPoint y: 598, endPoint x: 369, endPoint y: 596, distance: 198.0
click at [369, 596] on div "We are delighted you will be joining us for a tour of Sarasota Christian School…" at bounding box center [784, 530] width 833 height 198
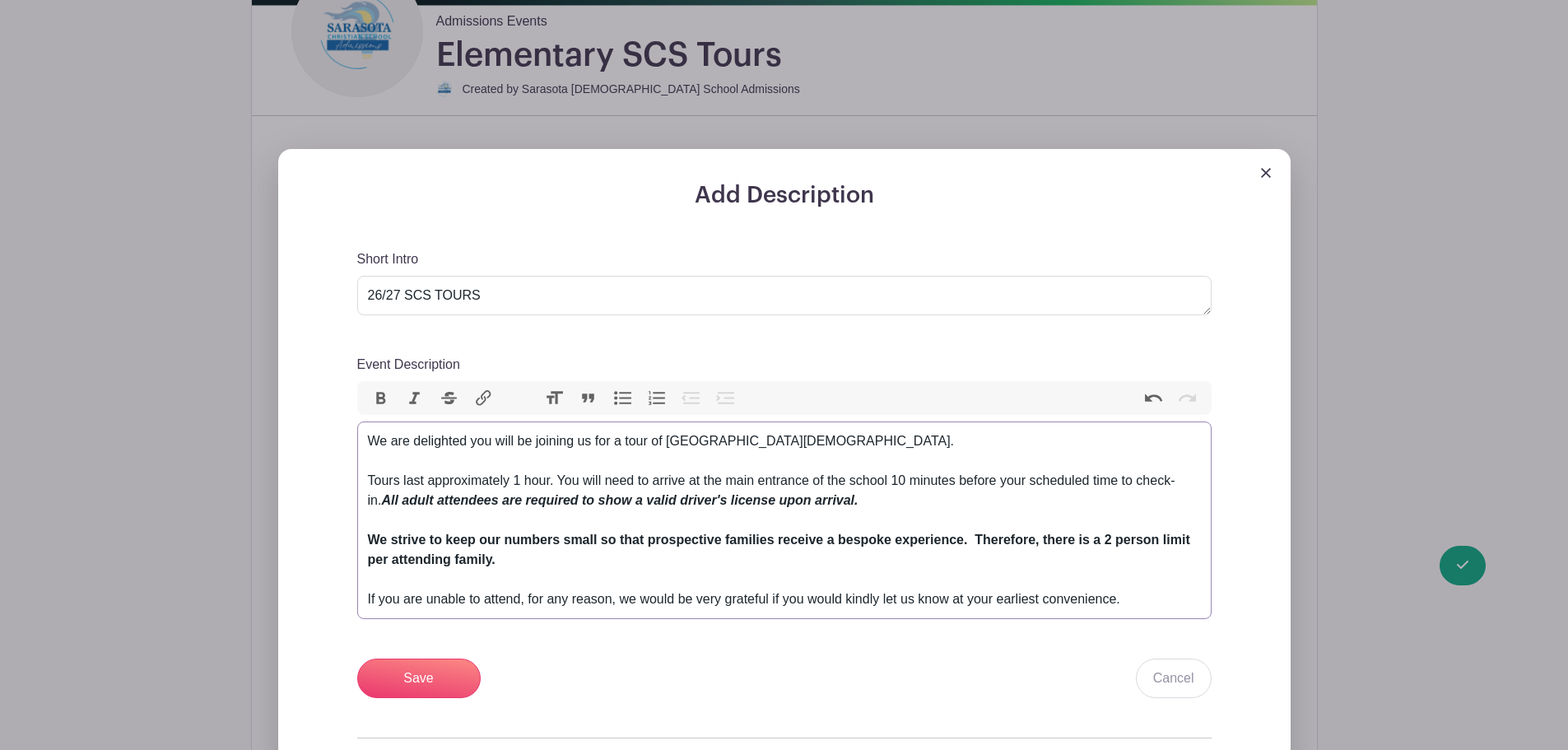
type trix-editor "<div>We are delighted you will be joining us for a tour of Sarasota Christian S…"
click at [429, 683] on input "Save" at bounding box center [418, 678] width 124 height 40
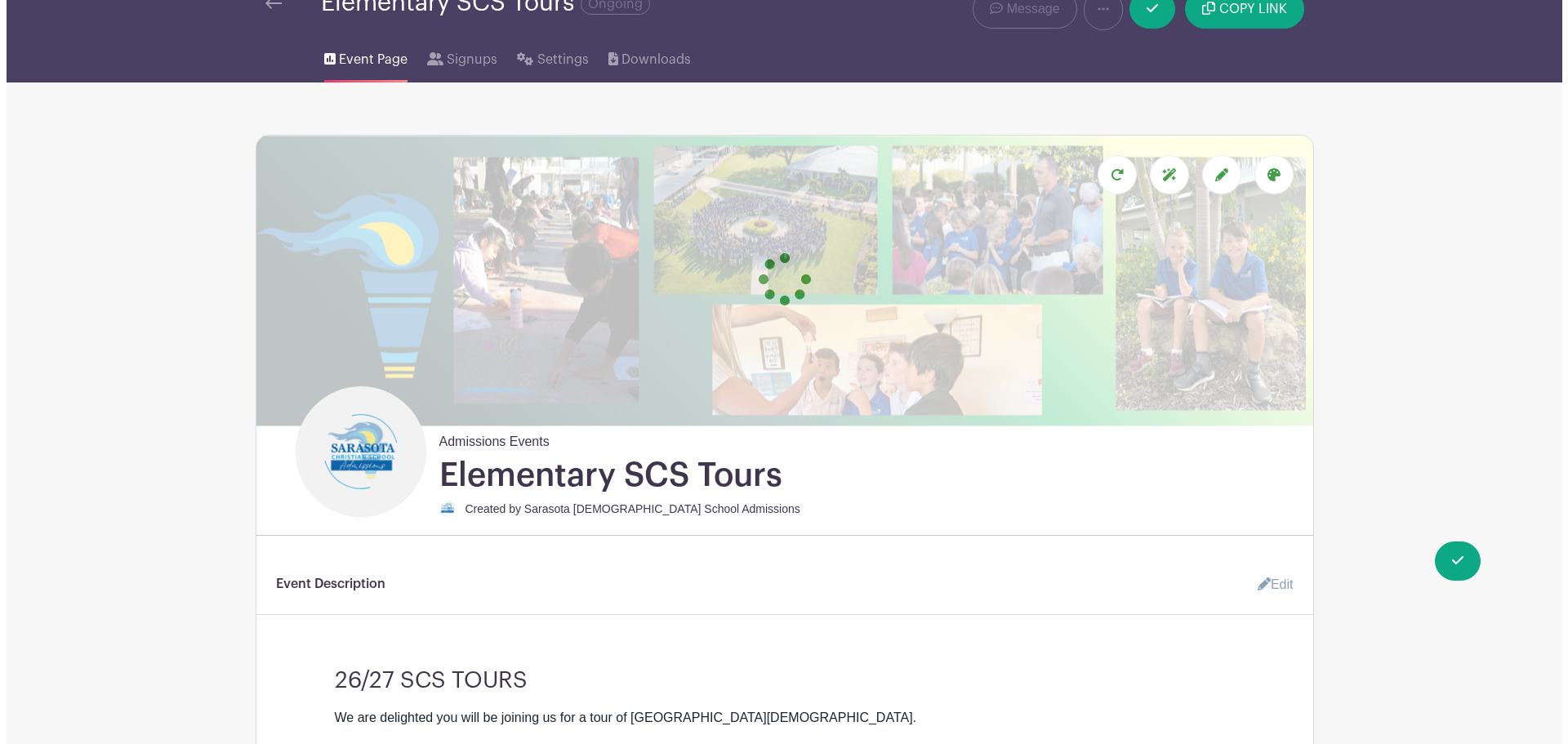
scroll to position [0, 0]
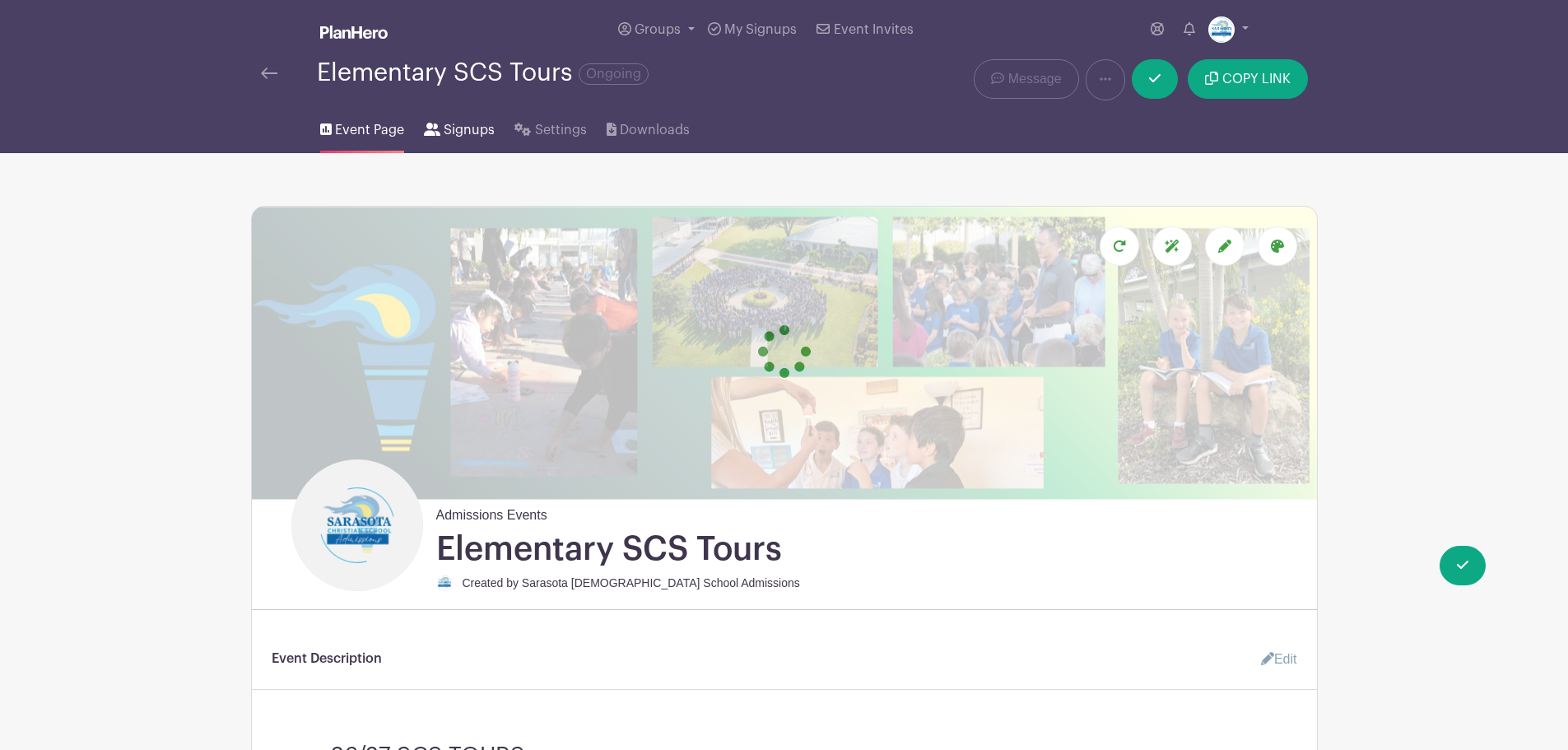
click at [444, 132] on span "Signups" at bounding box center [469, 130] width 51 height 20
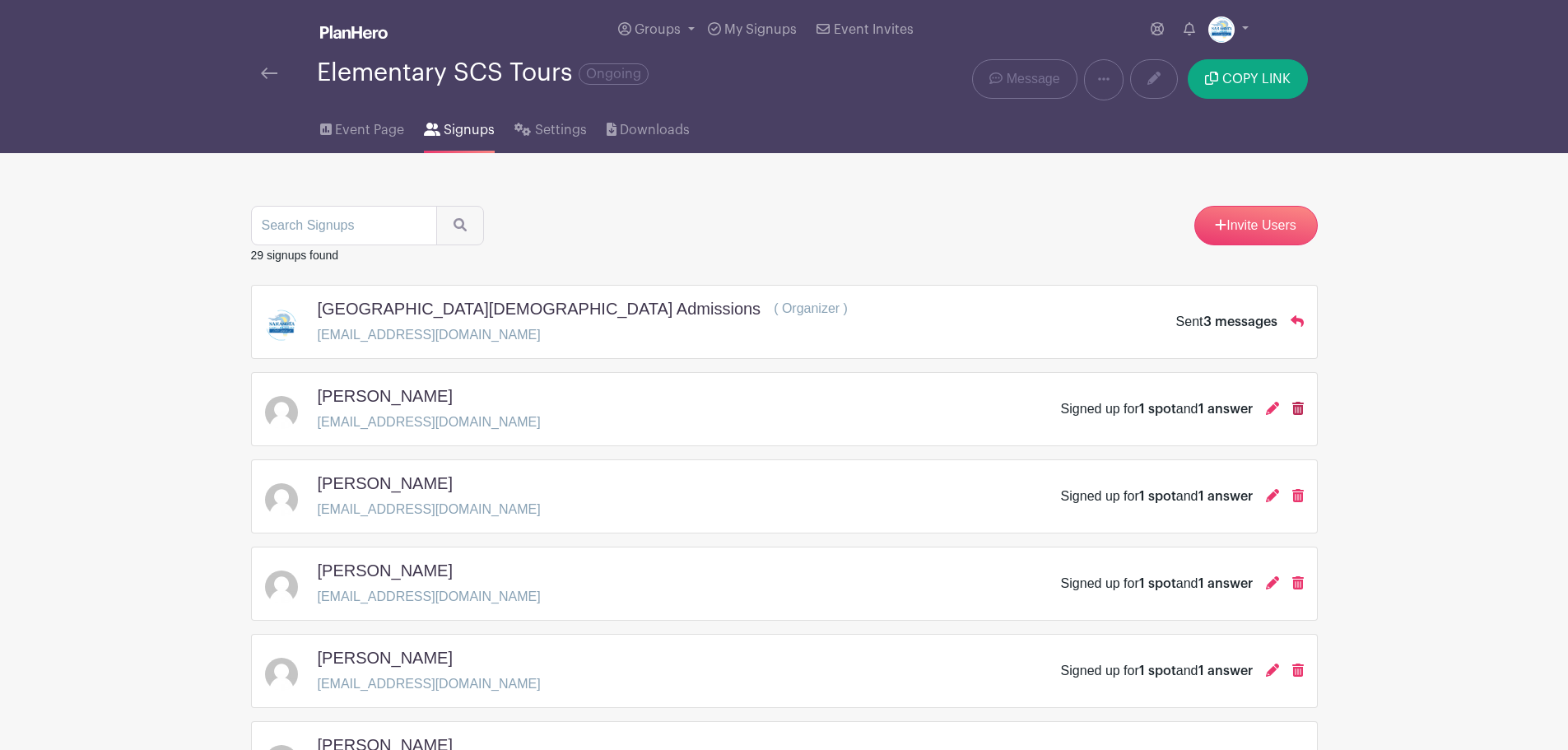
click at [1297, 407] on icon at bounding box center [1298, 409] width 12 height 14
click at [1268, 405] on icon at bounding box center [1273, 409] width 14 height 14
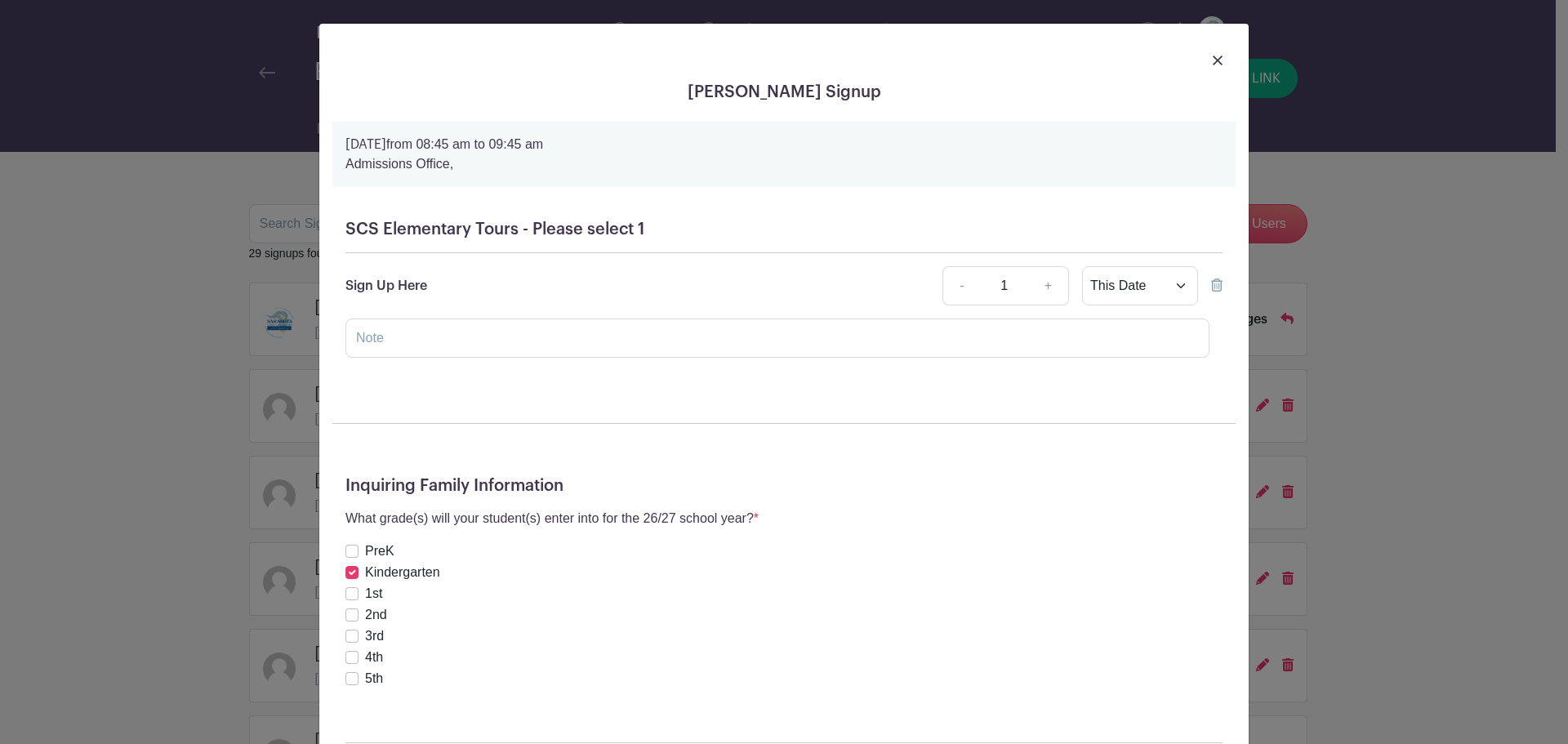
click at [1216, 64] on img at bounding box center [1218, 60] width 10 height 10
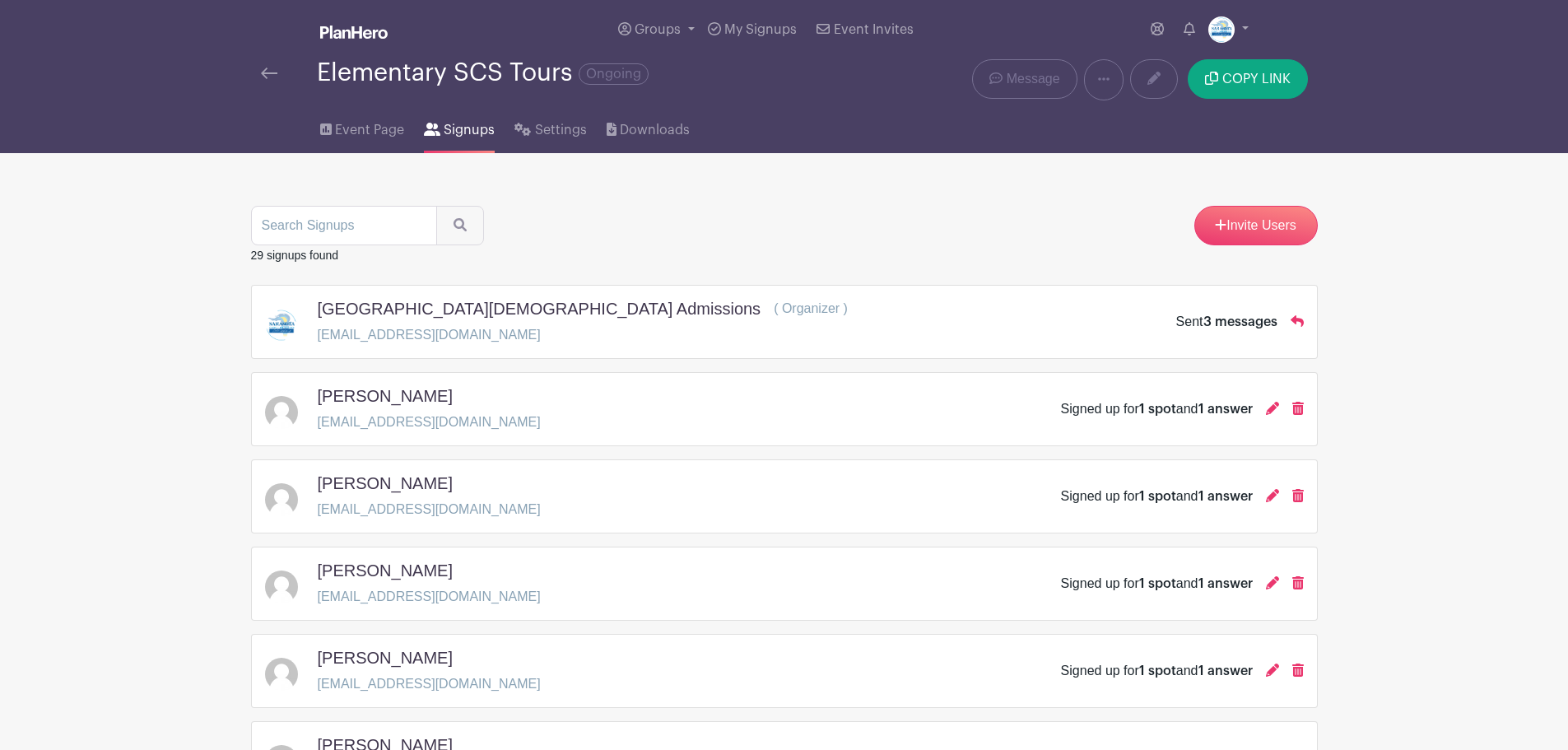
click at [273, 77] on img at bounding box center [269, 73] width 17 height 12
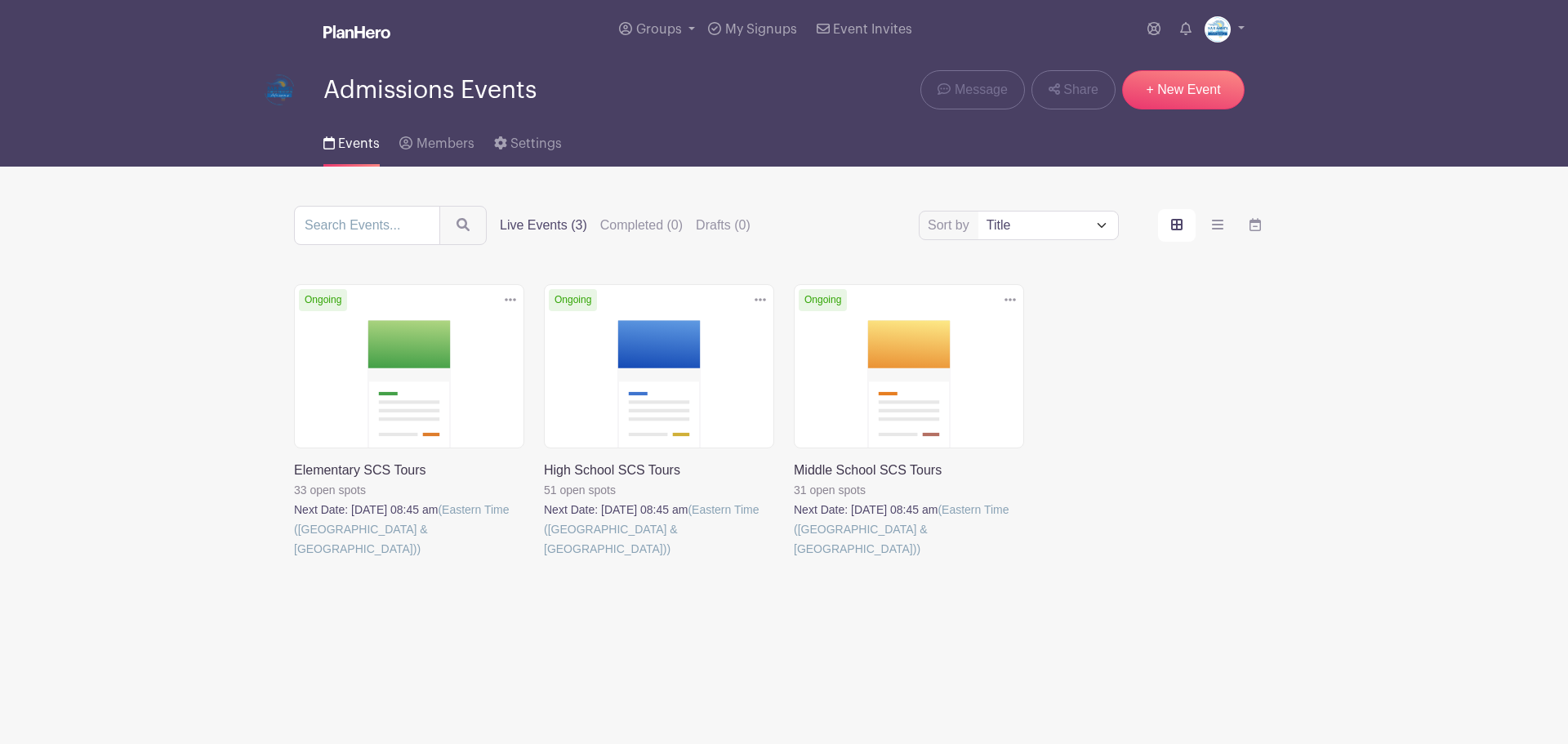
click at [294, 558] on link at bounding box center [294, 558] width 0 height 0
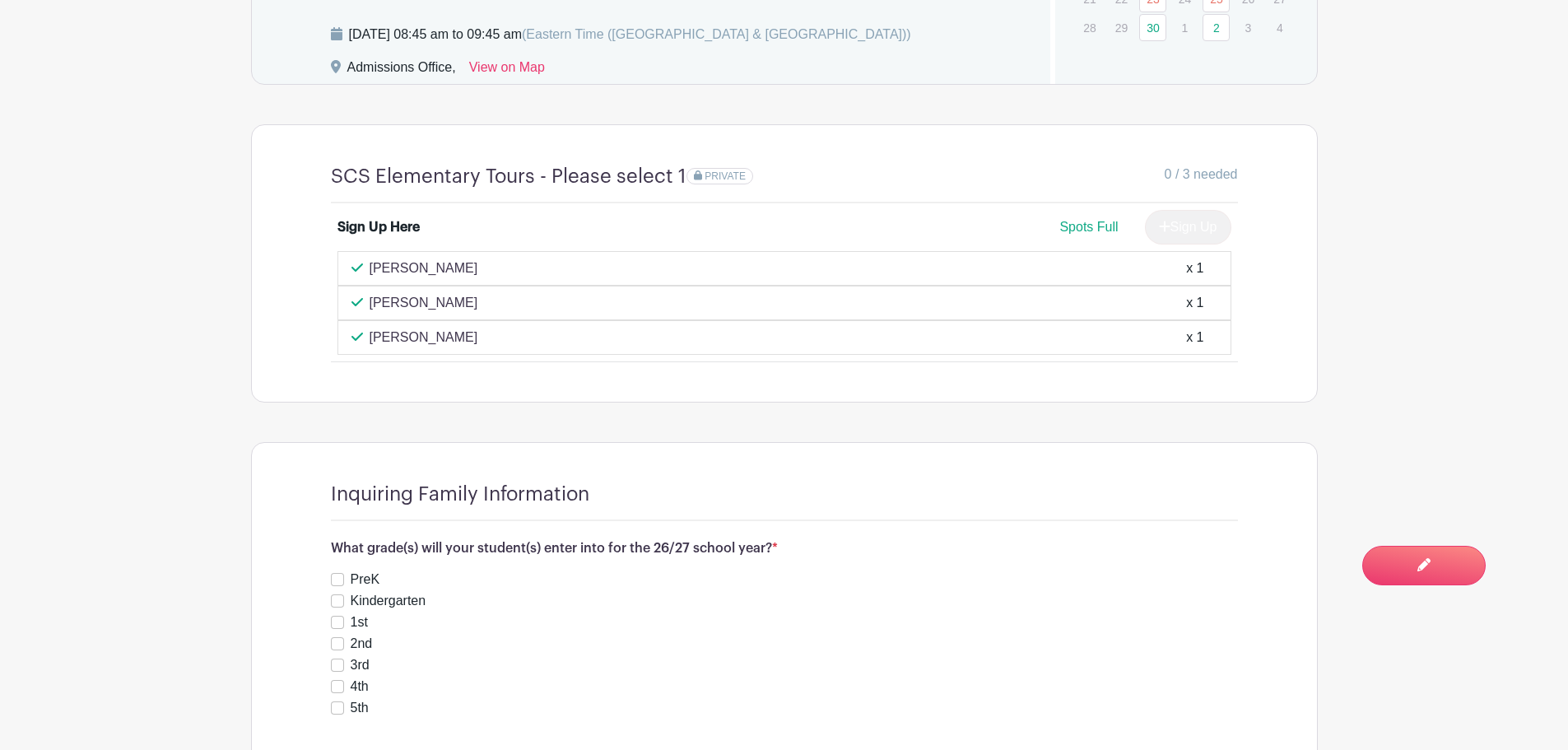
scroll to position [1364, 0]
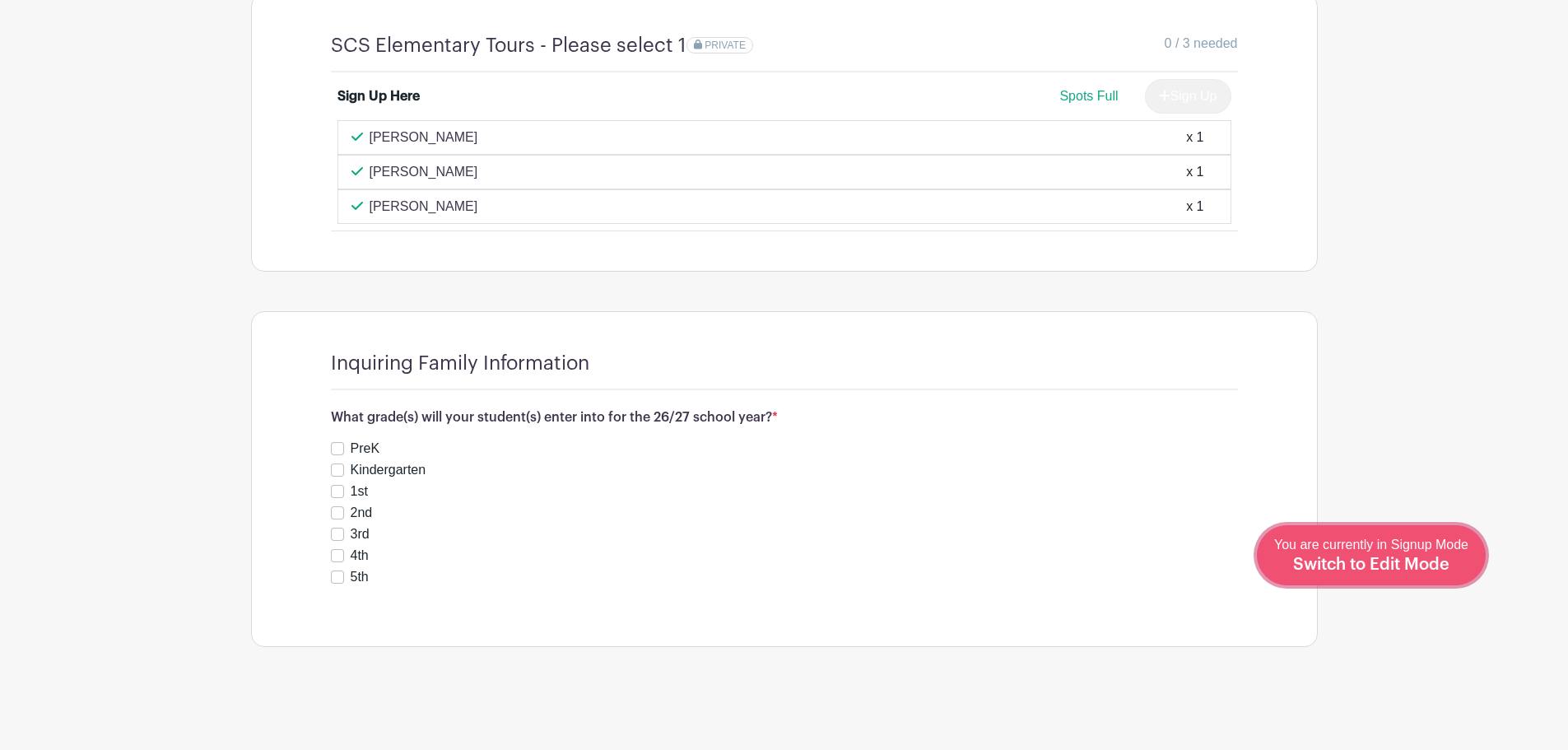
click at [1387, 567] on span "Switch to Edit Mode" at bounding box center [1371, 565] width 156 height 17
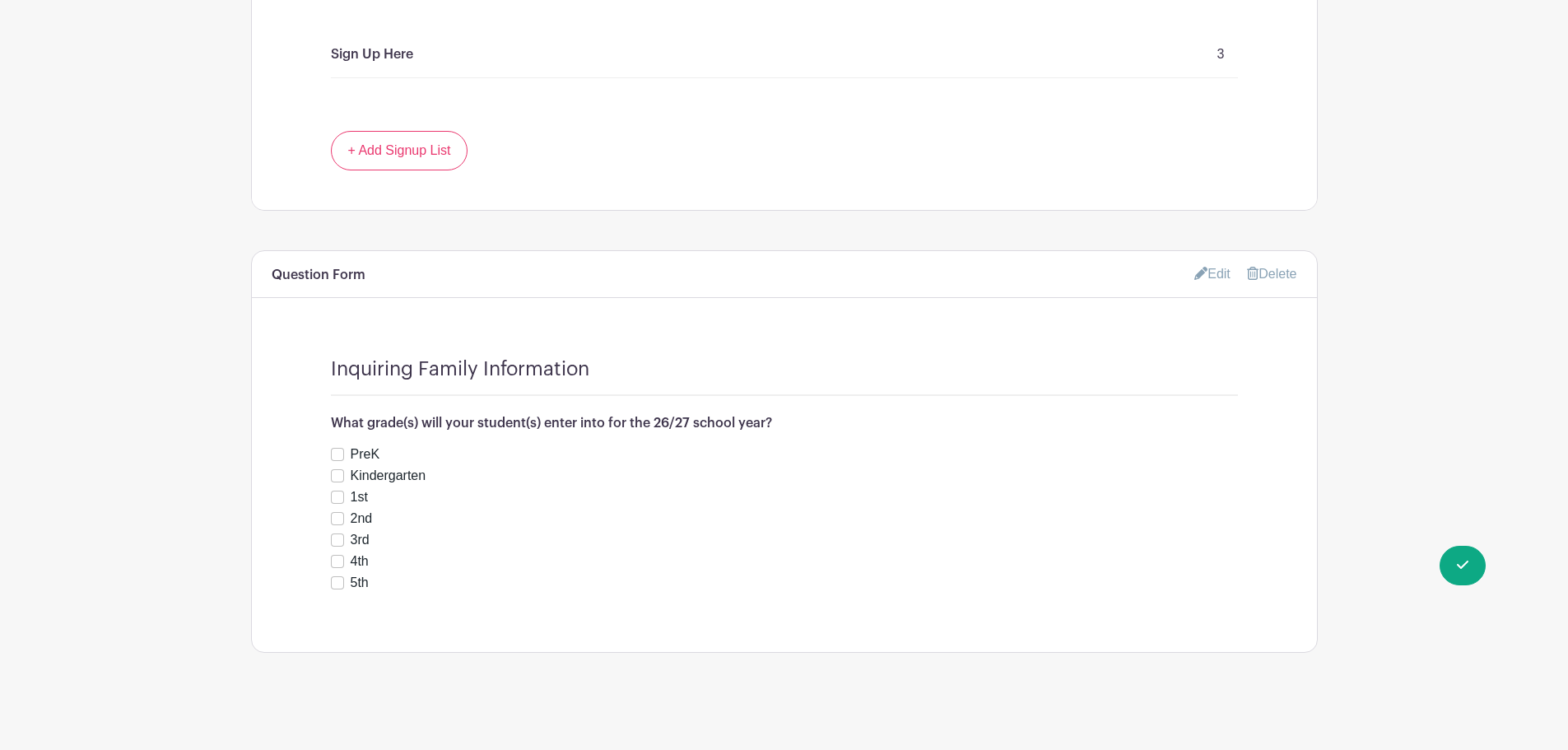
scroll to position [1470, 0]
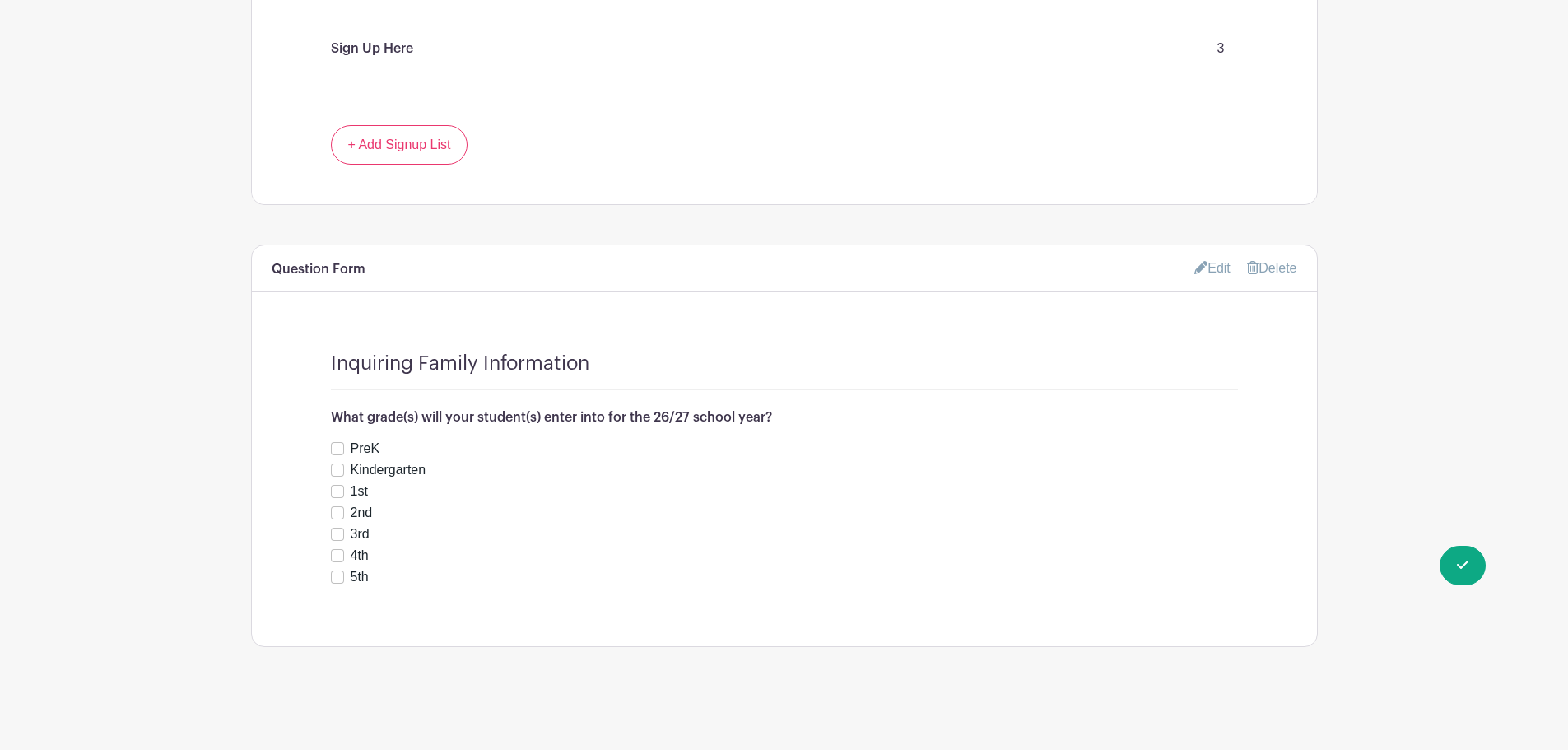
click at [1271, 265] on link "Delete" at bounding box center [1272, 268] width 50 height 14
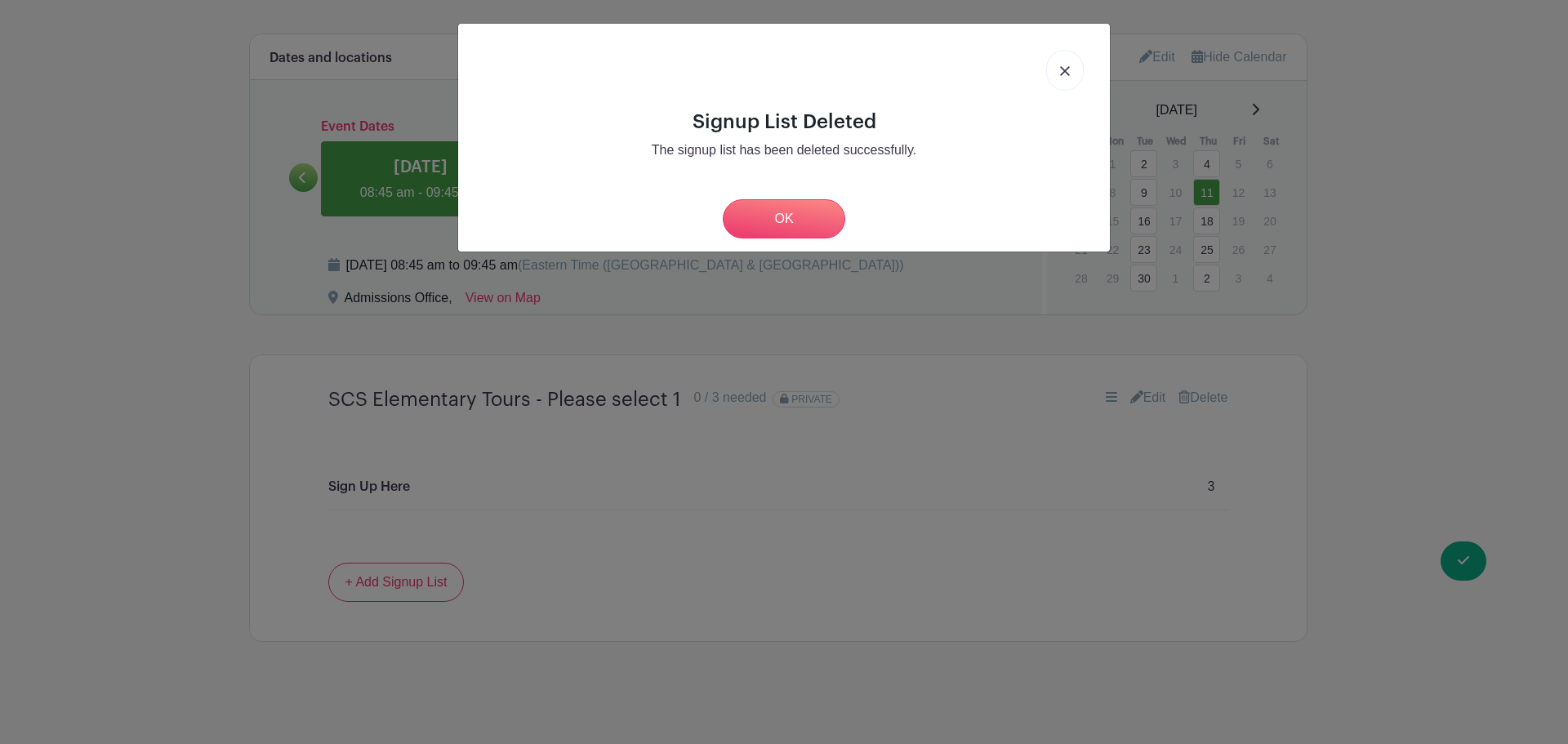
click at [1061, 71] on img at bounding box center [1065, 71] width 10 height 10
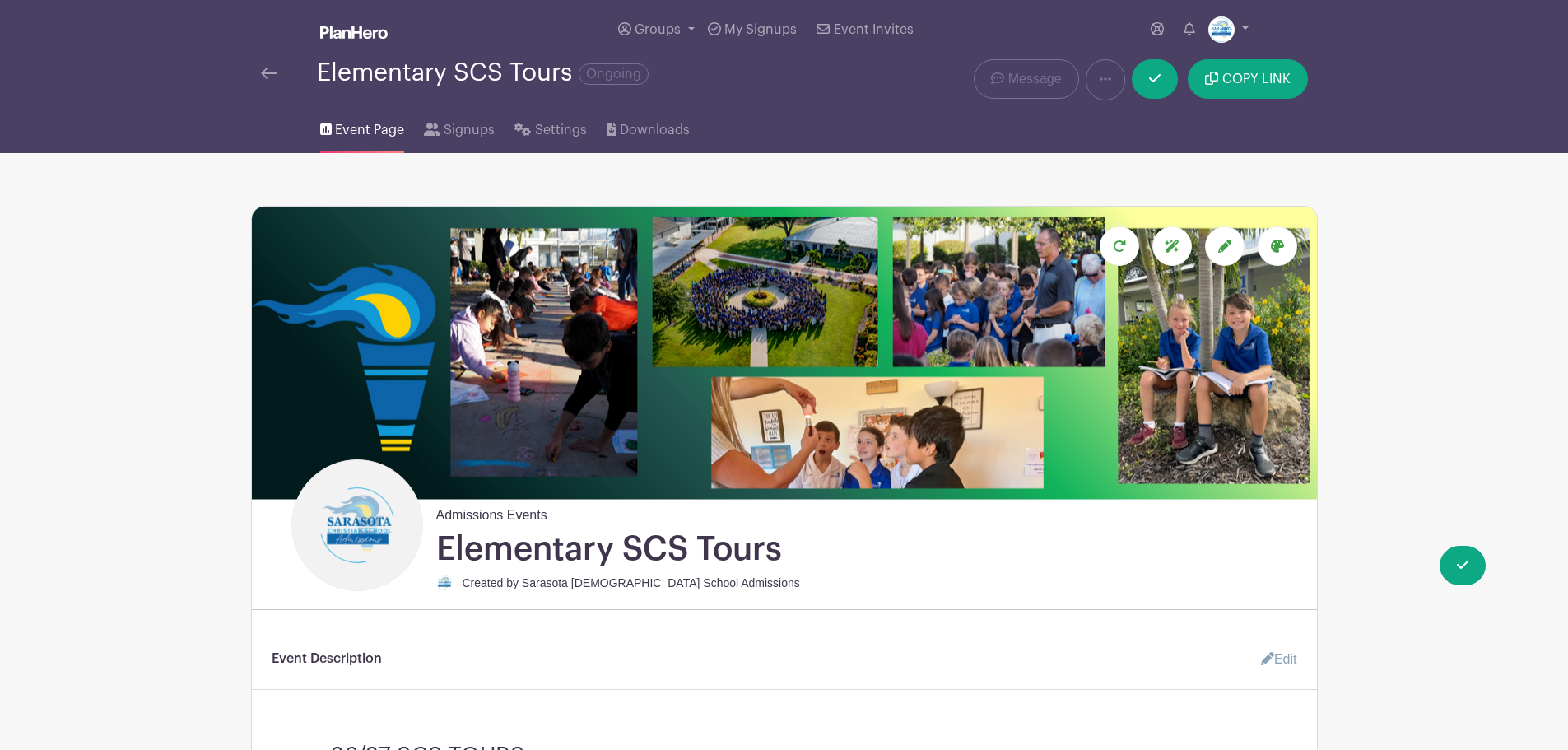
click at [272, 66] on link at bounding box center [269, 73] width 17 height 20
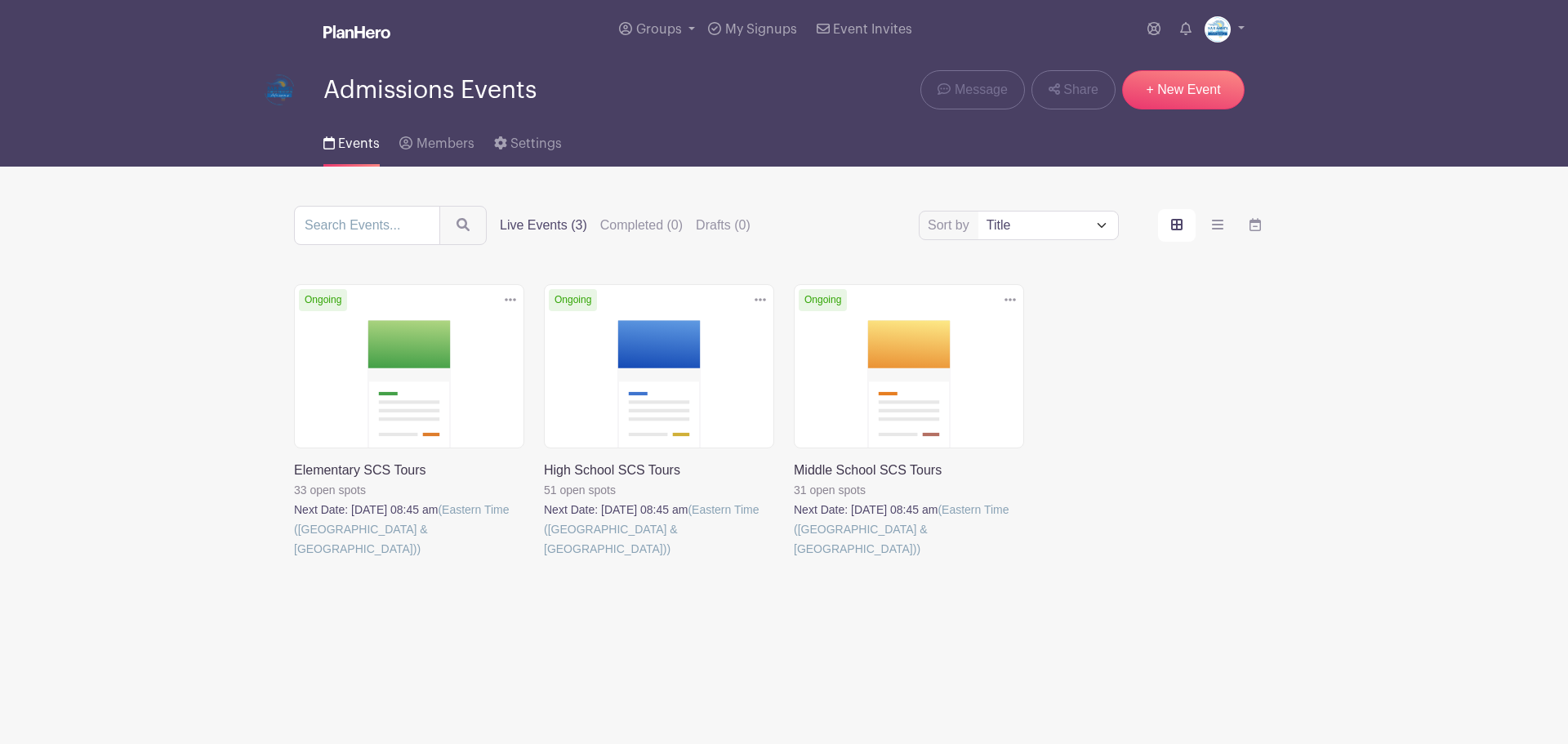
click at [294, 558] on link at bounding box center [294, 558] width 0 height 0
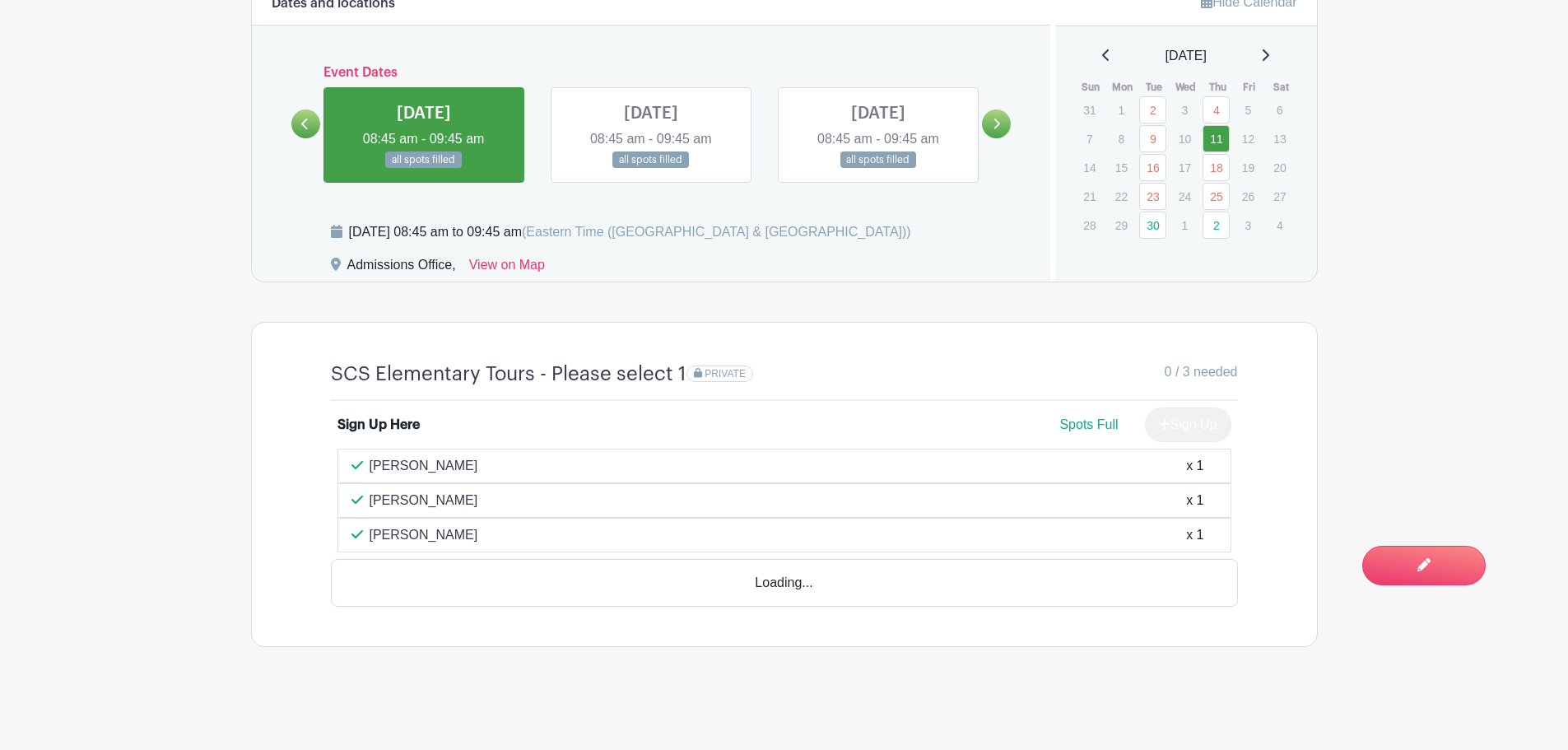
scroll to position [989, 0]
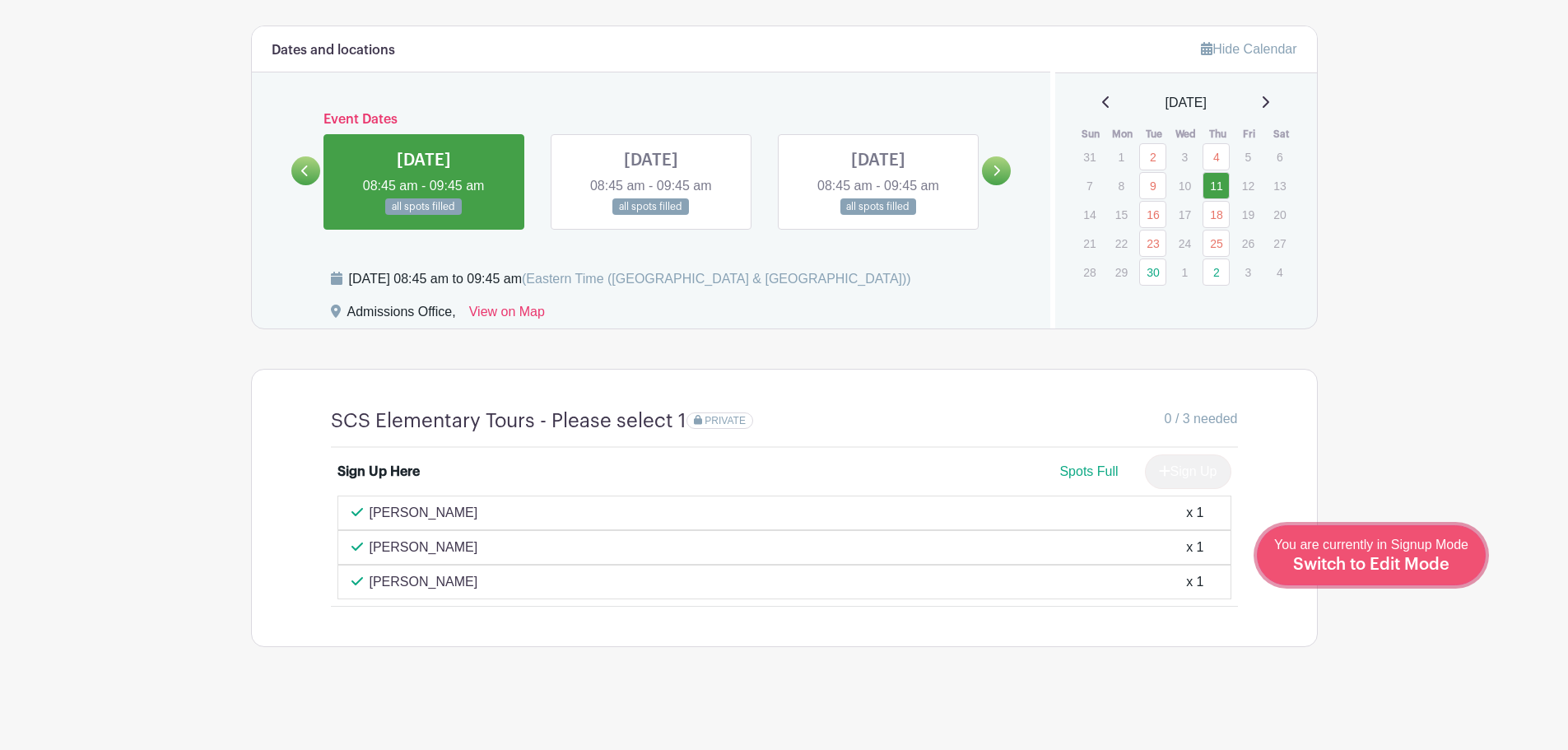
click at [1442, 571] on span "Switch to Edit Mode" at bounding box center [1371, 565] width 156 height 17
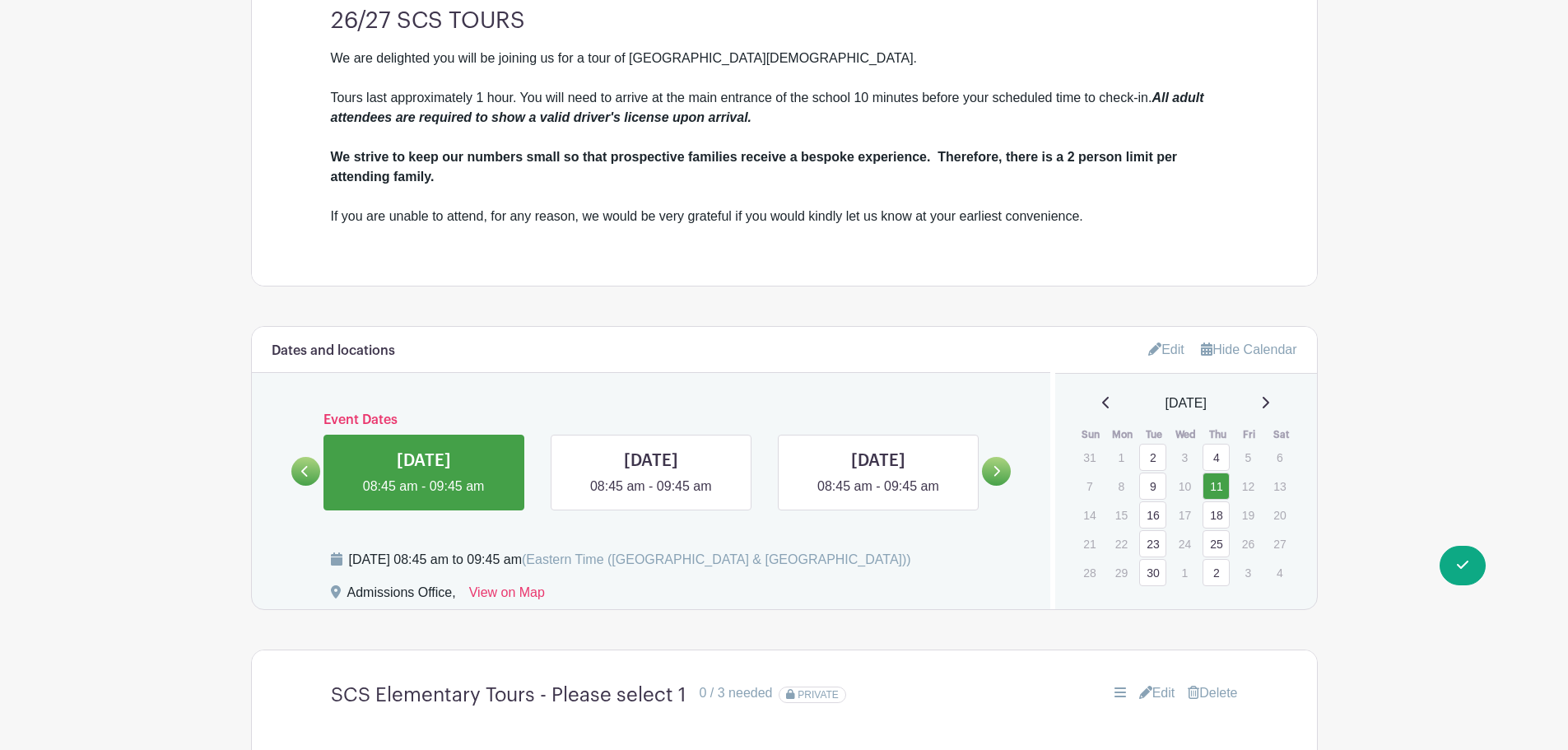
scroll to position [1227, 0]
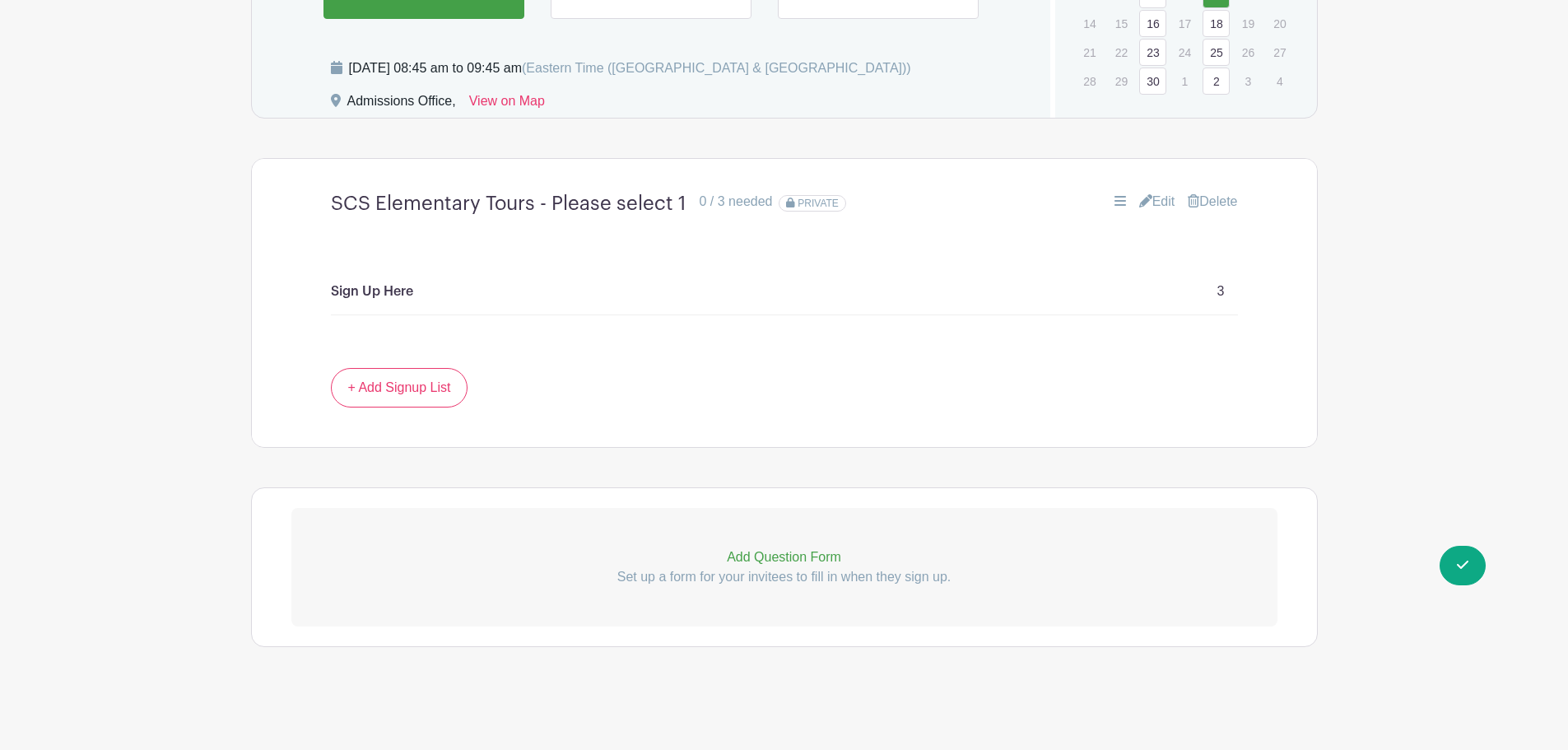
click at [776, 560] on p "Add Question Form" at bounding box center [784, 557] width 986 height 20
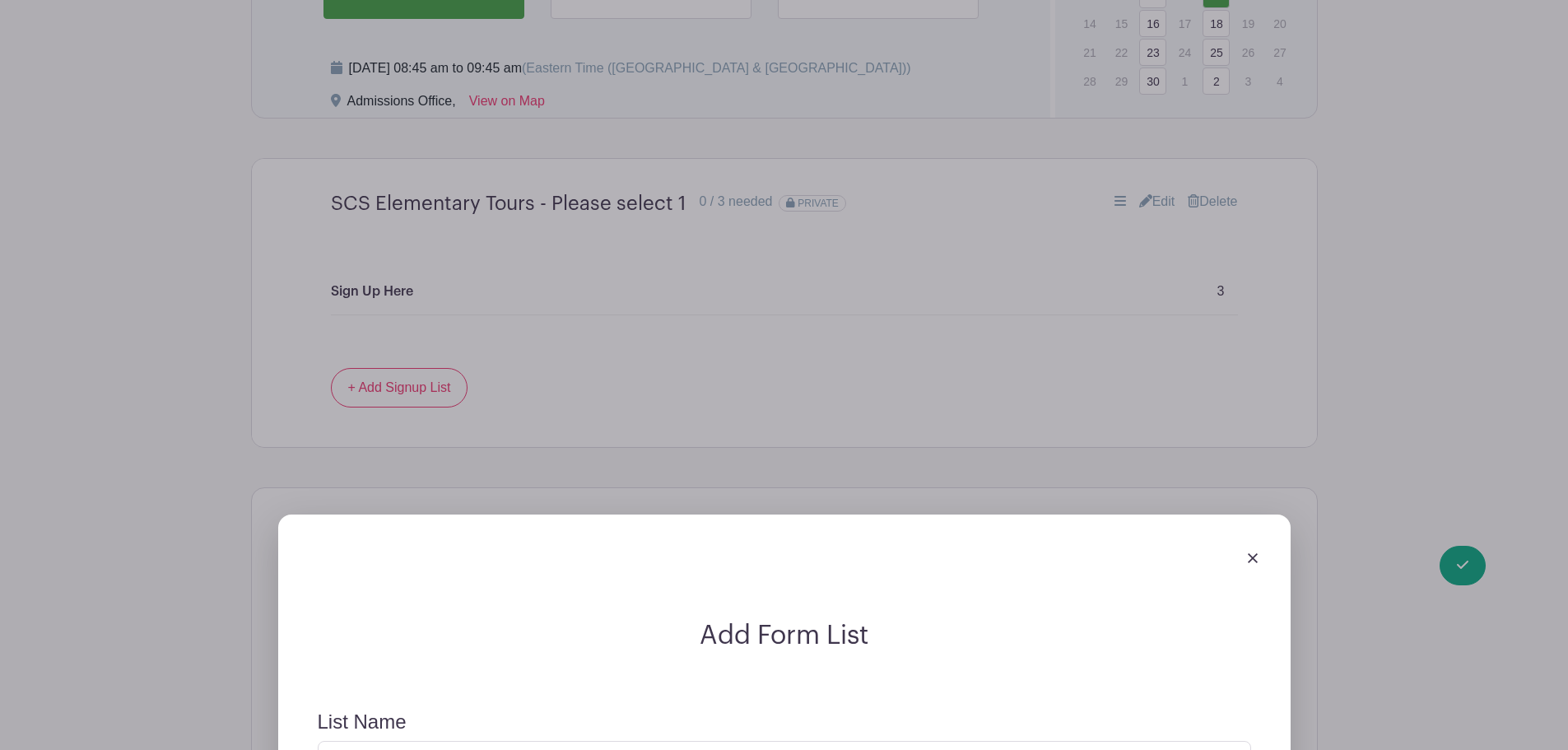
scroll to position [1700, 0]
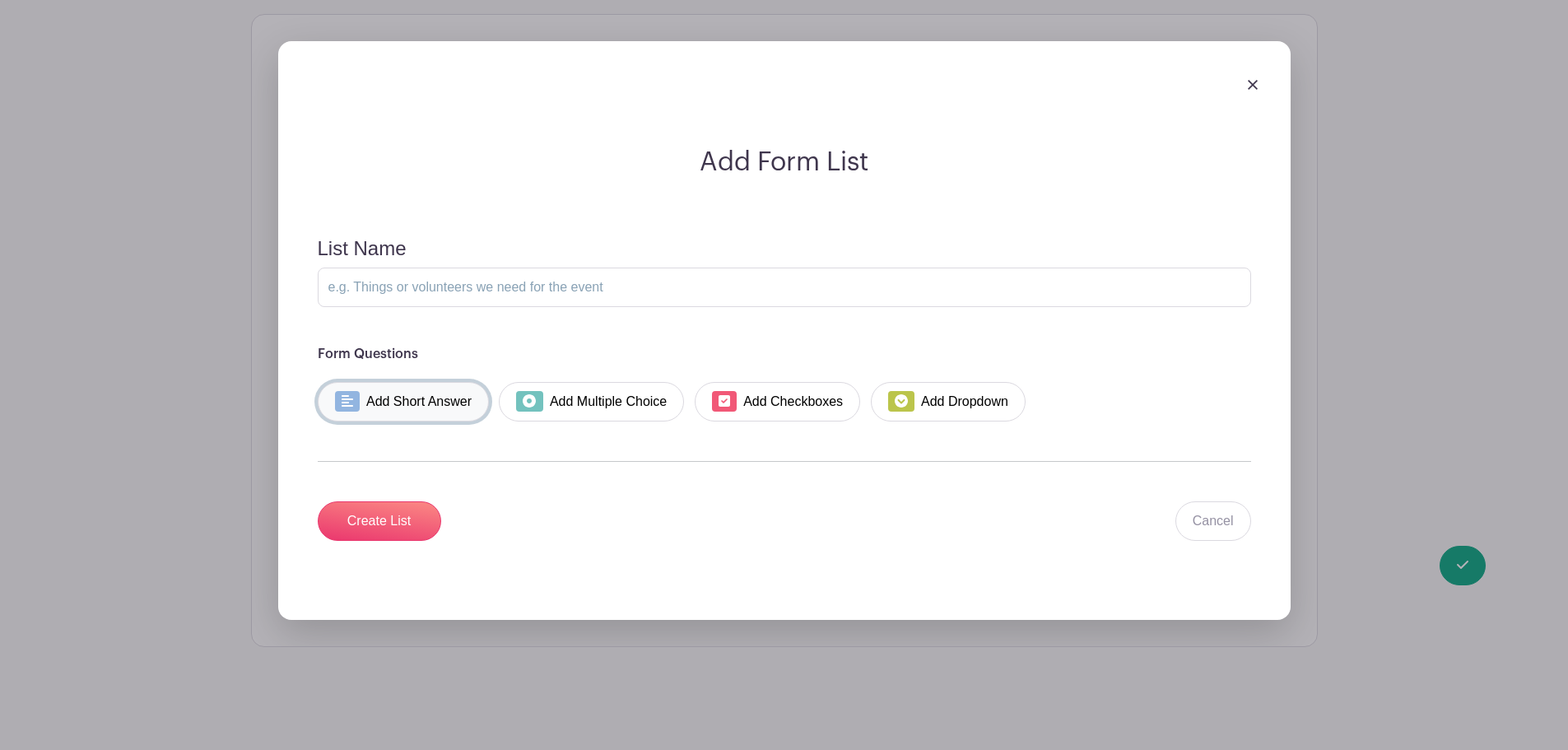
click at [421, 414] on link "Add Short Answer" at bounding box center [404, 402] width 172 height 40
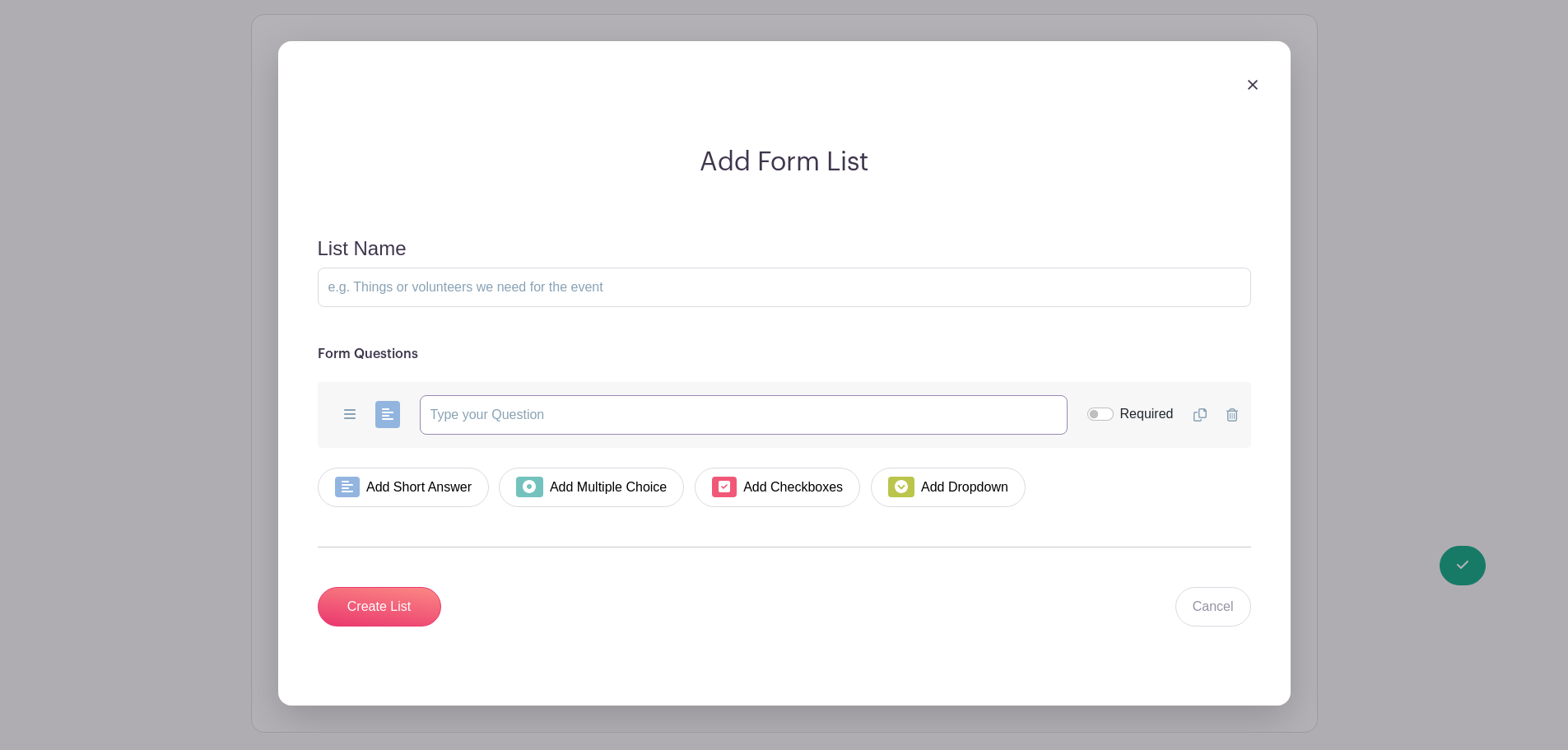
click at [492, 406] on input "text" at bounding box center [744, 414] width 647 height 40
click at [608, 413] on input "Please provide your student(s) name(s)" at bounding box center [744, 414] width 647 height 40
click at [597, 413] on input "Please provide your student(s name(s)" at bounding box center [744, 414] width 647 height 40
click at [667, 424] on input "Please provide your students name(s)" at bounding box center [744, 414] width 647 height 40
type input "Please provide your students name(s) and 26/27 grade level(s):"
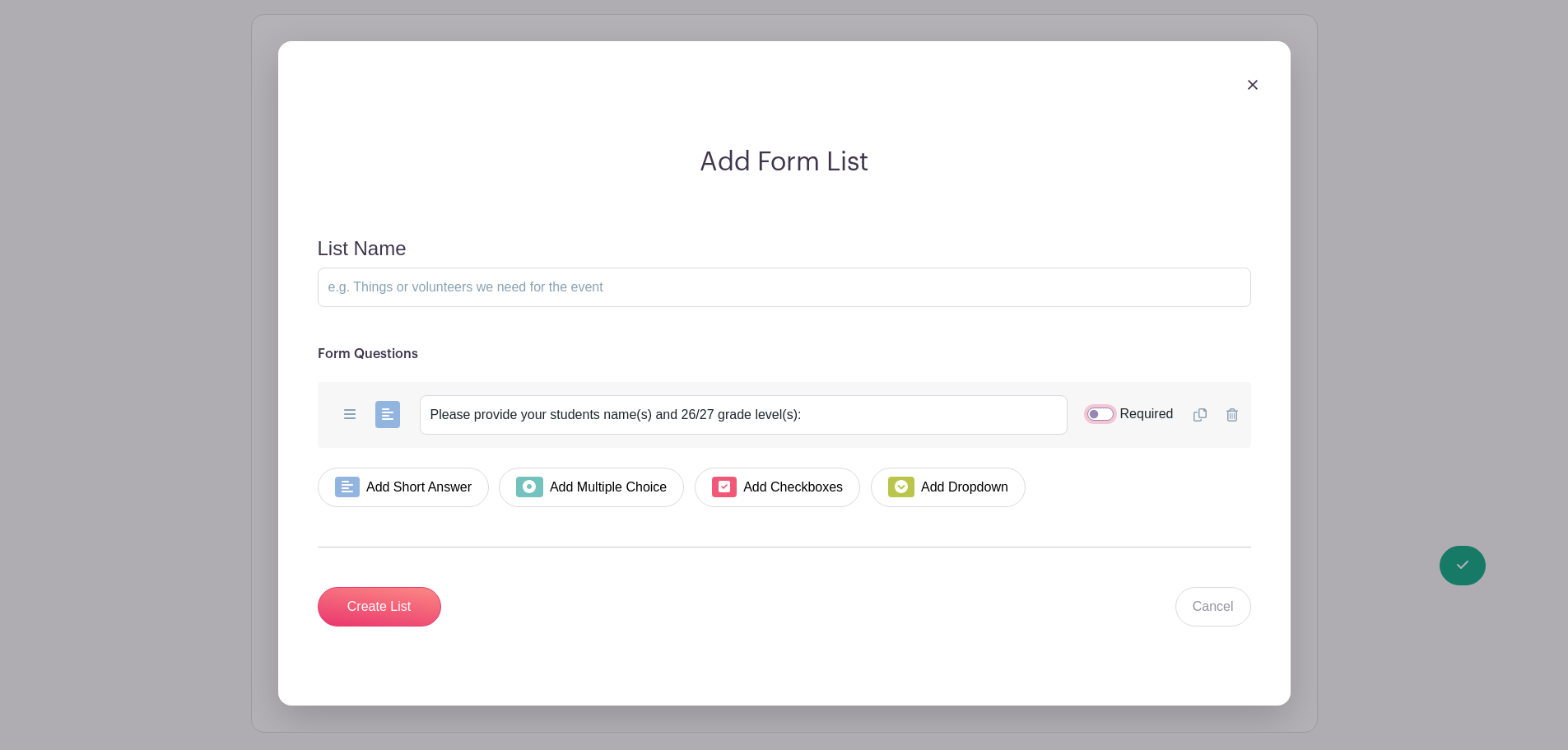
click at [1100, 414] on input "Required" at bounding box center [1100, 414] width 26 height 14
checkbox input "true"
click at [377, 608] on input "Create List" at bounding box center [379, 607] width 124 height 40
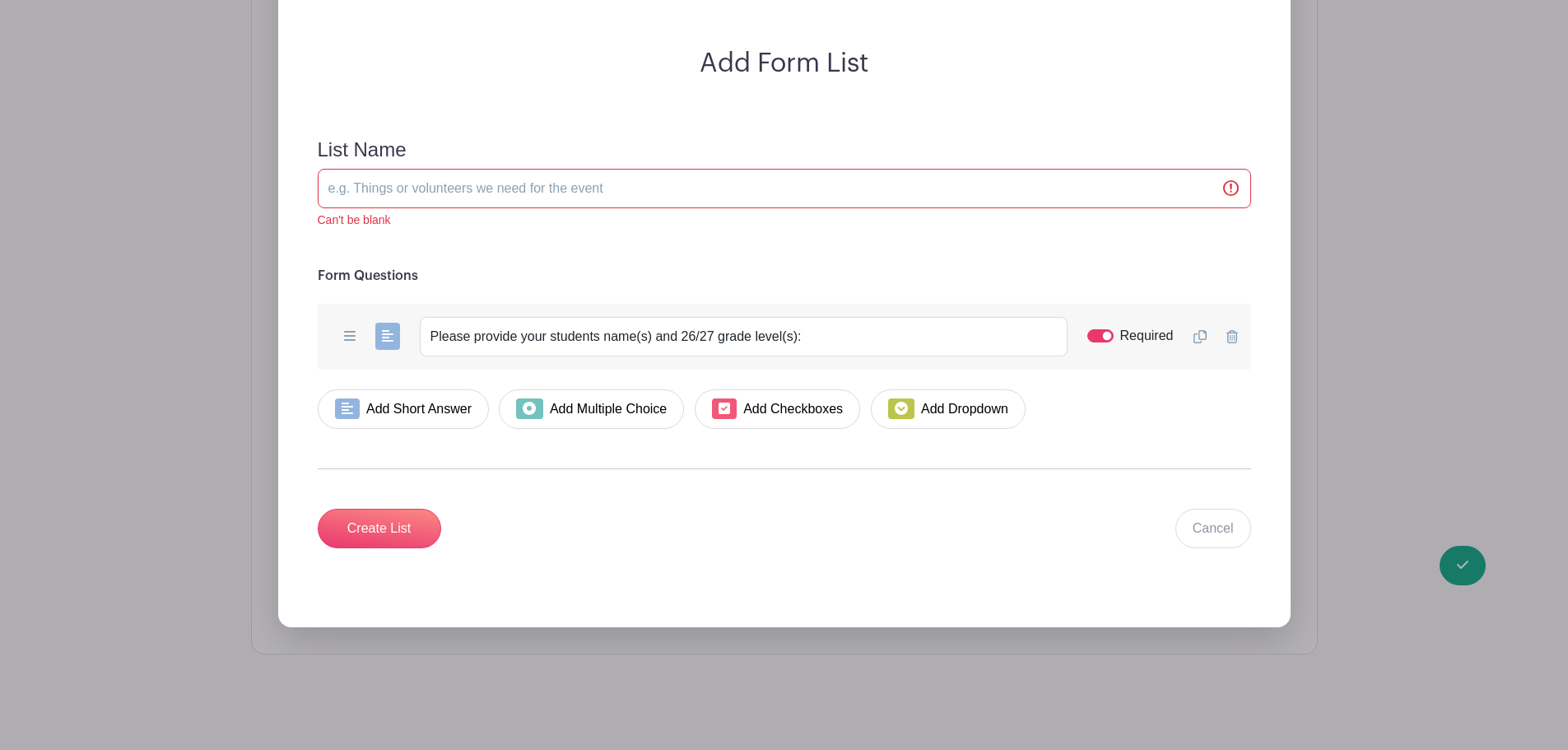
scroll to position [1806, 0]
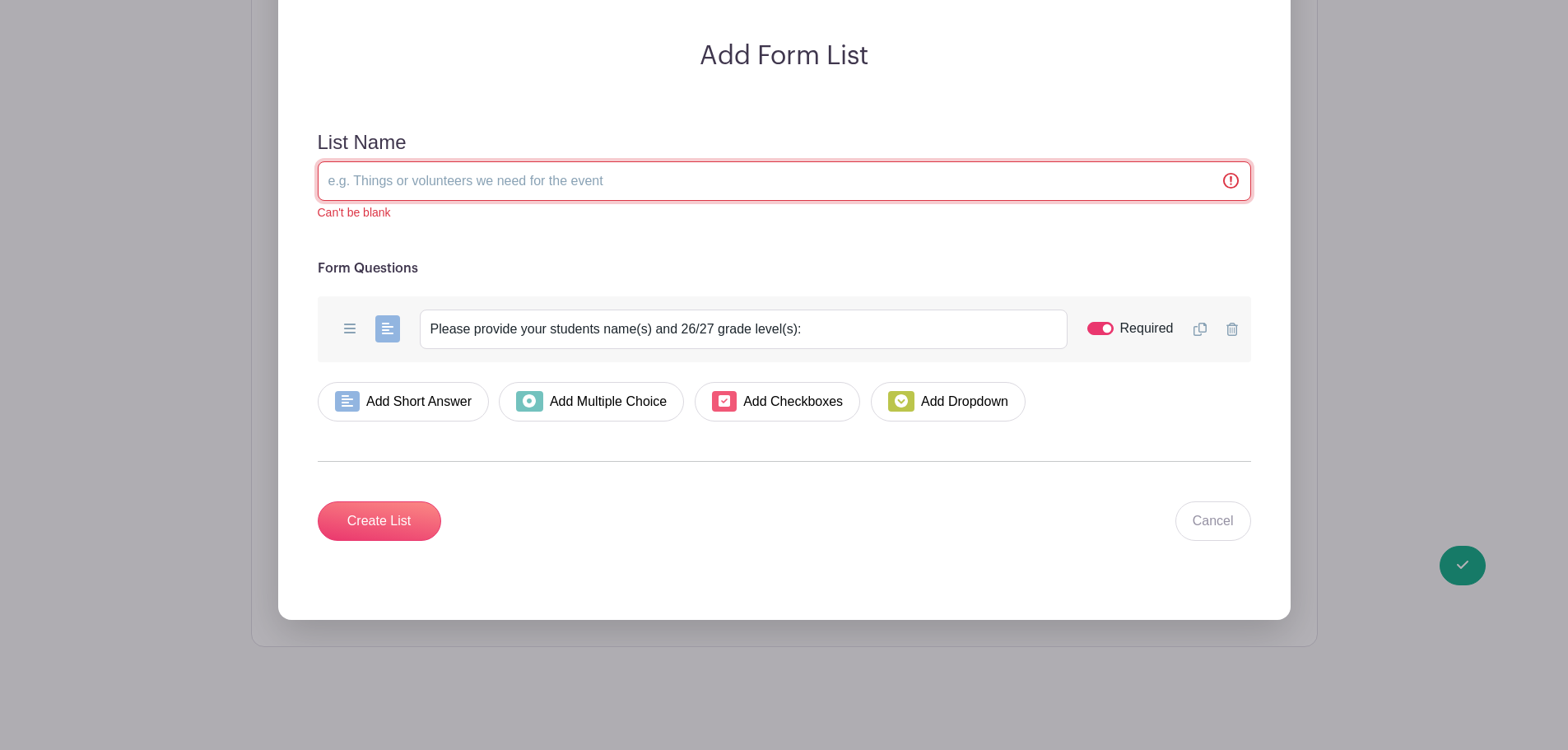
click at [431, 194] on input "List Name" at bounding box center [784, 180] width 933 height 40
click at [758, 231] on form "List Name Can't be blank Form Questions Add Short Answer Add Multiple Choice Ad…" at bounding box center [785, 336] width 973 height 450
click at [611, 190] on input "List Name" at bounding box center [784, 180] width 933 height 40
type input "Inquiring Family Information"
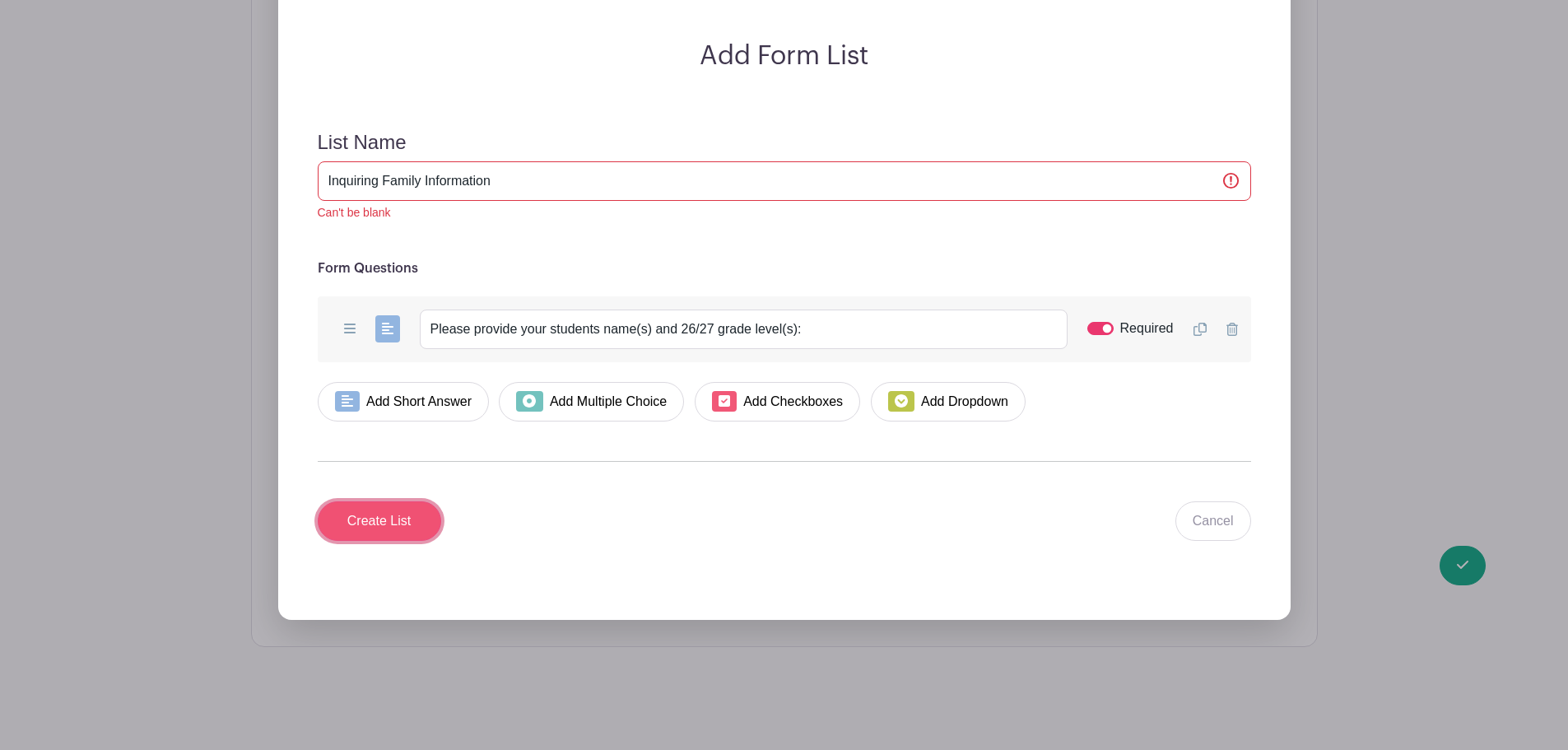
click at [373, 525] on input "Create List" at bounding box center [379, 521] width 124 height 40
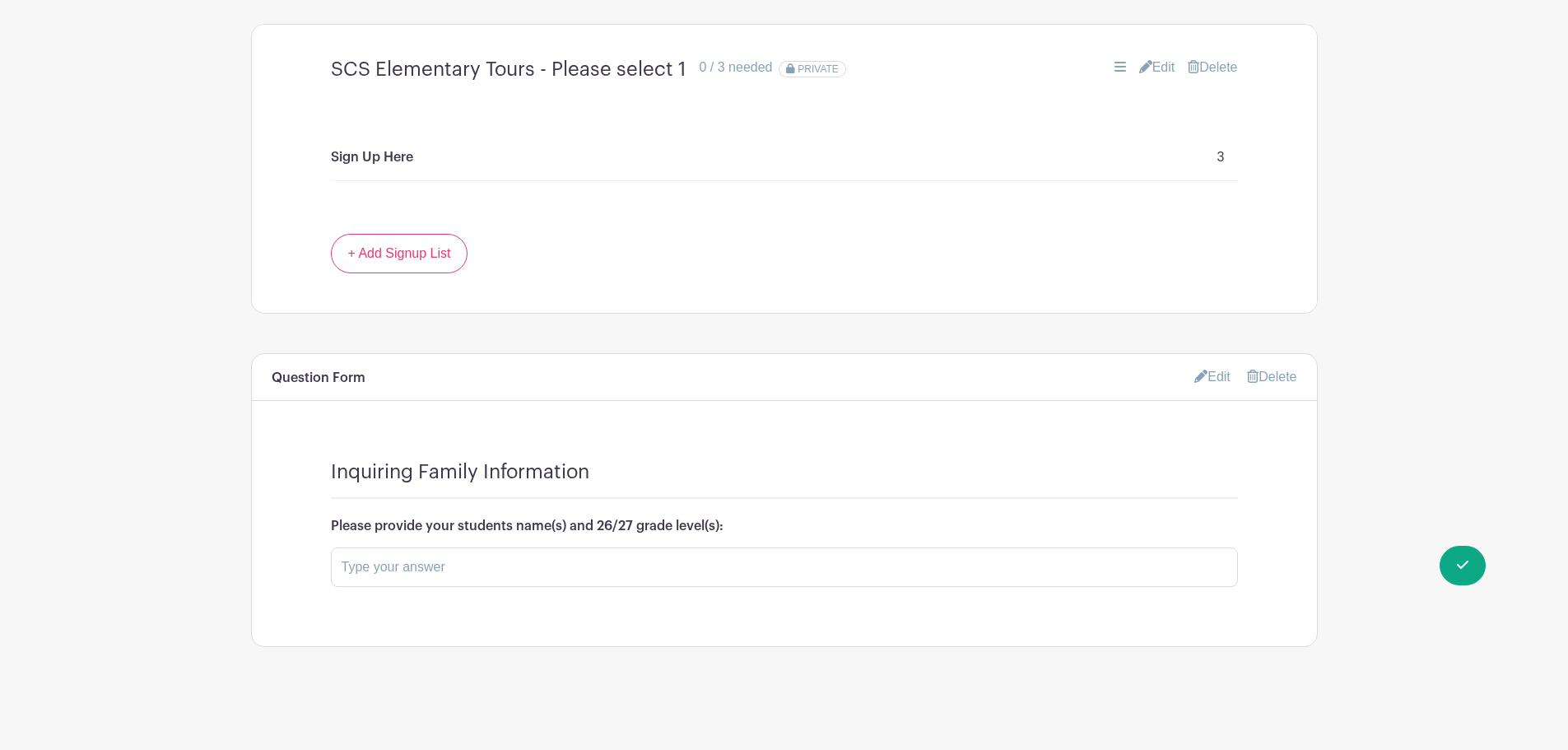
scroll to position [1362, 0]
drag, startPoint x: 757, startPoint y: 528, endPoint x: 277, endPoint y: 522, distance: 480.0
click at [277, 522] on div "Inquiring Family Information Please provide your students name(s) and 26/27 gra…" at bounding box center [784, 533] width 1065 height 225
copy h6 "Please provide your students name(s) and 26/27 grade level(s):"
drag, startPoint x: 1218, startPoint y: 377, endPoint x: 1207, endPoint y: 388, distance: 15.6
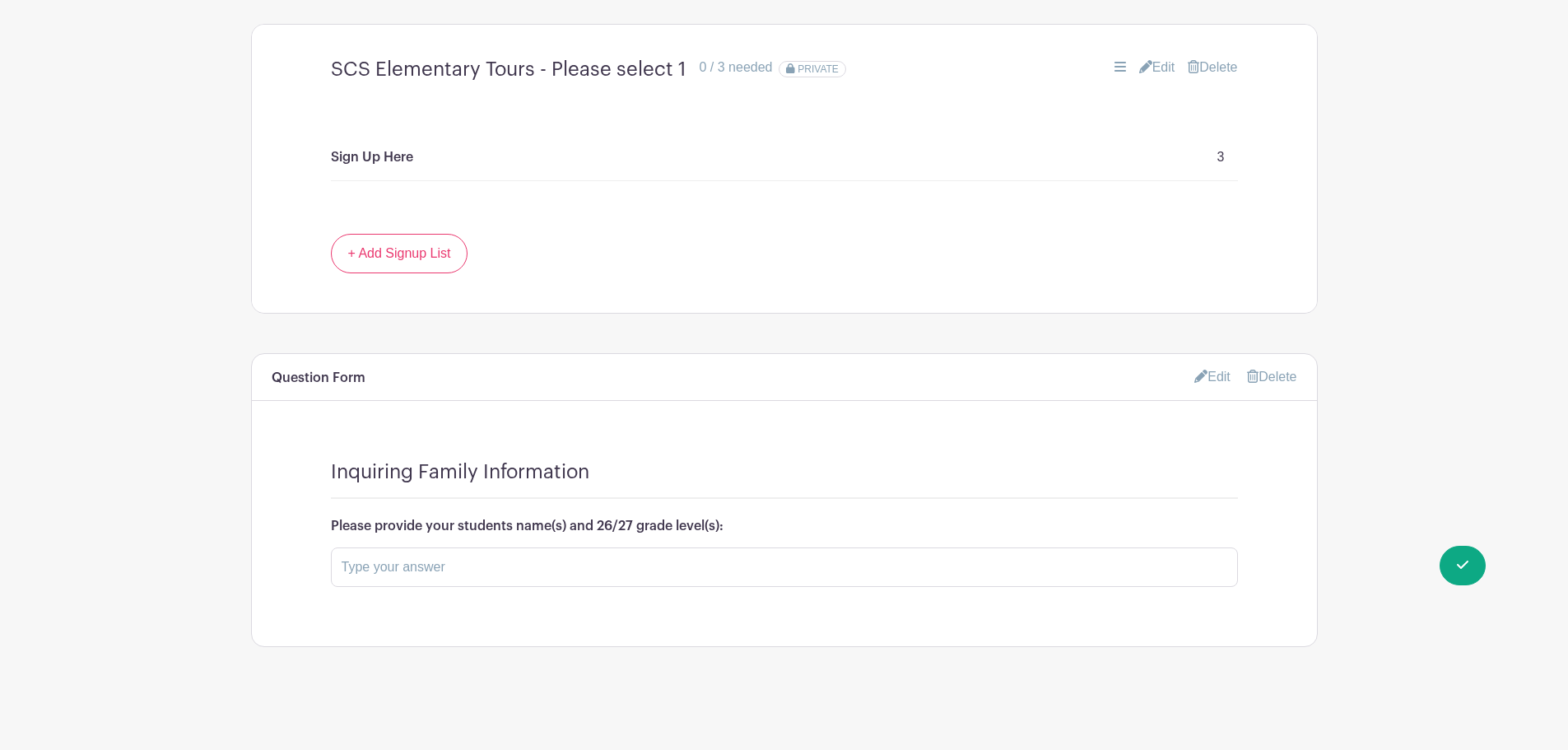
click at [1218, 377] on link "Edit" at bounding box center [1212, 376] width 36 height 27
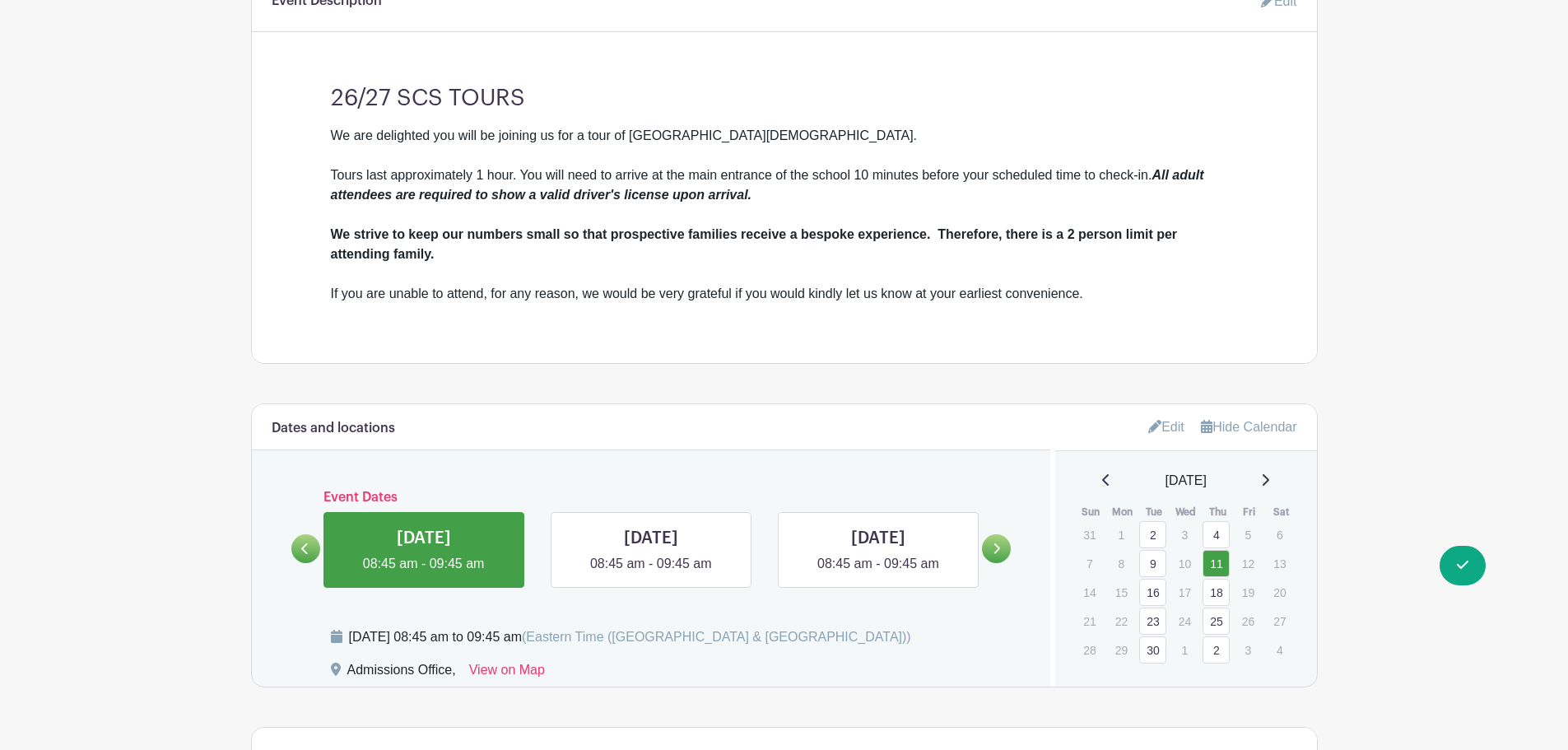
scroll to position [369, 0]
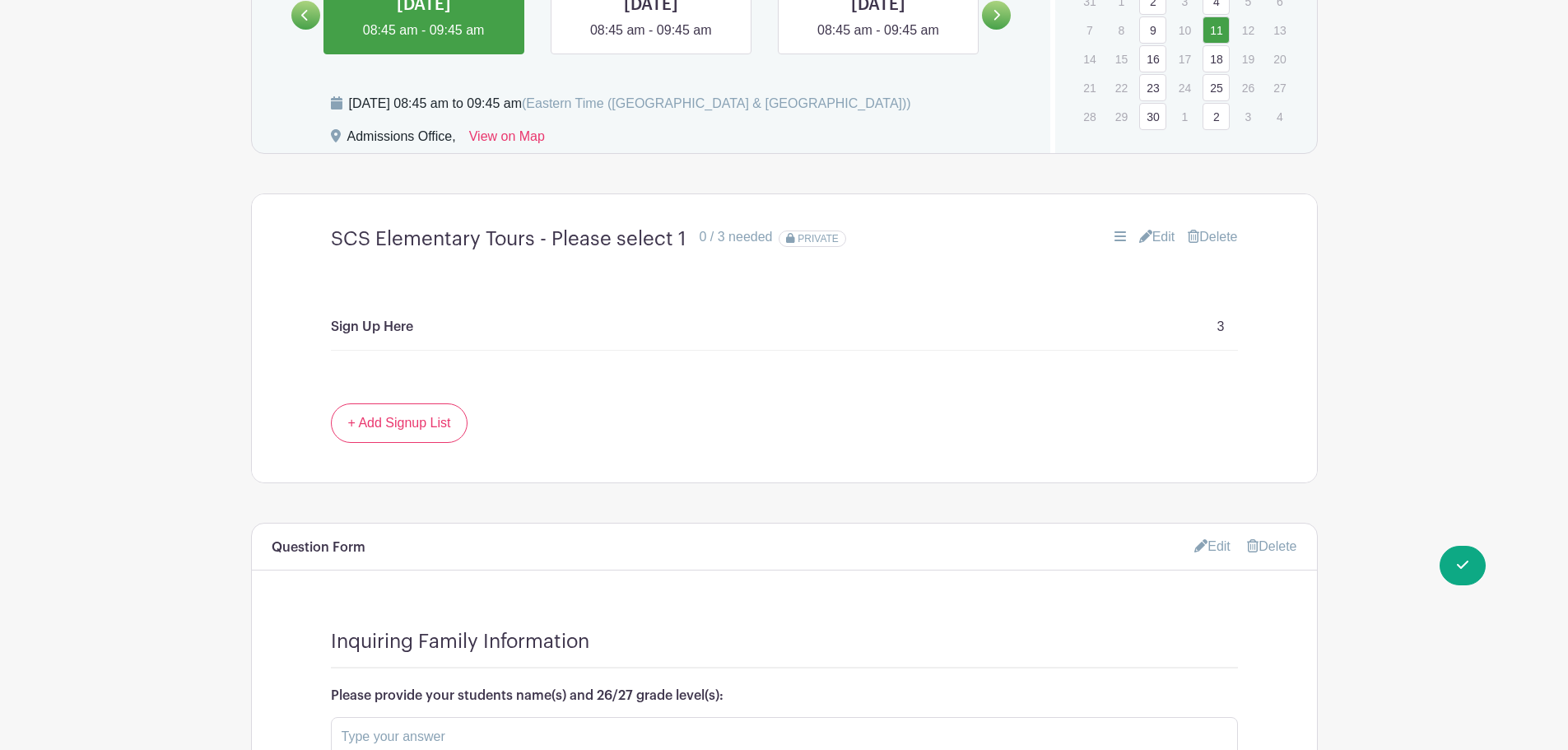
scroll to position [1362, 0]
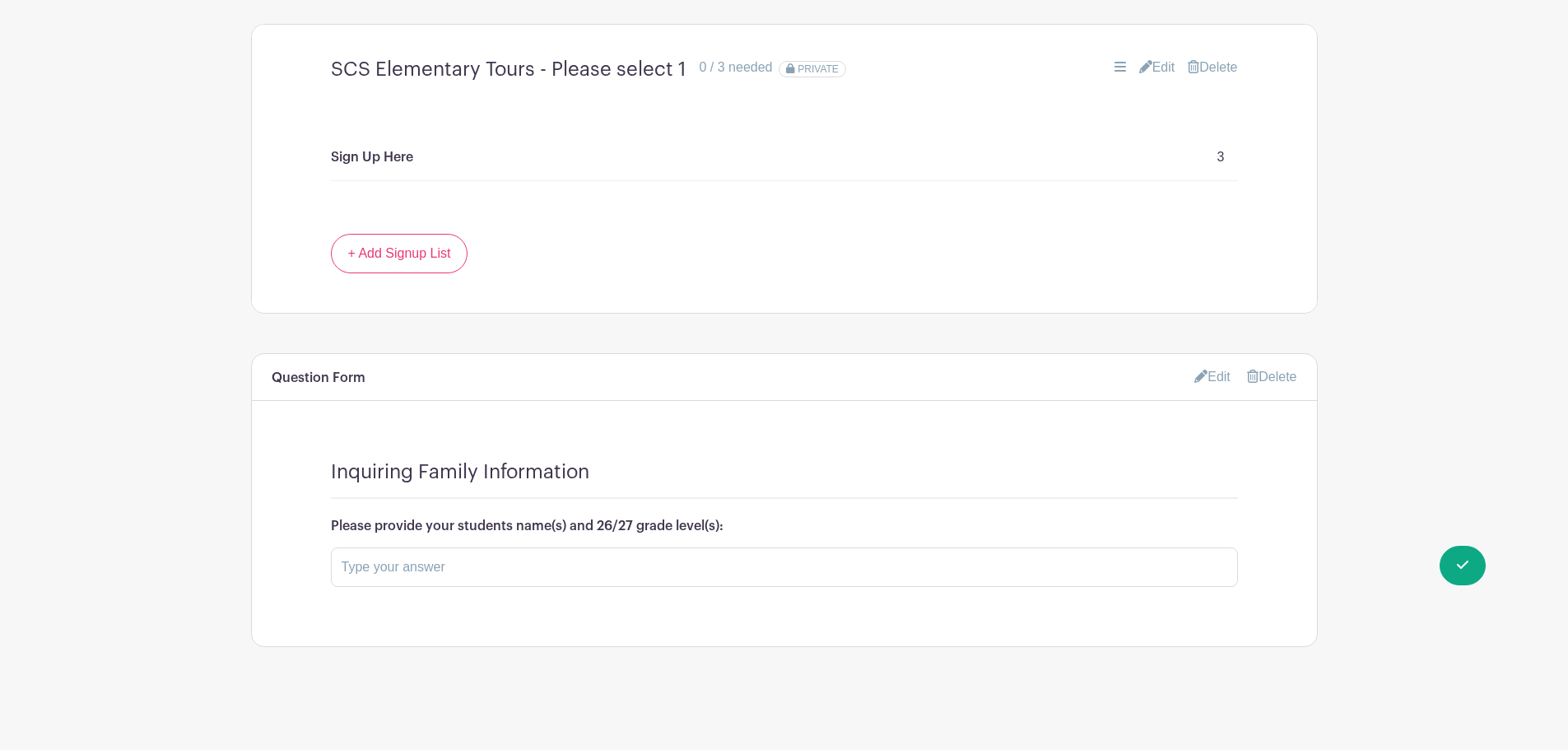
click at [1195, 375] on icon at bounding box center [1201, 376] width 14 height 14
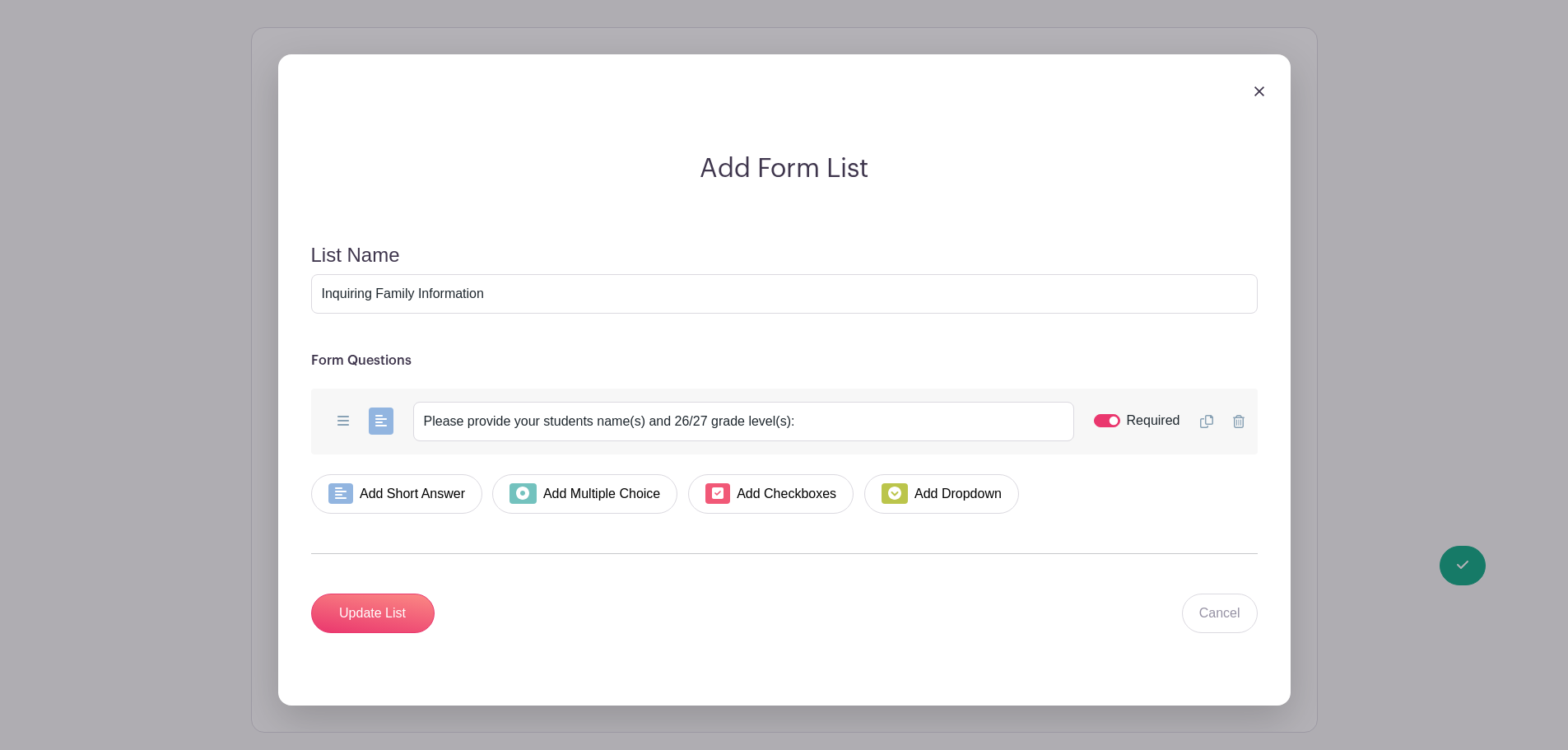
scroll to position [1773, 0]
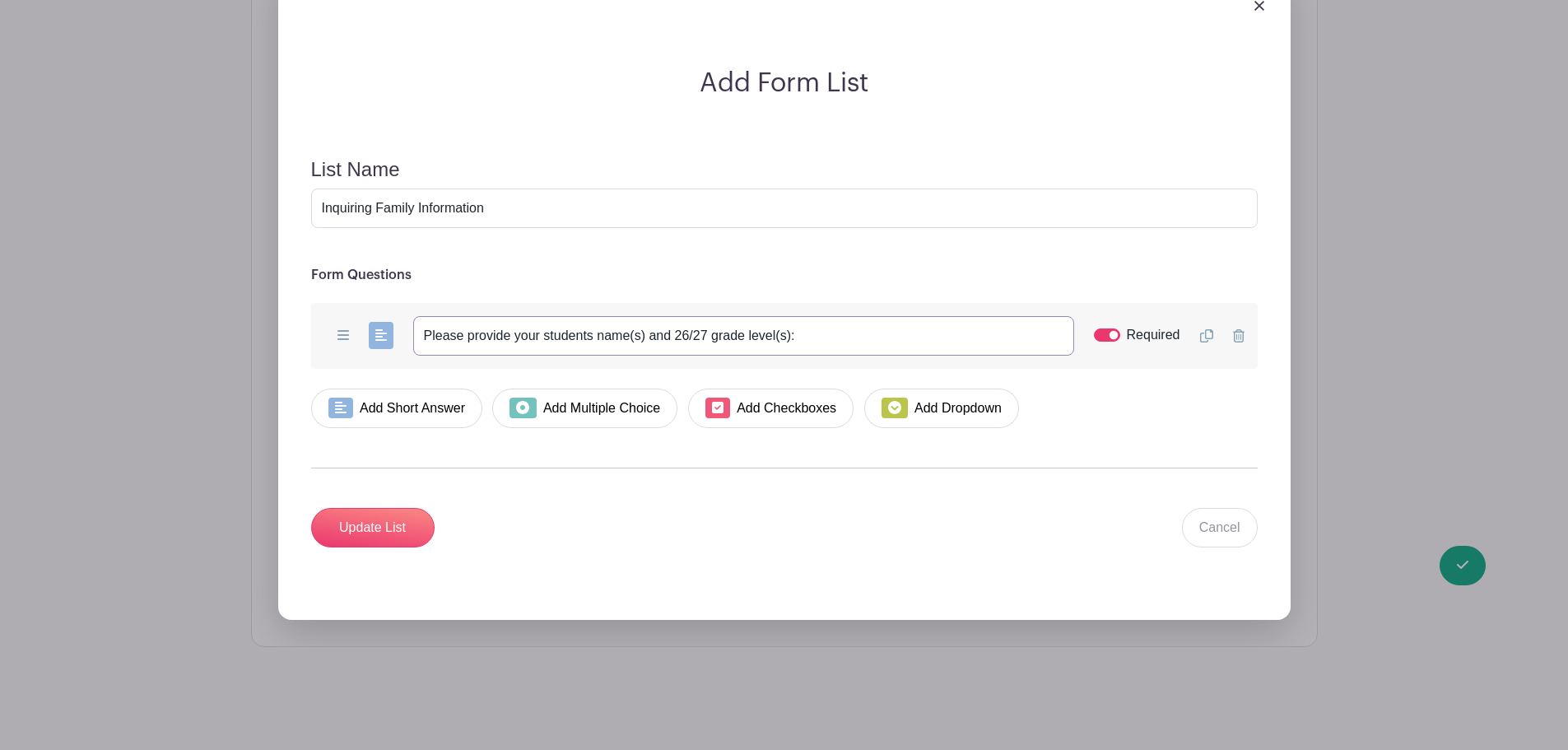
click at [593, 338] on input "Please provide your students name(s) and 26/27 grade level(s):" at bounding box center [744, 336] width 661 height 40
type input "Please provide your student's name(s) and 26/27 grade level(s):"
click at [340, 526] on input "Update List" at bounding box center [372, 528] width 124 height 40
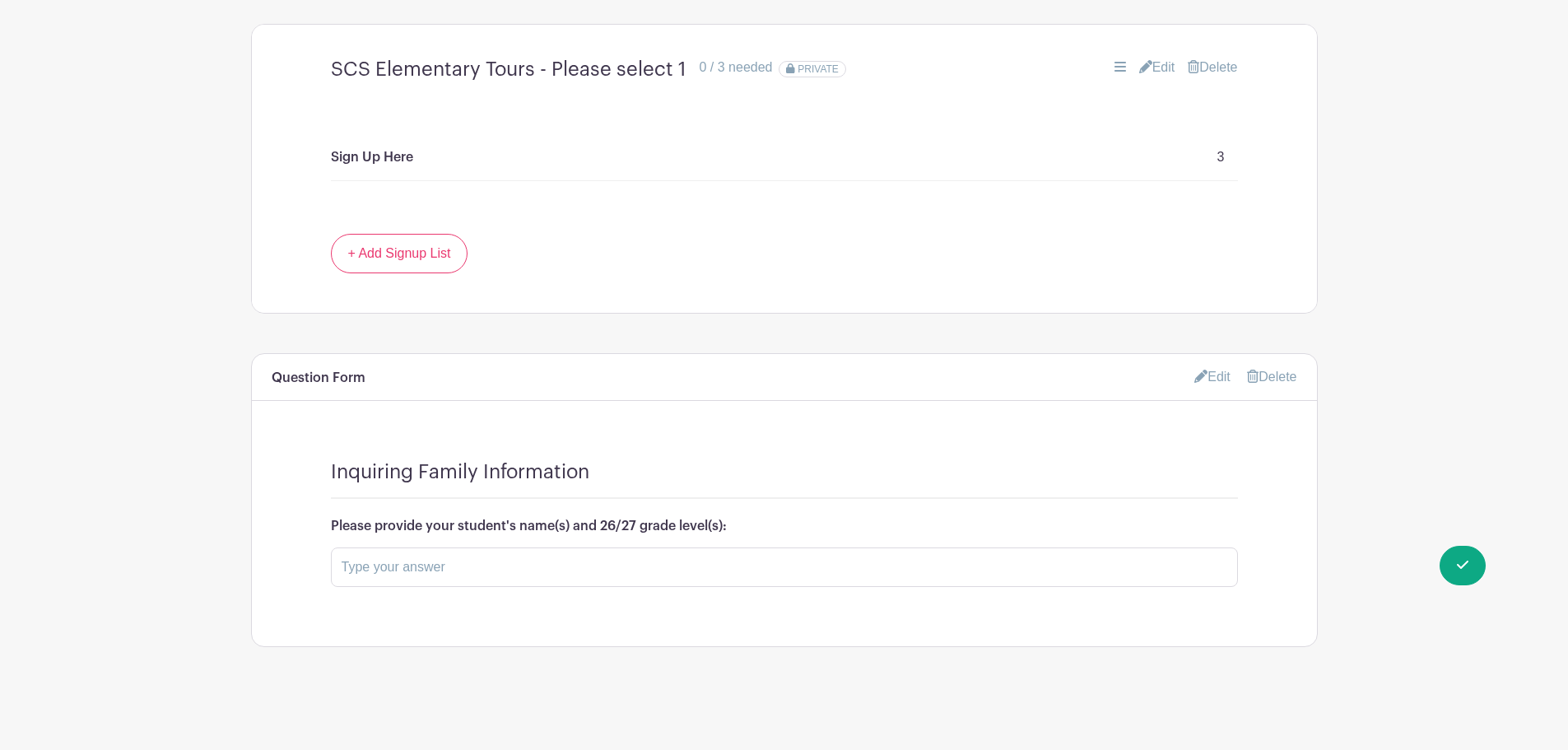
drag, startPoint x: 744, startPoint y: 523, endPoint x: 297, endPoint y: 531, distance: 447.1
click at [298, 532] on div "Inquiring Family Information Please provide your student's name(s) and 26/27 gr…" at bounding box center [784, 533] width 1065 height 225
copy h6 "Please provide your student's name(s) and 26/27 grade level(s):"
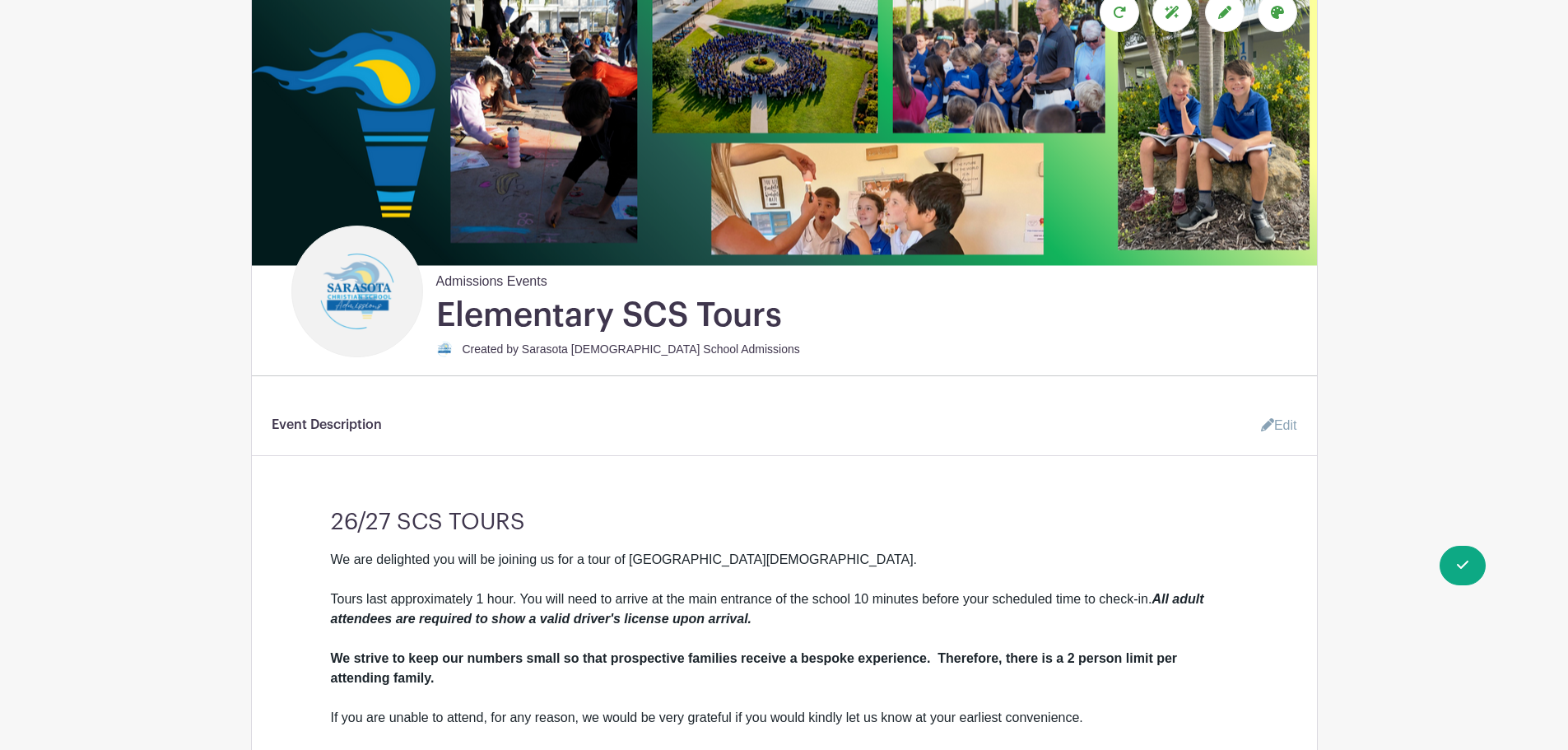
scroll to position [0, 0]
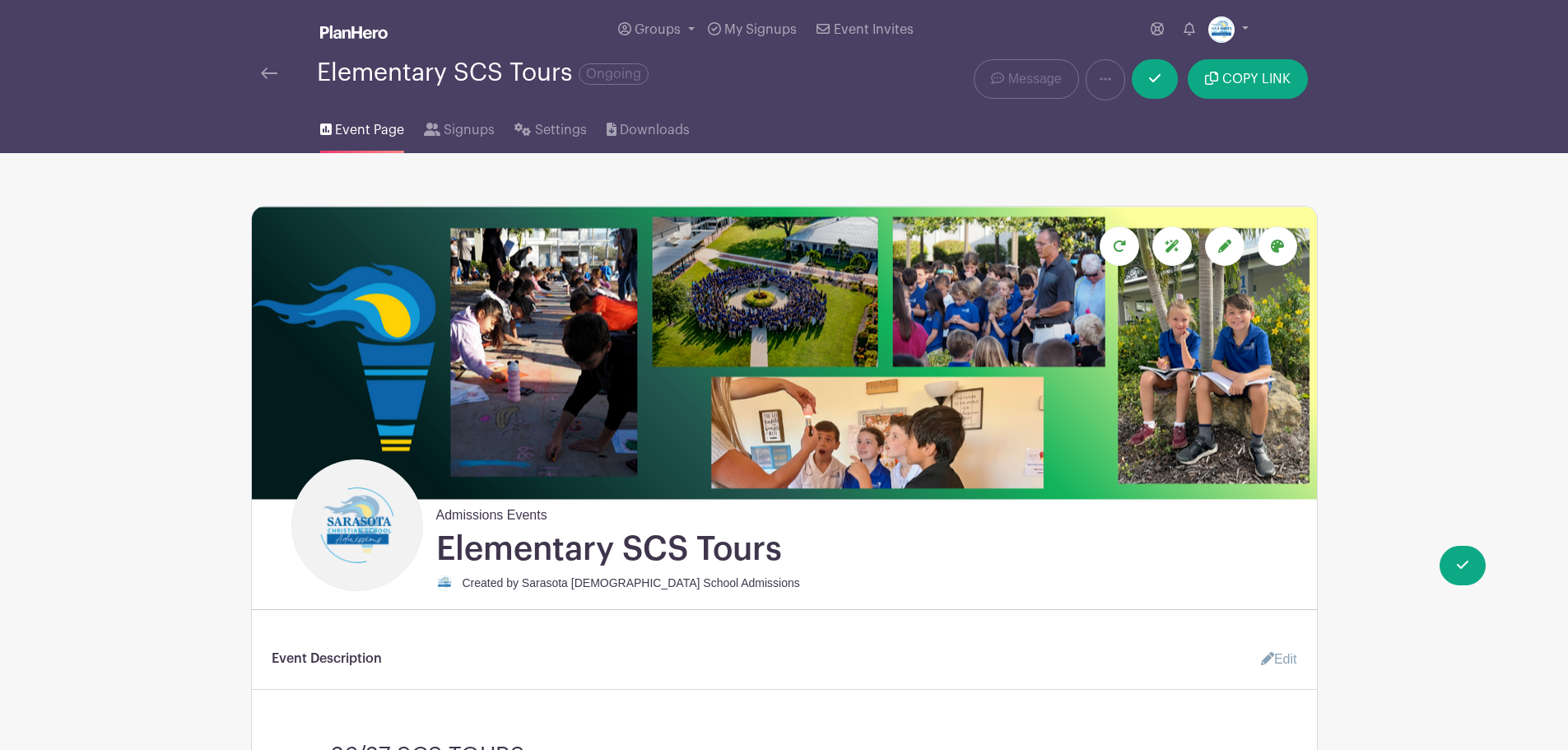
click at [278, 71] on div at bounding box center [289, 73] width 56 height 20
click at [267, 72] on img at bounding box center [269, 73] width 17 height 12
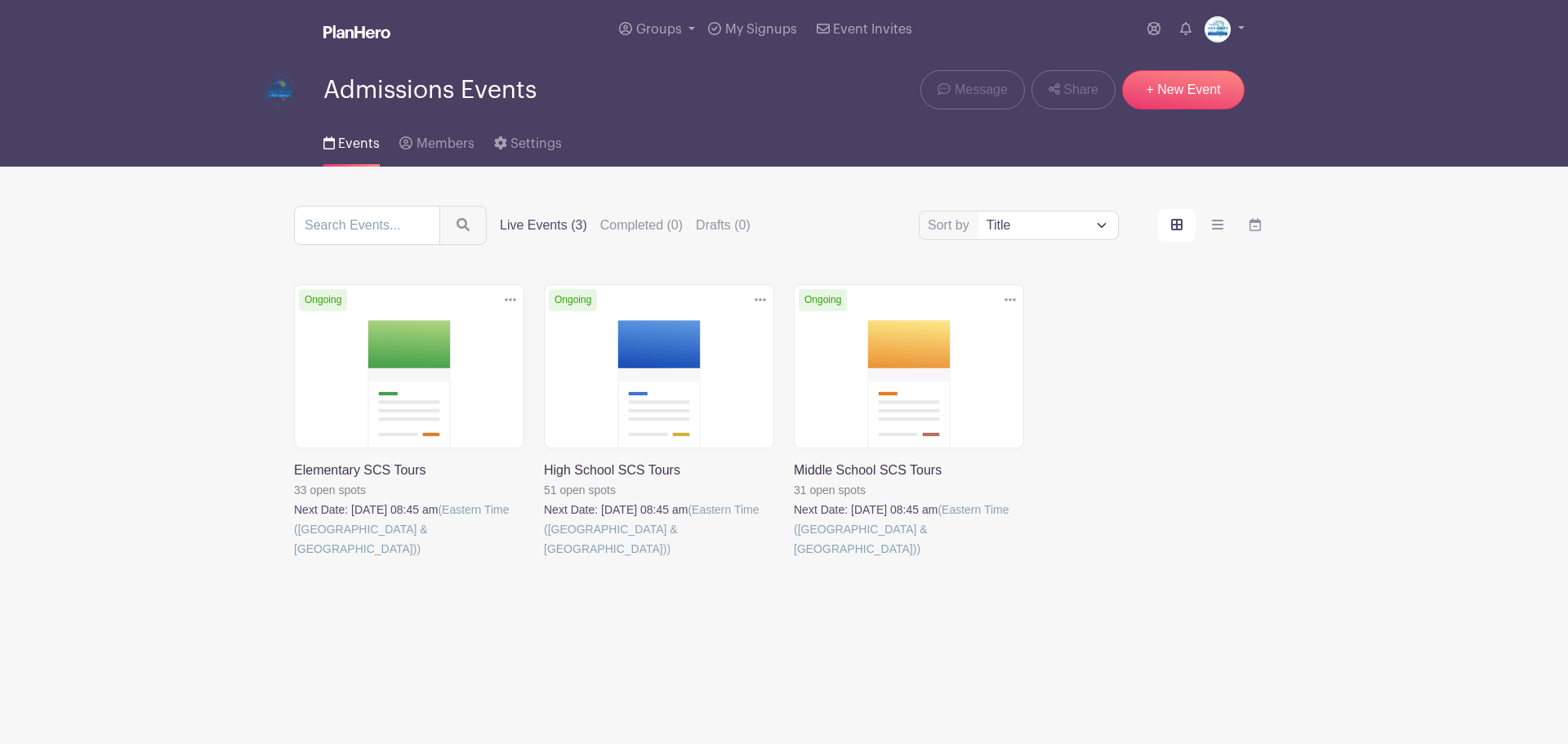
click at [794, 558] on link at bounding box center [794, 558] width 0 height 0
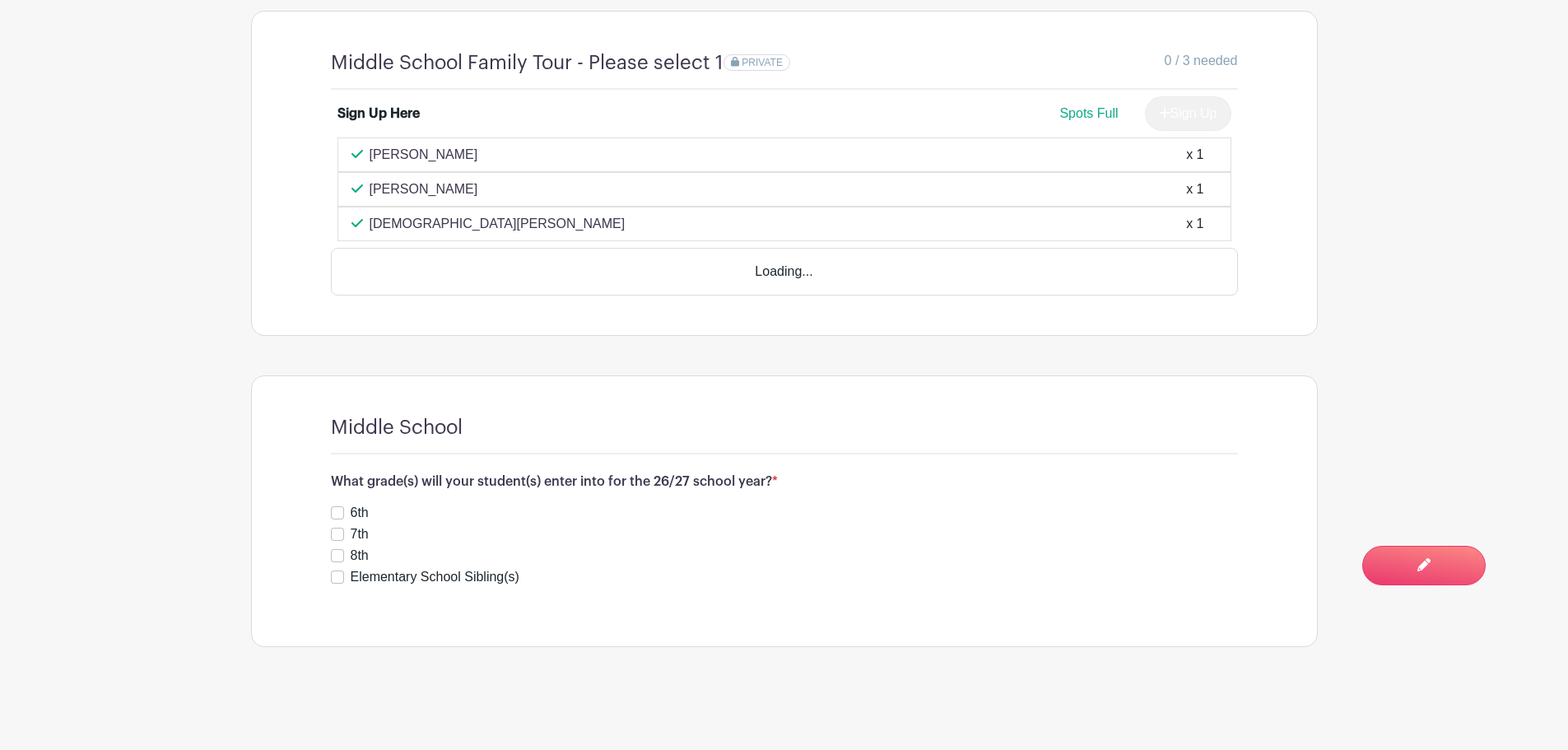
scroll to position [1300, 0]
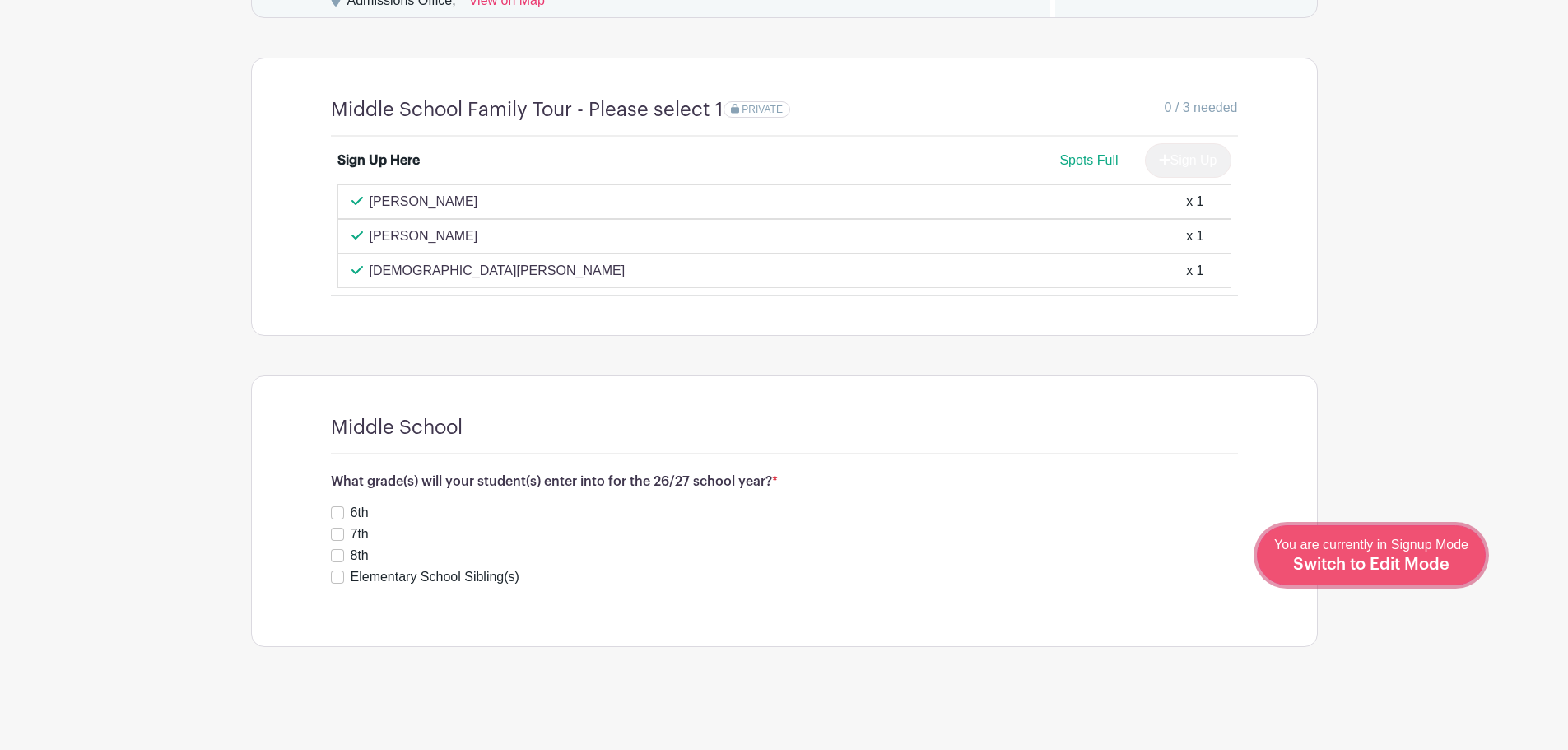
click at [1447, 570] on span "Switch to Edit Mode" at bounding box center [1371, 565] width 156 height 17
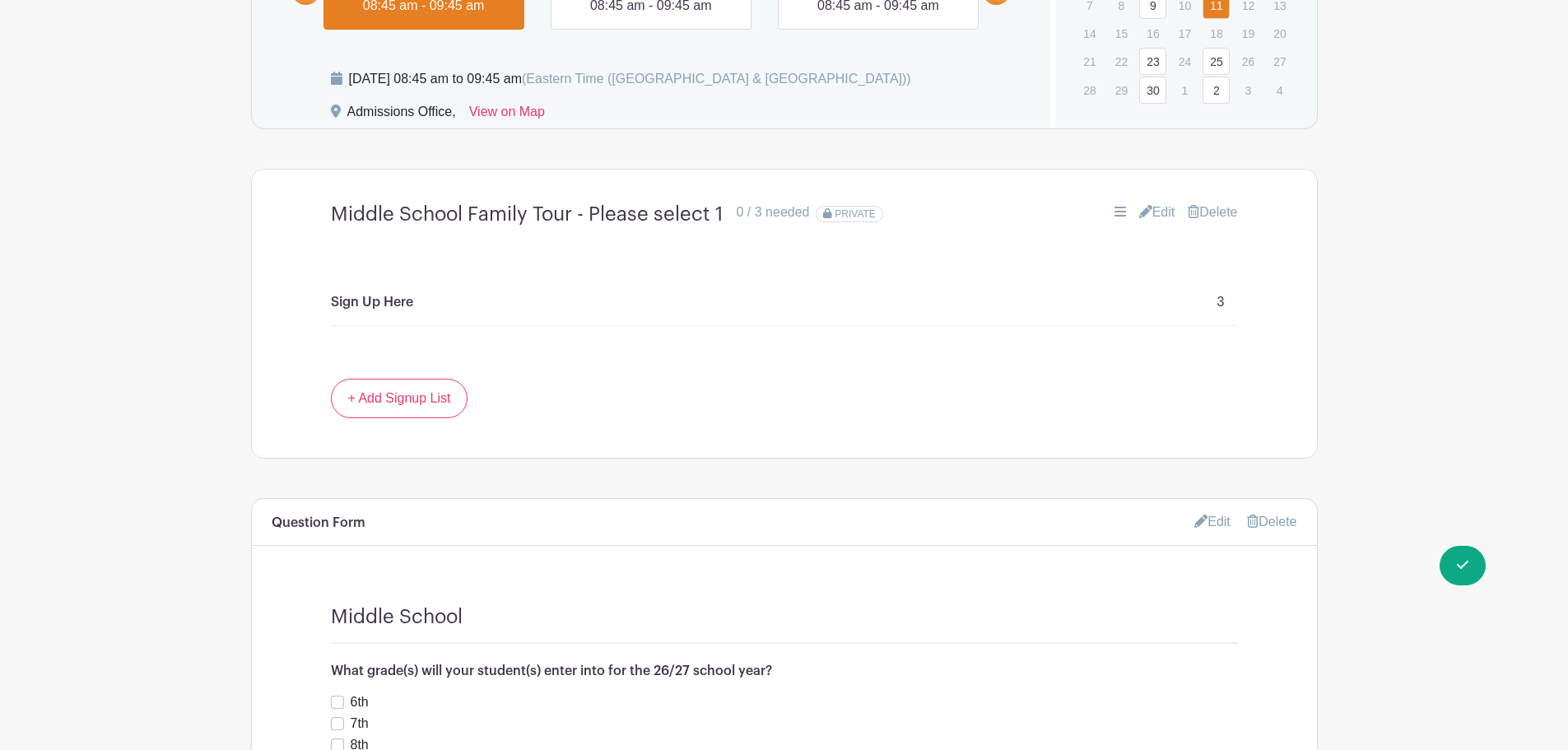
scroll to position [1405, 0]
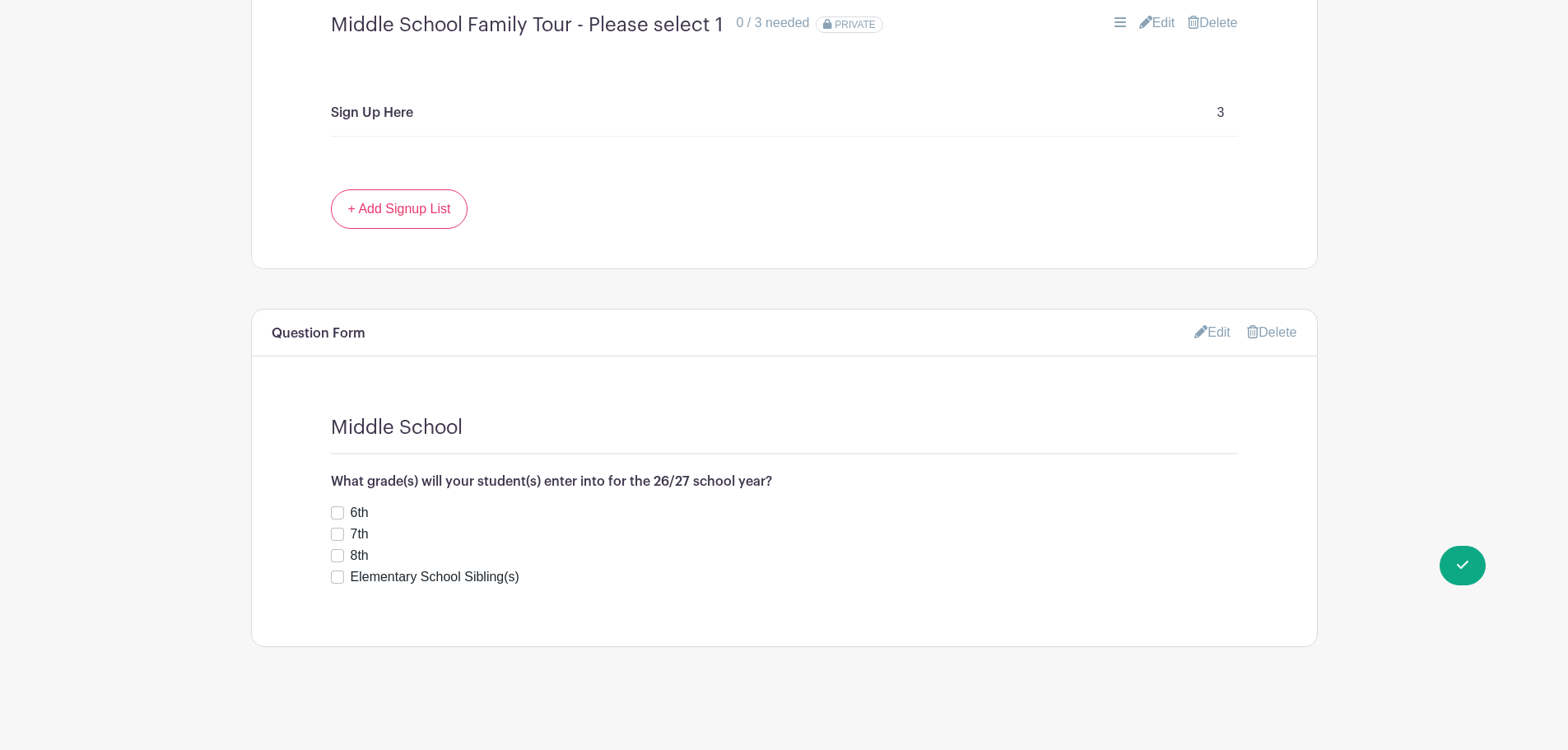
click at [1271, 335] on link "Delete" at bounding box center [1272, 332] width 50 height 14
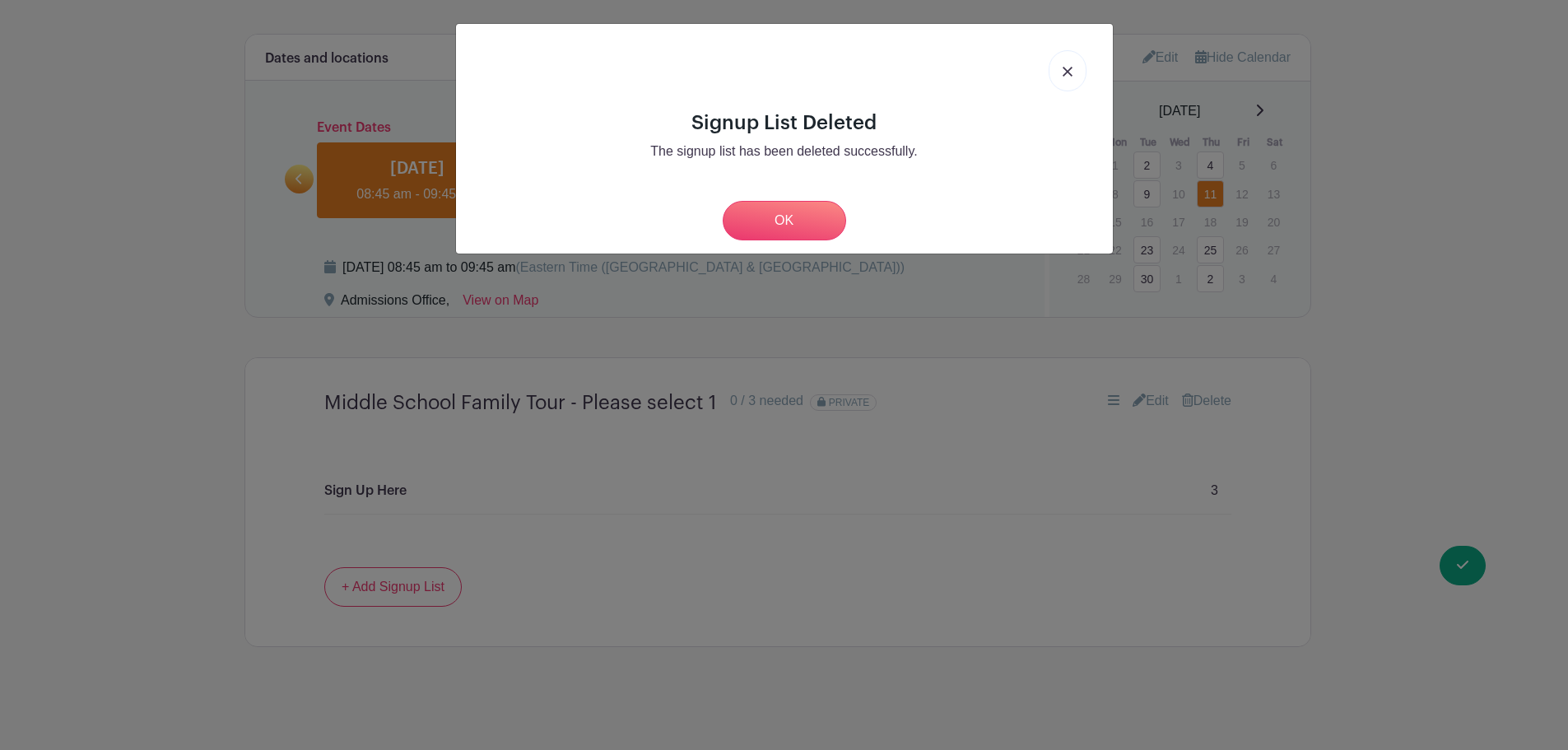
scroll to position [1028, 0]
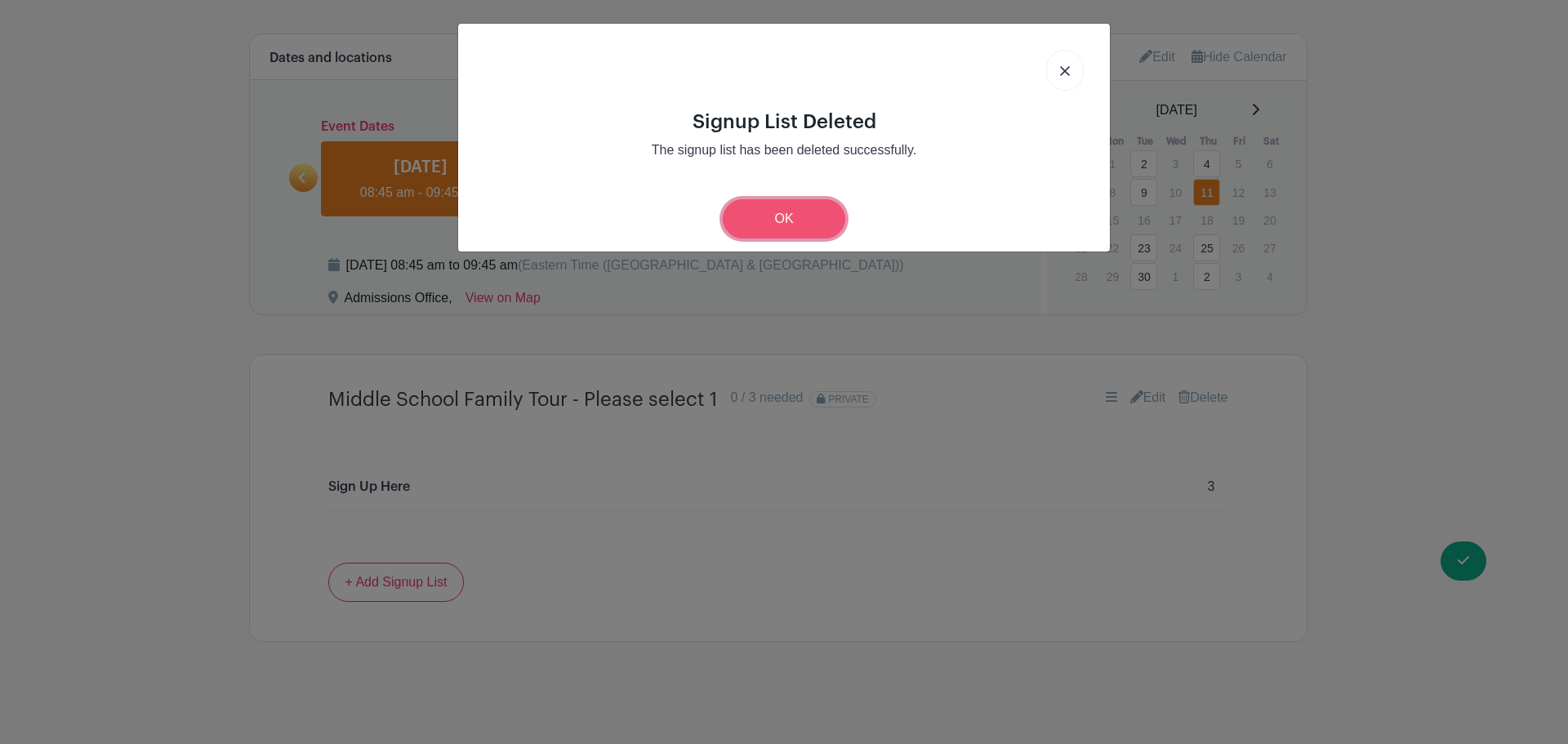
click at [810, 221] on link "OK" at bounding box center [784, 219] width 123 height 40
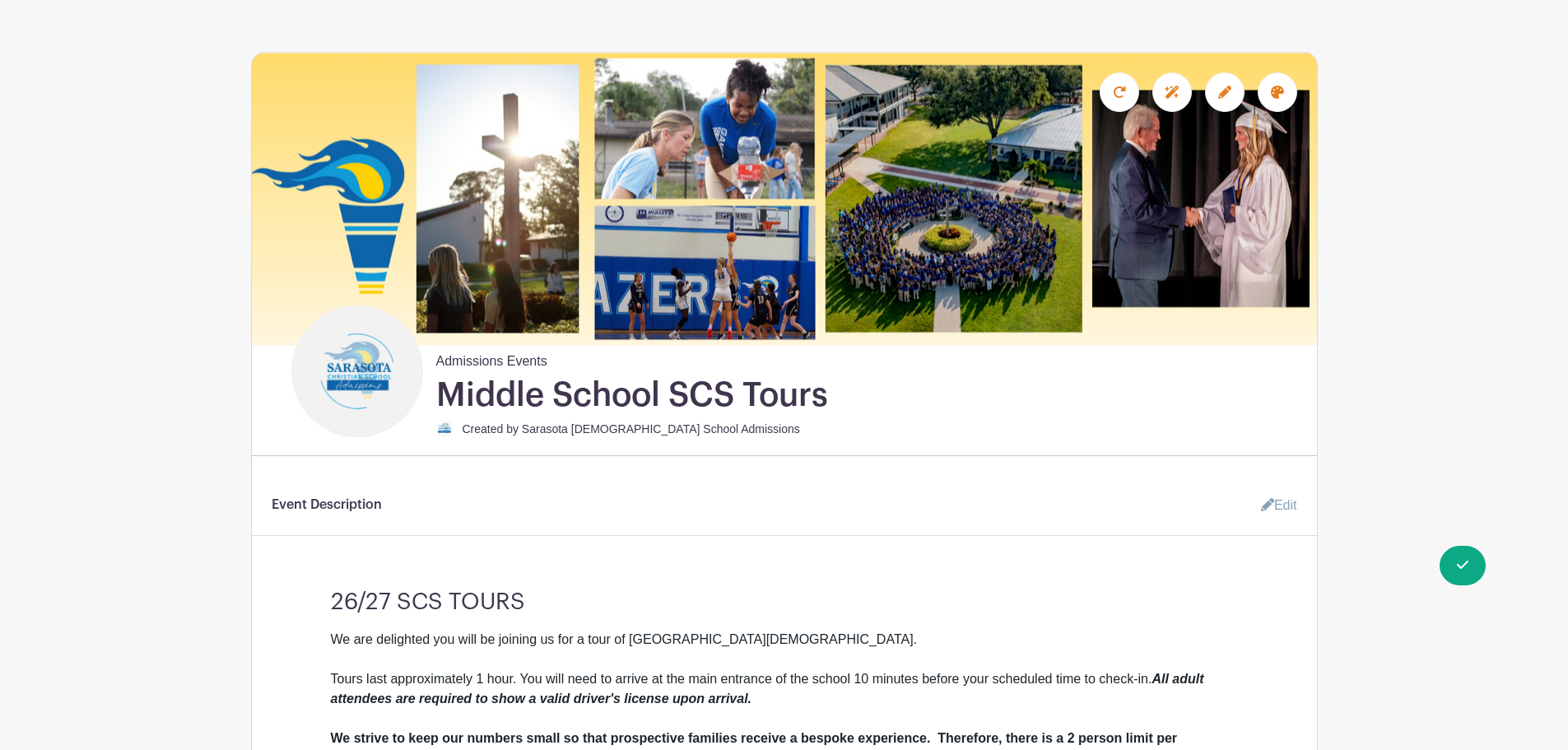
scroll to position [0, 0]
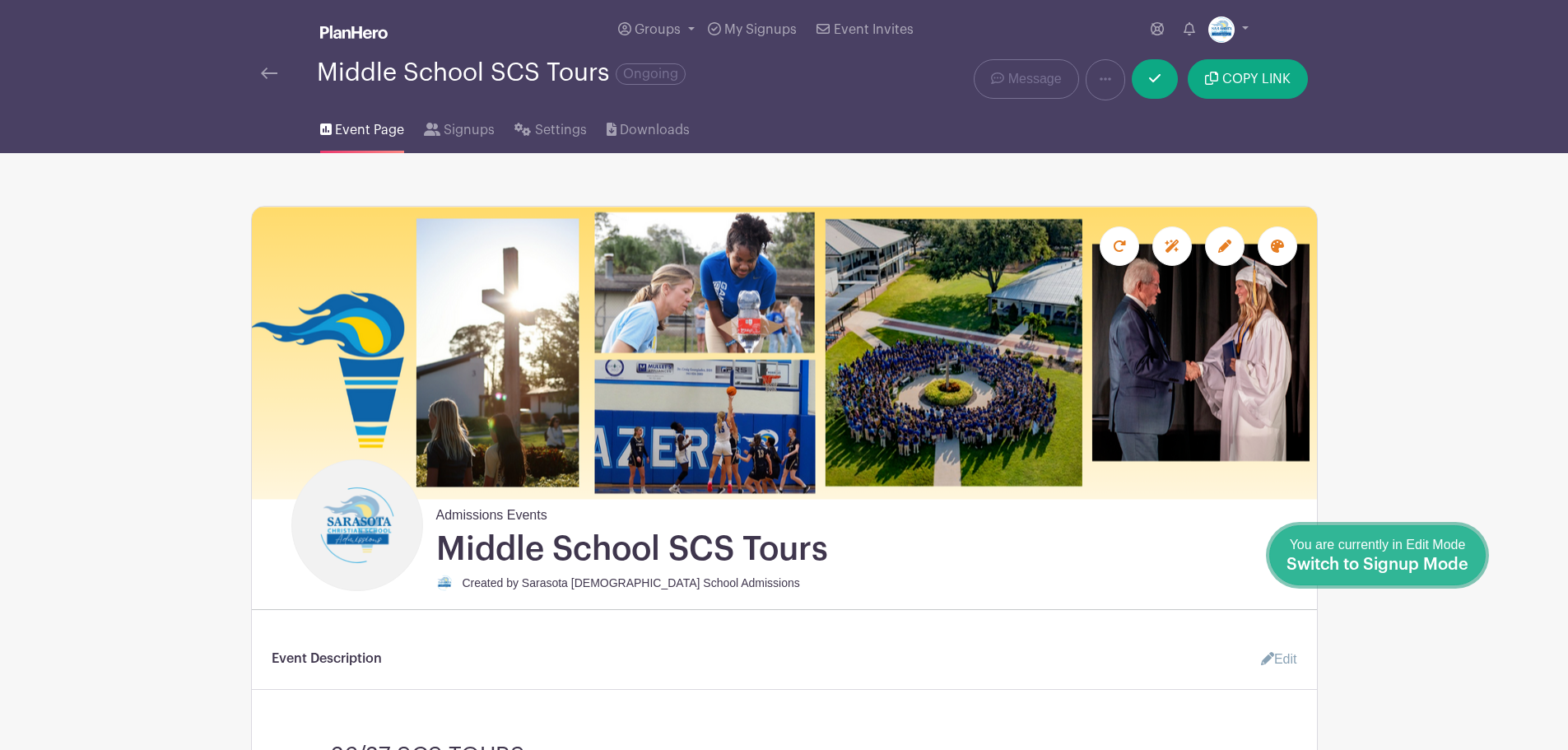
click at [1432, 569] on span "Switch to Signup Mode" at bounding box center [1378, 565] width 182 height 17
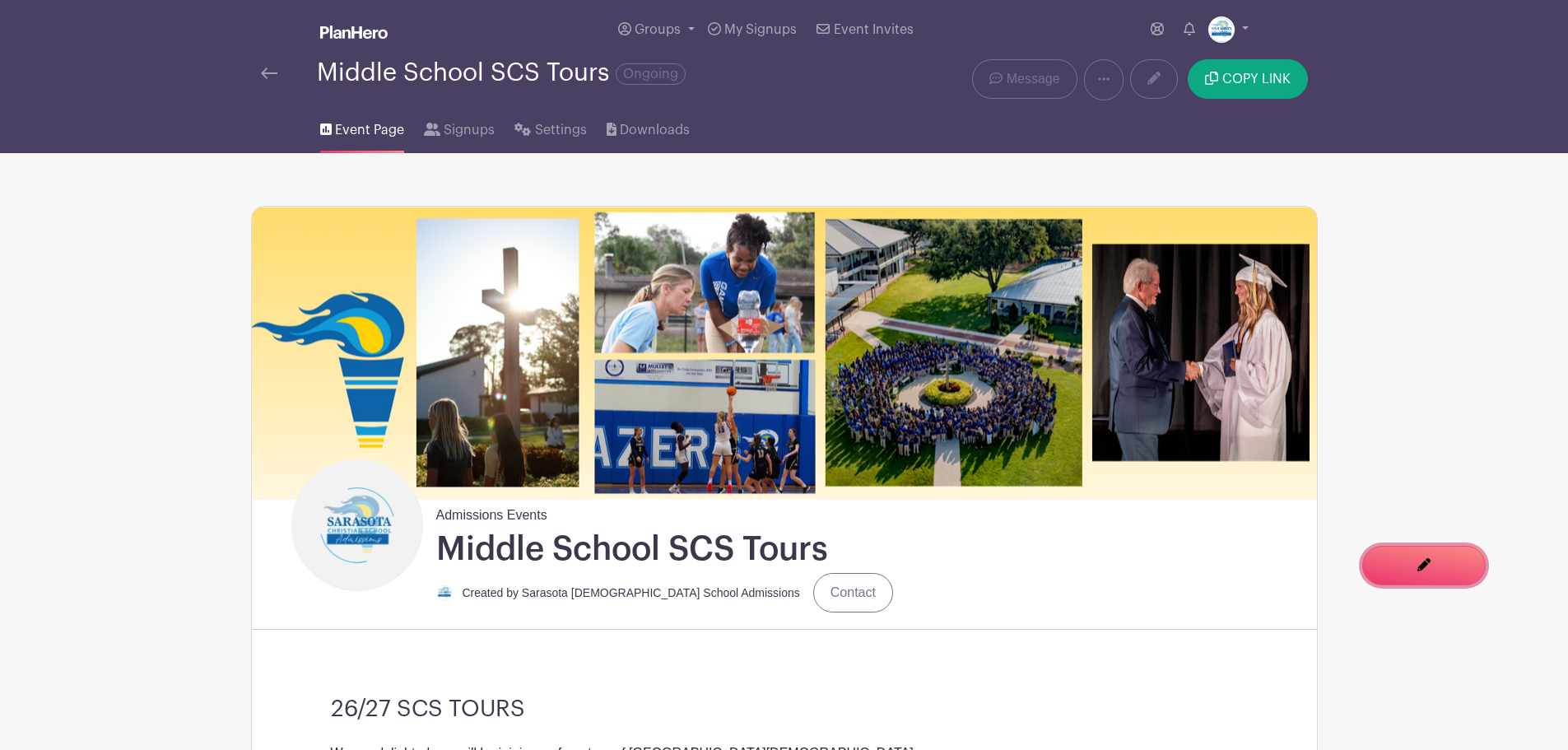
click at [0, 0] on span "Switch to Edit Mode" at bounding box center [0, 0] width 0 height 0
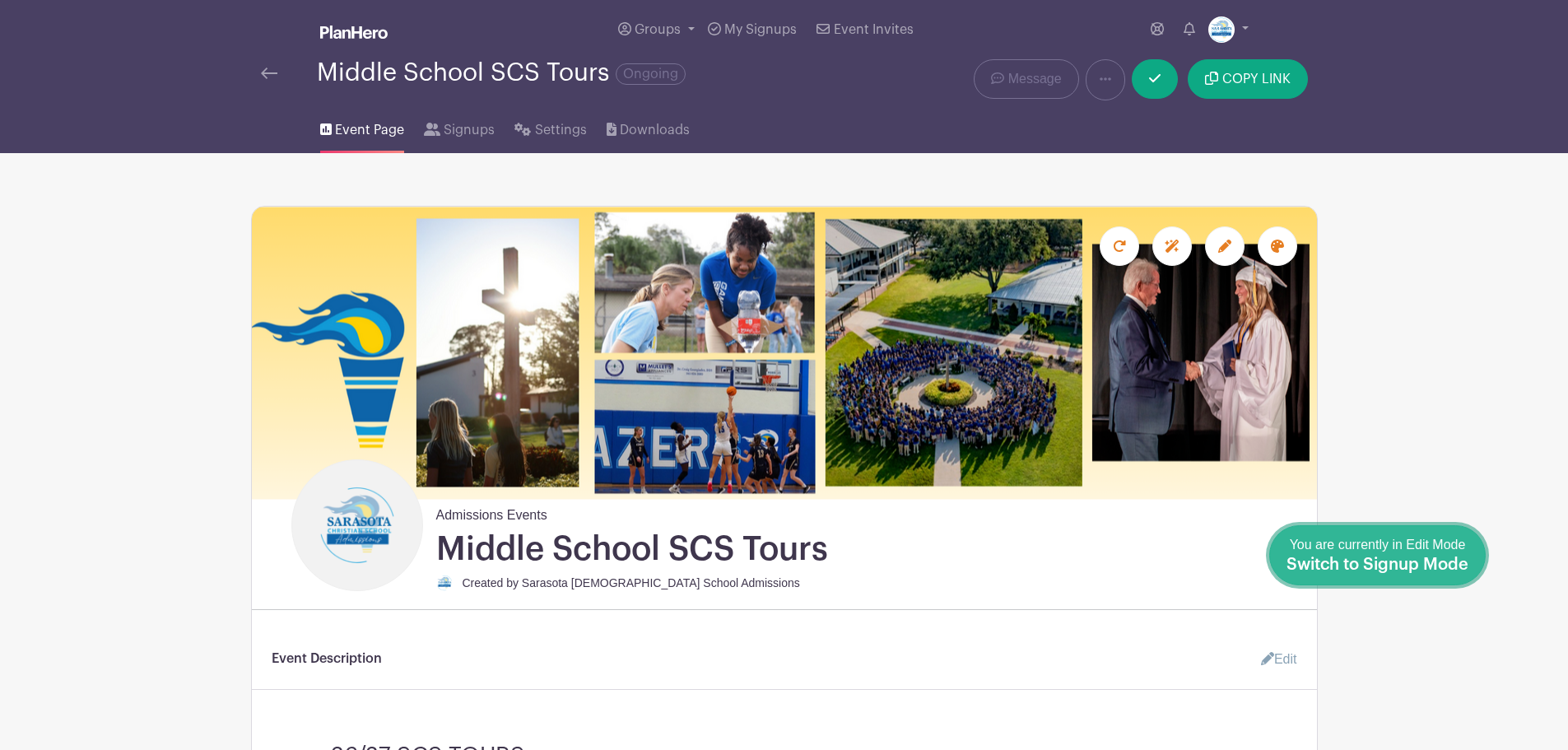
click at [1470, 545] on link "Done Editing You are currently in Edit Mode Switch to Signup Mode" at bounding box center [1378, 556] width 216 height 60
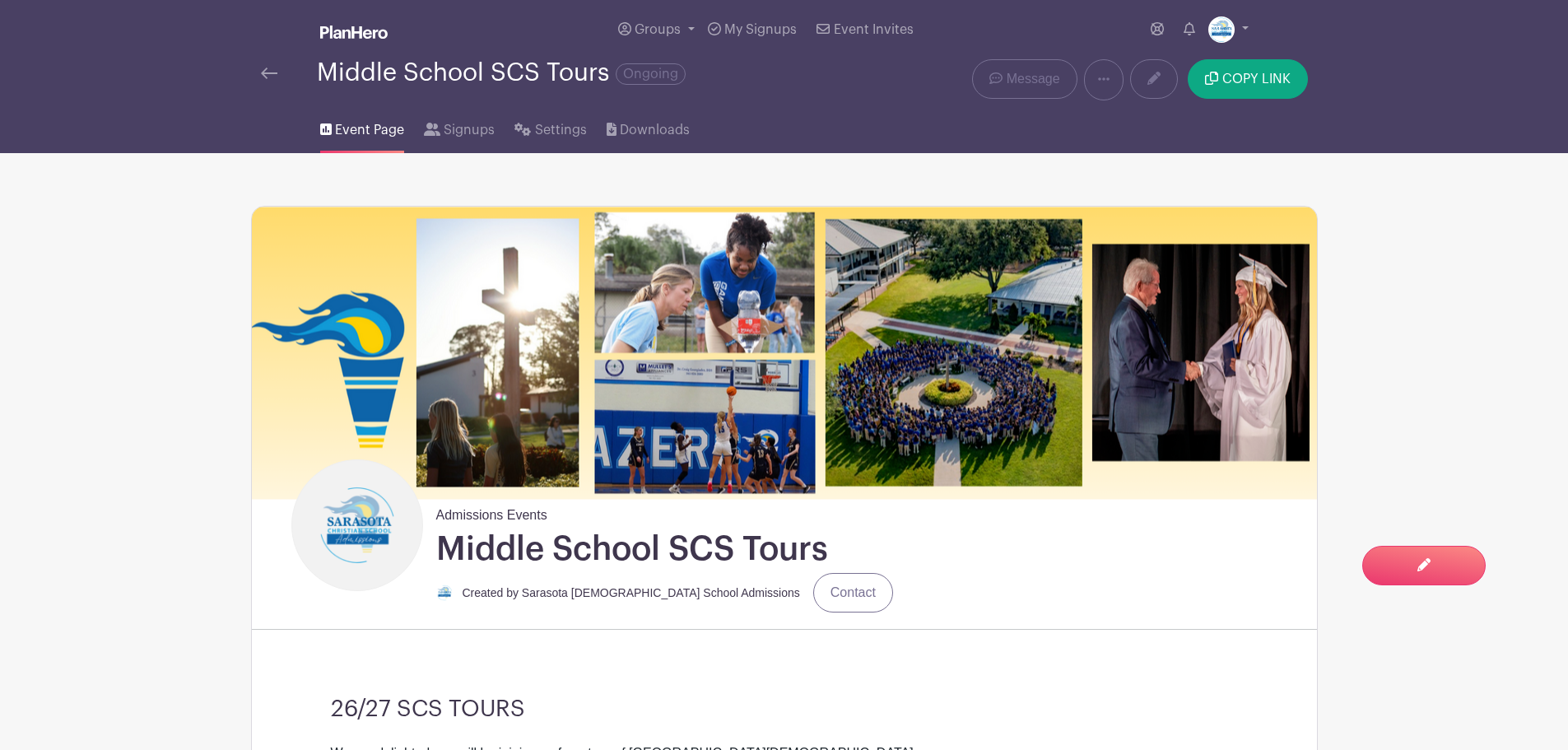
click at [270, 64] on link at bounding box center [269, 73] width 17 height 20
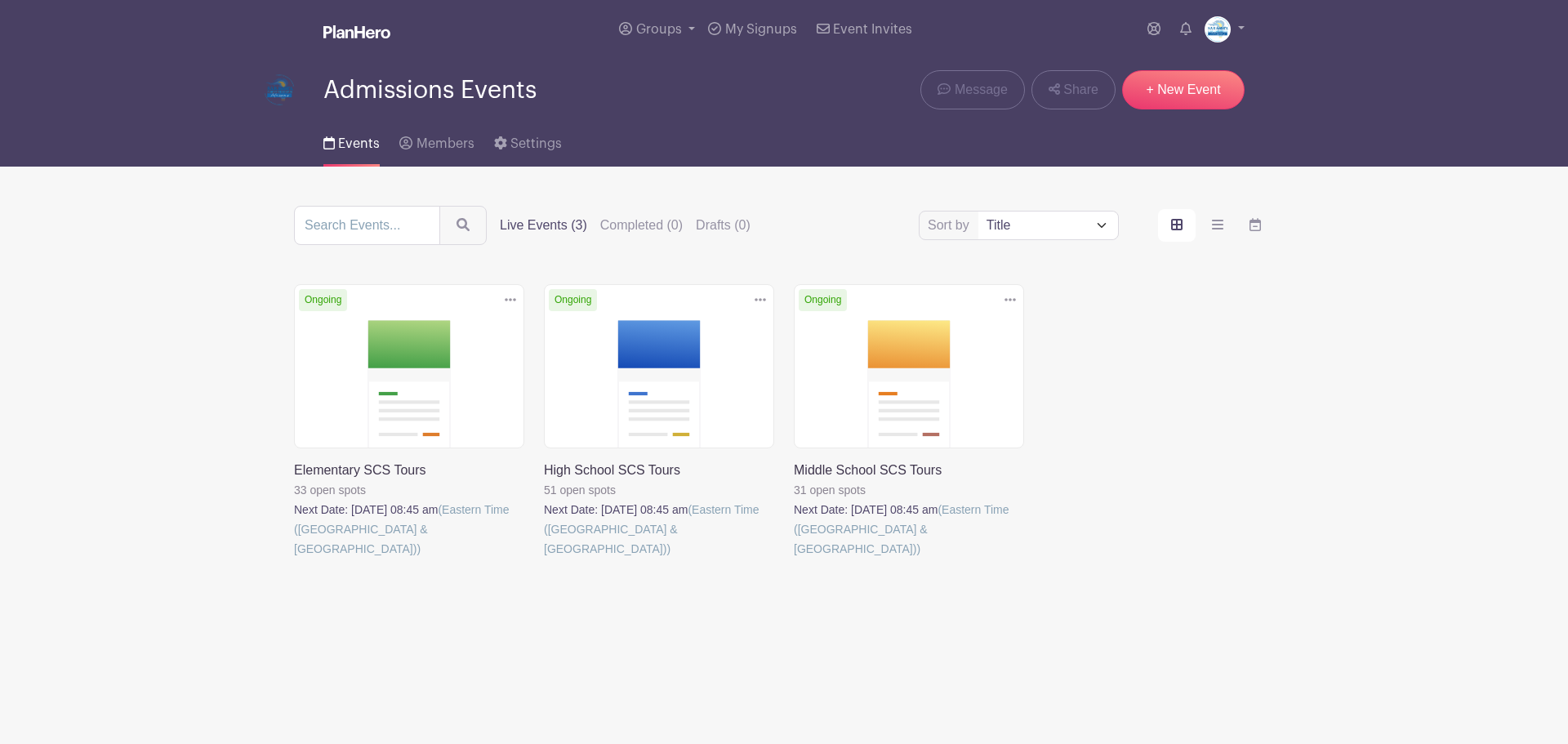
click at [1084, 387] on div "Delete Event Are you sure? This event has signups associated with it. All signu…" at bounding box center [784, 444] width 999 height 320
click at [794, 558] on link at bounding box center [794, 558] width 0 height 0
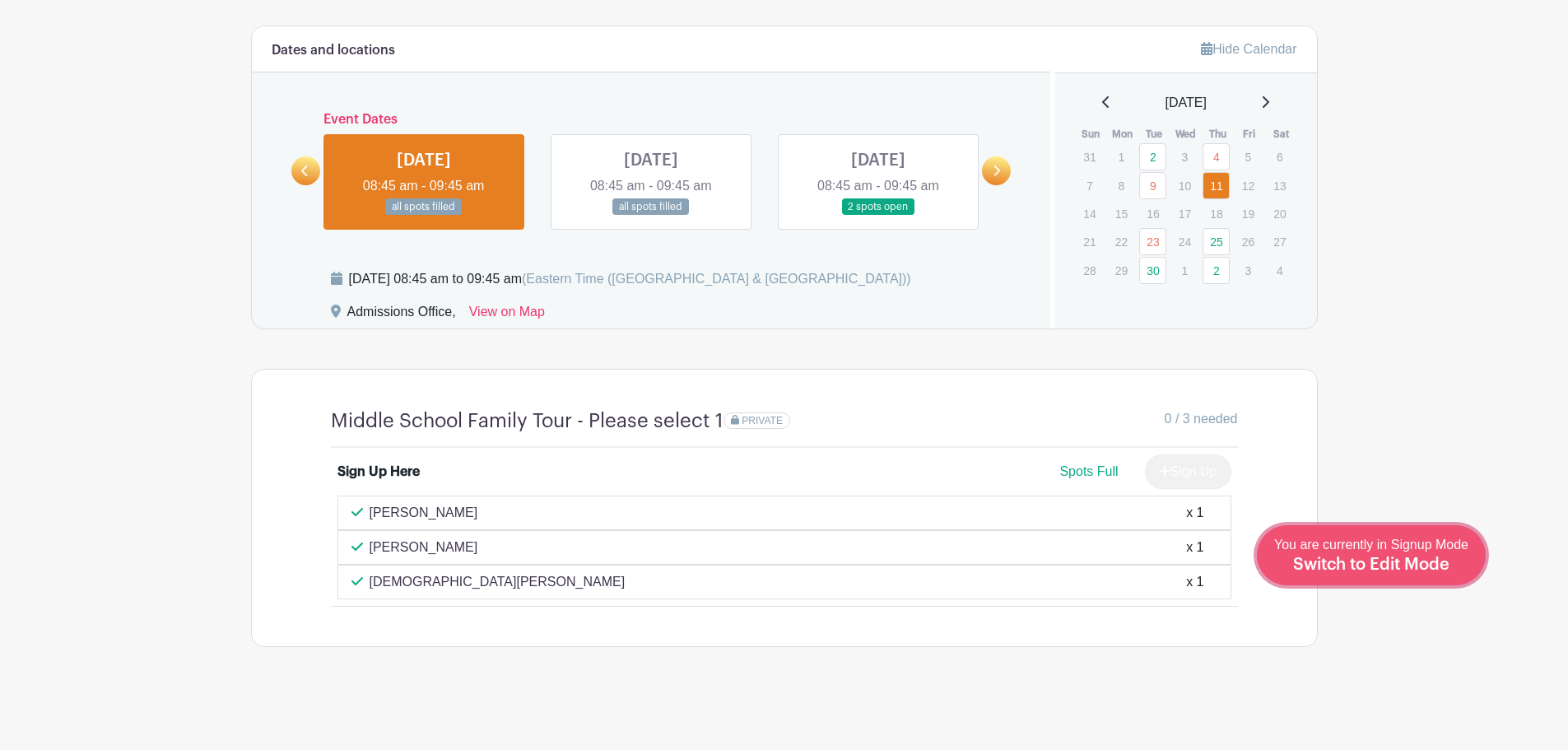
click at [1420, 582] on link "Edit Event You are currently in Signup Mode Switch to Edit Mode" at bounding box center [1371, 556] width 229 height 60
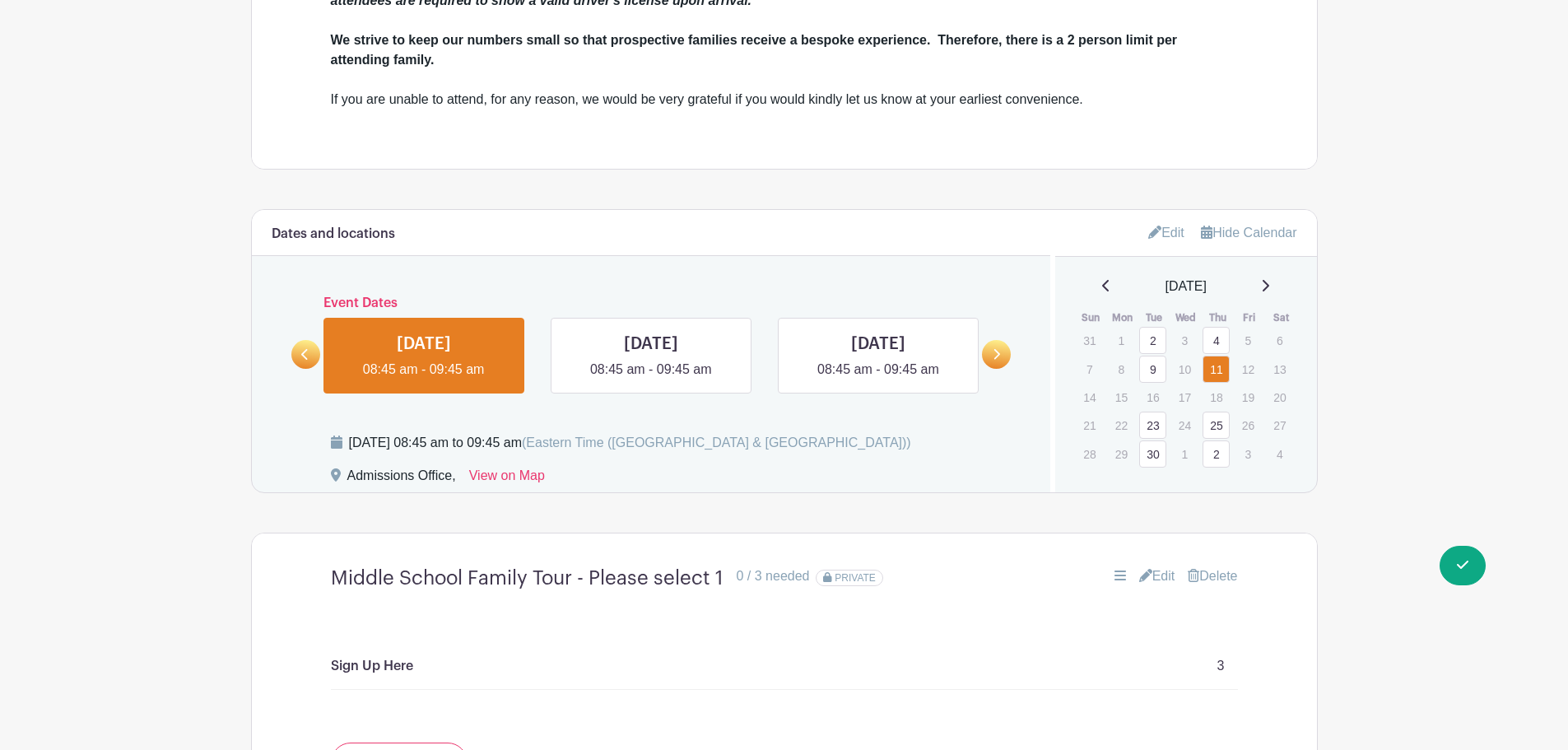
scroll to position [1227, 0]
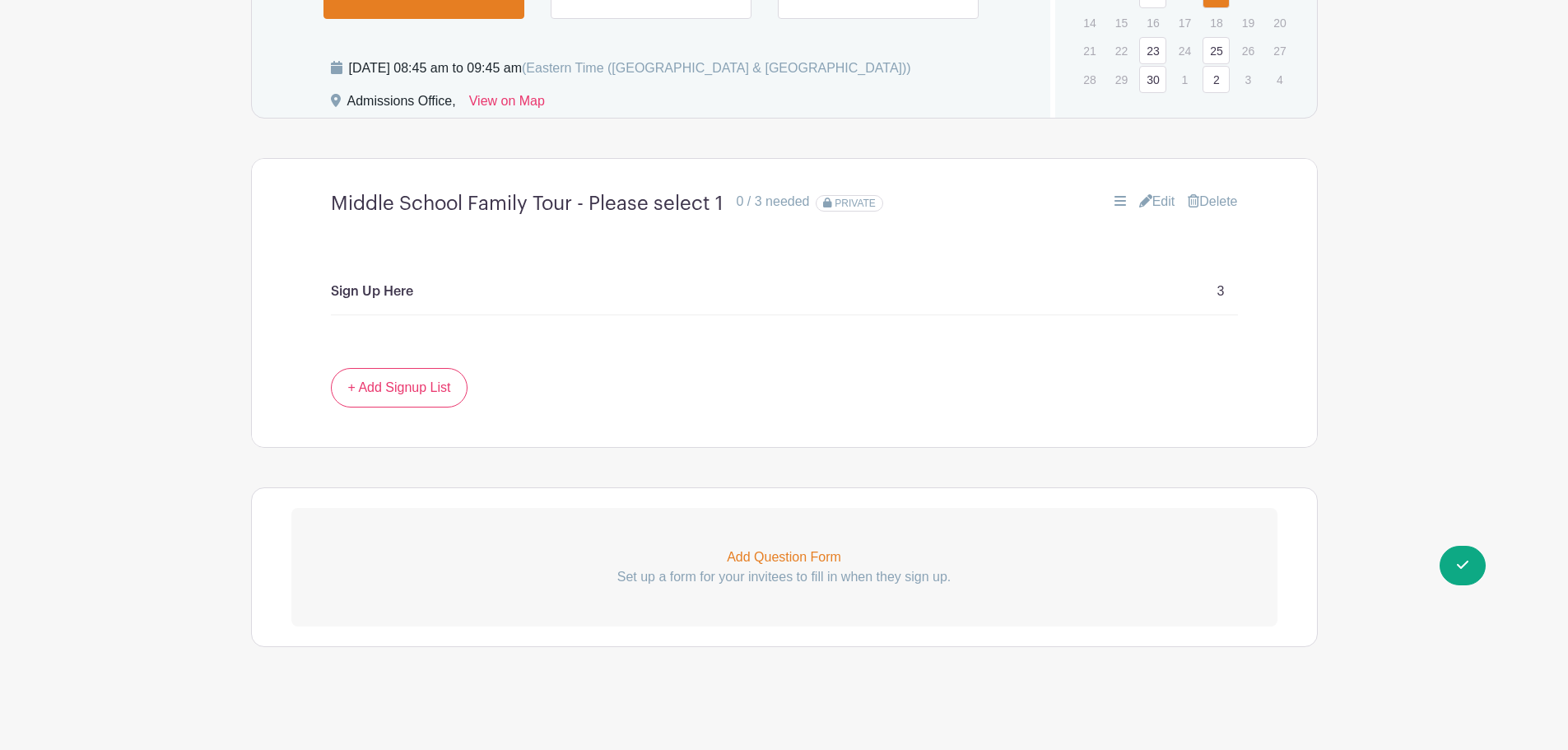
click at [766, 557] on p "Add Question Form" at bounding box center [784, 557] width 986 height 20
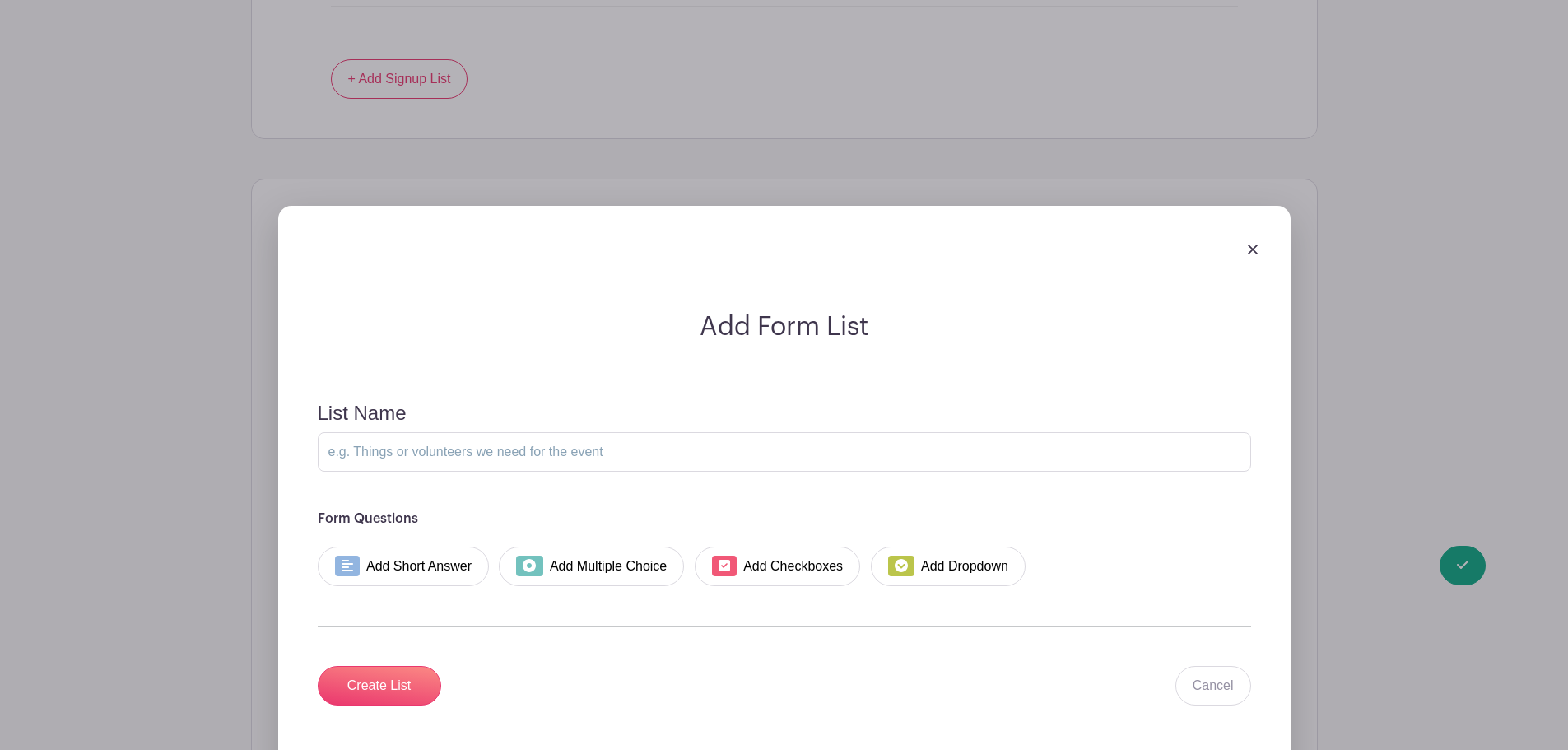
scroll to position [1700, 0]
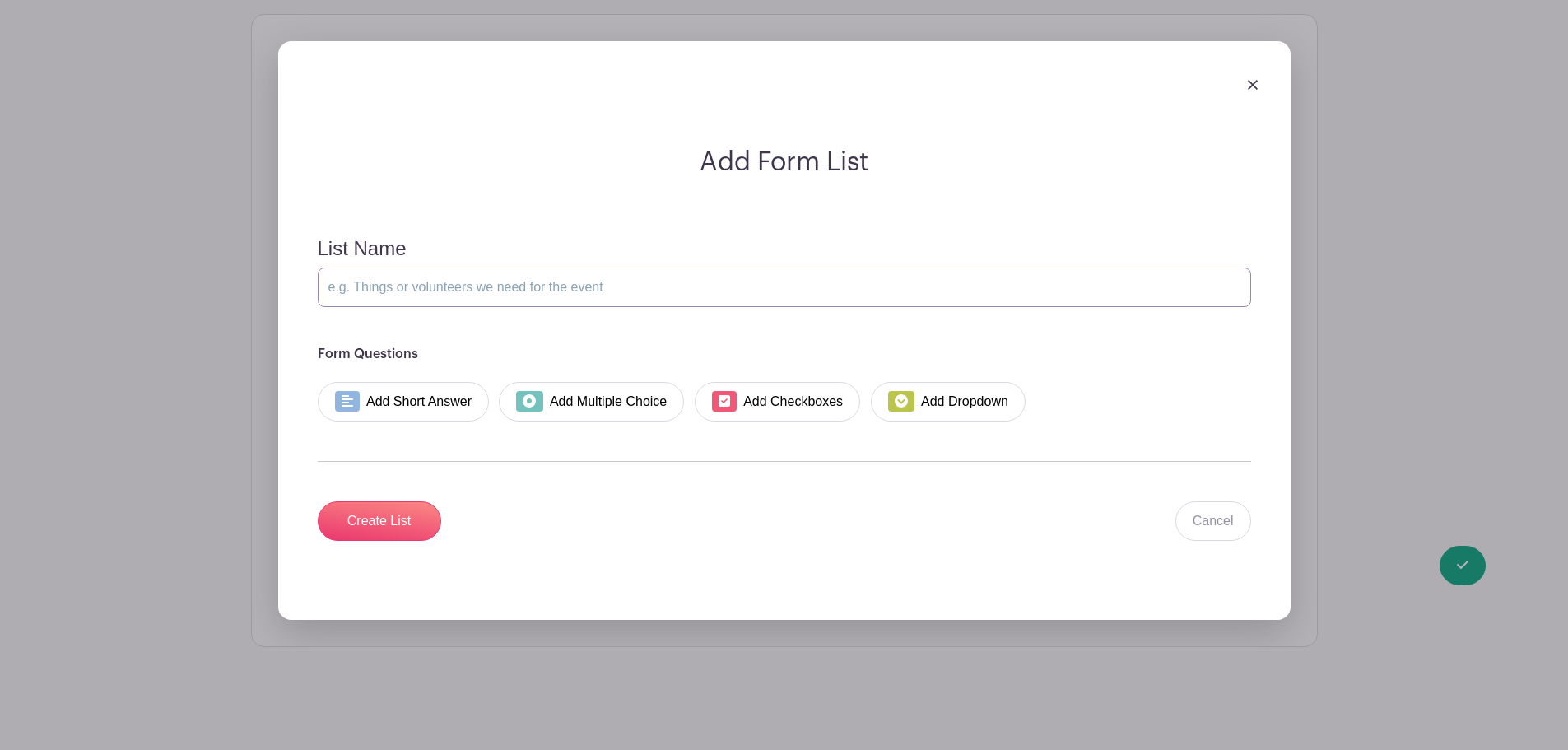
click at [433, 278] on input "List Name" at bounding box center [784, 287] width 933 height 40
type input "Inquiring Family Information"
click at [403, 385] on link "Add Short Answer" at bounding box center [404, 402] width 172 height 40
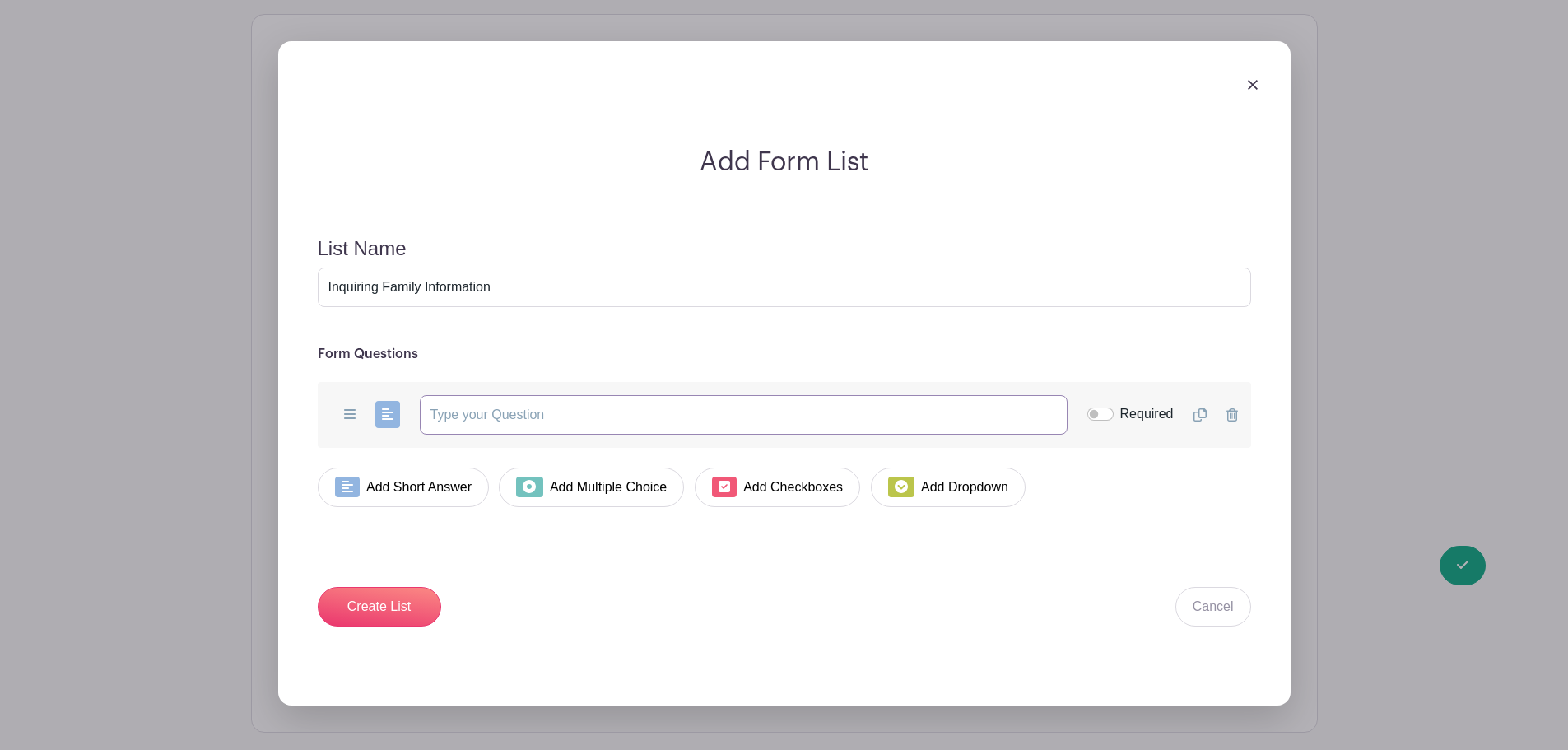
click at [557, 424] on input "text" at bounding box center [744, 414] width 647 height 40
paste input "Please provide your student's name(s) and 26/27 grade level(s):"
type input "Please provide your student's name(s) and 26/27 grade level(s):"
click at [1131, 409] on label "Required" at bounding box center [1147, 414] width 54 height 20
click at [1114, 409] on input "Required" at bounding box center [1100, 414] width 26 height 14
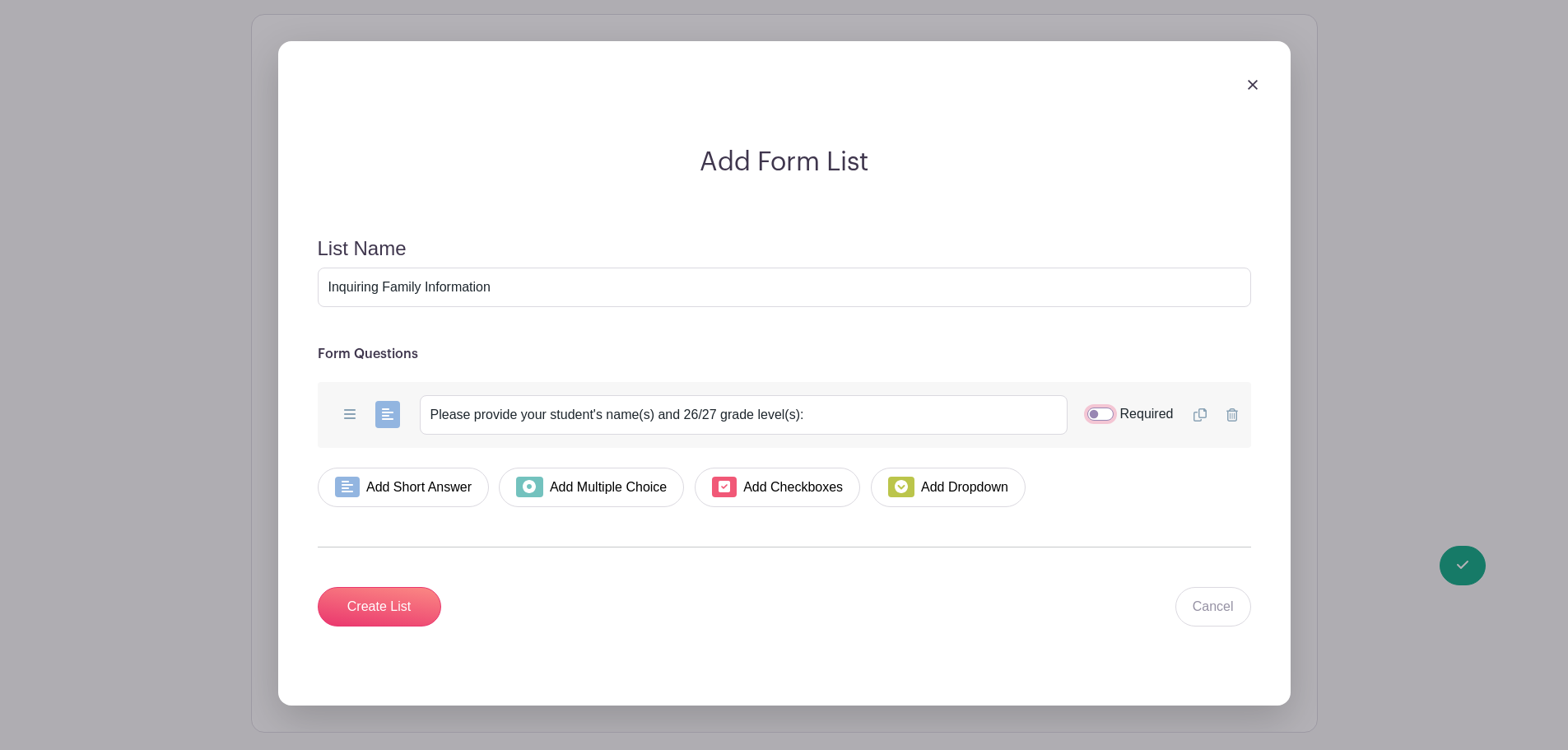
checkbox input "true"
click at [497, 676] on div "Add Form List List Name Inquiring Family Information Form Questions Add Short A…" at bounding box center [784, 373] width 1012 height 664
click at [366, 611] on input "Create List" at bounding box center [379, 607] width 124 height 40
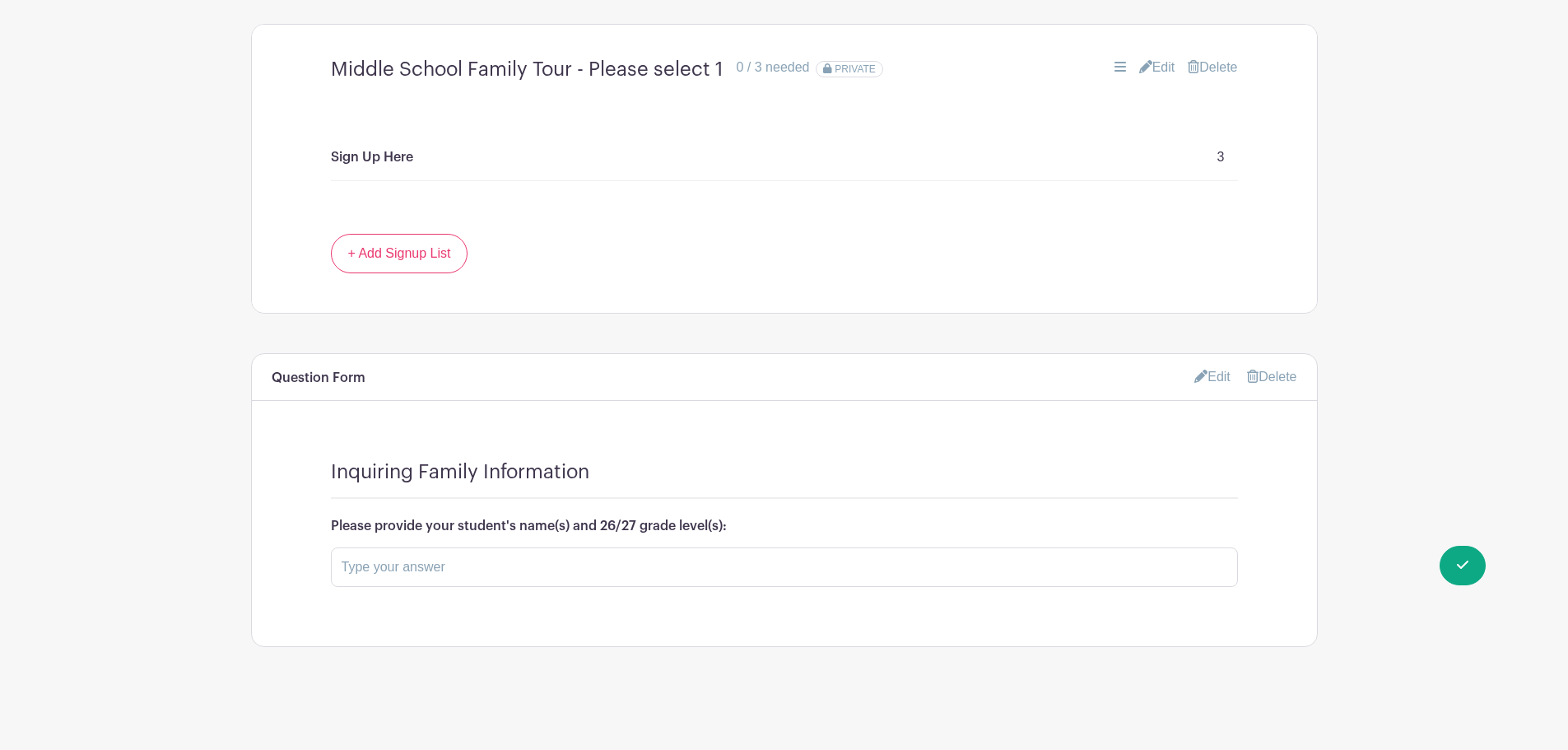
click at [1065, 606] on div "Inquiring Family Information Please provide your student's name(s) and 26/27 gr…" at bounding box center [784, 533] width 1065 height 225
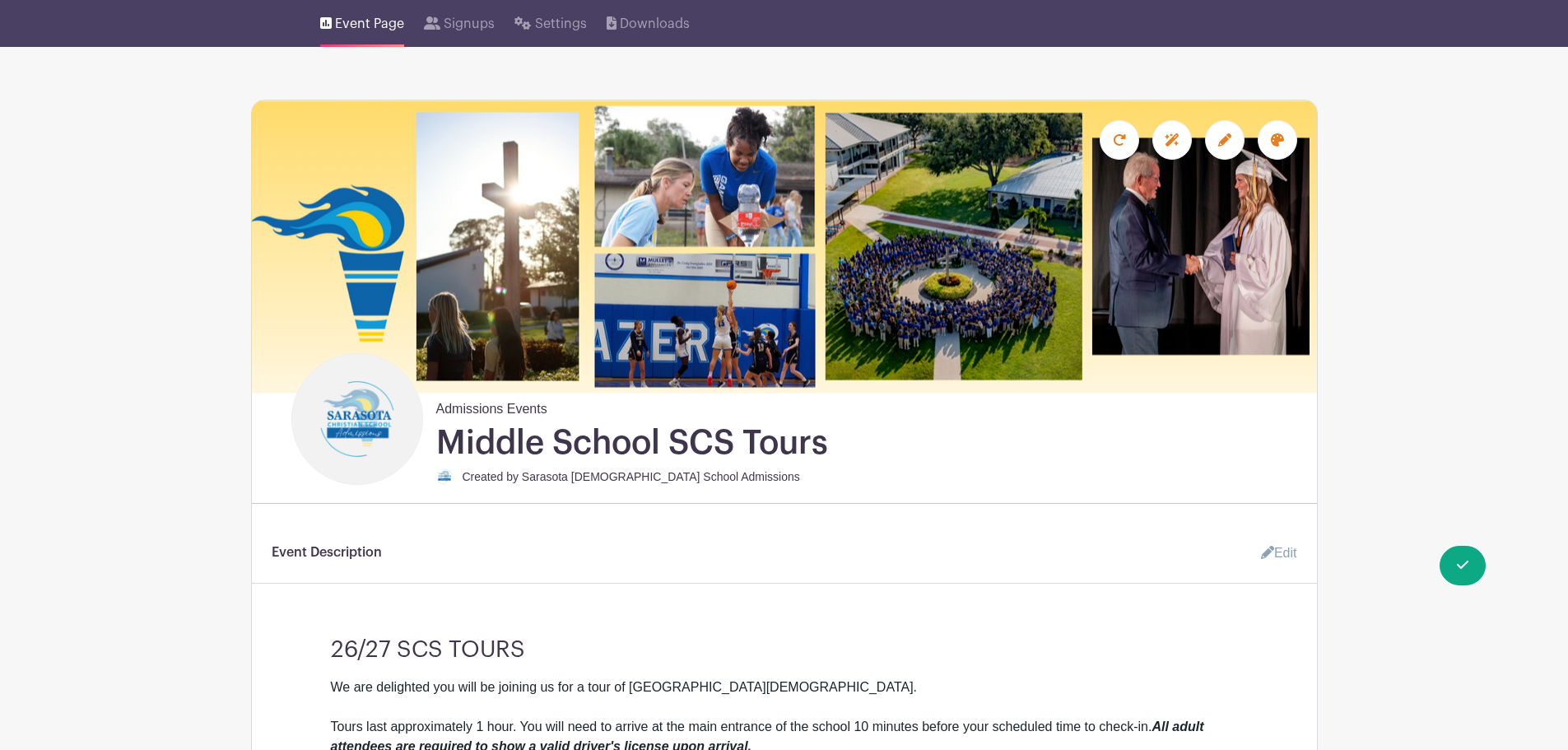
scroll to position [0, 0]
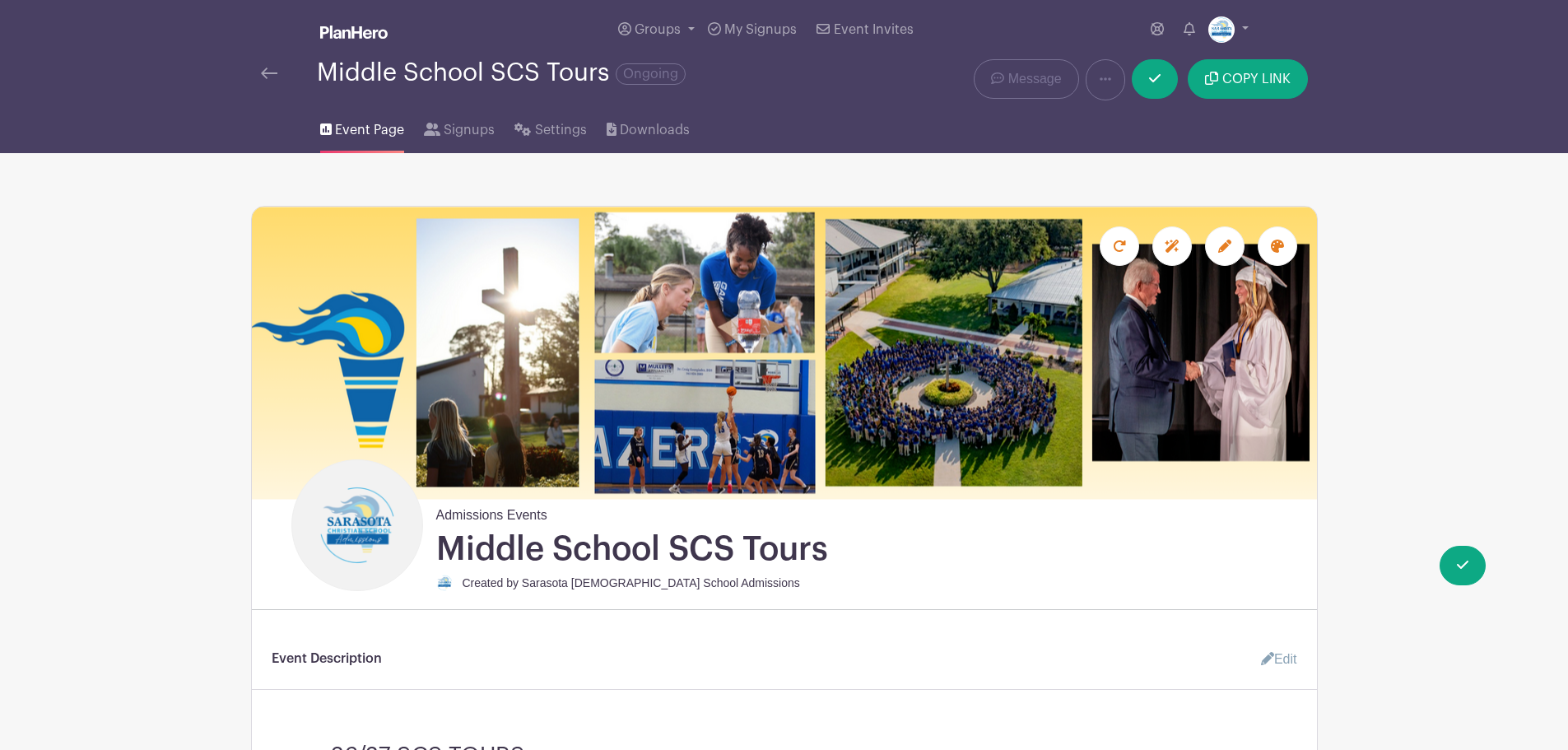
click at [269, 68] on img at bounding box center [269, 73] width 17 height 12
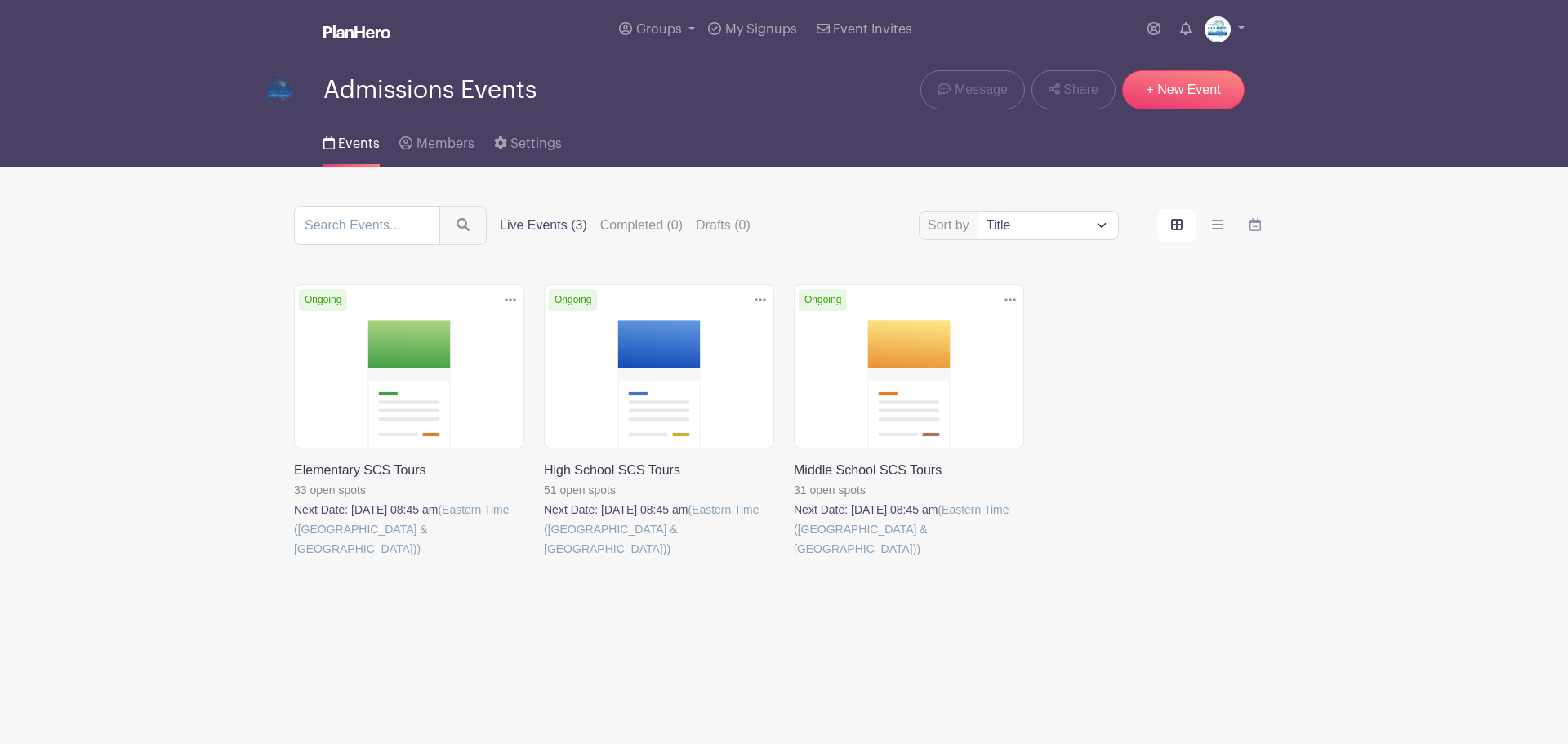
click at [544, 558] on link at bounding box center [544, 558] width 0 height 0
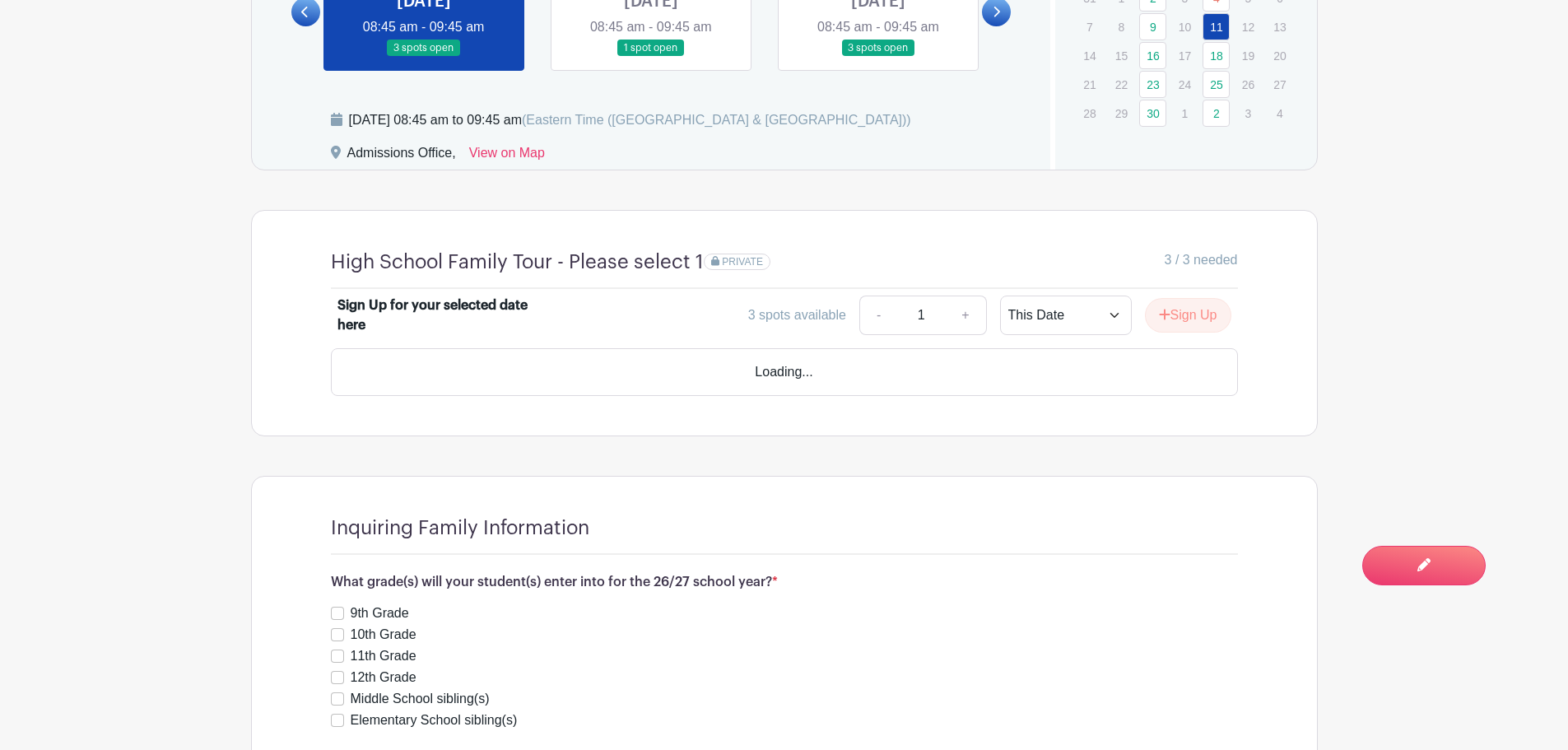
scroll to position [1244, 0]
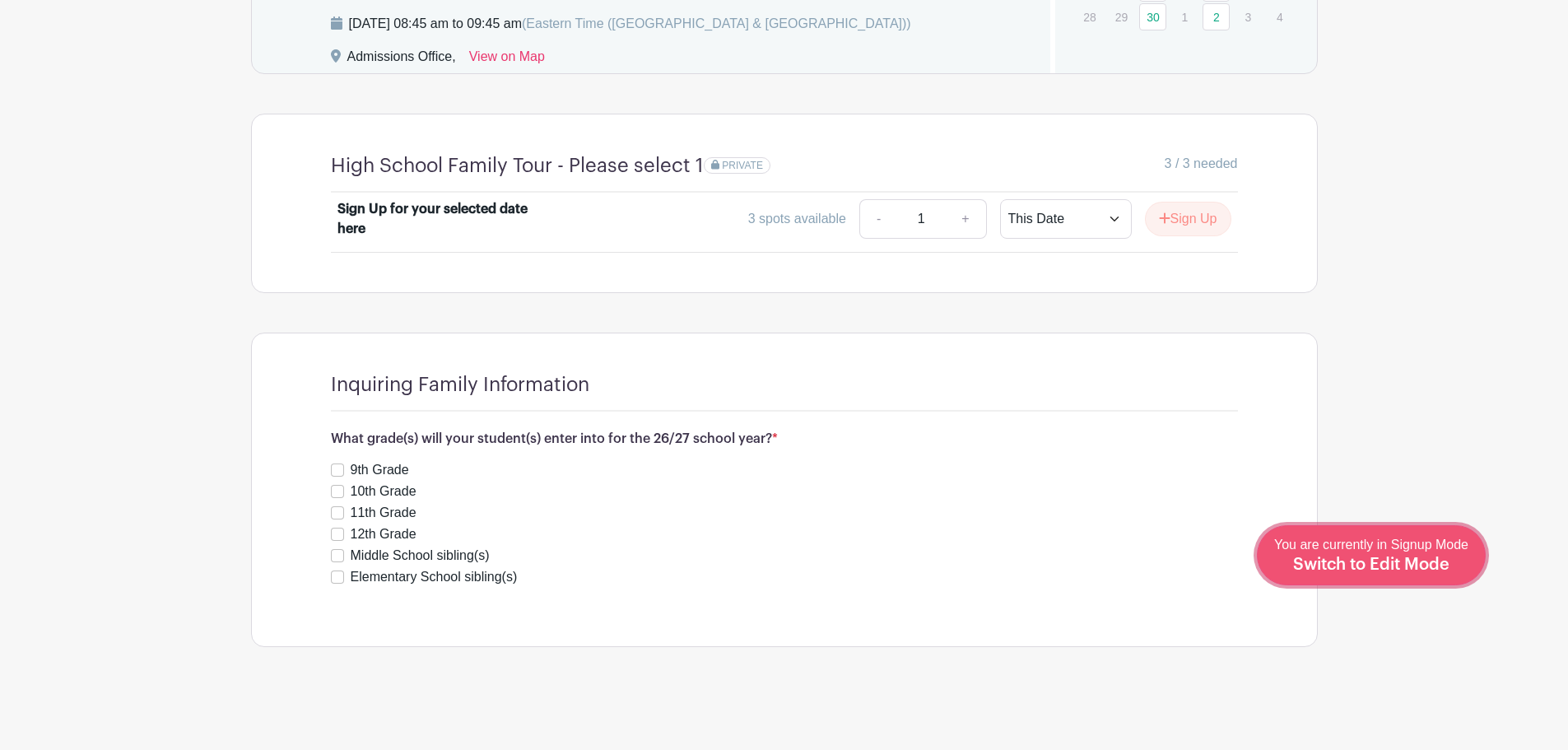
click at [1415, 559] on span "Switch to Edit Mode" at bounding box center [1371, 565] width 156 height 17
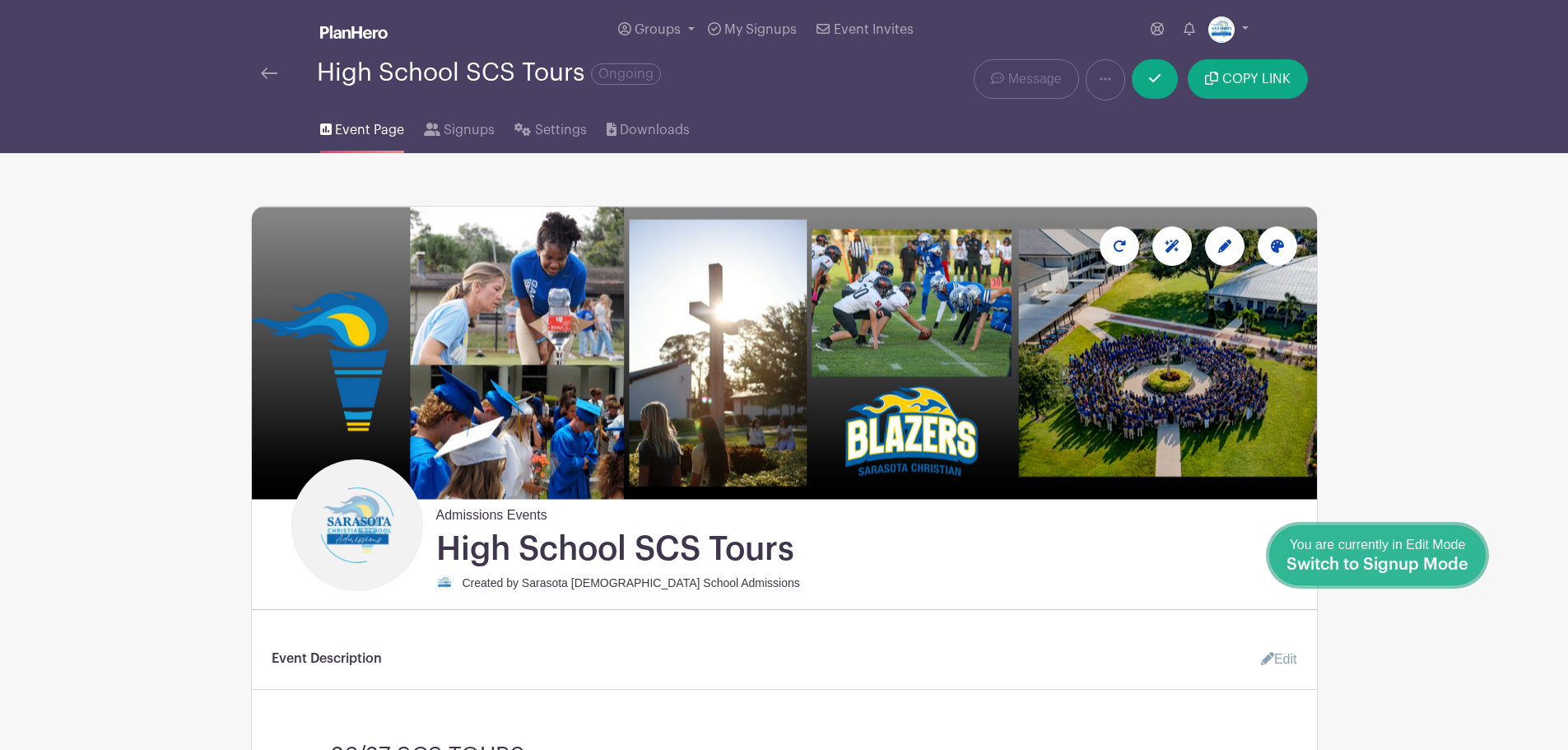
click at [1438, 552] on div "You are currently in Edit Mode Switch to Signup Mode" at bounding box center [1378, 555] width 182 height 40
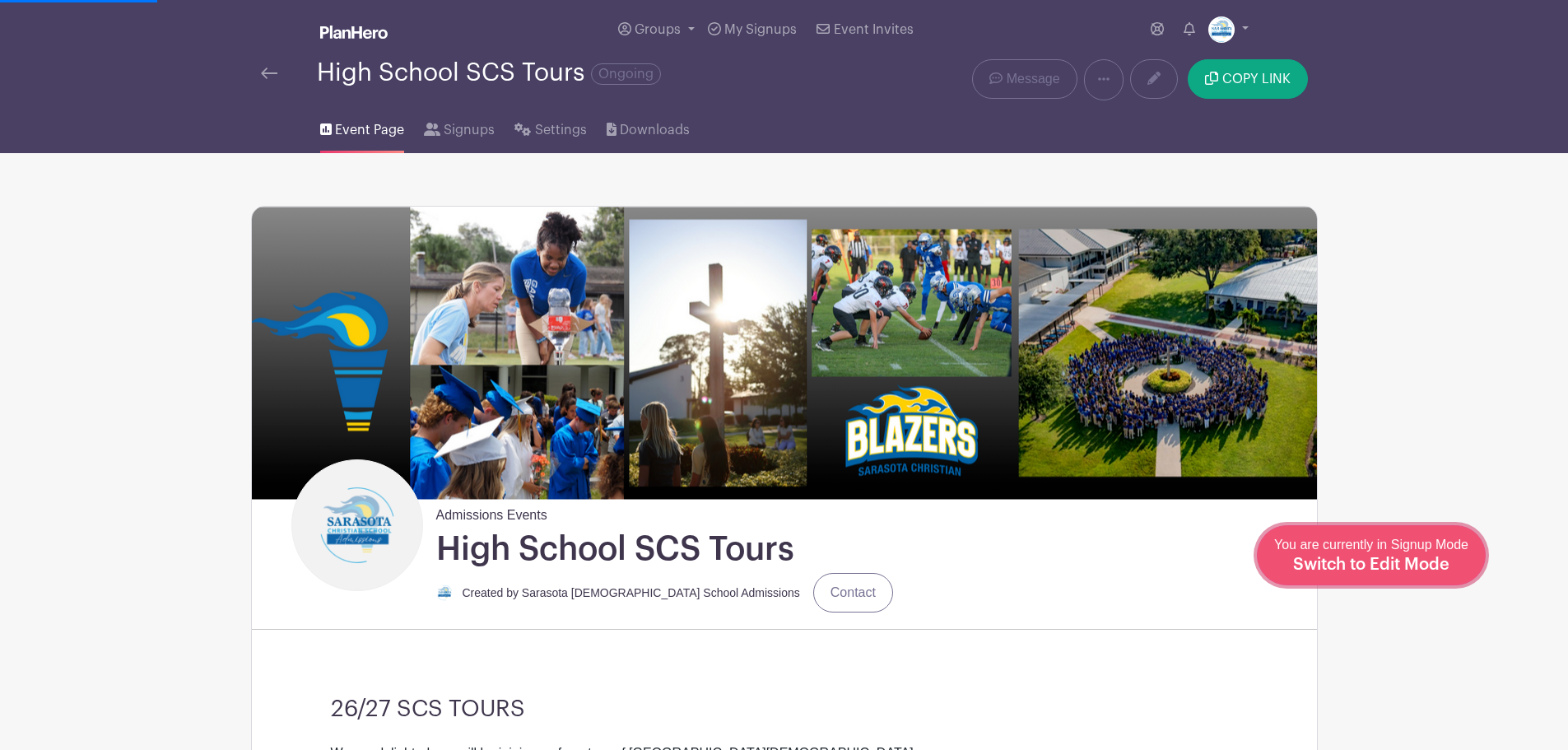
click at [1425, 555] on div "You are currently in Signup Mode Switch to Edit Mode" at bounding box center [1371, 555] width 194 height 40
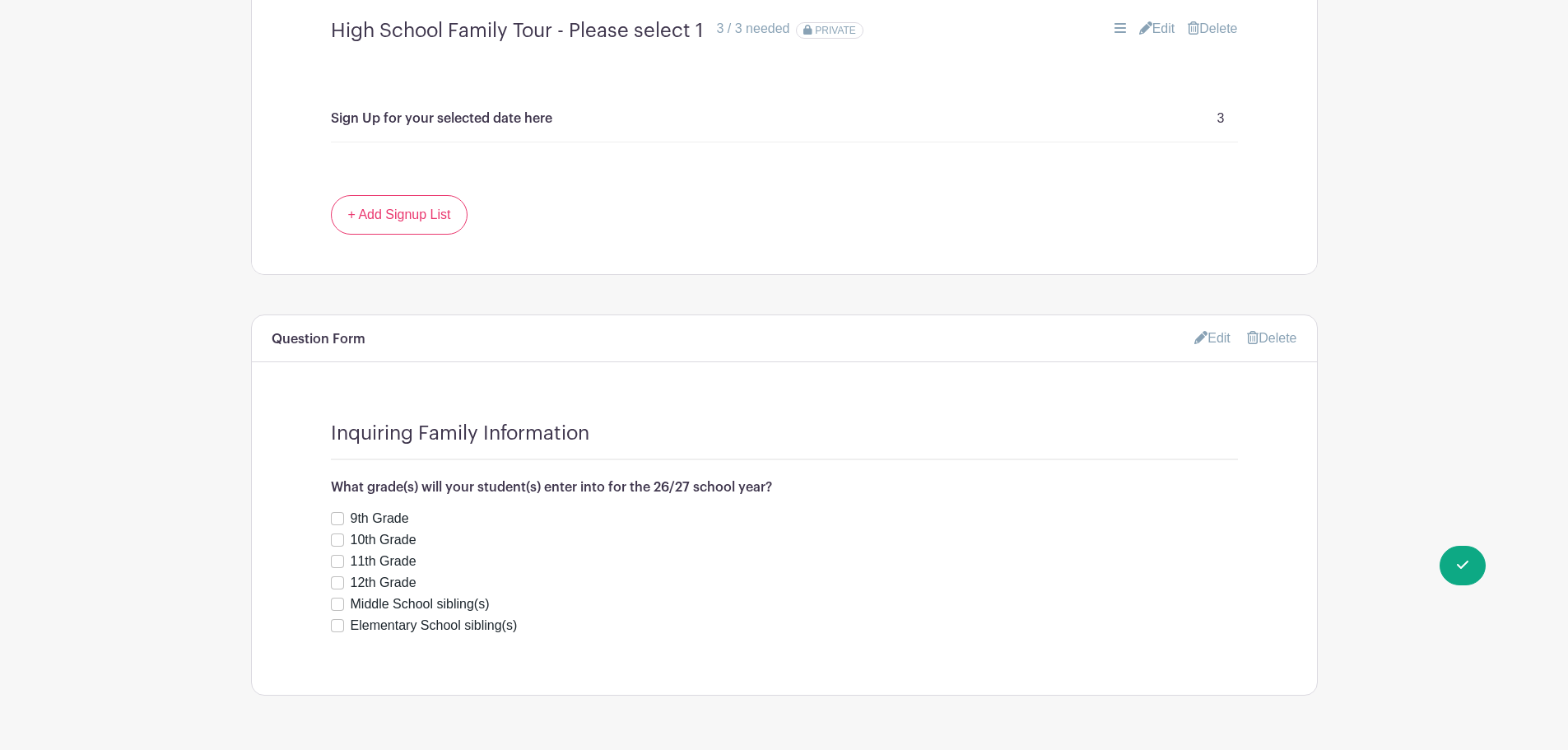
scroll to position [1448, 0]
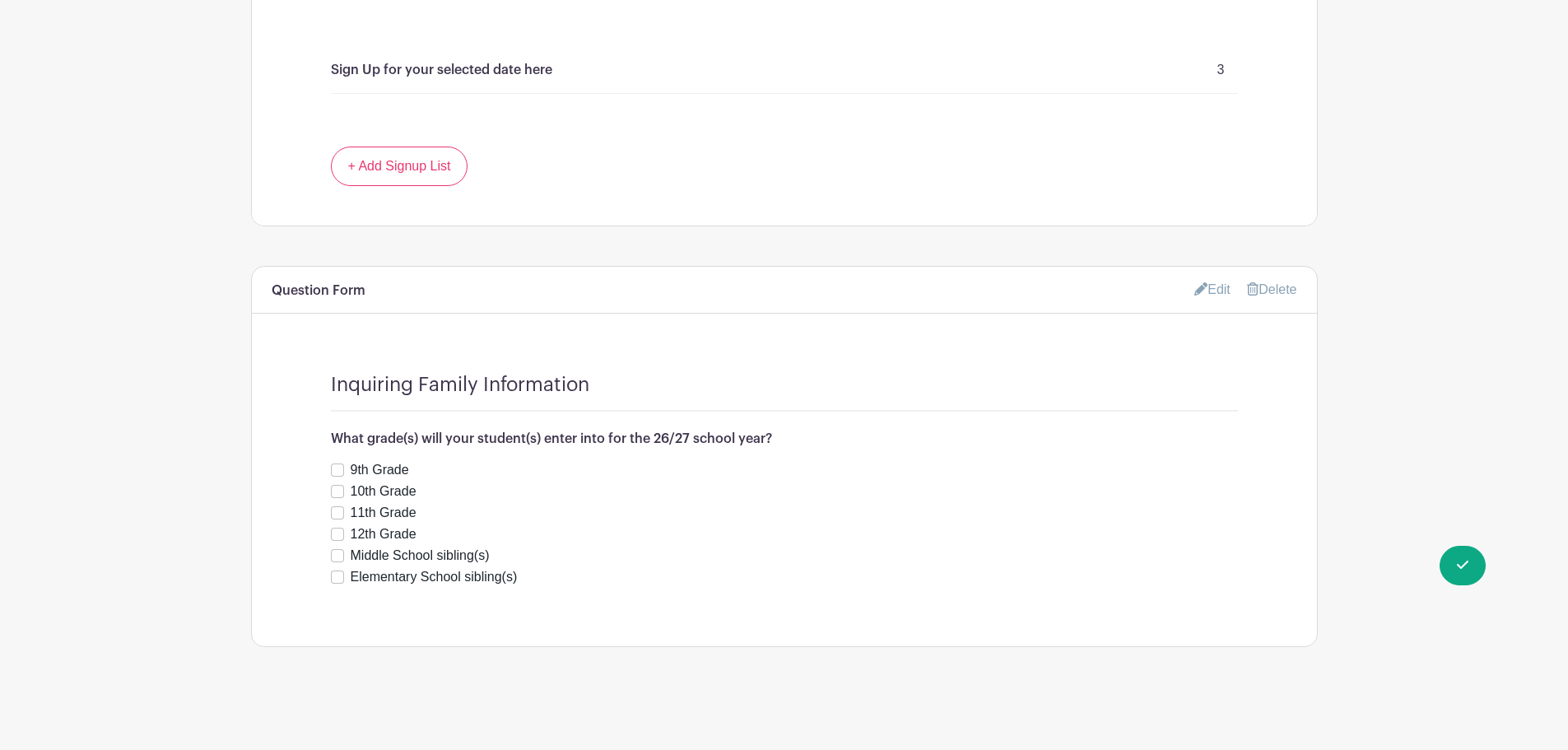
drag, startPoint x: 1269, startPoint y: 280, endPoint x: 1218, endPoint y: 359, distance: 94.0
click at [1269, 280] on div "Edit [GEOGRAPHIC_DATA]" at bounding box center [1245, 290] width 102 height 20
click at [1289, 291] on link "Delete" at bounding box center [1272, 290] width 50 height 14
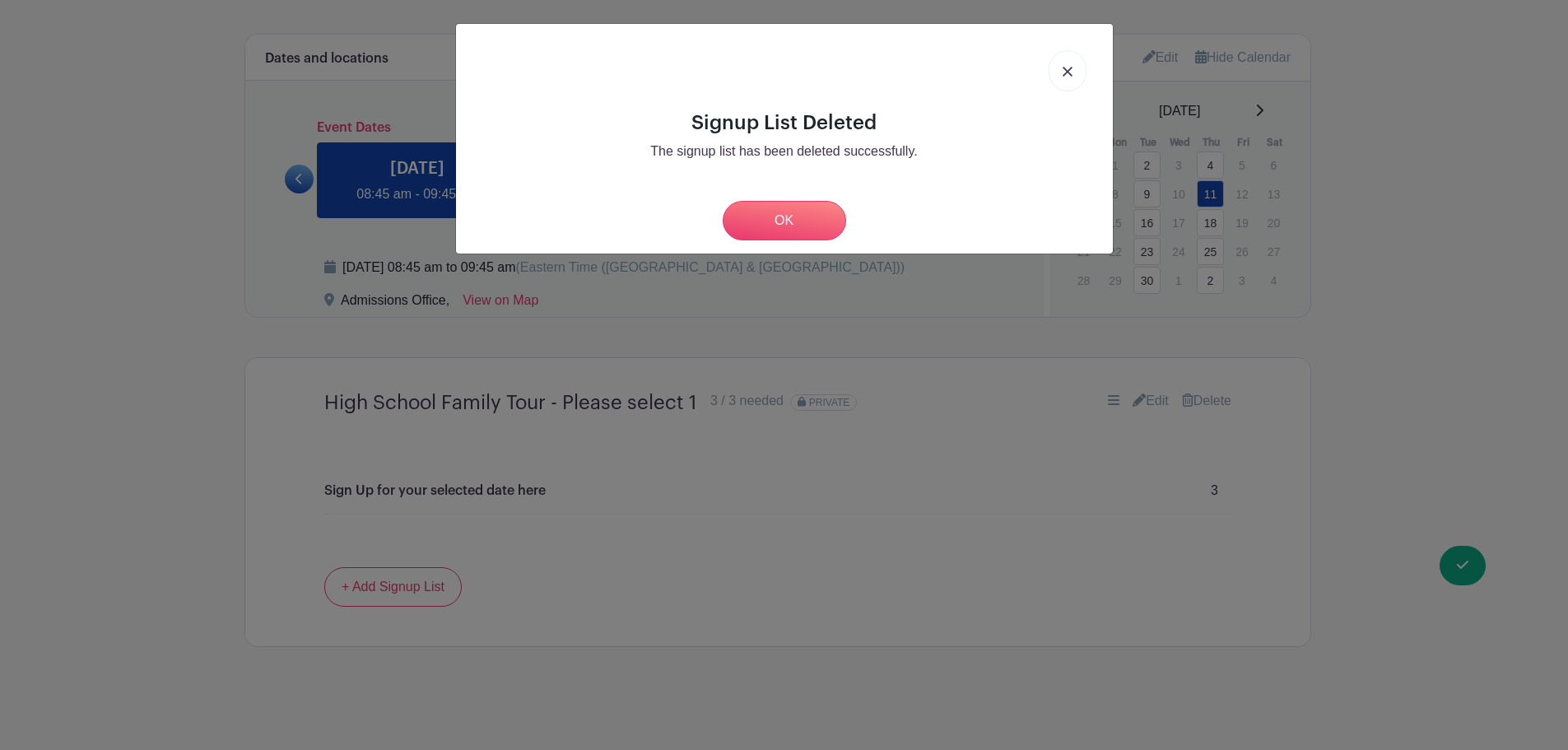
scroll to position [1028, 0]
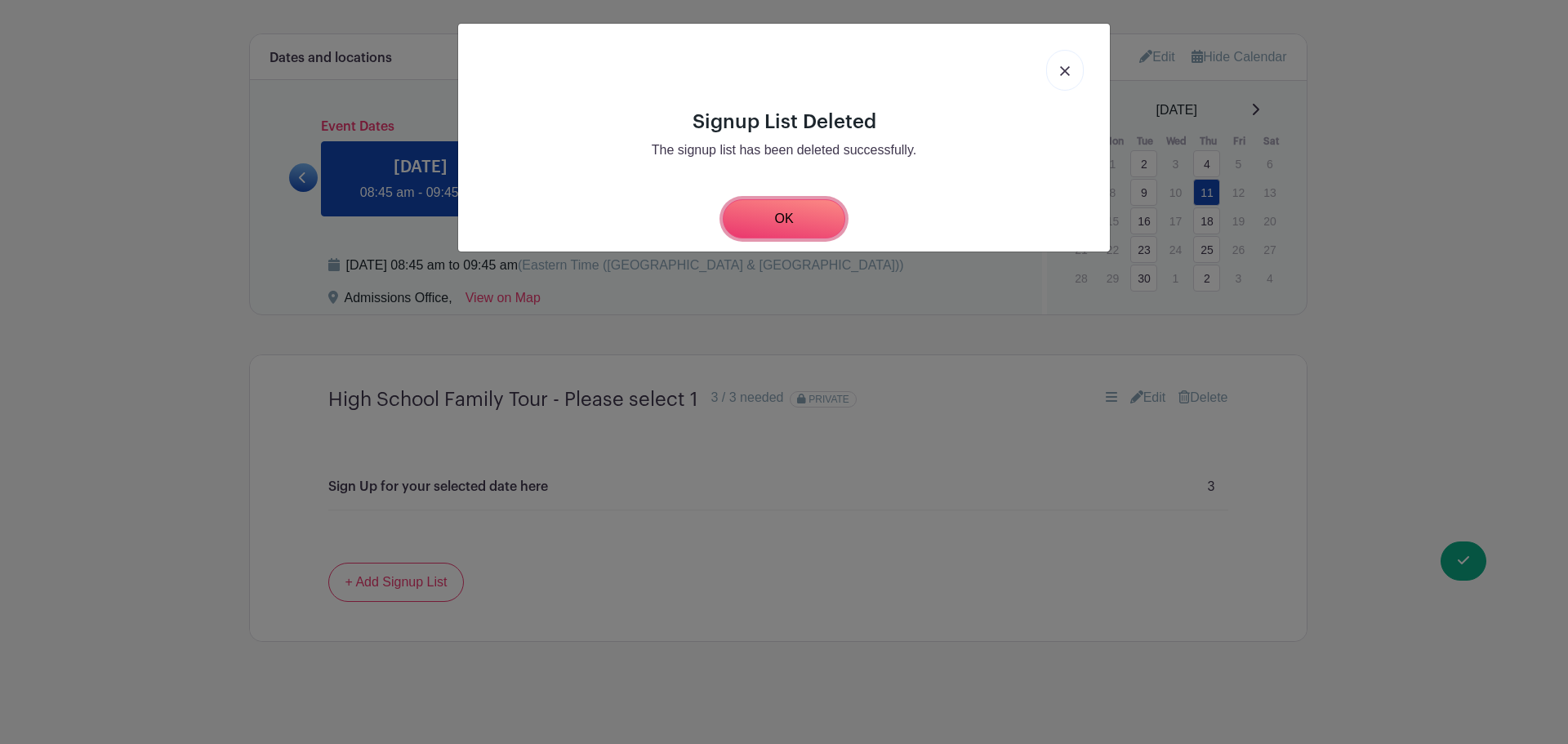
click at [815, 218] on link "OK" at bounding box center [784, 219] width 123 height 40
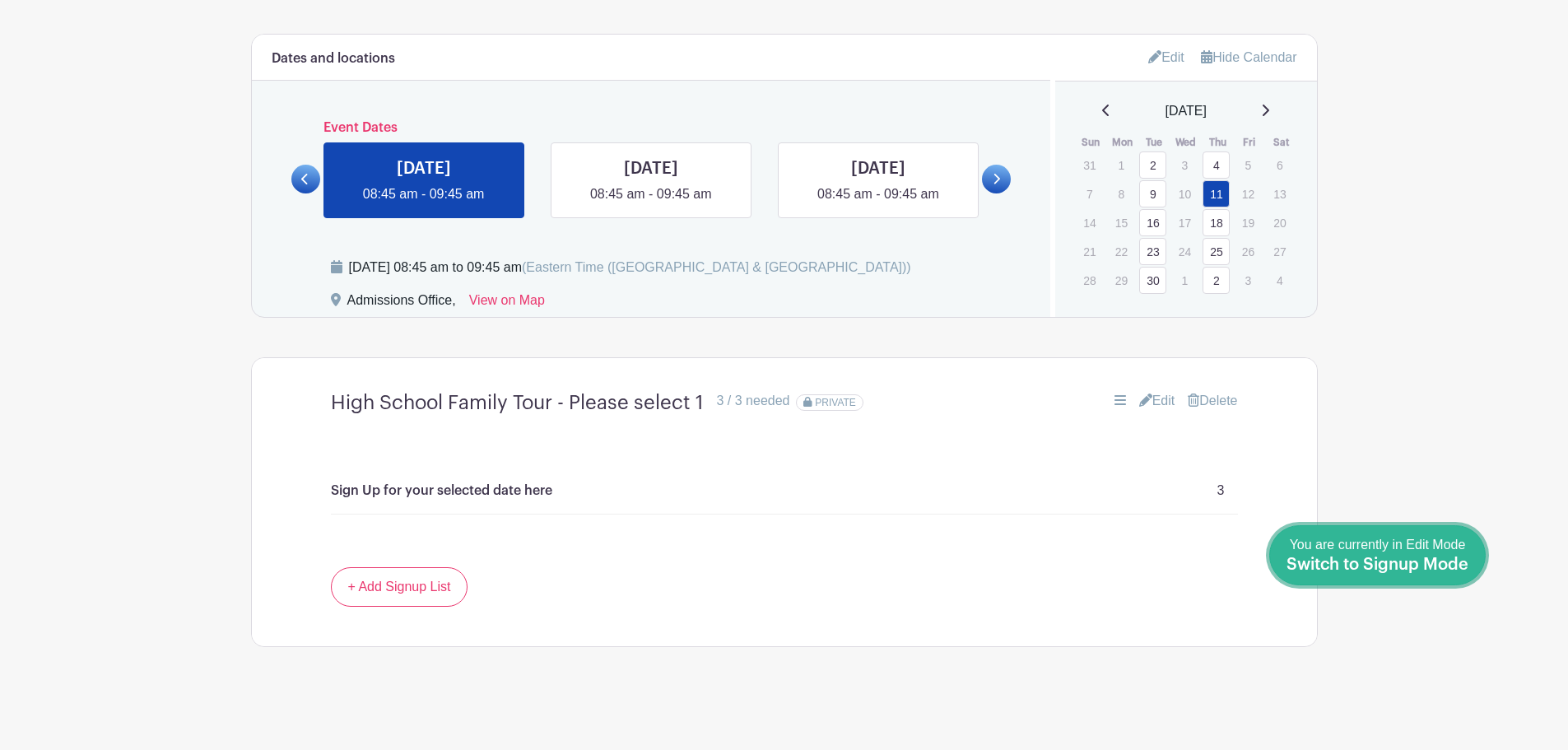
click at [1449, 568] on span "Switch to Signup Mode" at bounding box center [1378, 565] width 182 height 17
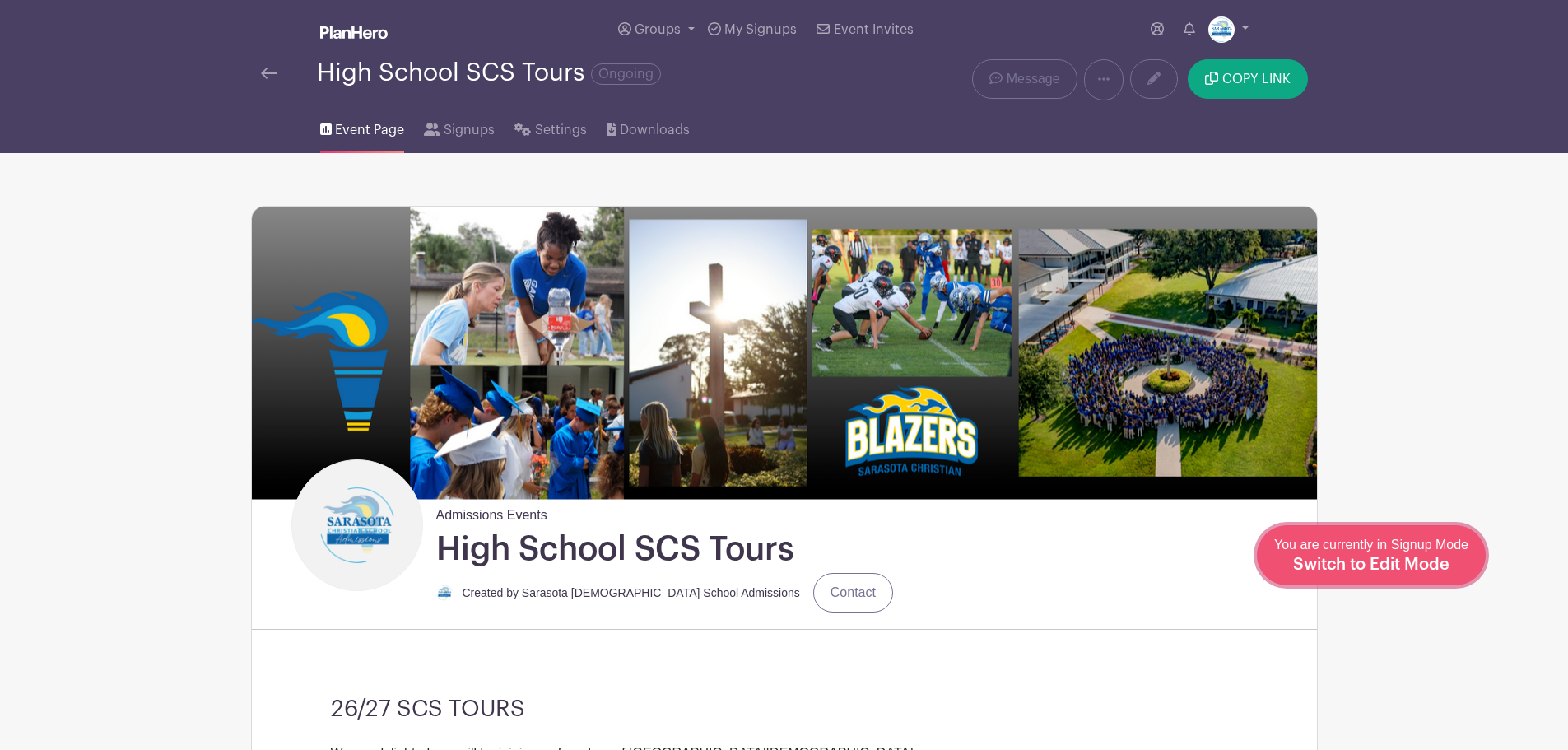
click at [1440, 559] on span "Switch to Edit Mode" at bounding box center [1371, 565] width 156 height 17
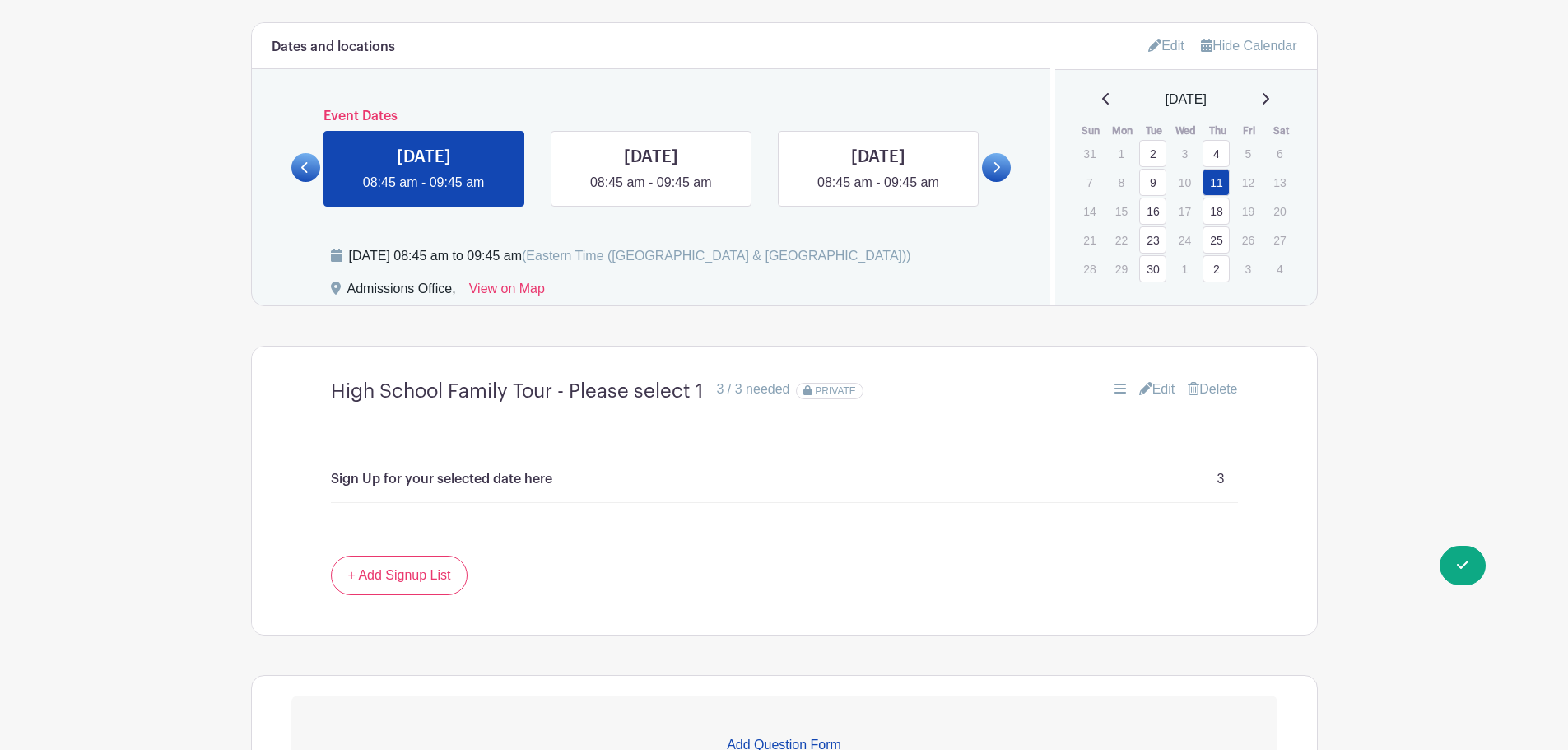
scroll to position [1227, 0]
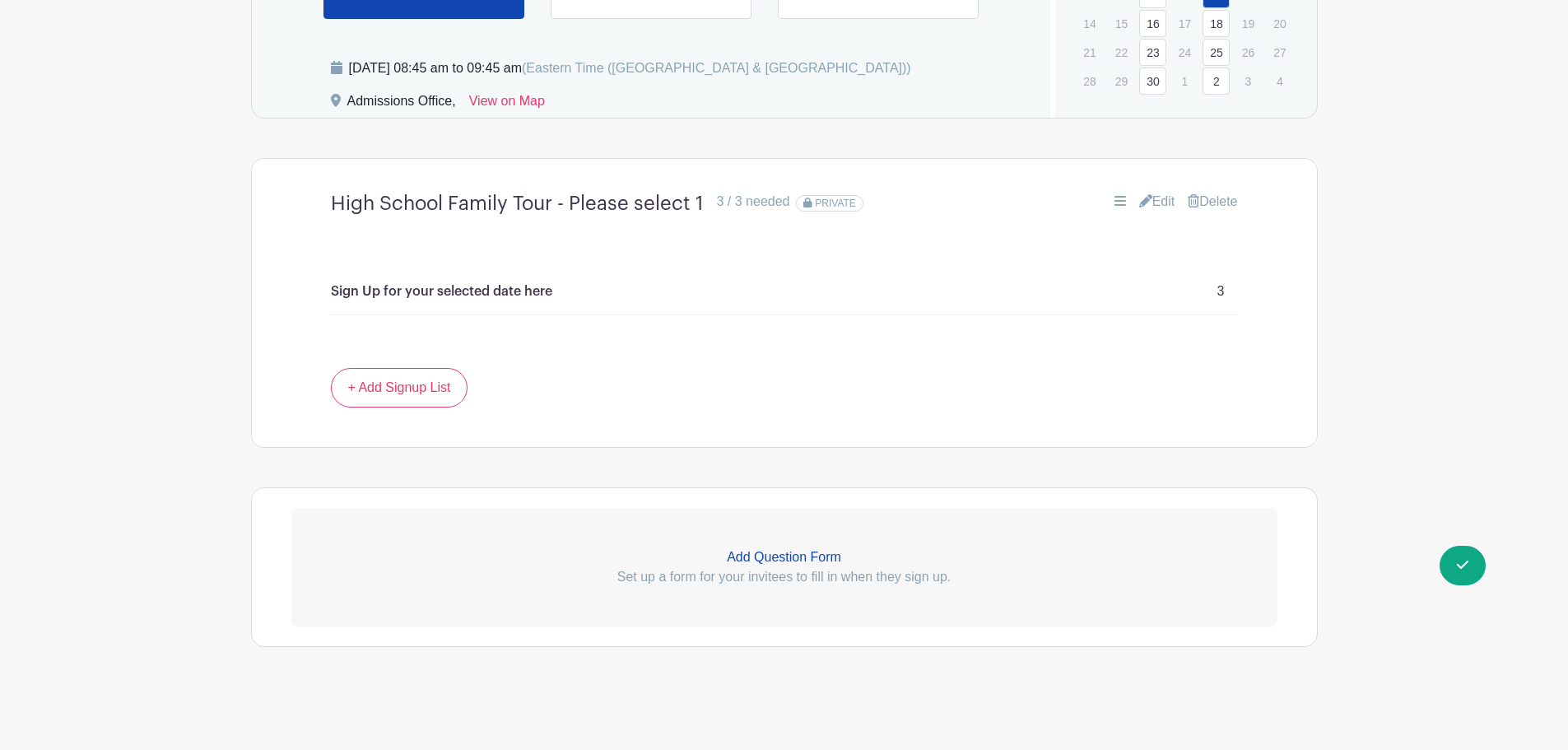
click at [754, 550] on p "Add Question Form" at bounding box center [784, 557] width 986 height 20
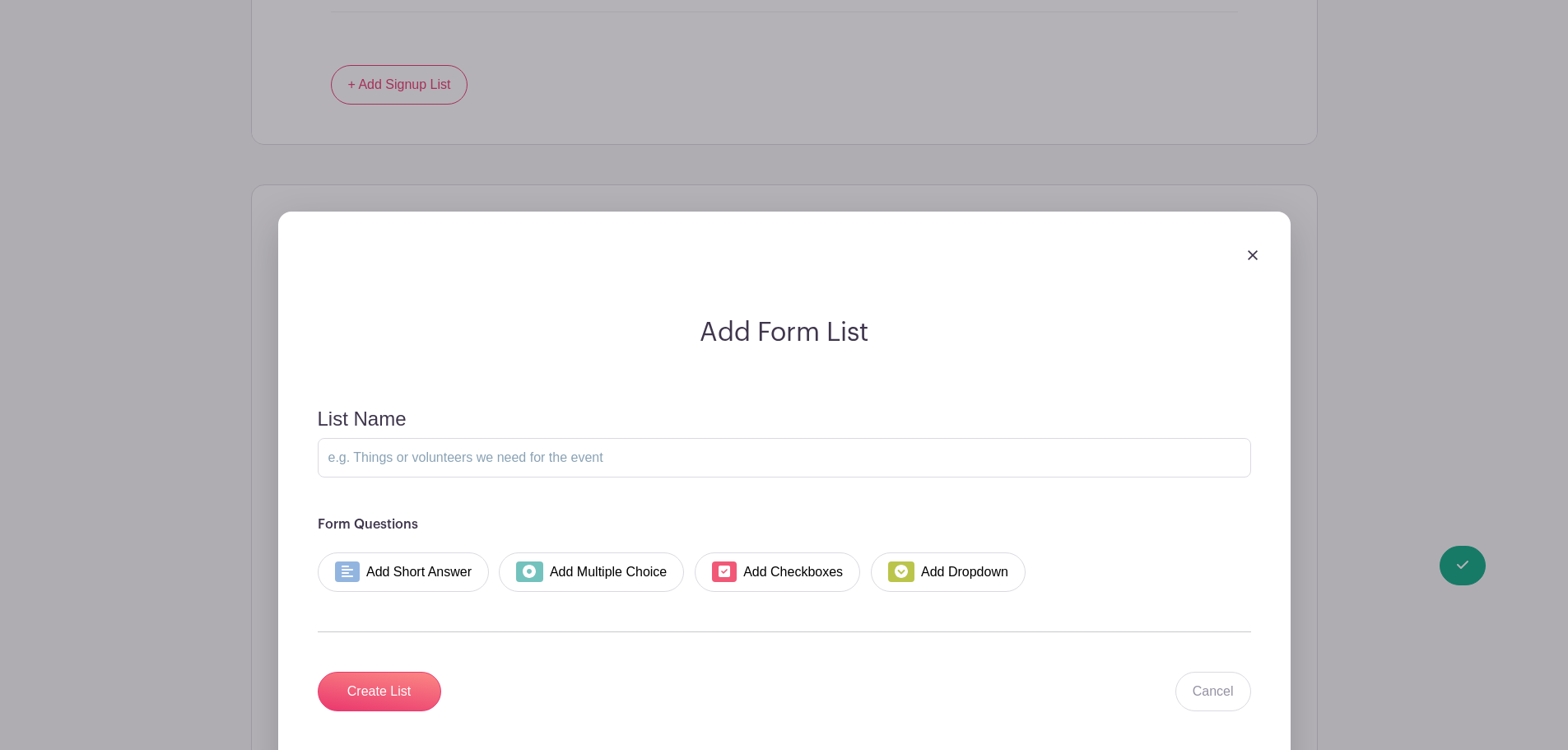
scroll to position [1700, 0]
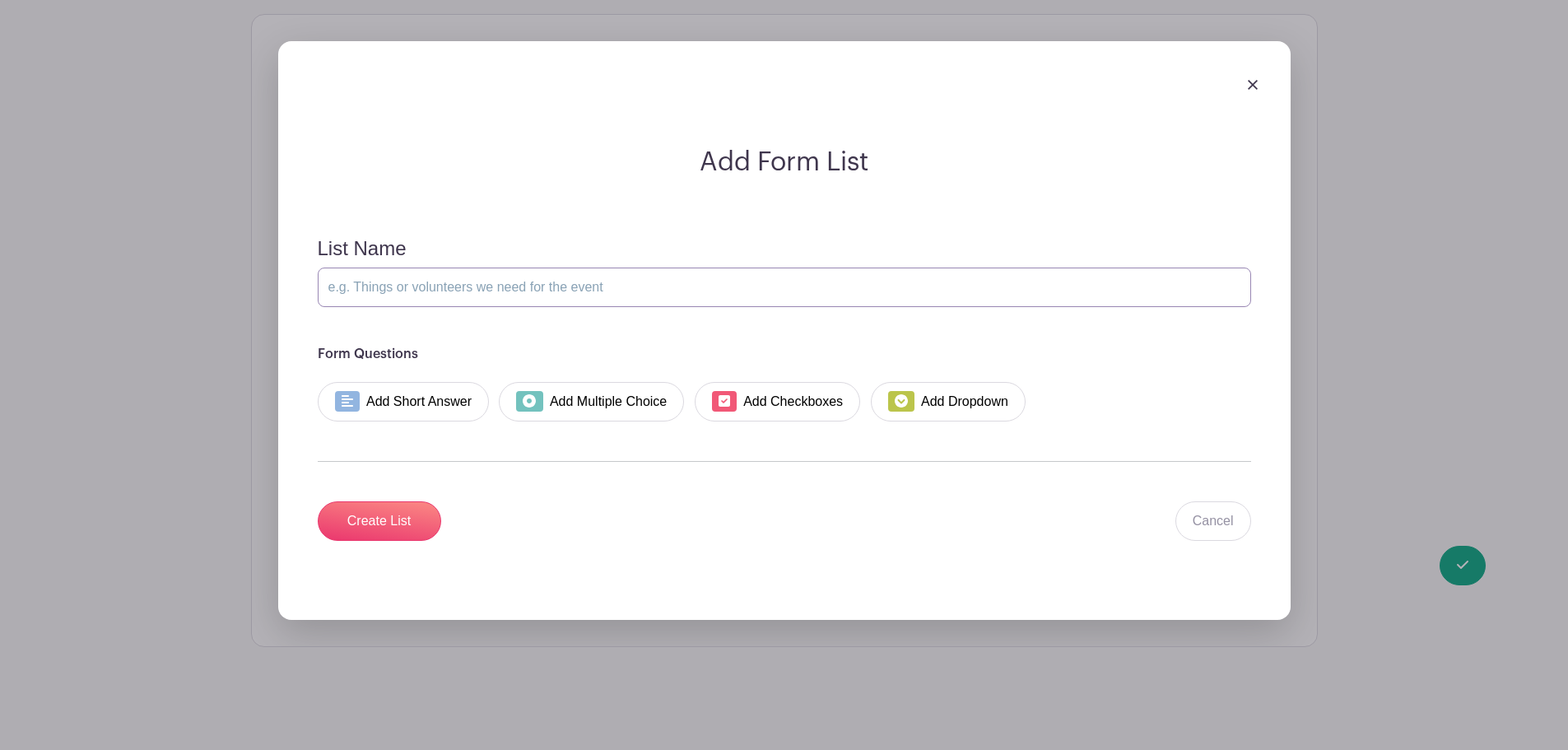
click at [455, 286] on input "List Name" at bounding box center [784, 287] width 933 height 40
type input "Inquiring Family Information"
click at [368, 419] on link "Add Short Answer" at bounding box center [404, 402] width 172 height 40
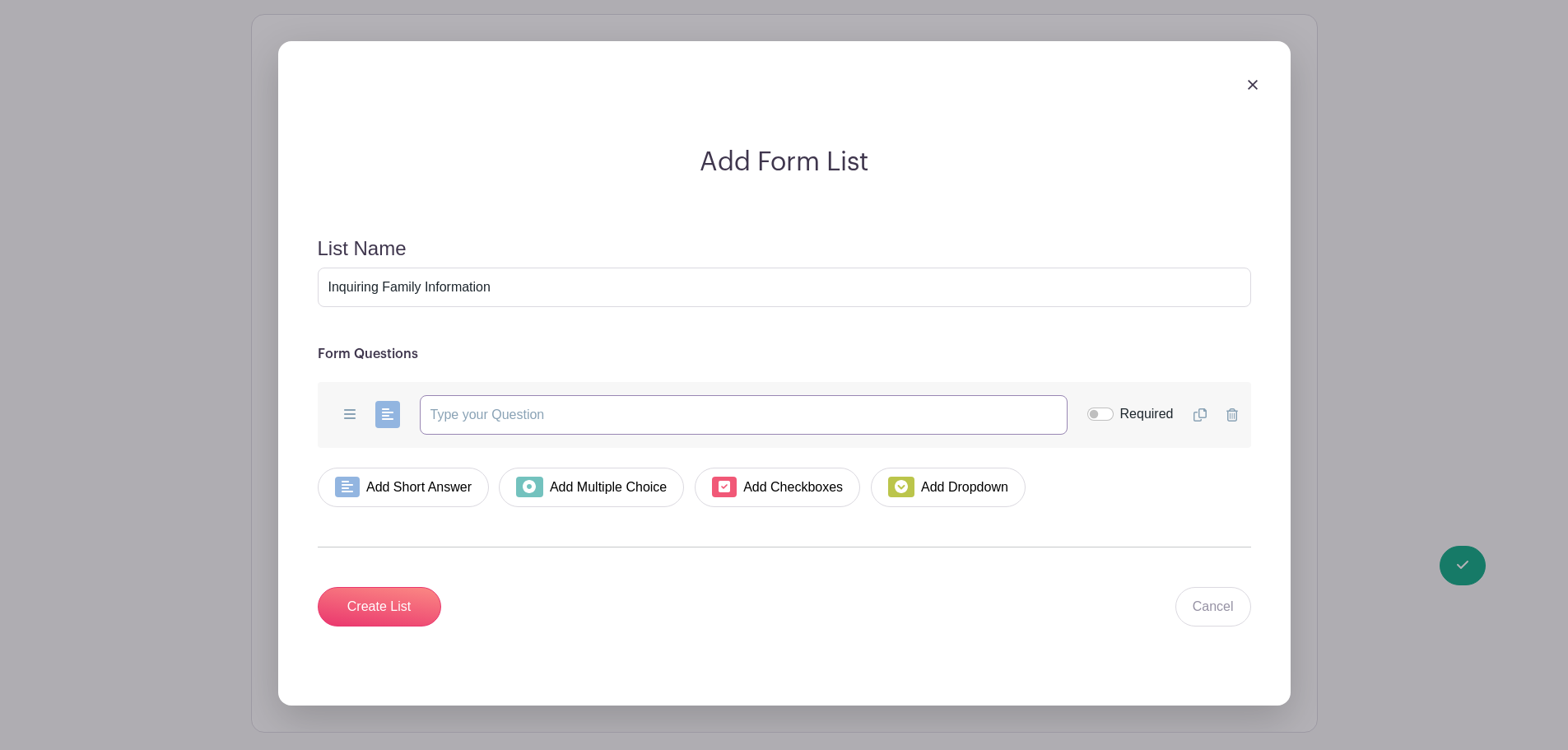
click at [620, 422] on input "text" at bounding box center [744, 414] width 647 height 40
paste input "Please provide your student's name(s) and 26/27 grade level(s):"
type input "Please provide your student's name(s) and 26/27 grade level(s):"
click at [1096, 418] on input "Required" at bounding box center [1100, 414] width 26 height 14
checkbox input "true"
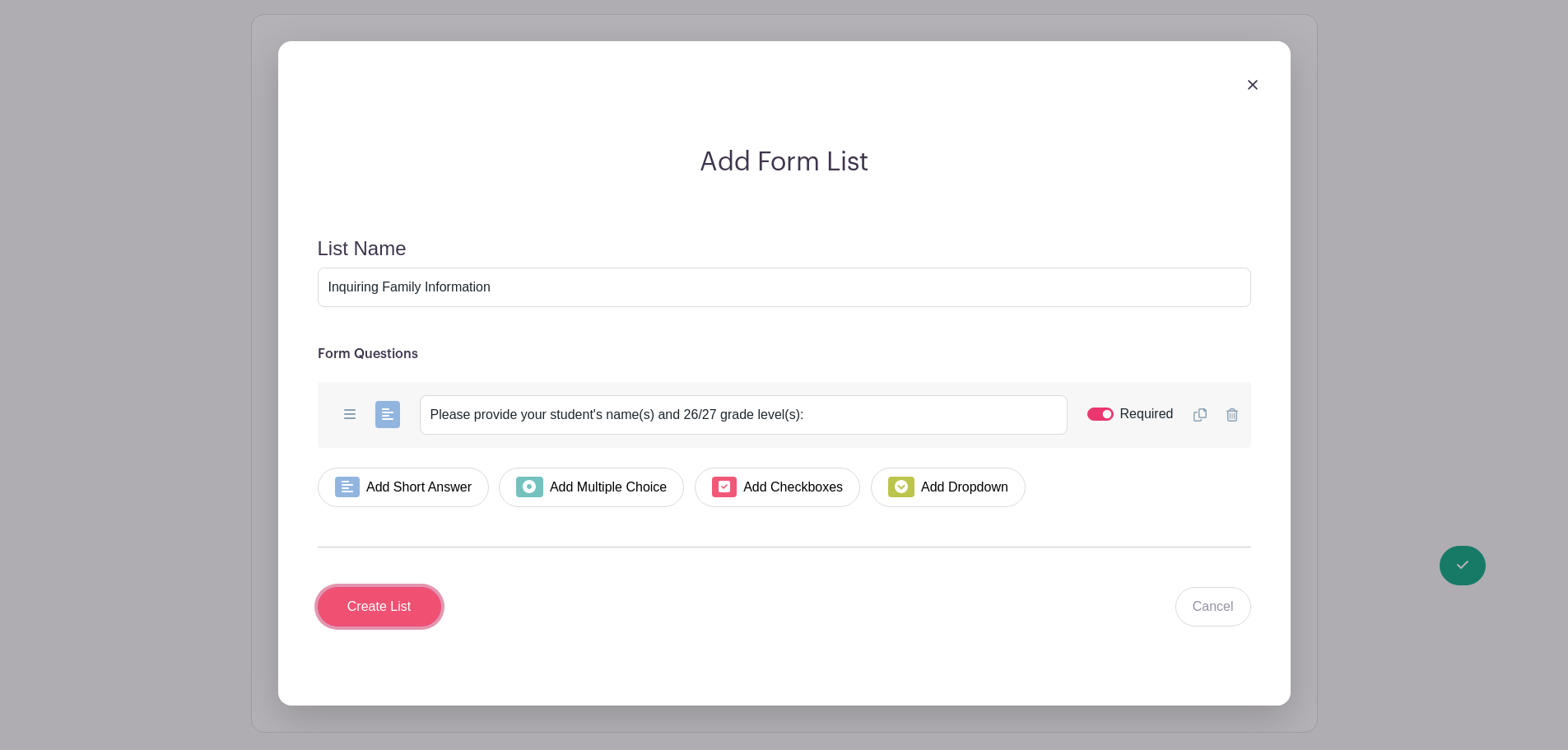
click at [394, 606] on input "Create List" at bounding box center [379, 607] width 124 height 40
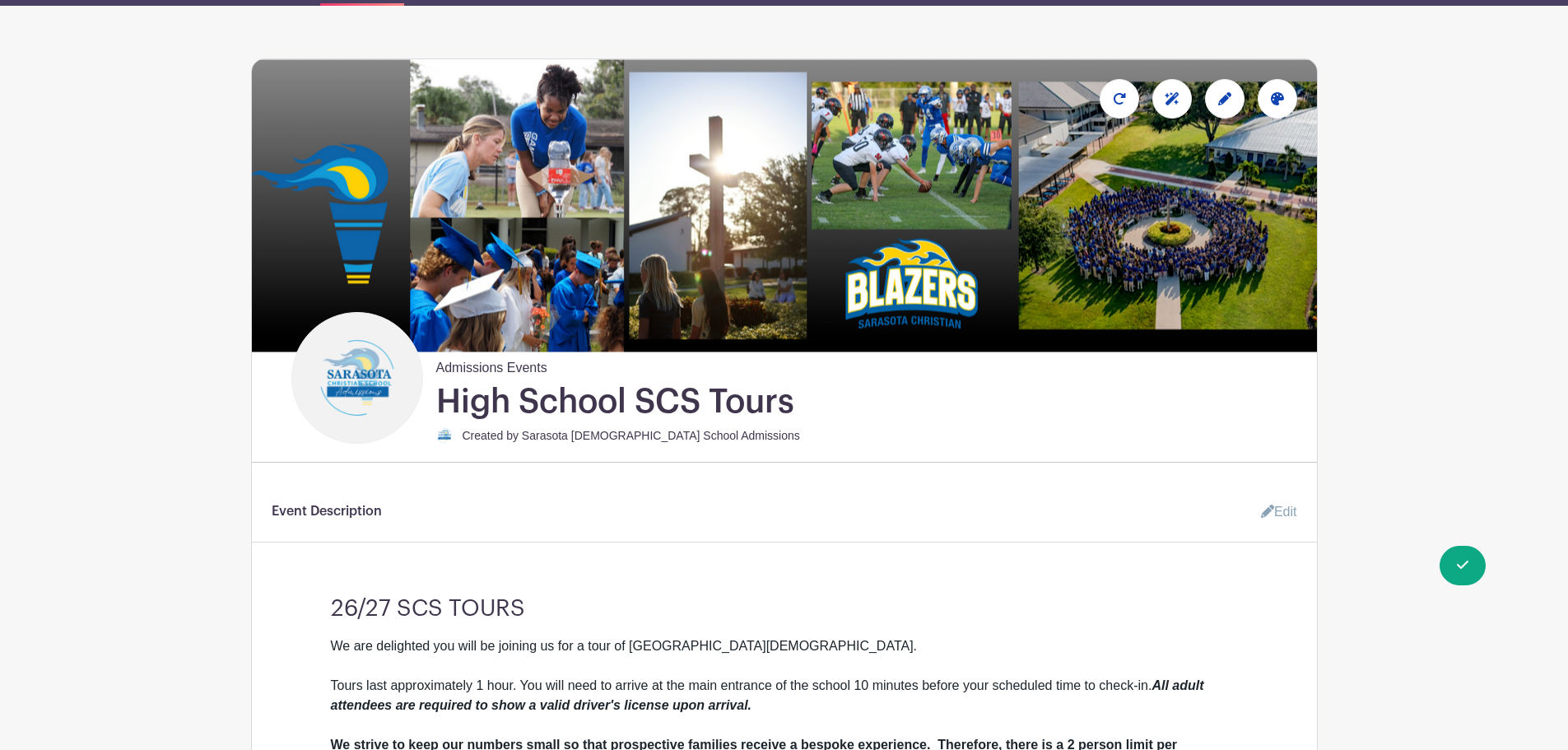
scroll to position [0, 0]
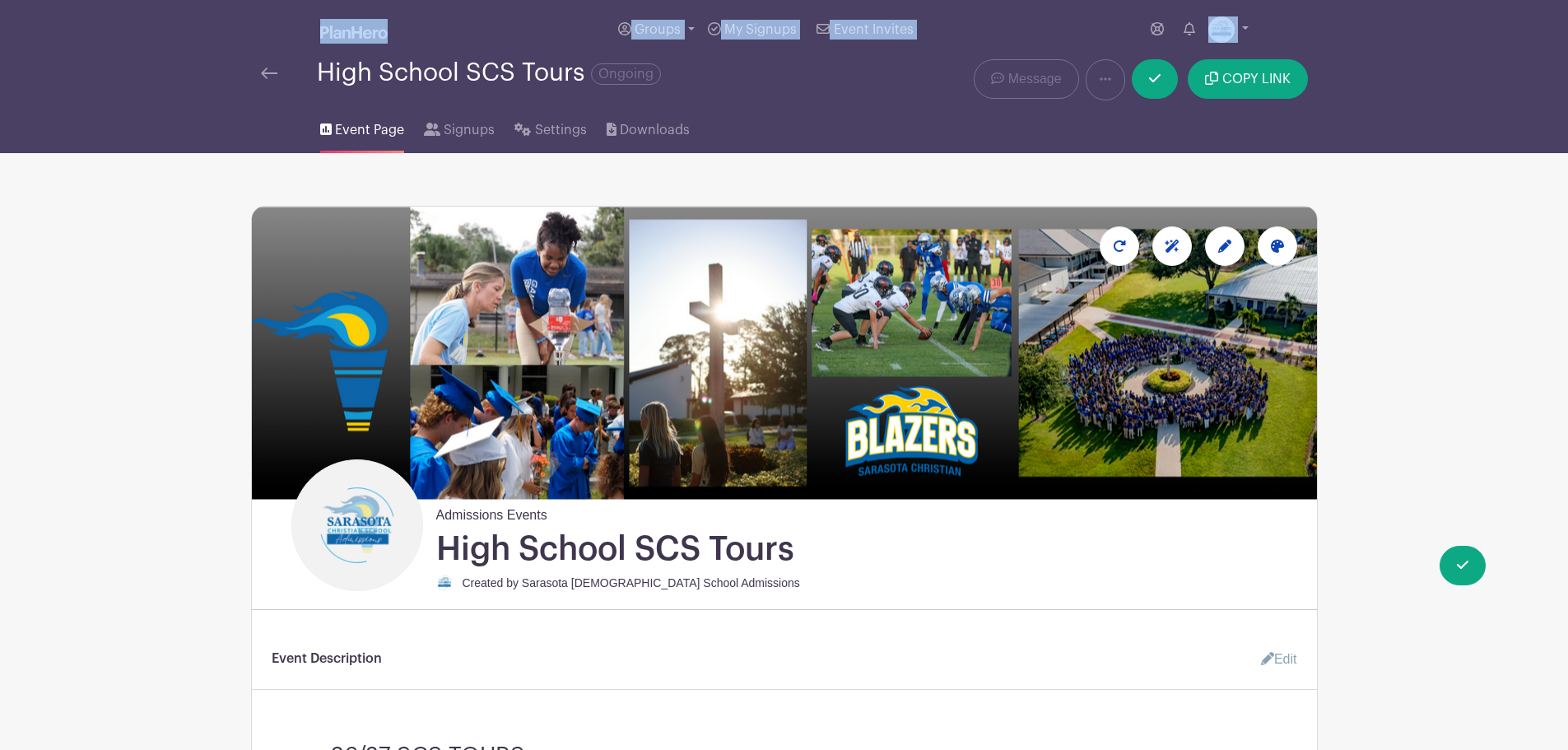
click at [252, 59] on nav "Groups All Groups Admissions Events Add New Group My Signups Event Invites My a…" at bounding box center [784, 76] width 1568 height 153
click at [267, 63] on link at bounding box center [269, 73] width 17 height 20
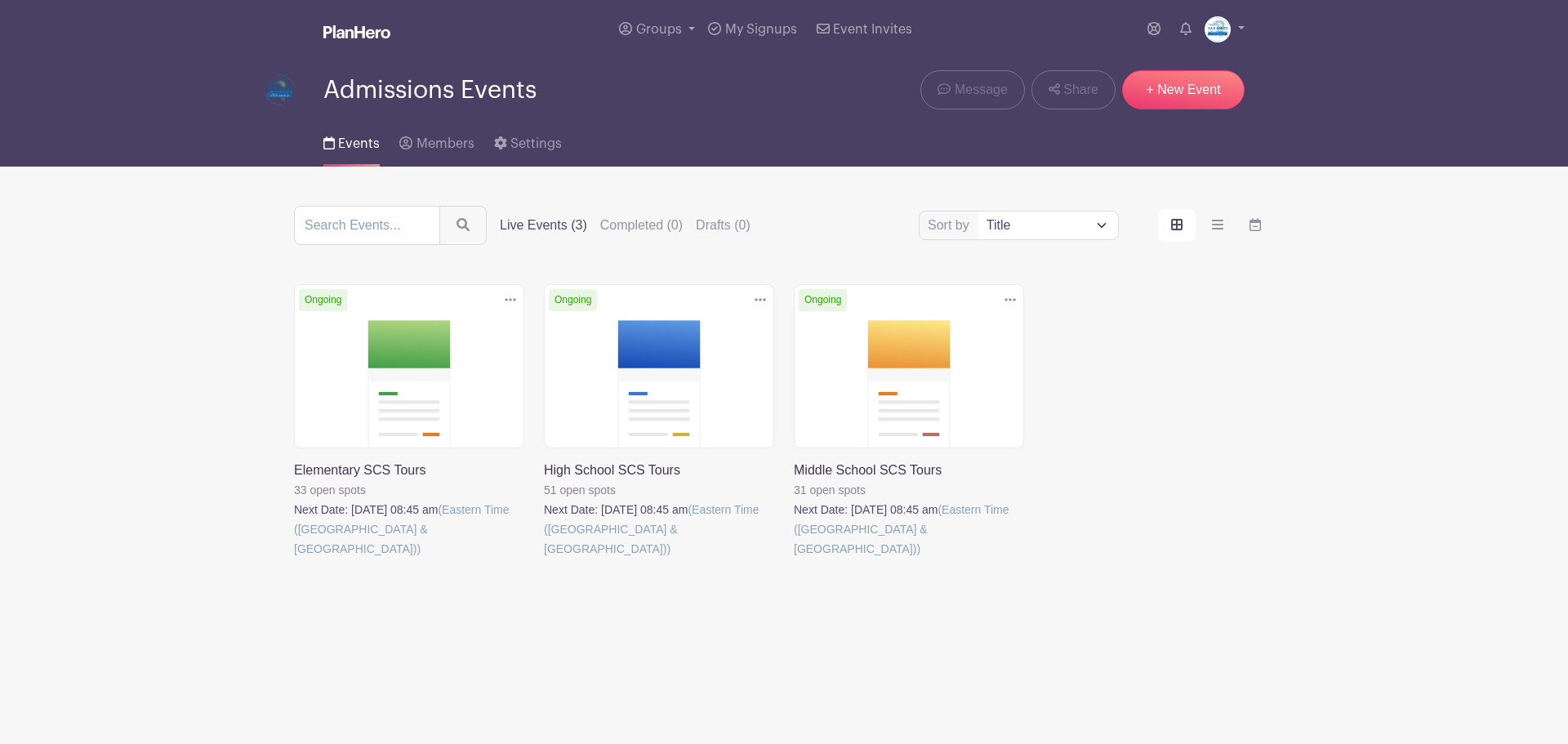
click at [265, 71] on img at bounding box center [279, 90] width 49 height 49
click at [456, 152] on link "Members" at bounding box center [436, 140] width 74 height 52
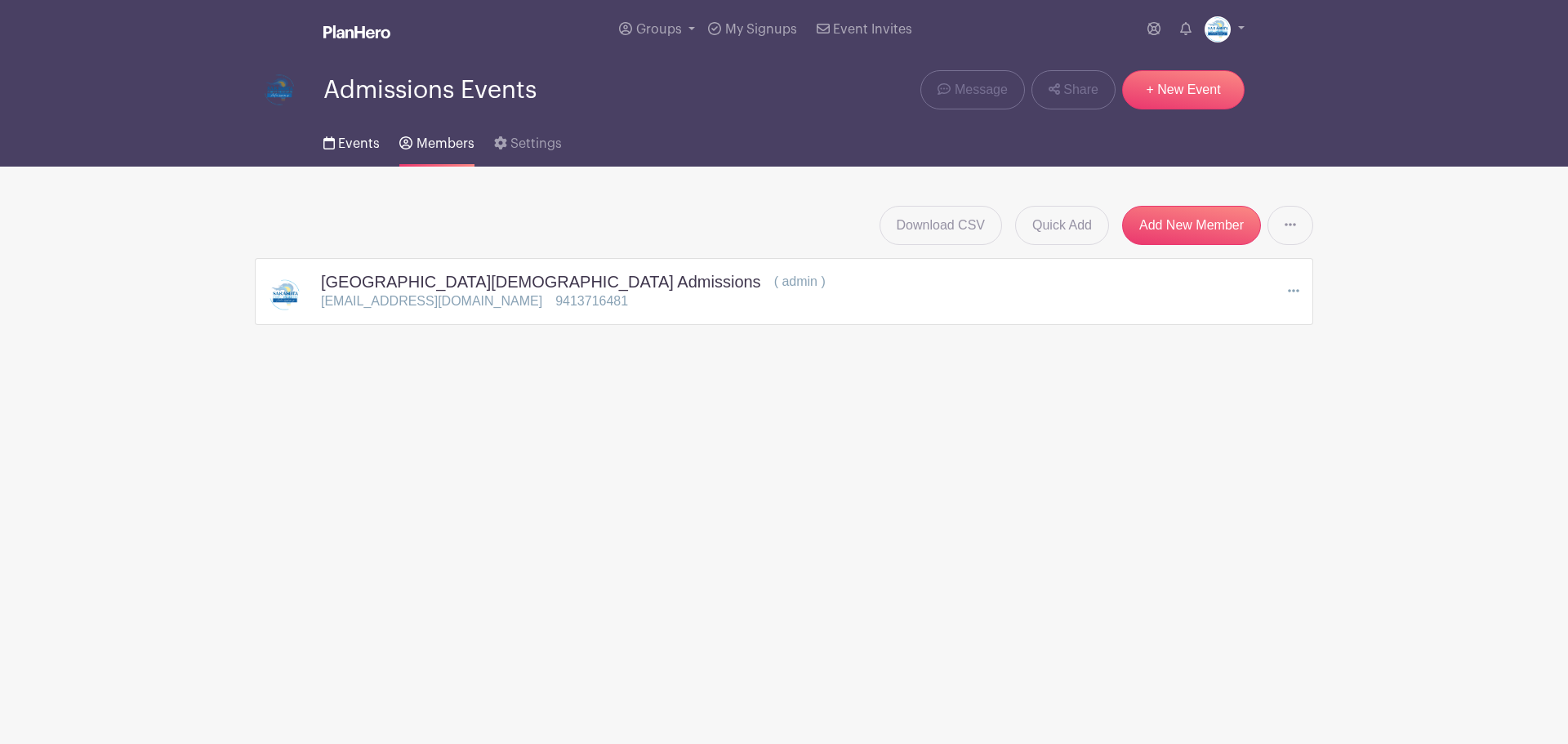
click at [336, 136] on link "Events" at bounding box center [351, 140] width 56 height 52
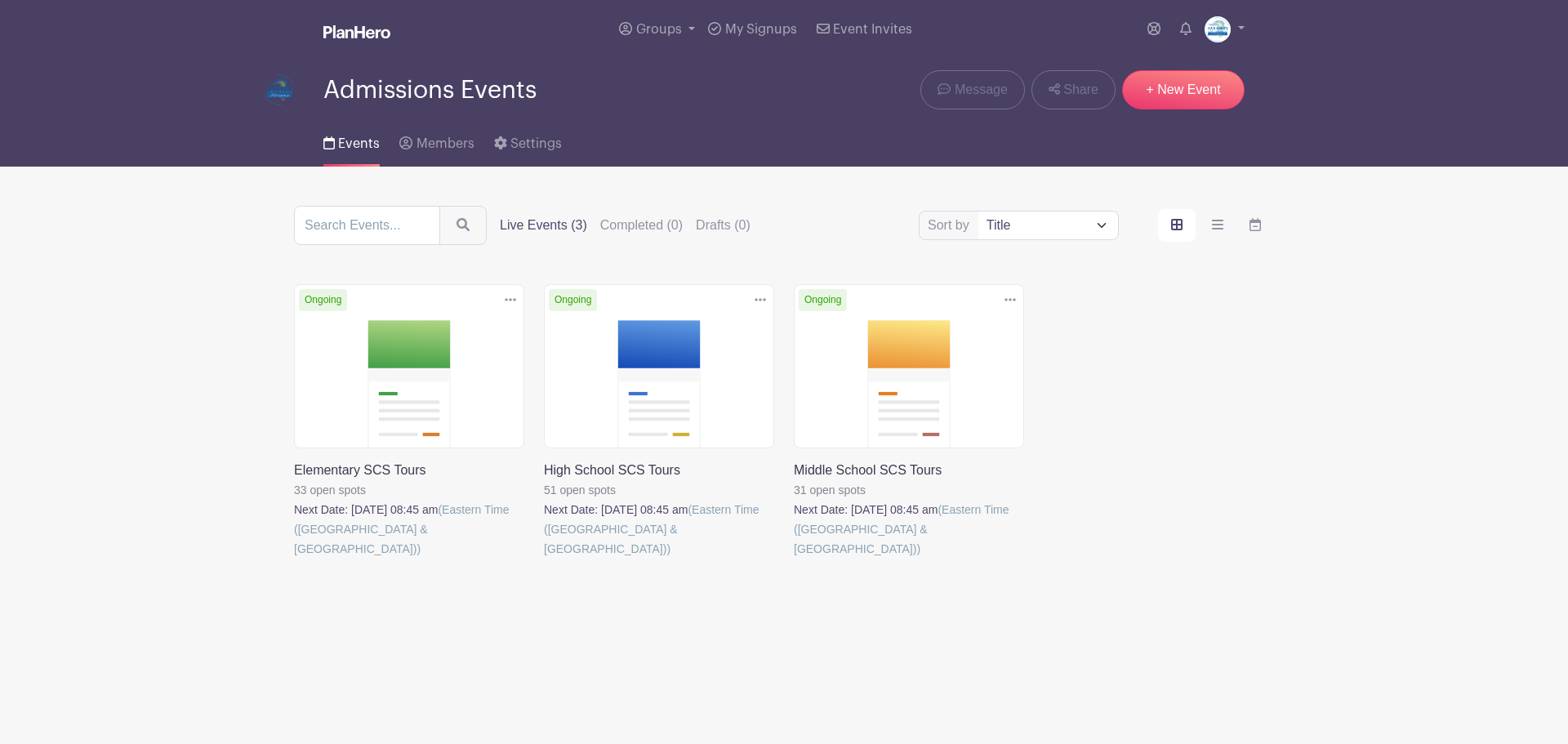
click at [553, 223] on label "Live Events (3)" at bounding box center [544, 225] width 87 height 19
click at [0, 0] on input "Live Events (3)" at bounding box center [0, 0] width 0 height 0
click at [294, 558] on link at bounding box center [294, 558] width 0 height 0
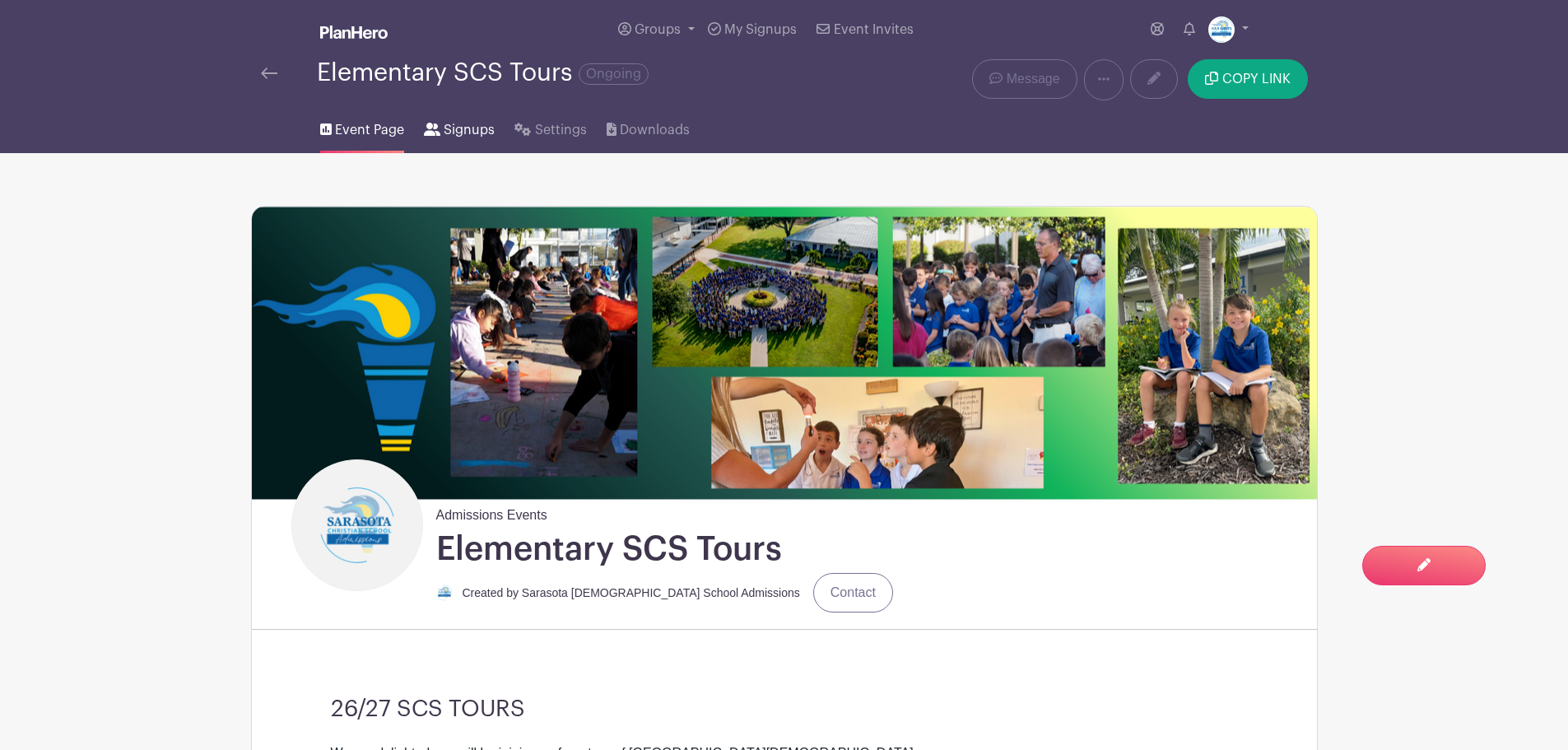
click at [476, 124] on span "Signups" at bounding box center [469, 130] width 51 height 20
